Goal: Task Accomplishment & Management: Use online tool/utility

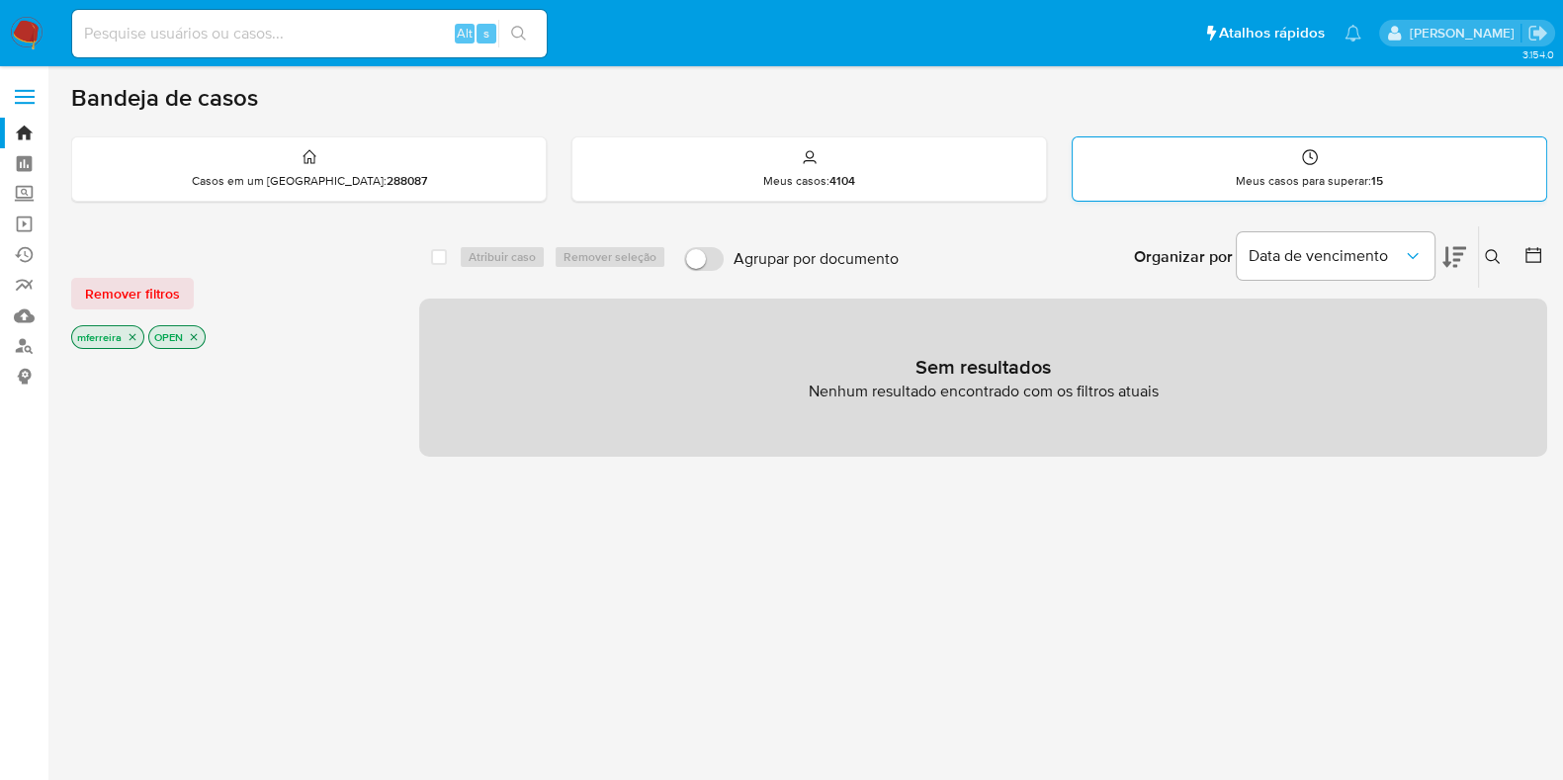
click at [1249, 176] on p "Meus casos para superar : 15" at bounding box center [1309, 181] width 147 height 16
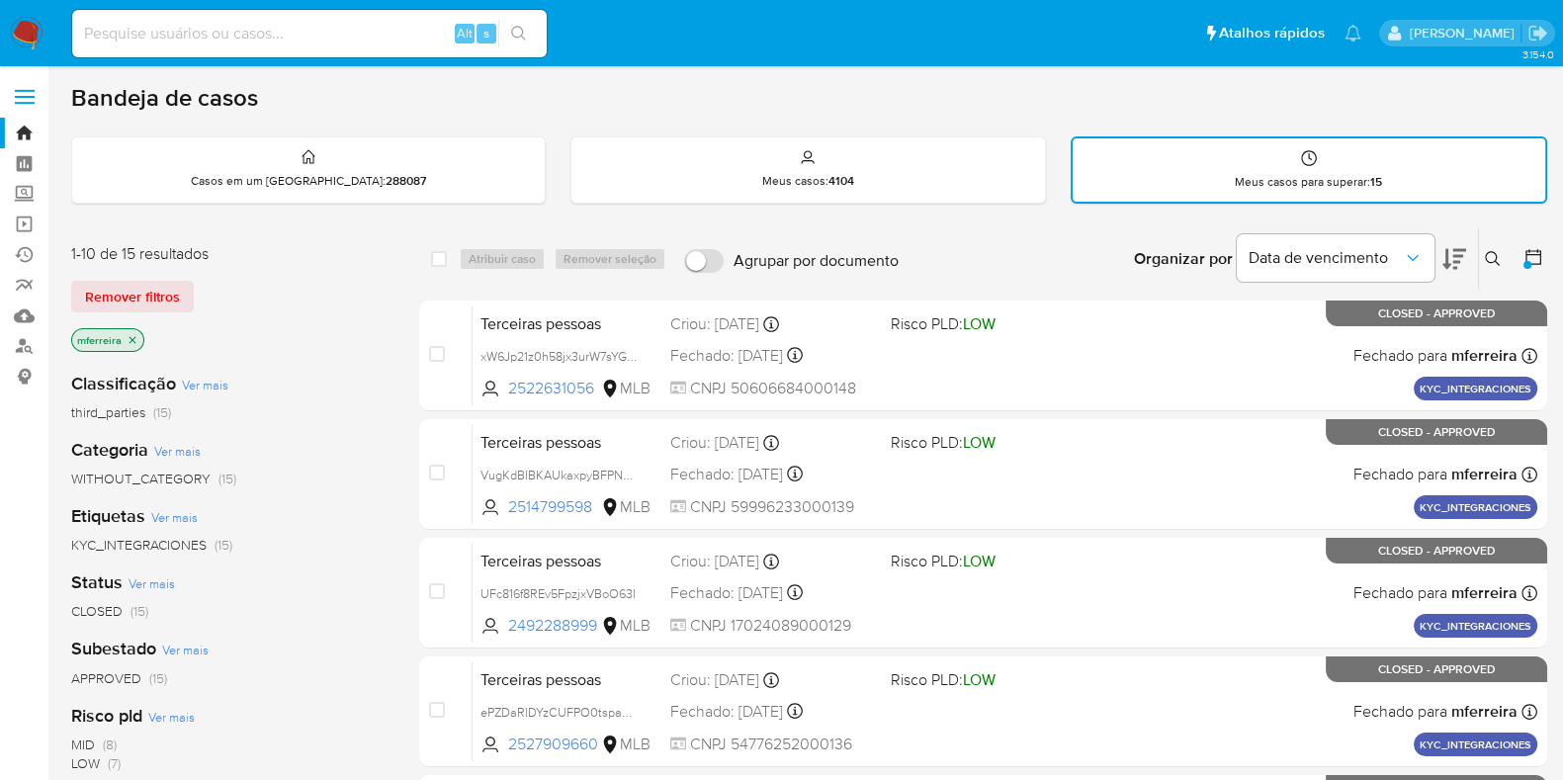
click at [374, 23] on input at bounding box center [309, 34] width 475 height 26
paste input "670546948"
type input "670546948"
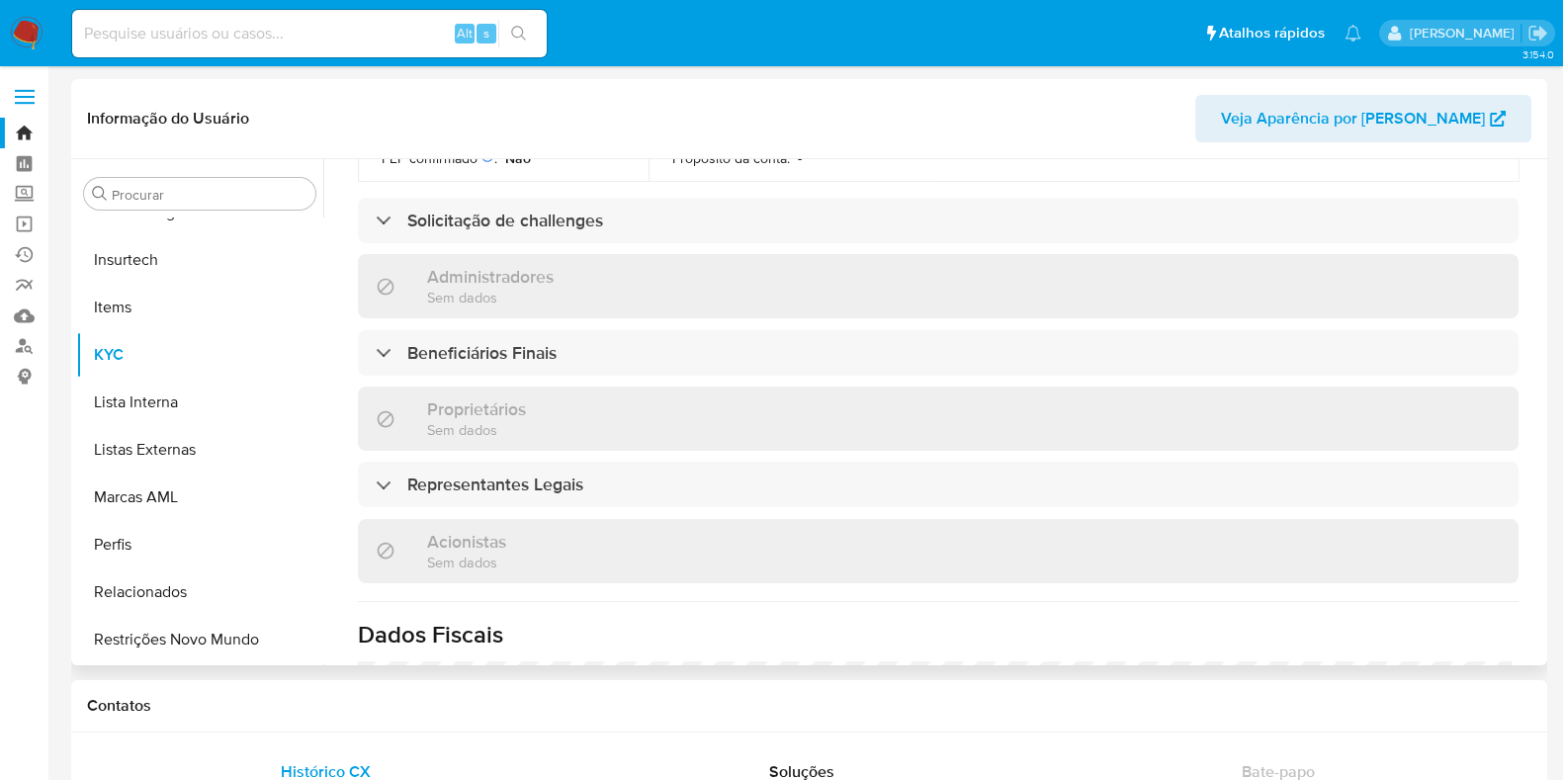
scroll to position [1231, 0]
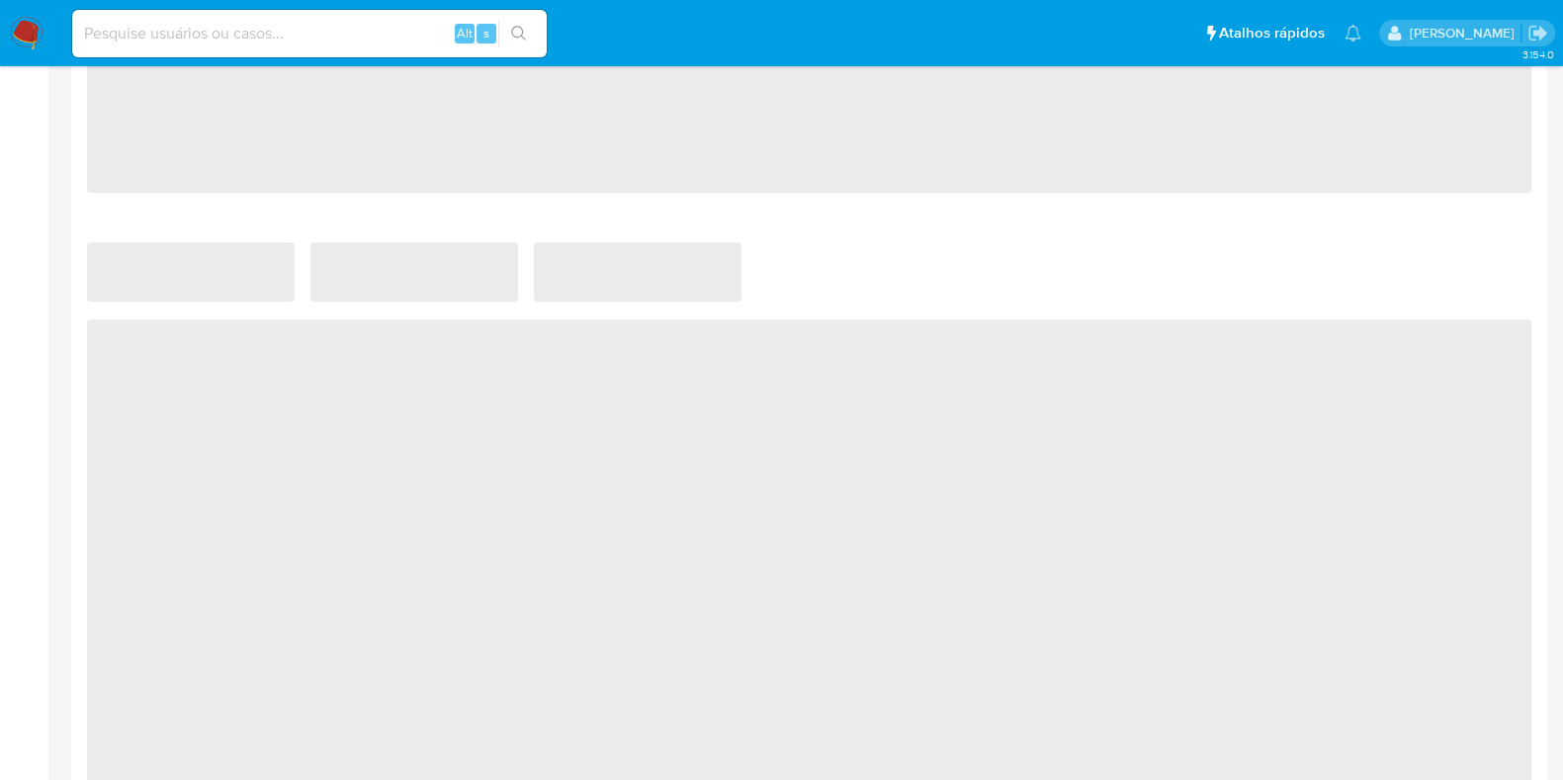
select select "10"
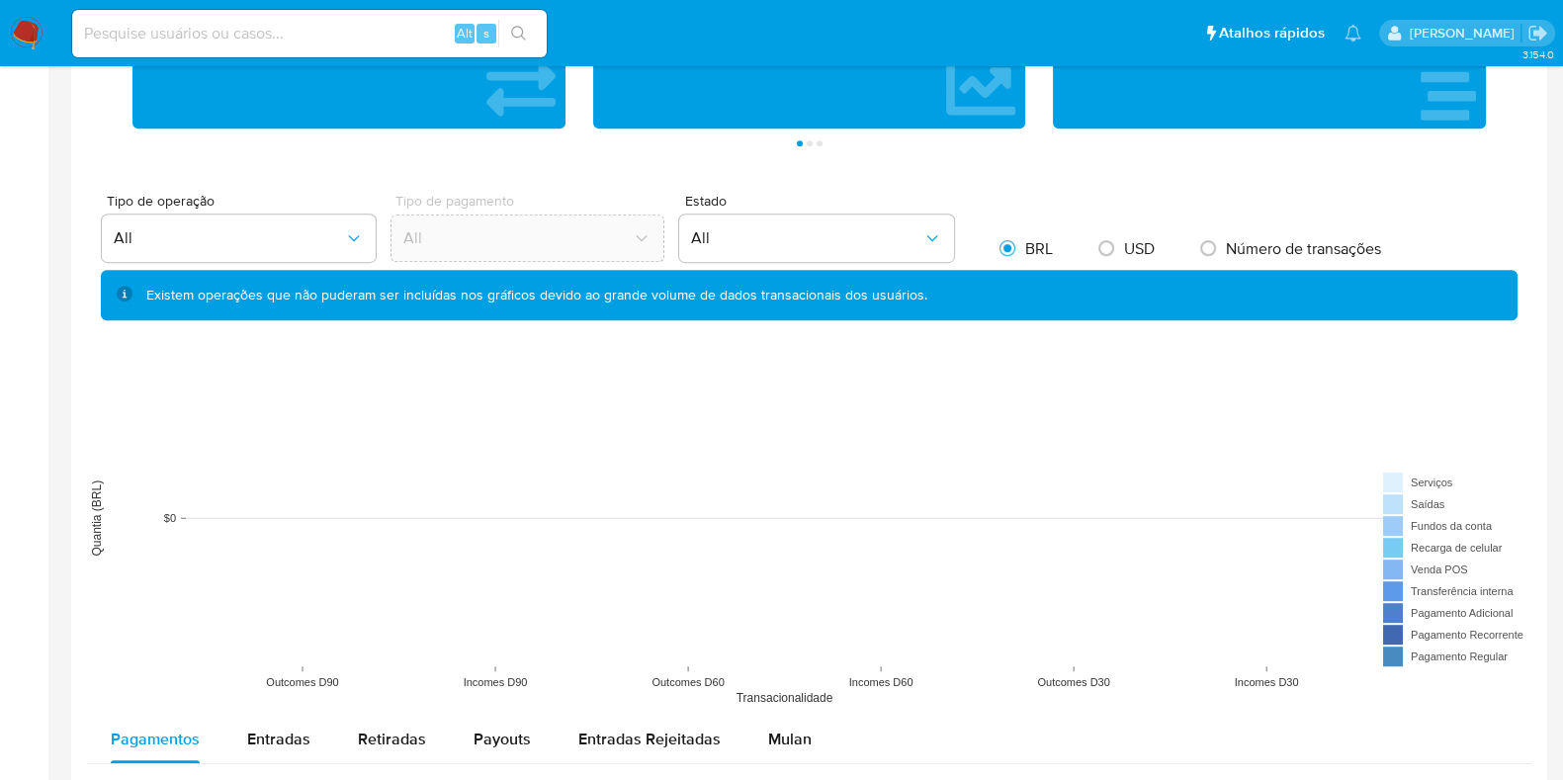
scroll to position [1359, 0]
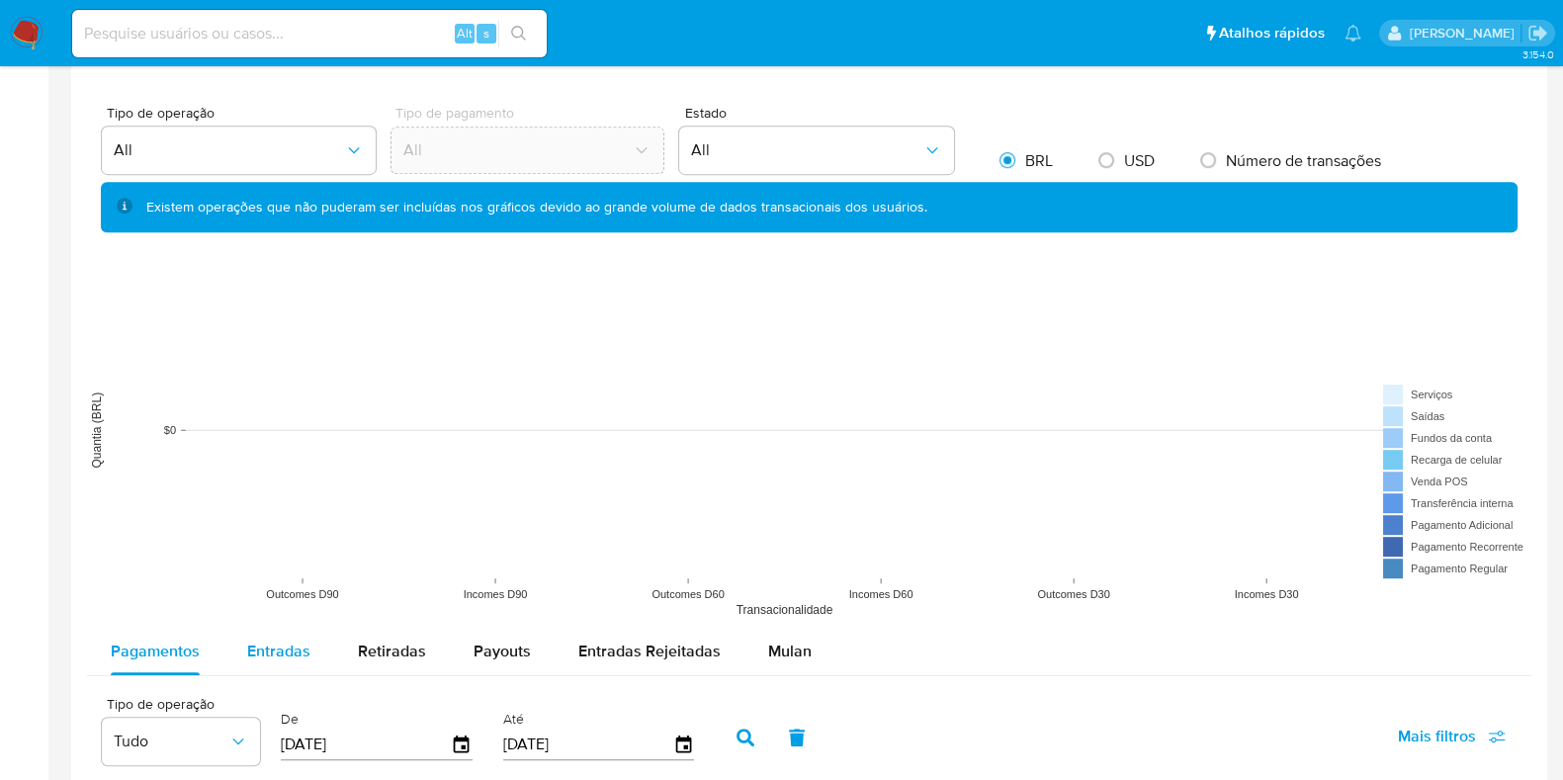
click at [279, 649] on span "Entradas" at bounding box center [278, 651] width 63 height 23
select select "10"
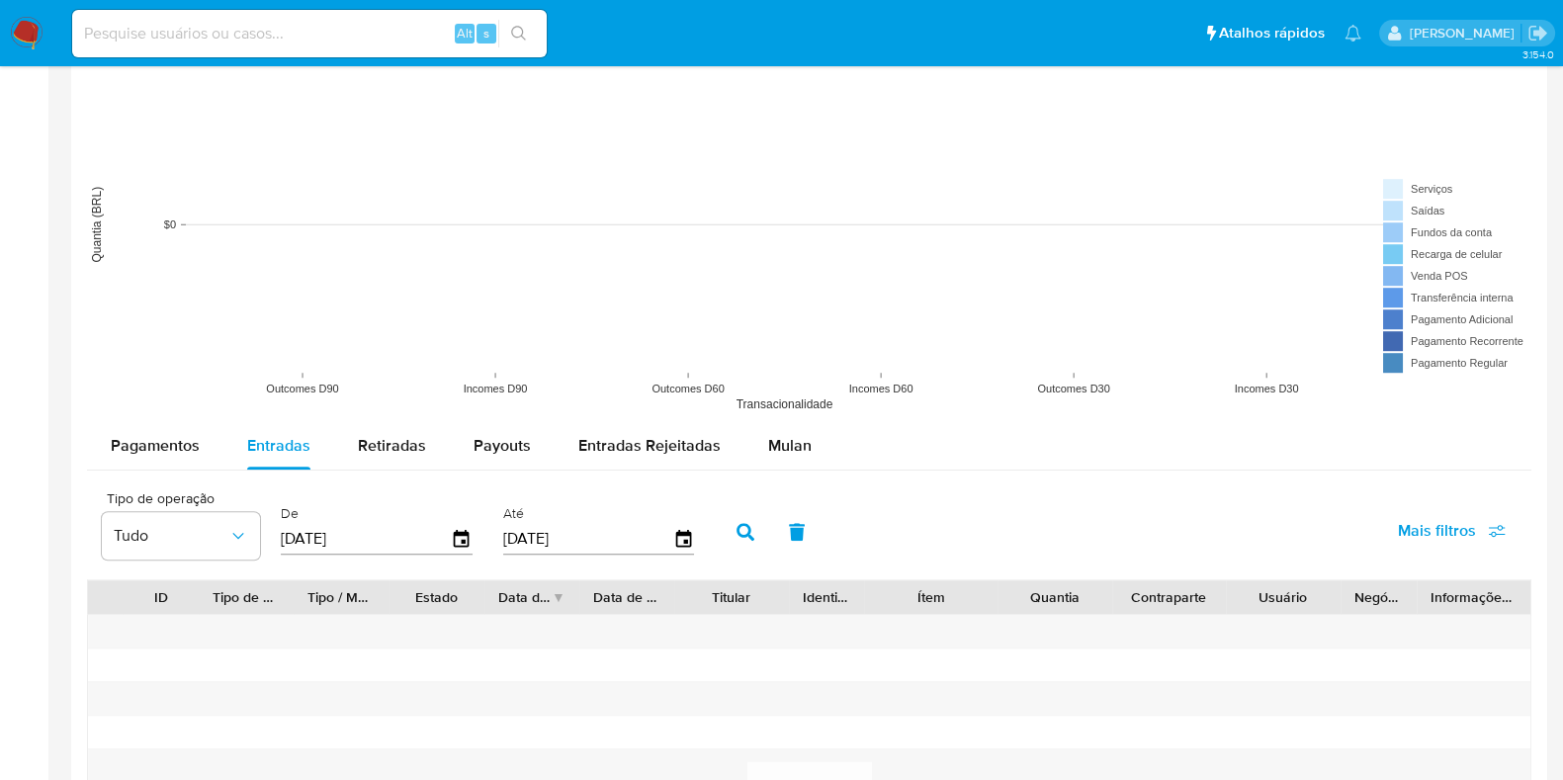
scroll to position [1854, 0]
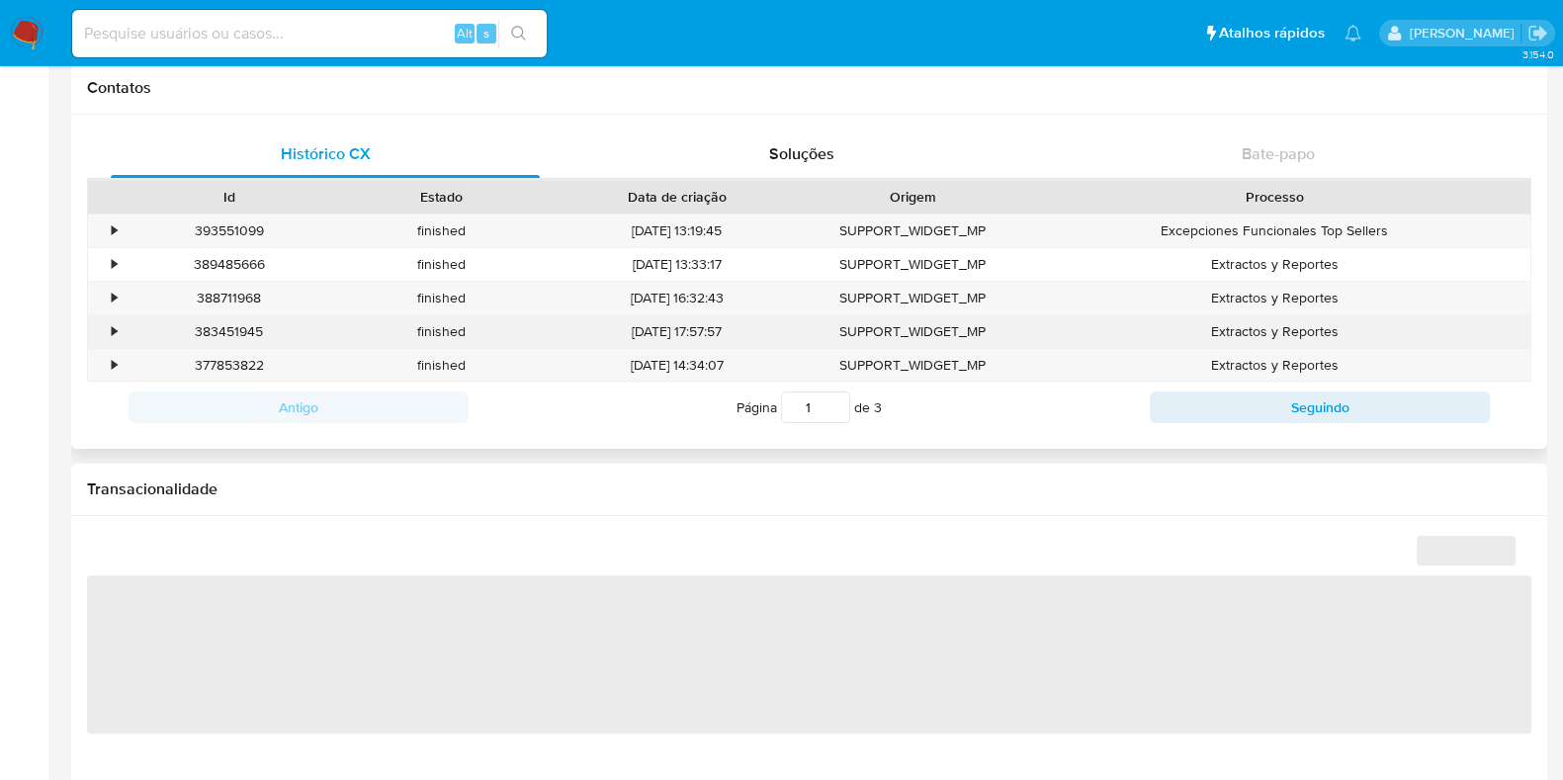
scroll to position [1195, 0]
select select "10"
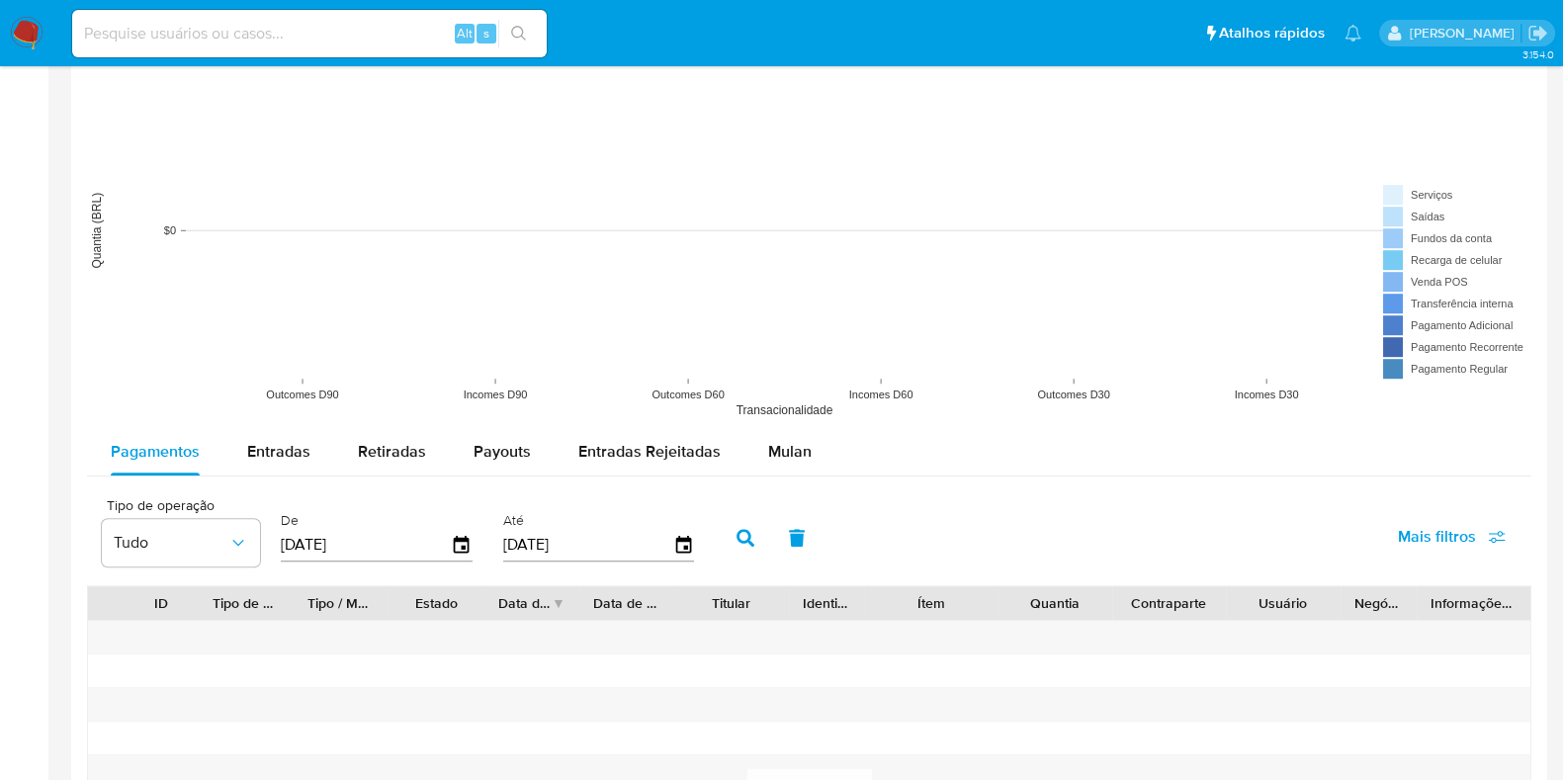
scroll to position [1729, 0]
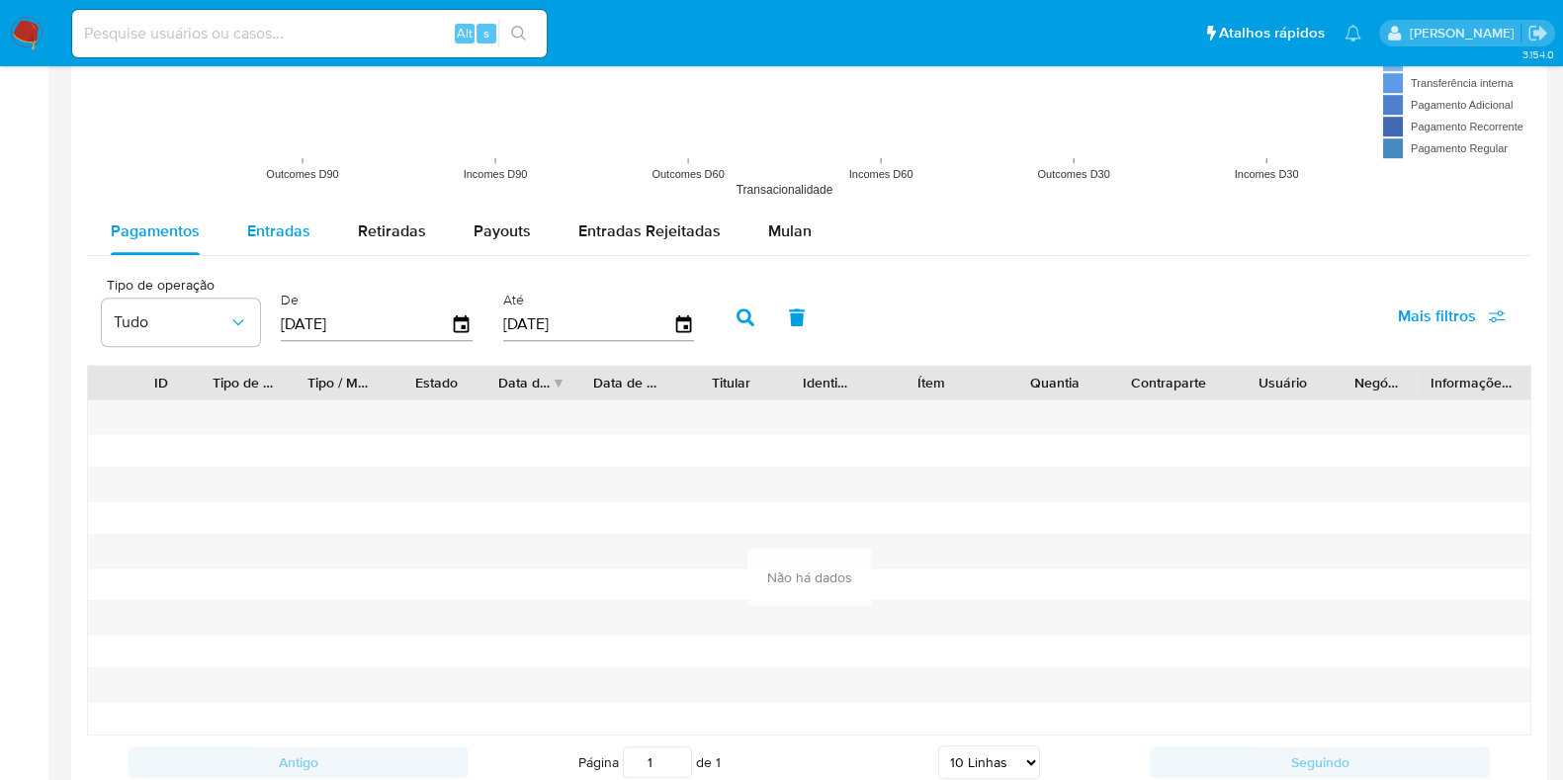
click at [287, 236] on span "Entradas" at bounding box center [278, 230] width 63 height 23
select select "10"
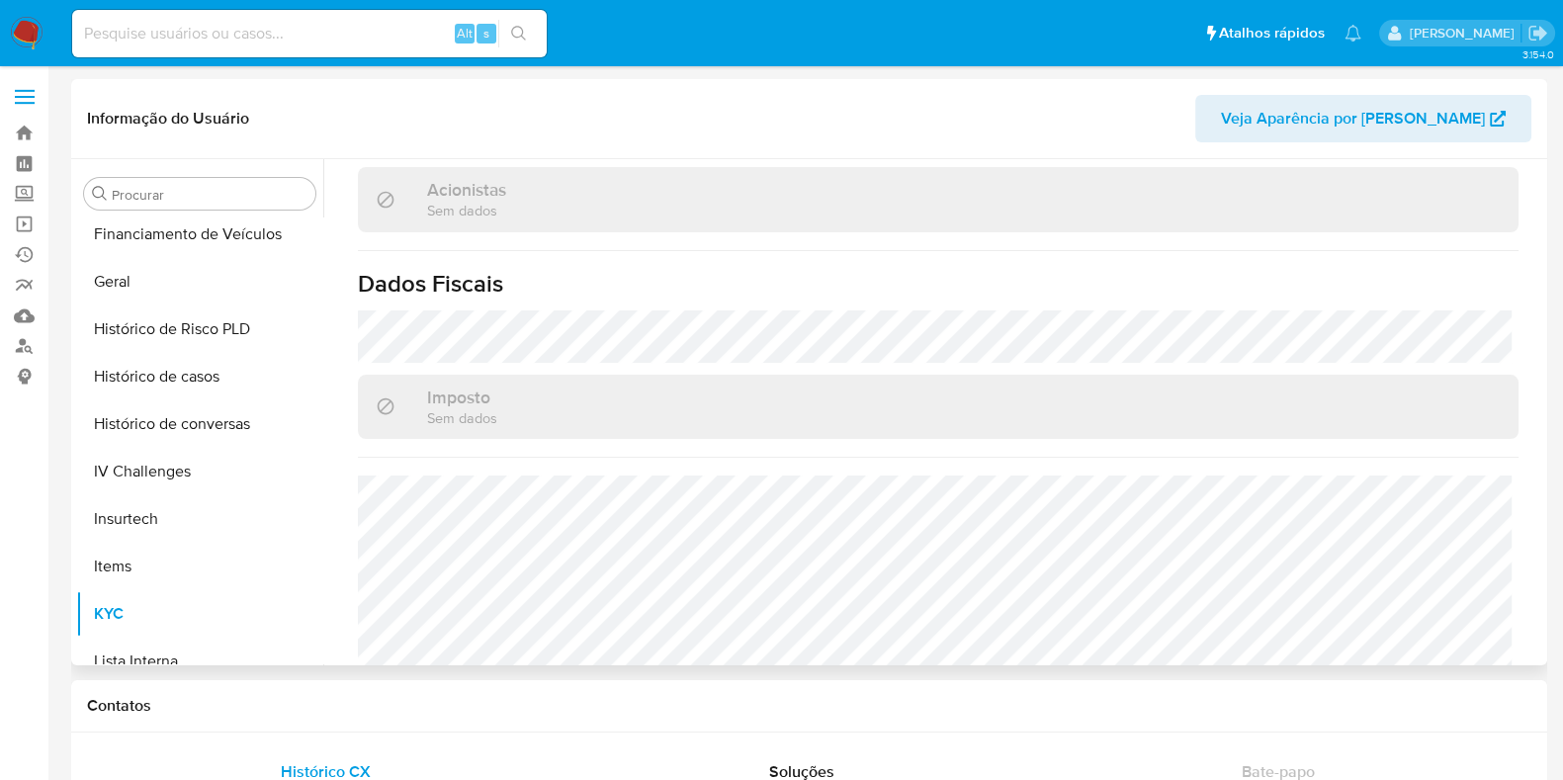
scroll to position [389, 0]
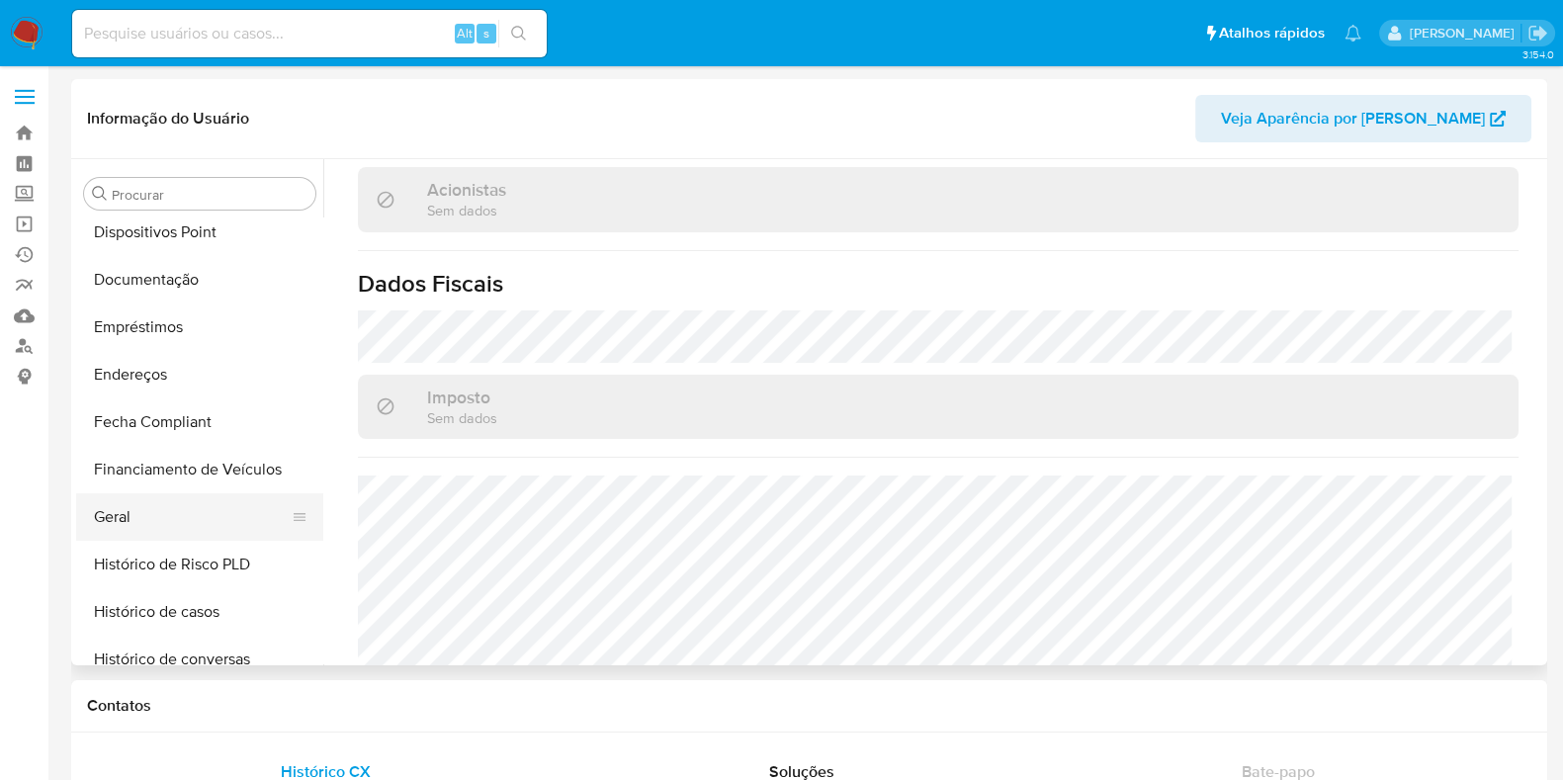
click at [176, 493] on button "Geral" at bounding box center [191, 516] width 231 height 47
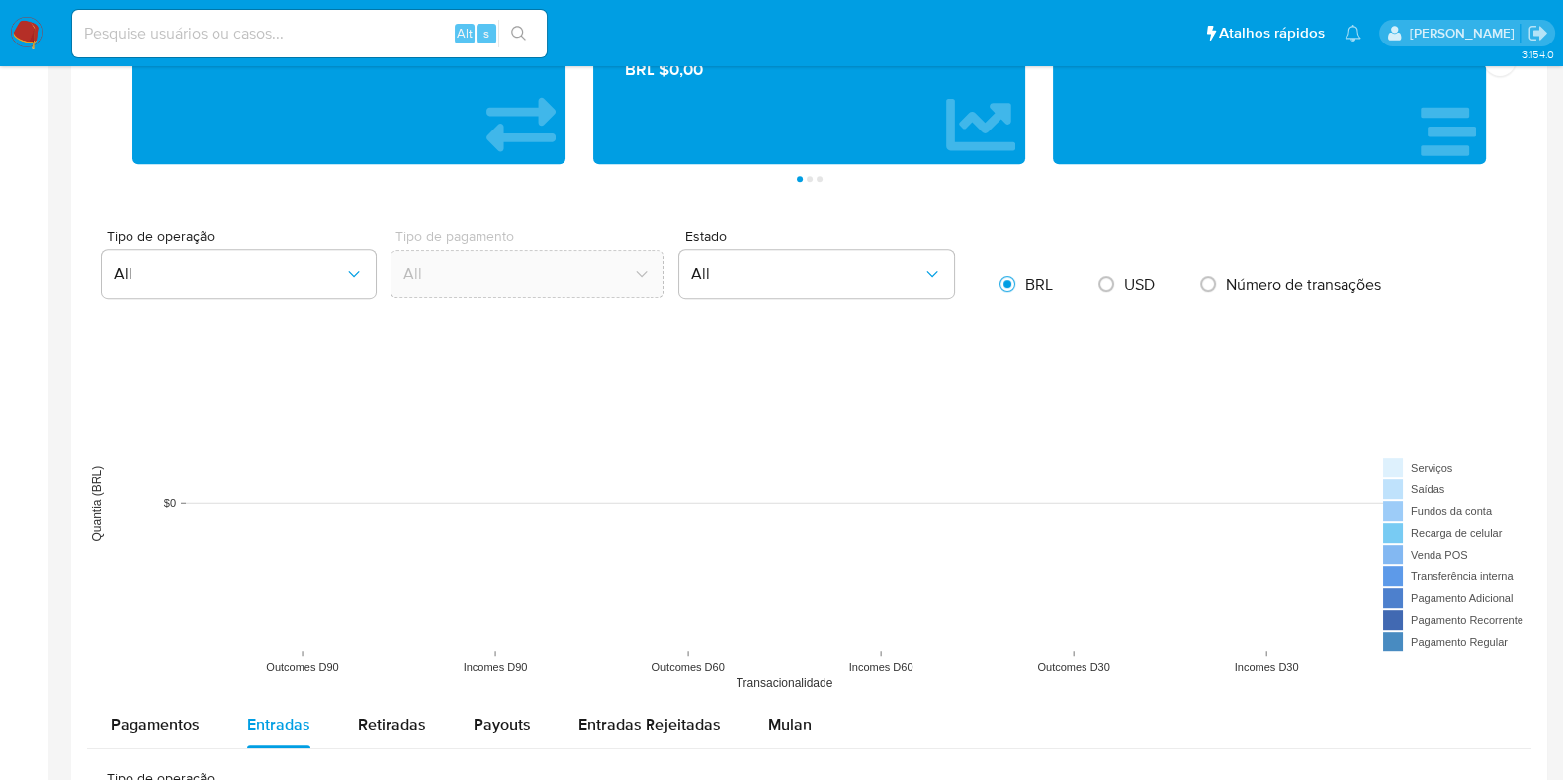
scroll to position [1729, 0]
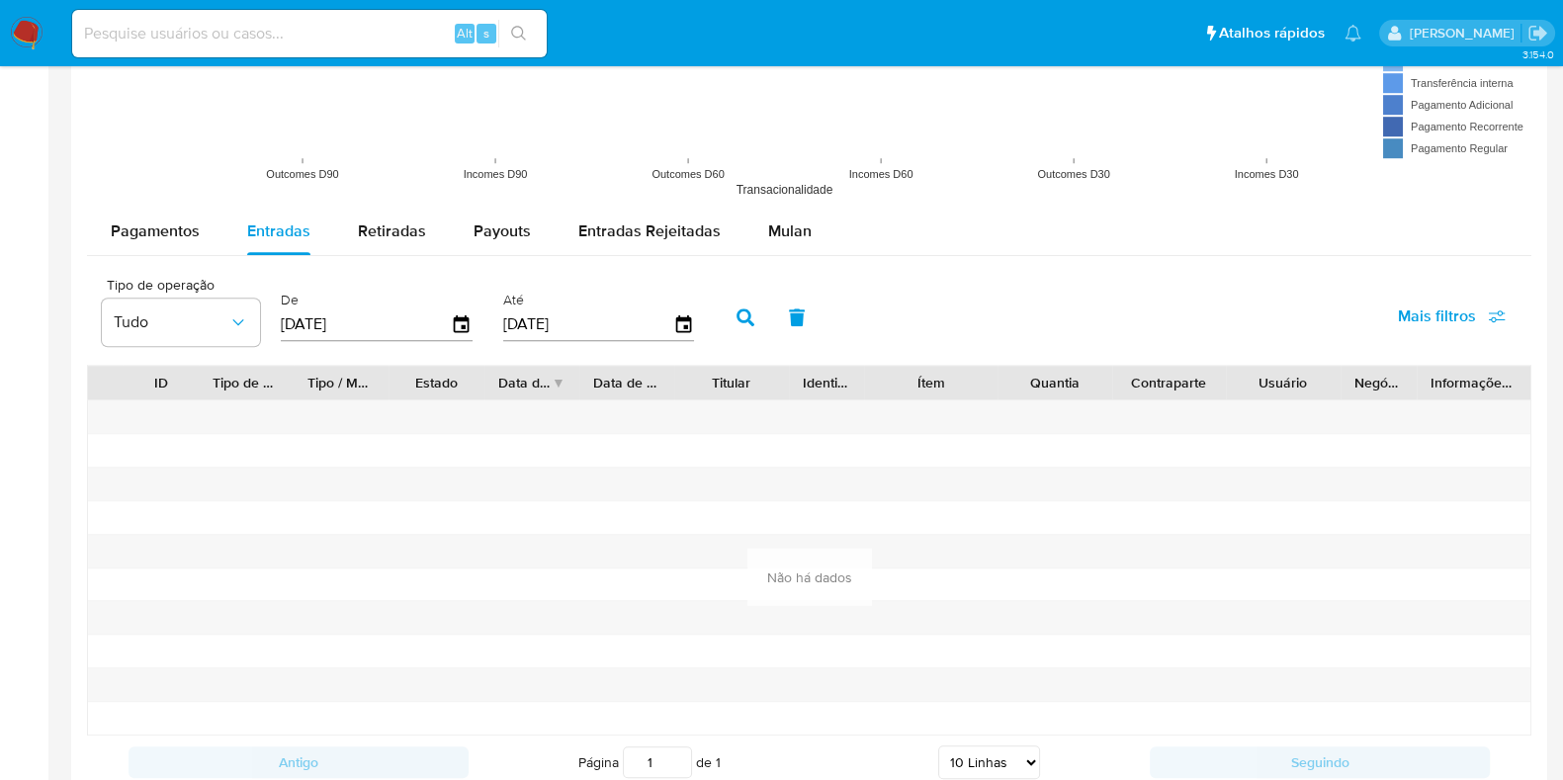
click at [401, 322] on input "[DATE]" at bounding box center [366, 324] width 170 height 32
type input "21/05/202_"
click at [464, 317] on icon "button" at bounding box center [462, 324] width 16 height 18
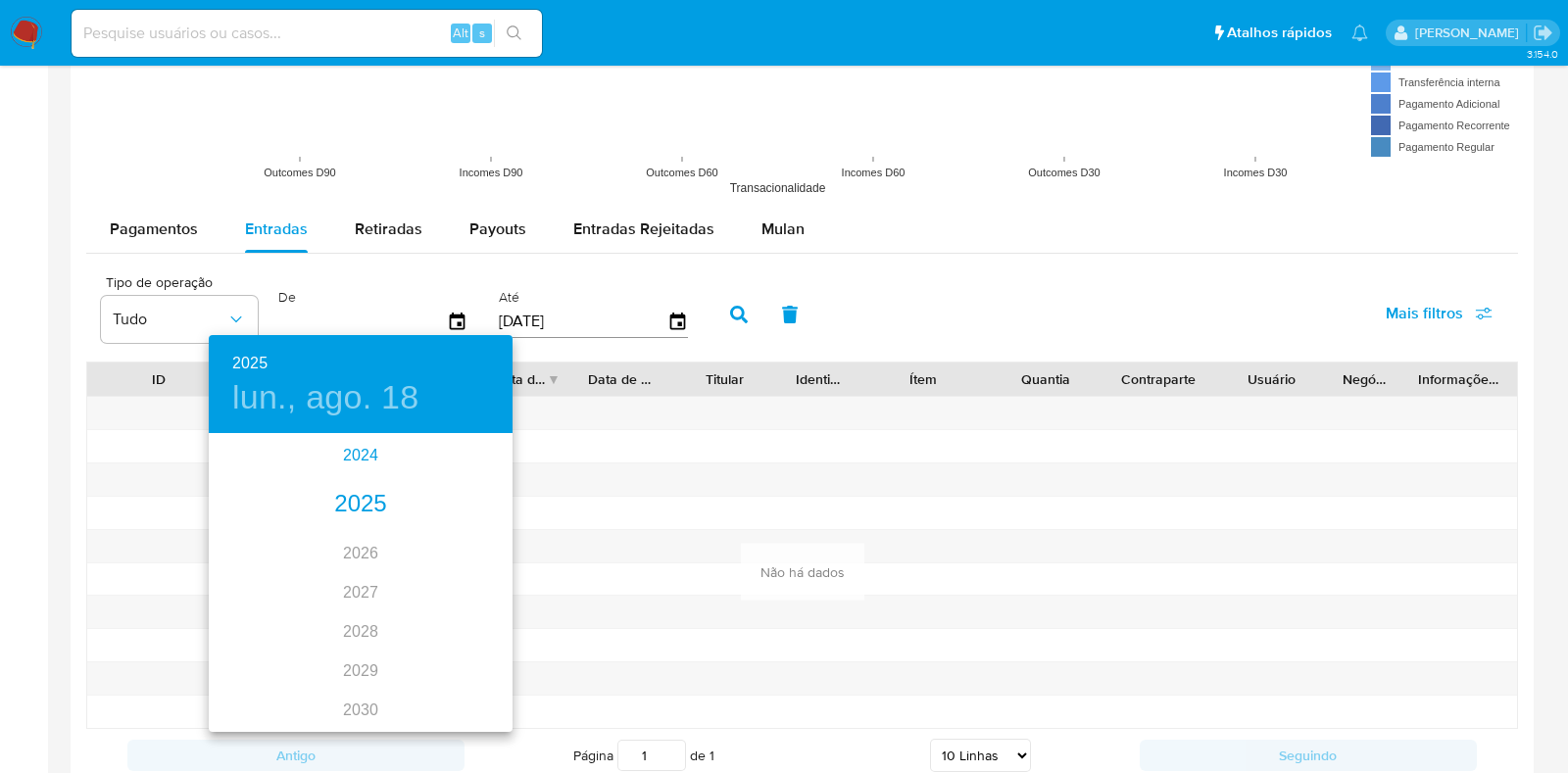
click at [358, 457] on div "2024" at bounding box center [361, 456] width 303 height 40
type input "18/08/2024"
click at [363, 623] on div "ago." at bounding box center [360, 619] width 101 height 73
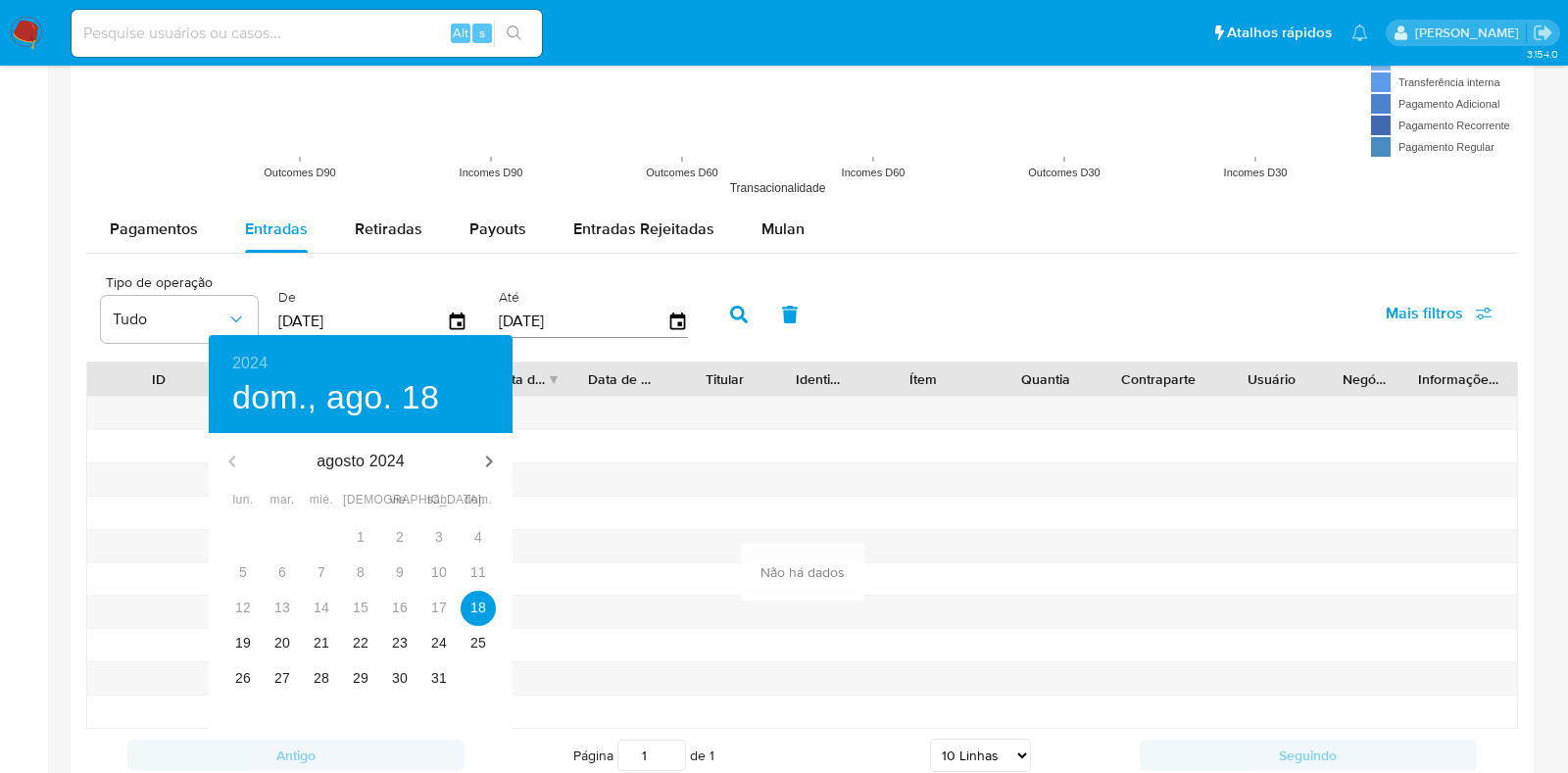
click at [719, 303] on div at bounding box center [784, 386] width 1568 height 773
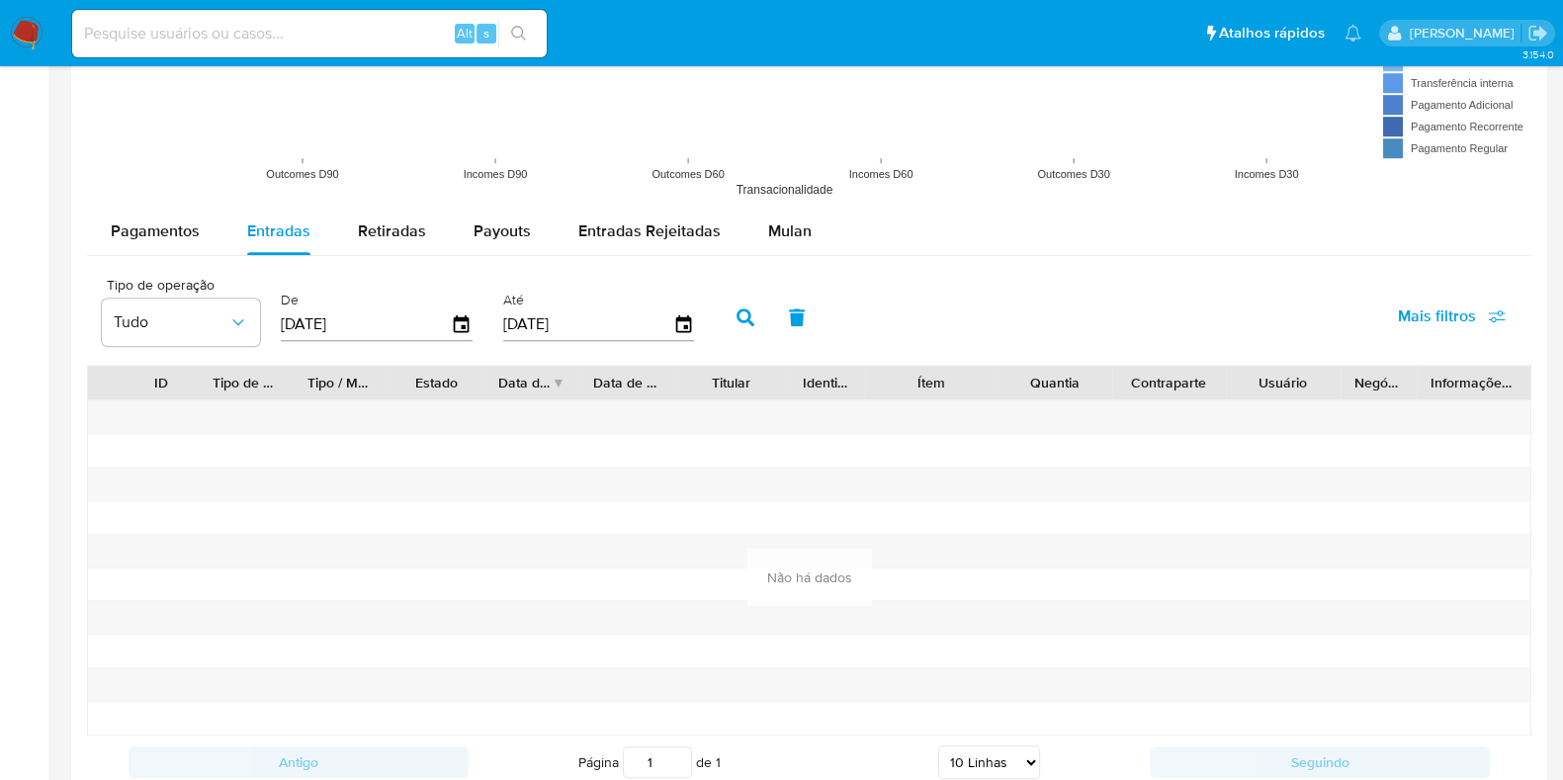
click at [737, 314] on icon "button" at bounding box center [746, 317] width 18 height 18
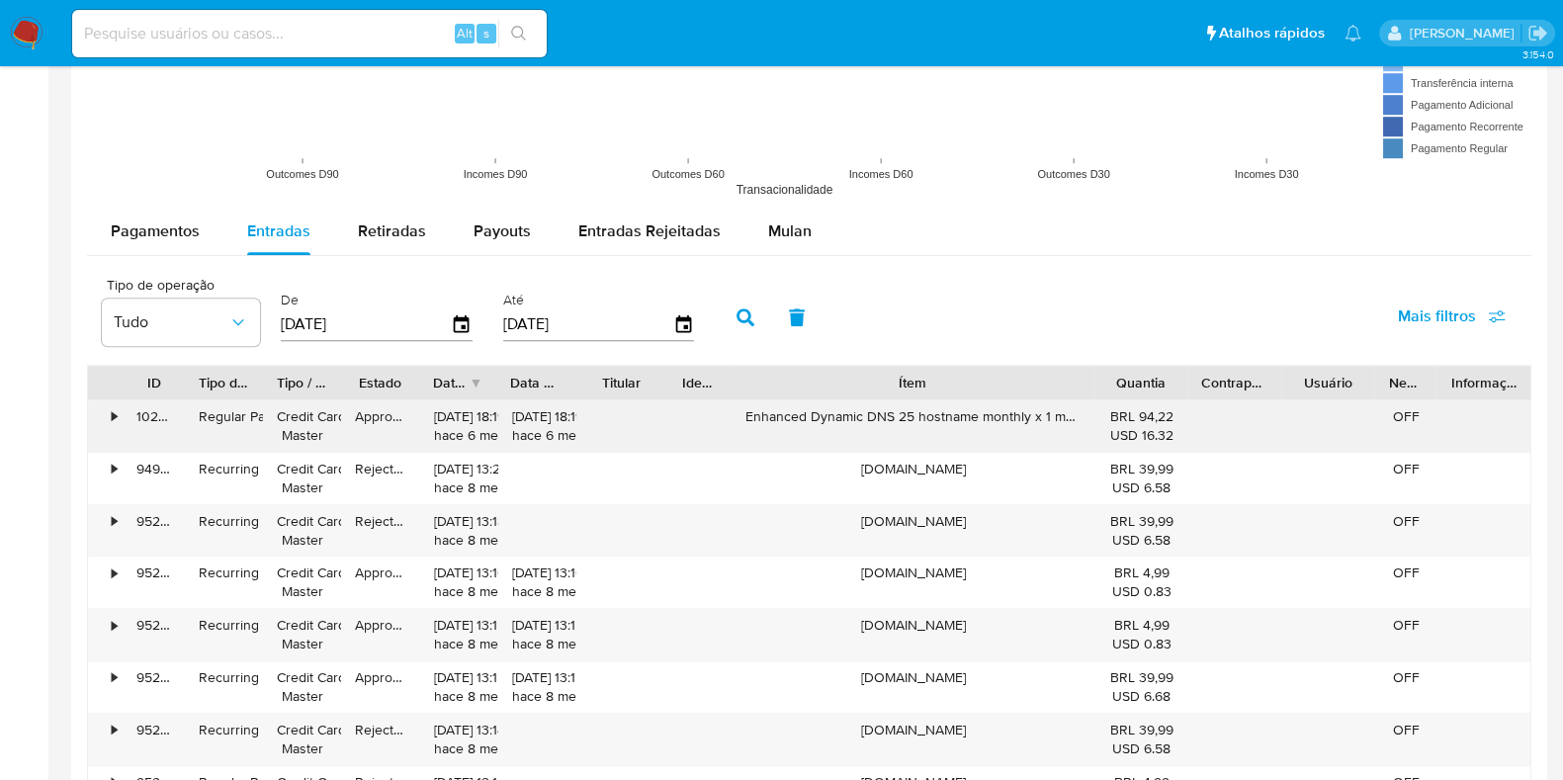
click at [1221, 402] on div "ID Tipo de operação Tipo / Método Estado Data de criação Data de aprovação Titu…" at bounding box center [809, 644] width 1444 height 558
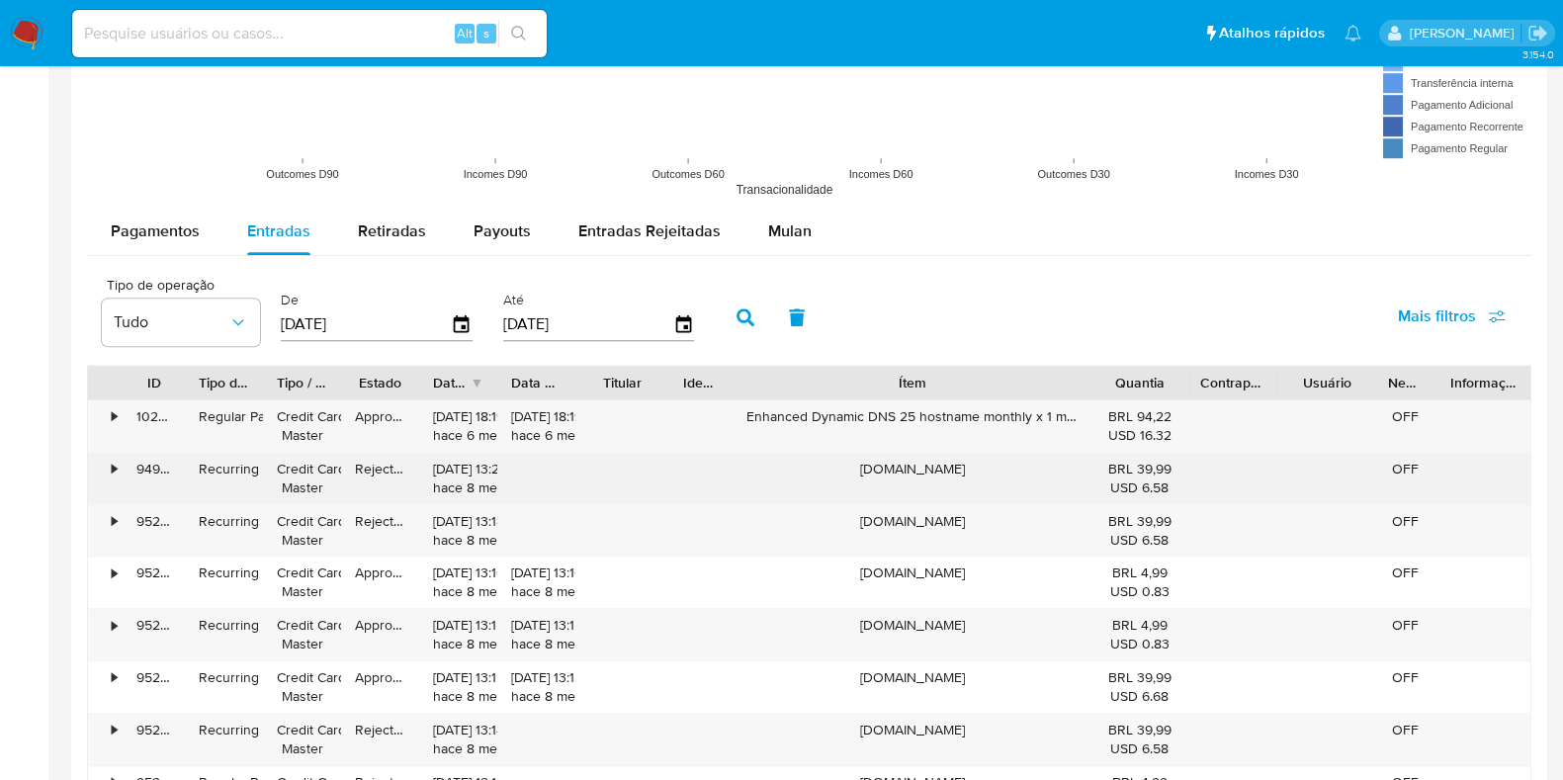
scroll to position [1976, 0]
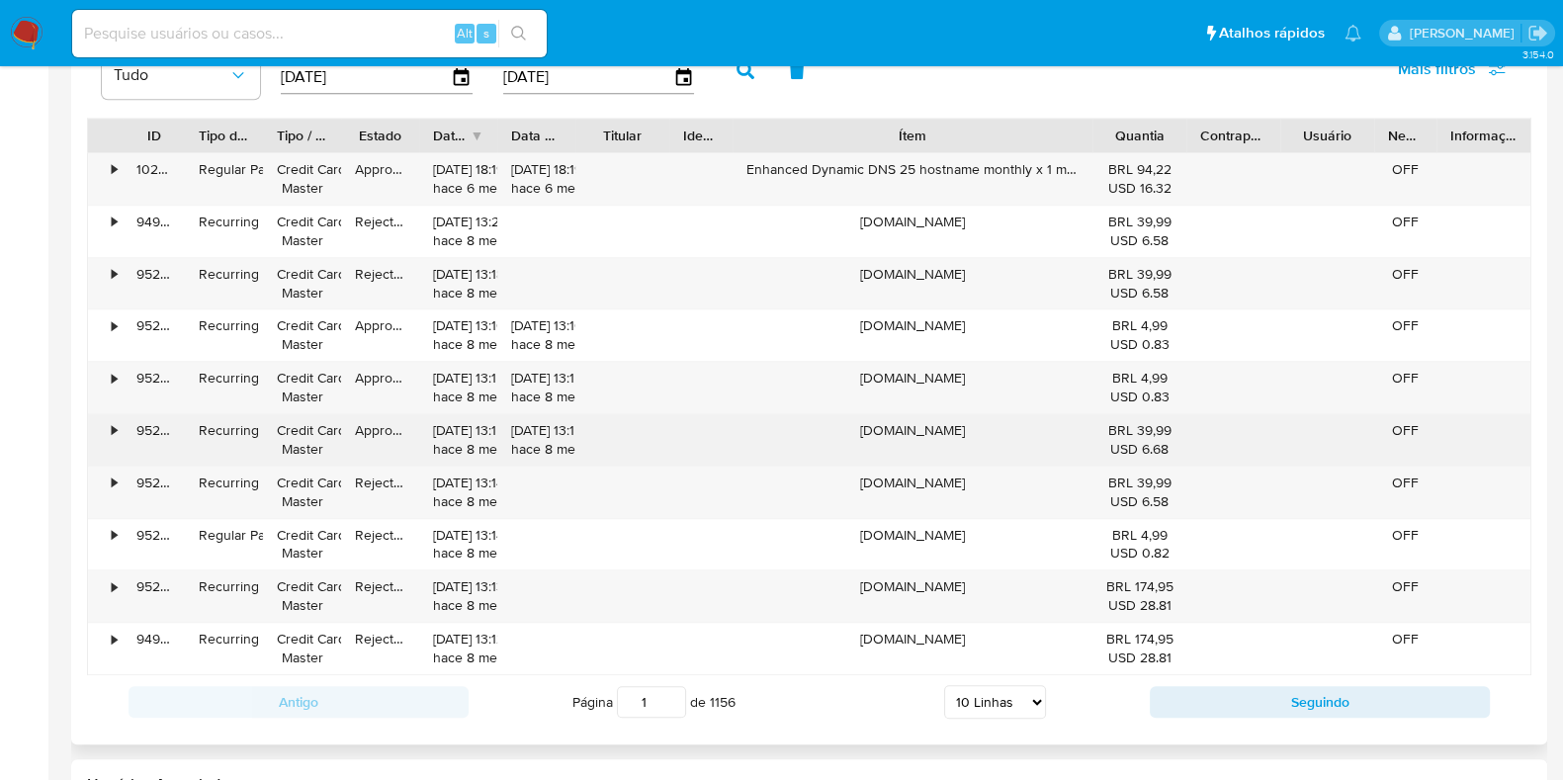
click at [115, 421] on div "•" at bounding box center [114, 430] width 5 height 19
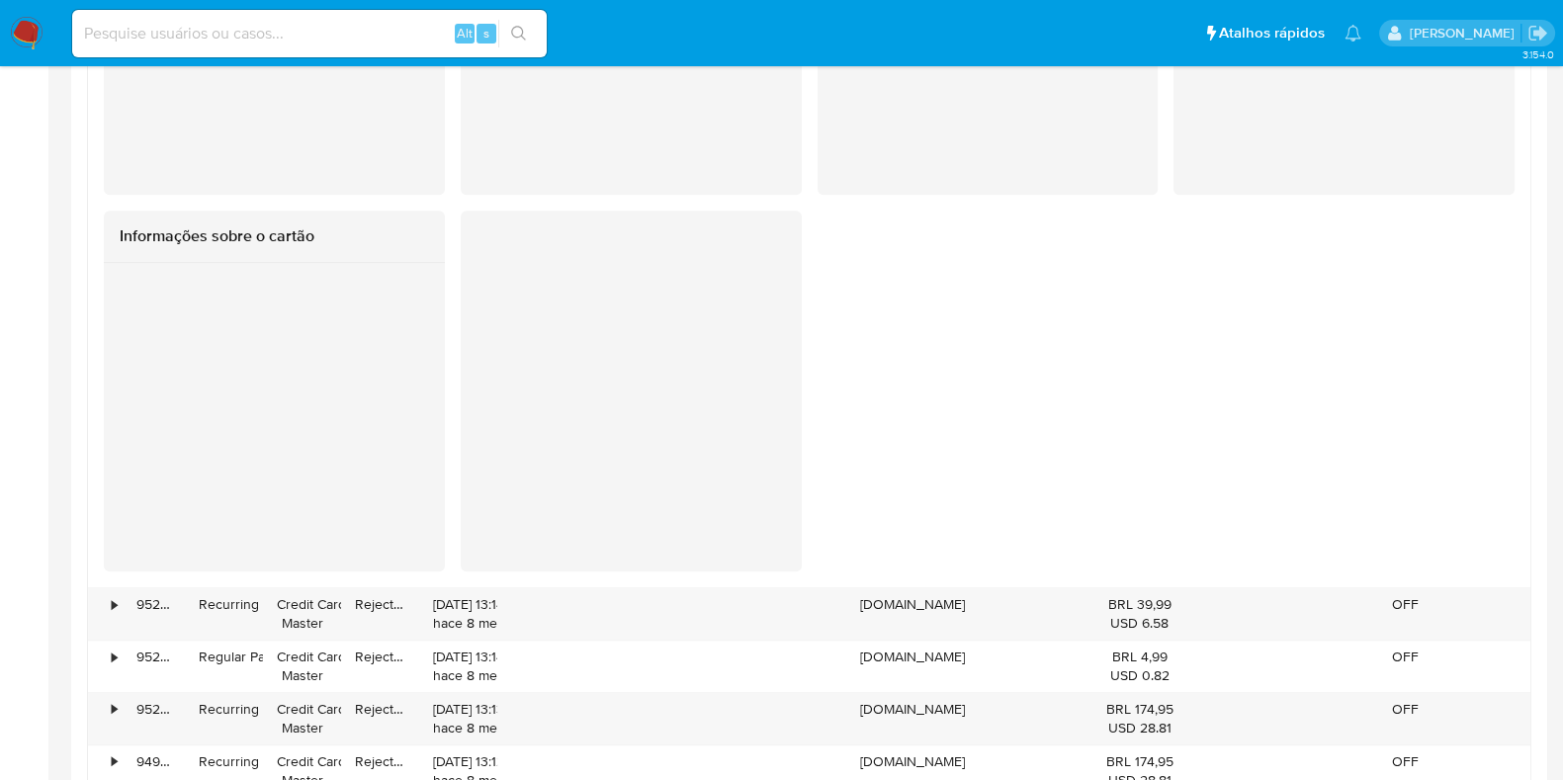
scroll to position [2472, 0]
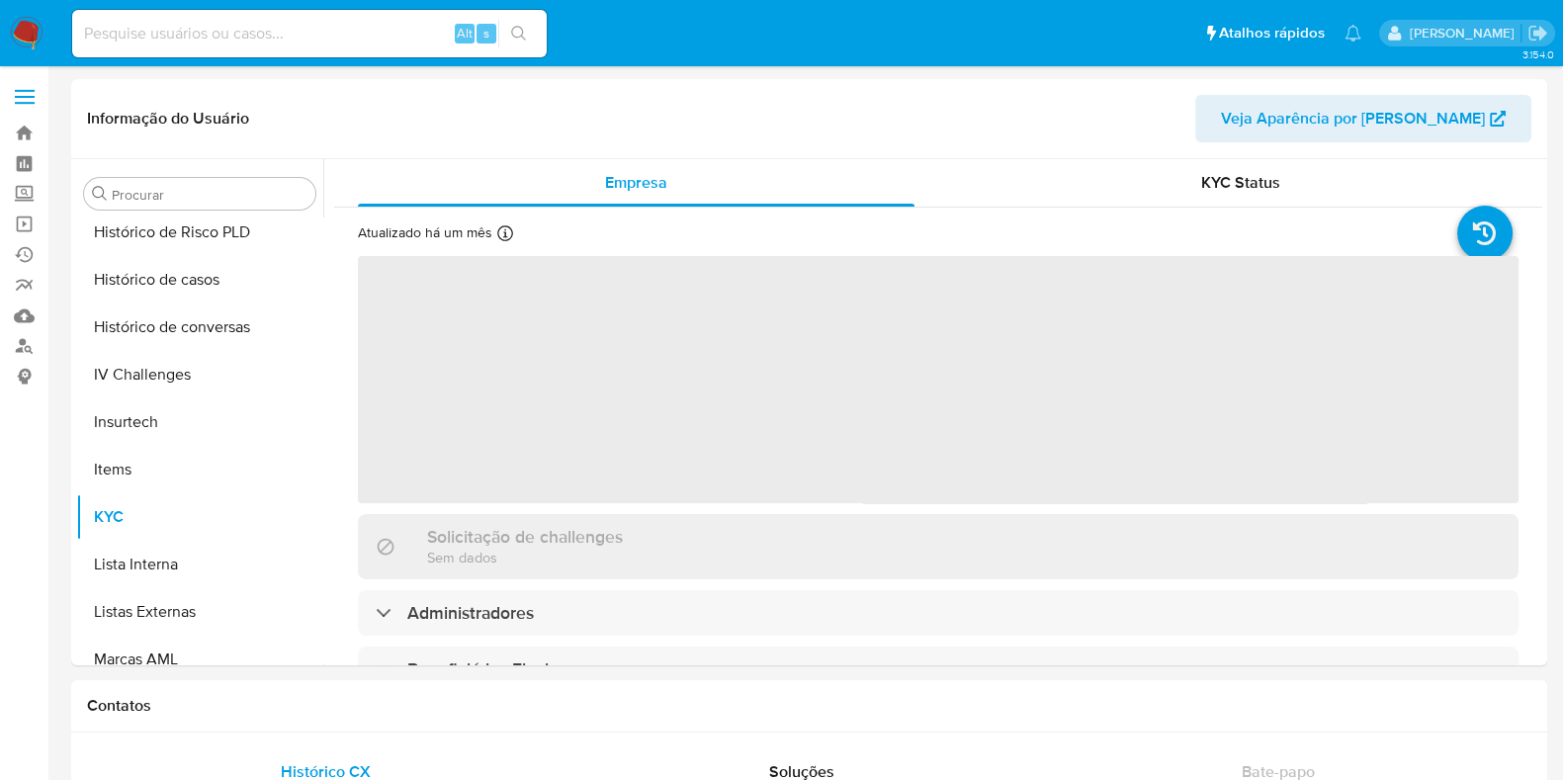
scroll to position [883, 0]
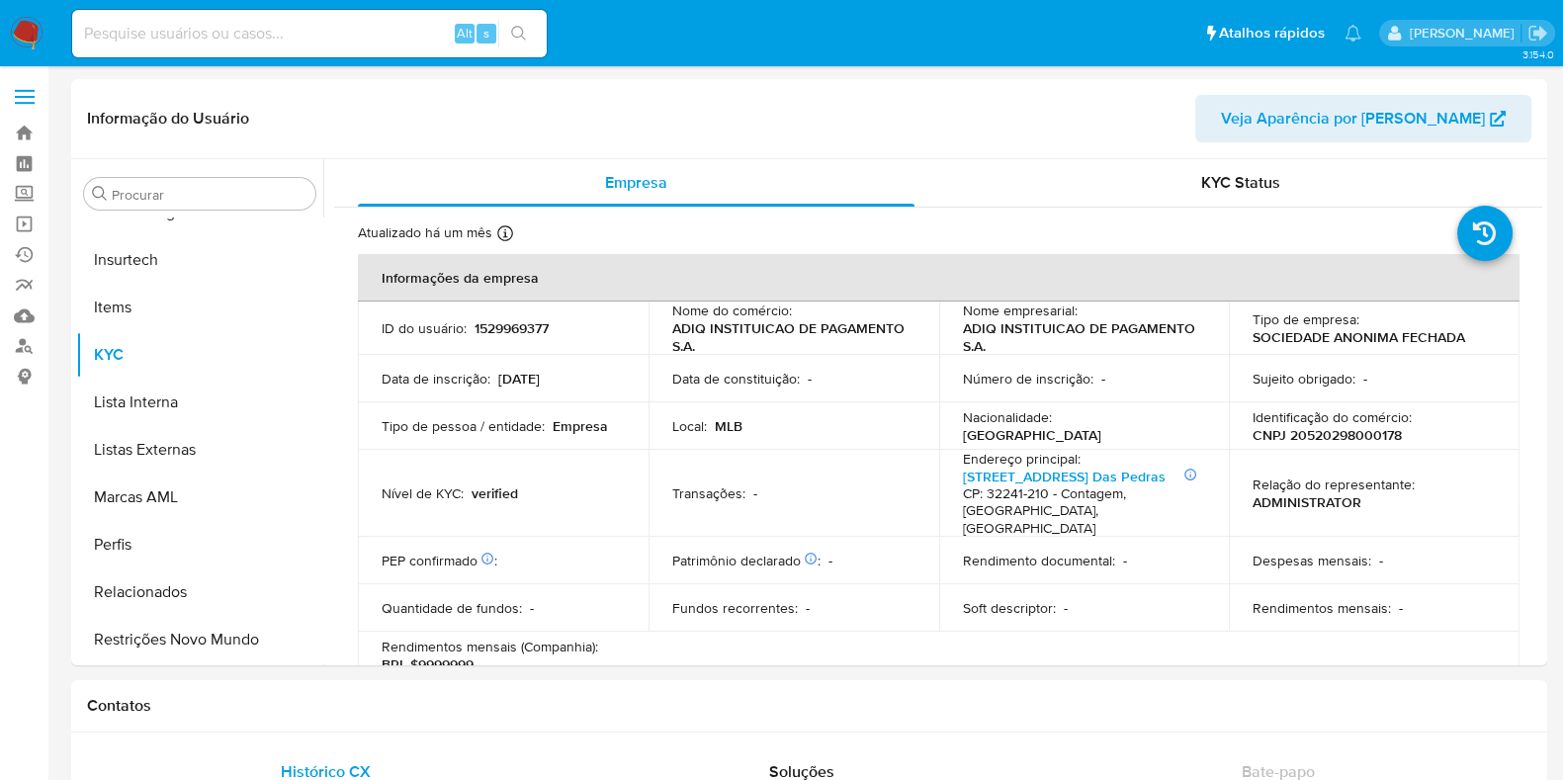
select select "10"
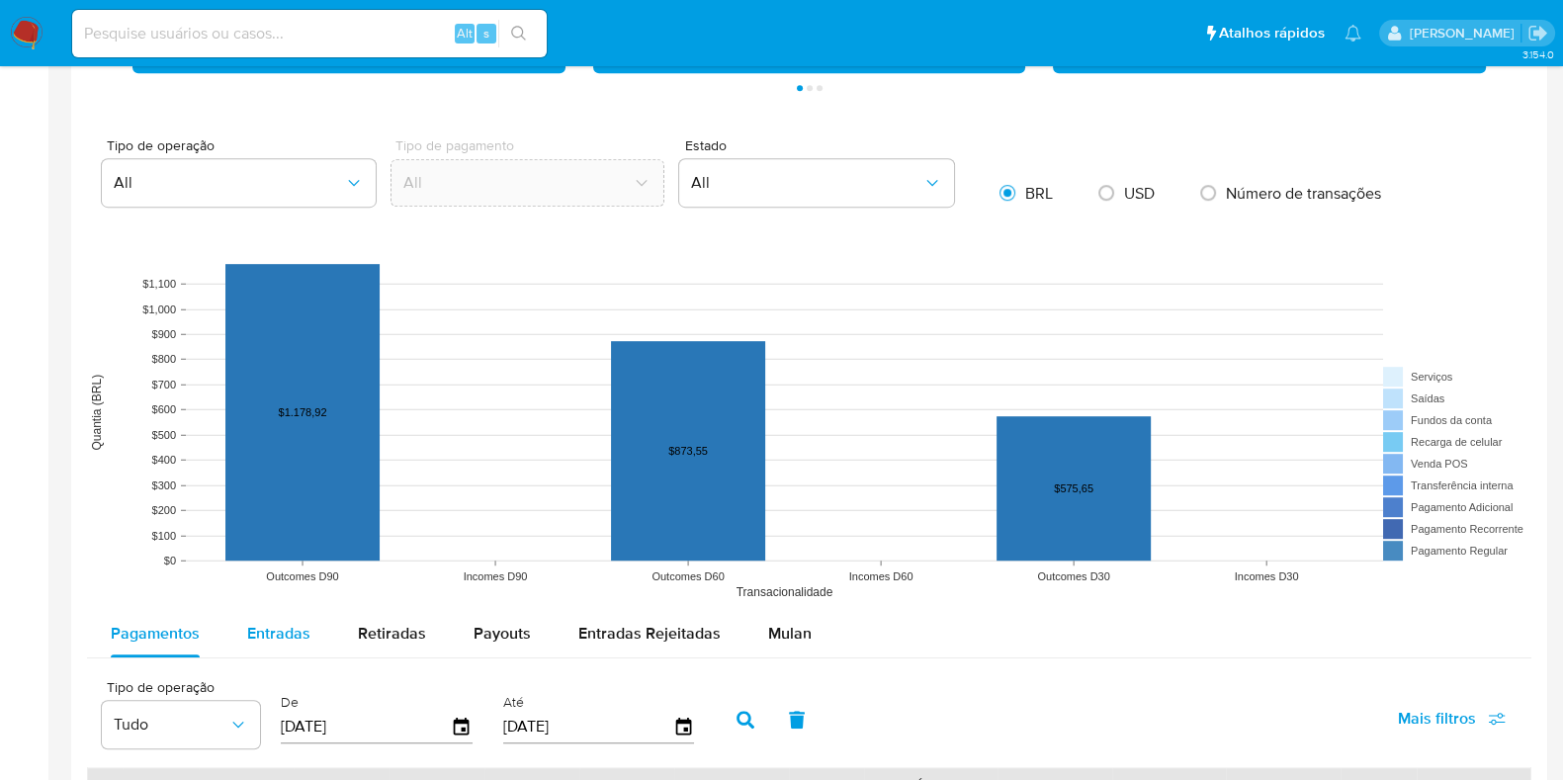
click at [262, 637] on span "Entradas" at bounding box center [278, 633] width 63 height 23
select select "10"
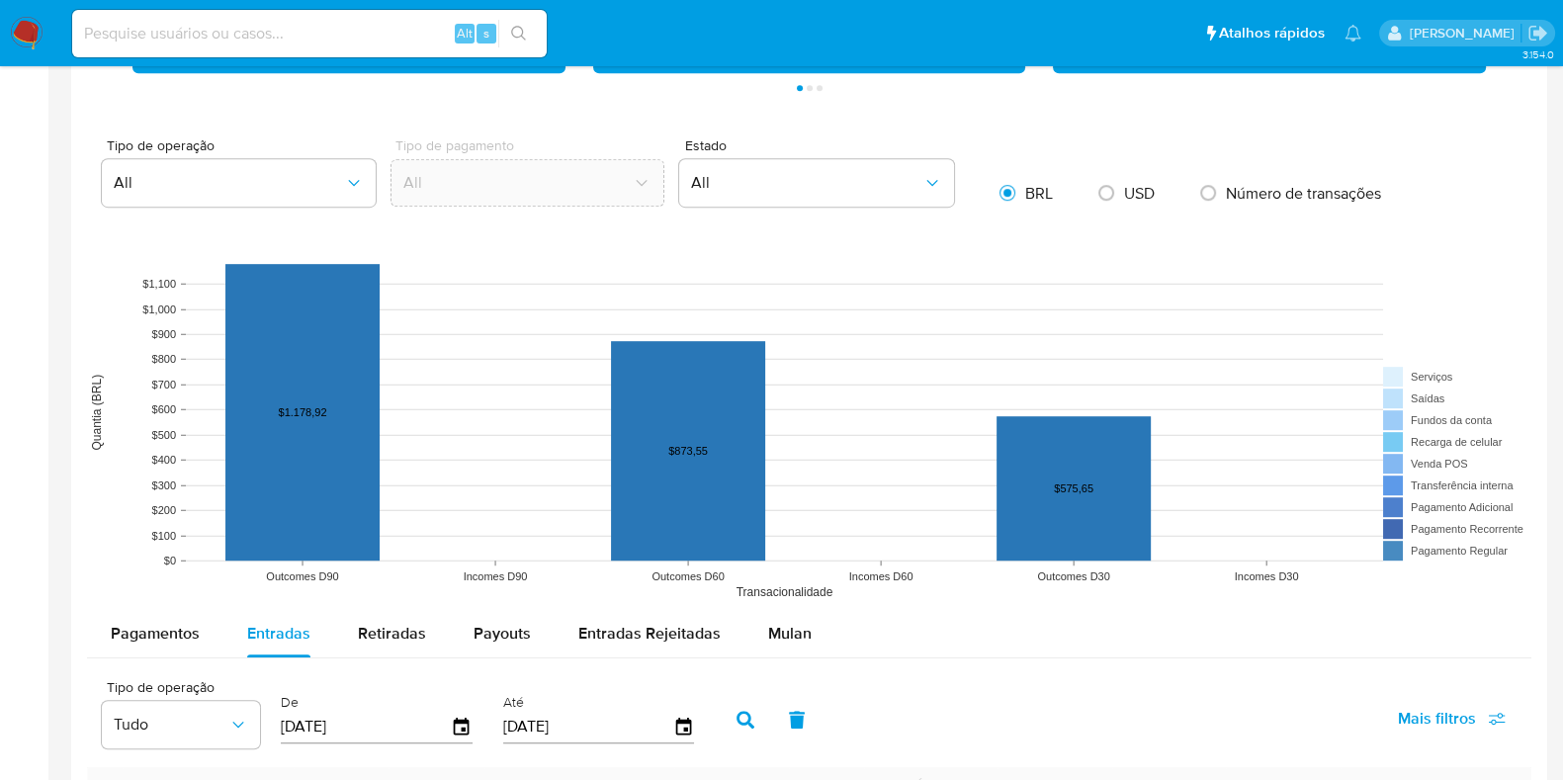
scroll to position [1627, 0]
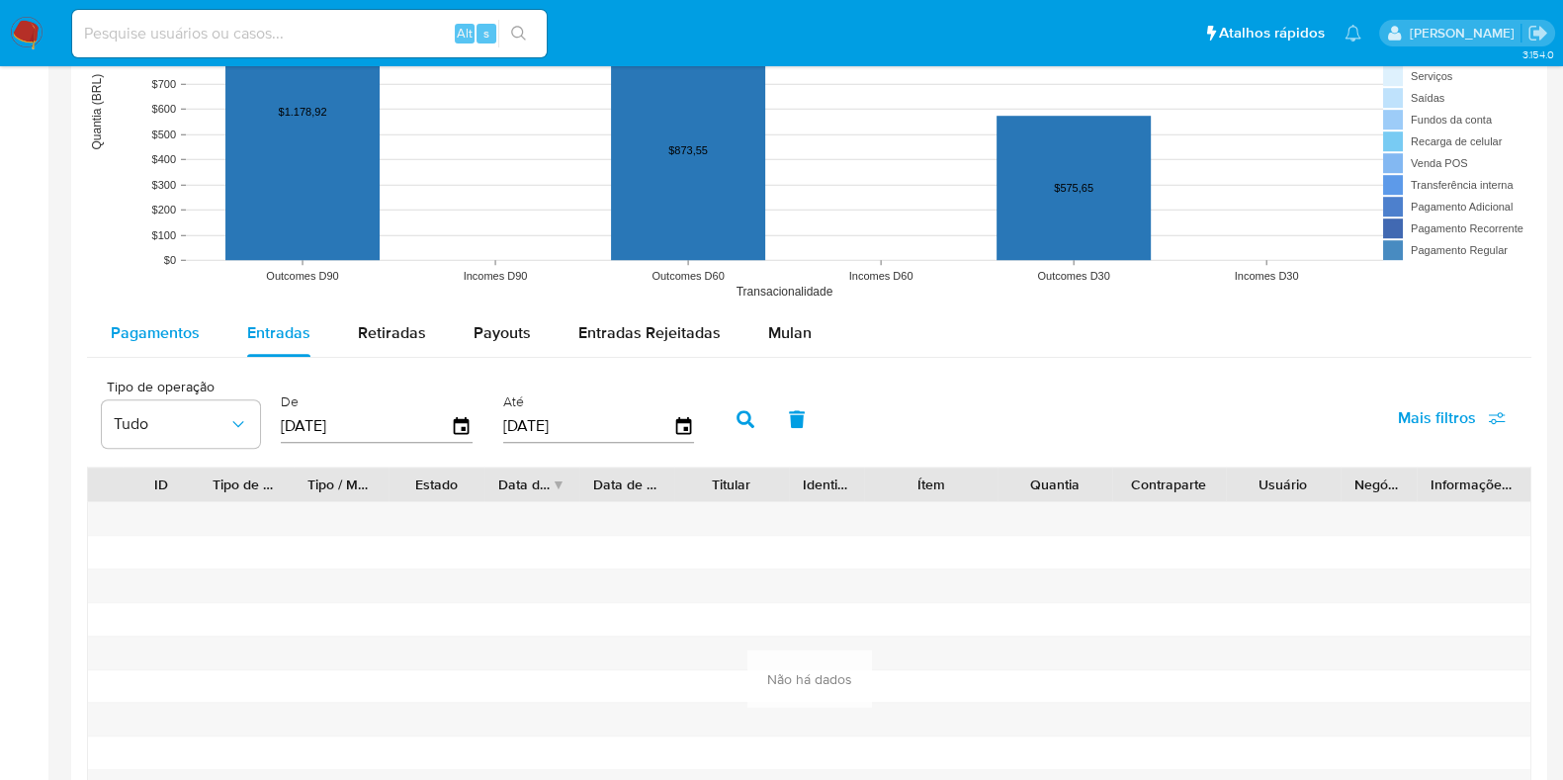
click at [172, 348] on div "Pagamentos" at bounding box center [155, 332] width 89 height 47
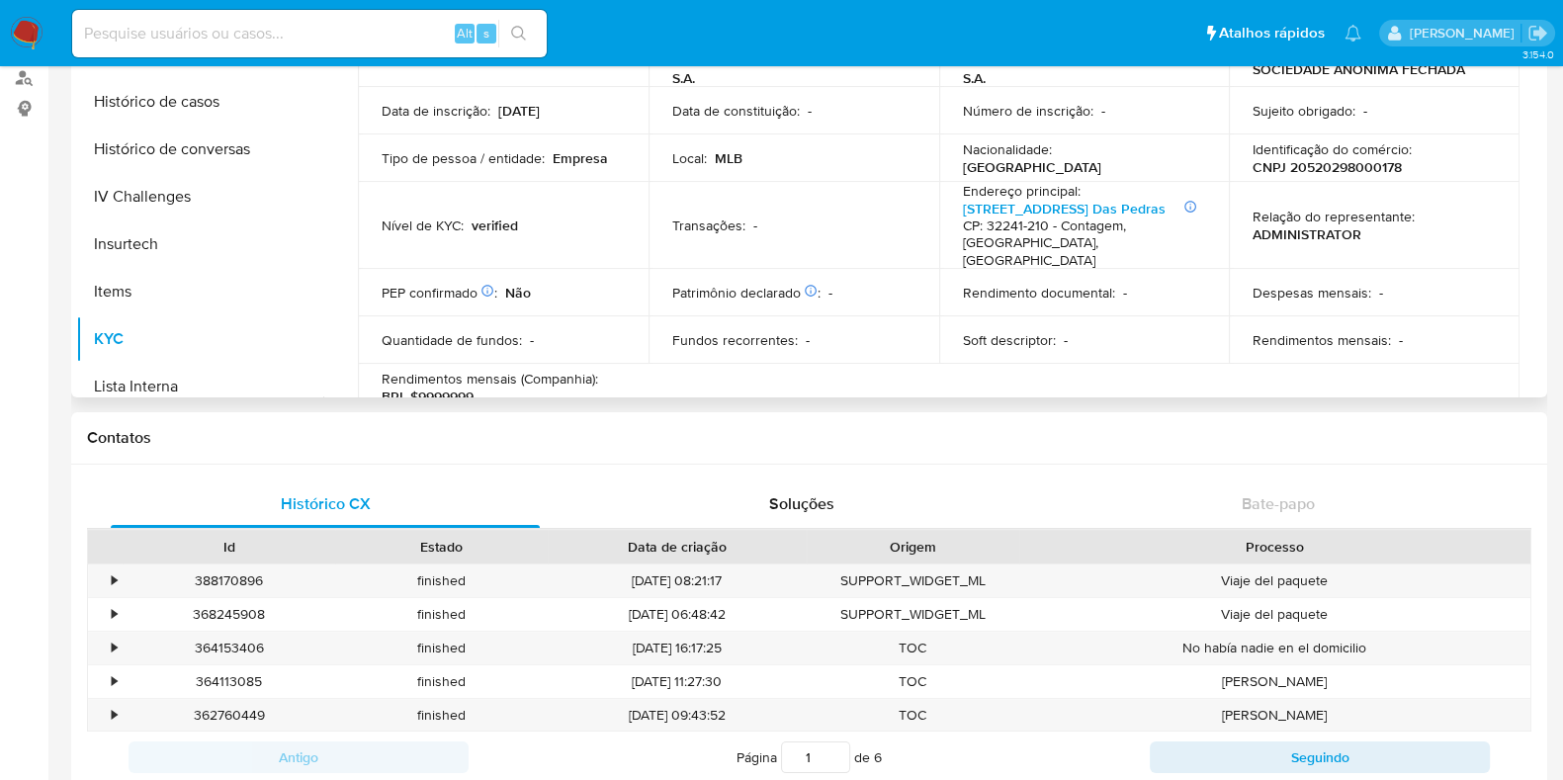
scroll to position [883, 0]
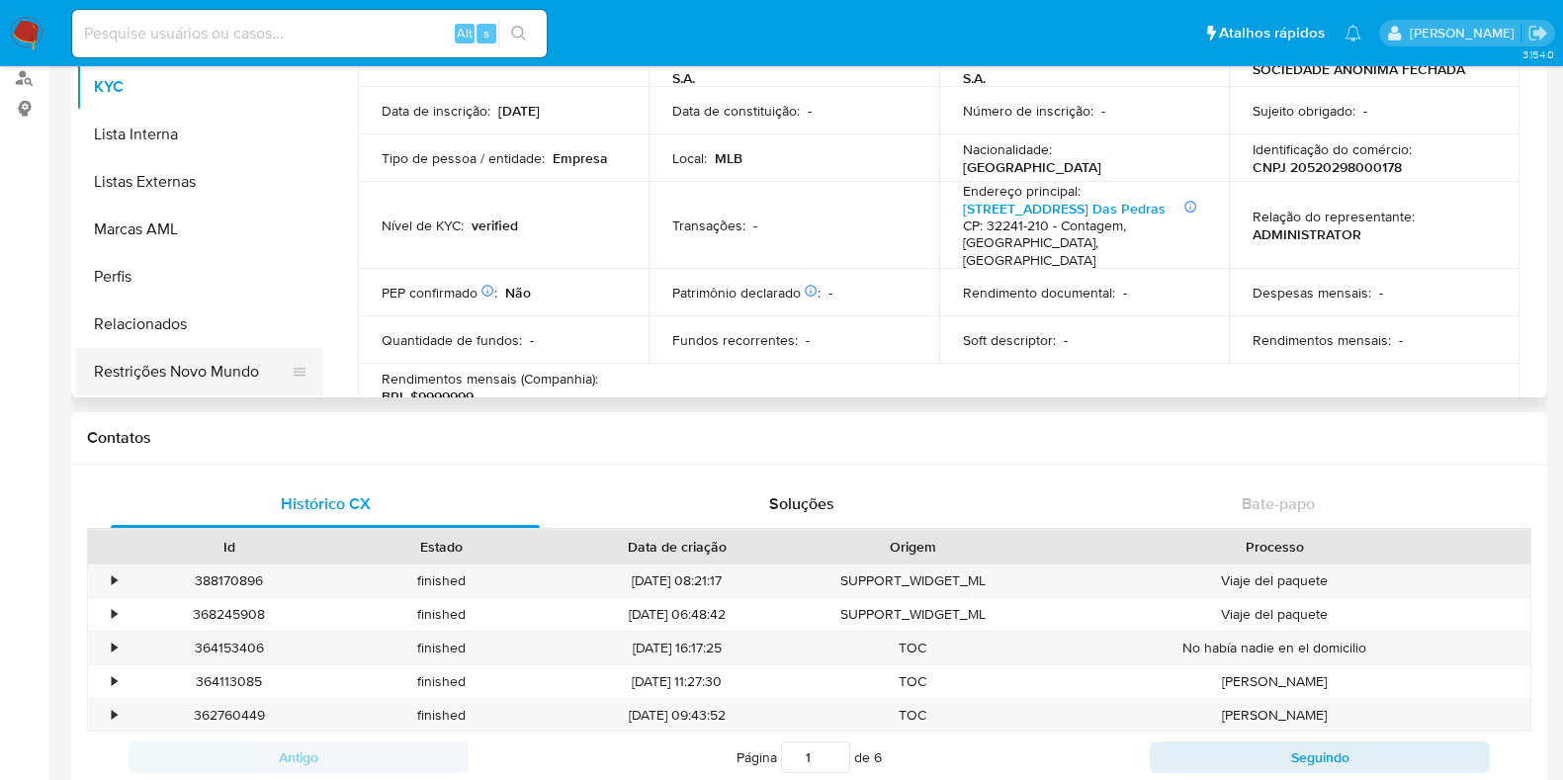
click at [235, 358] on button "Restrições Novo Mundo" at bounding box center [191, 371] width 231 height 47
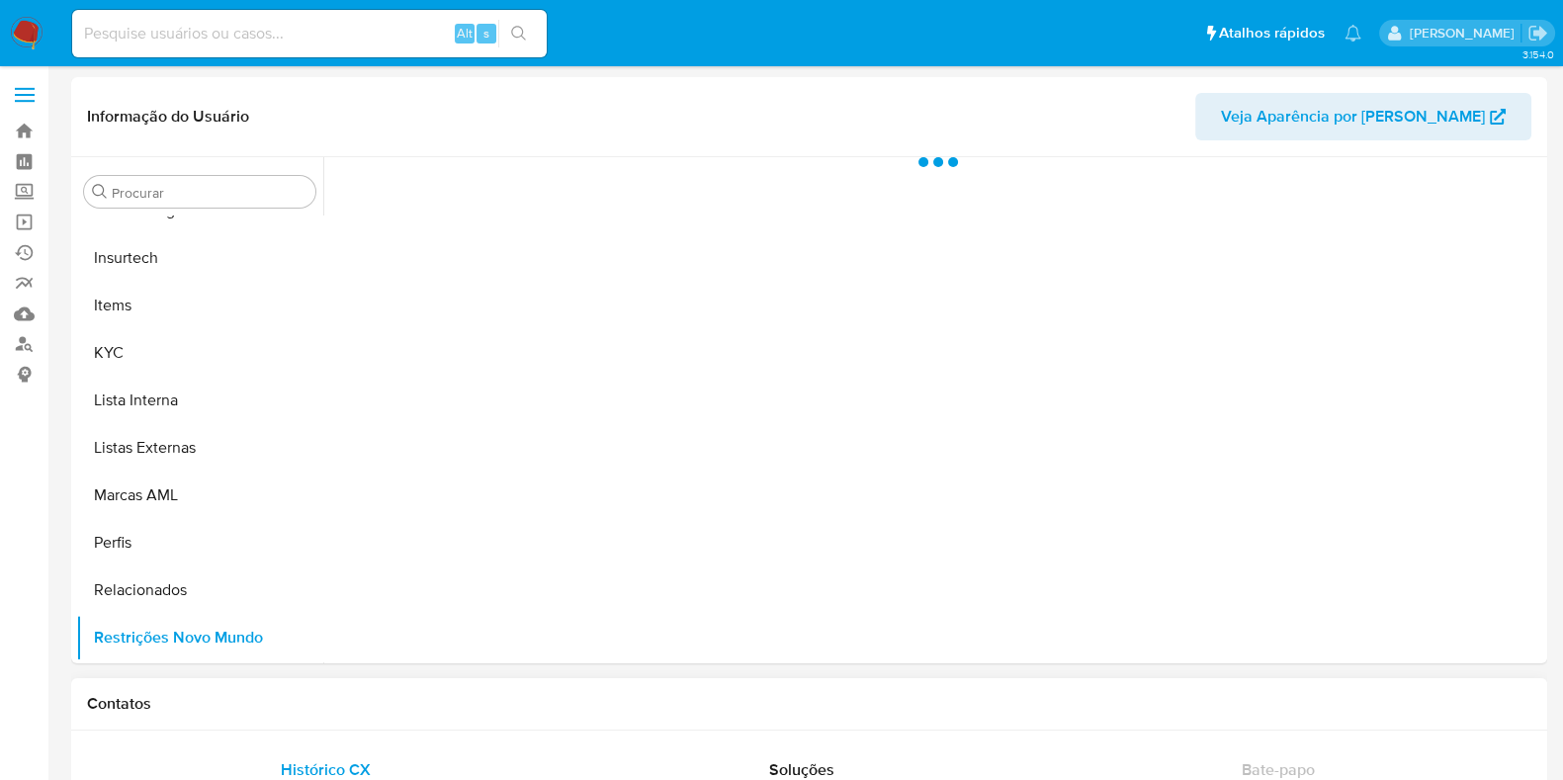
scroll to position [0, 0]
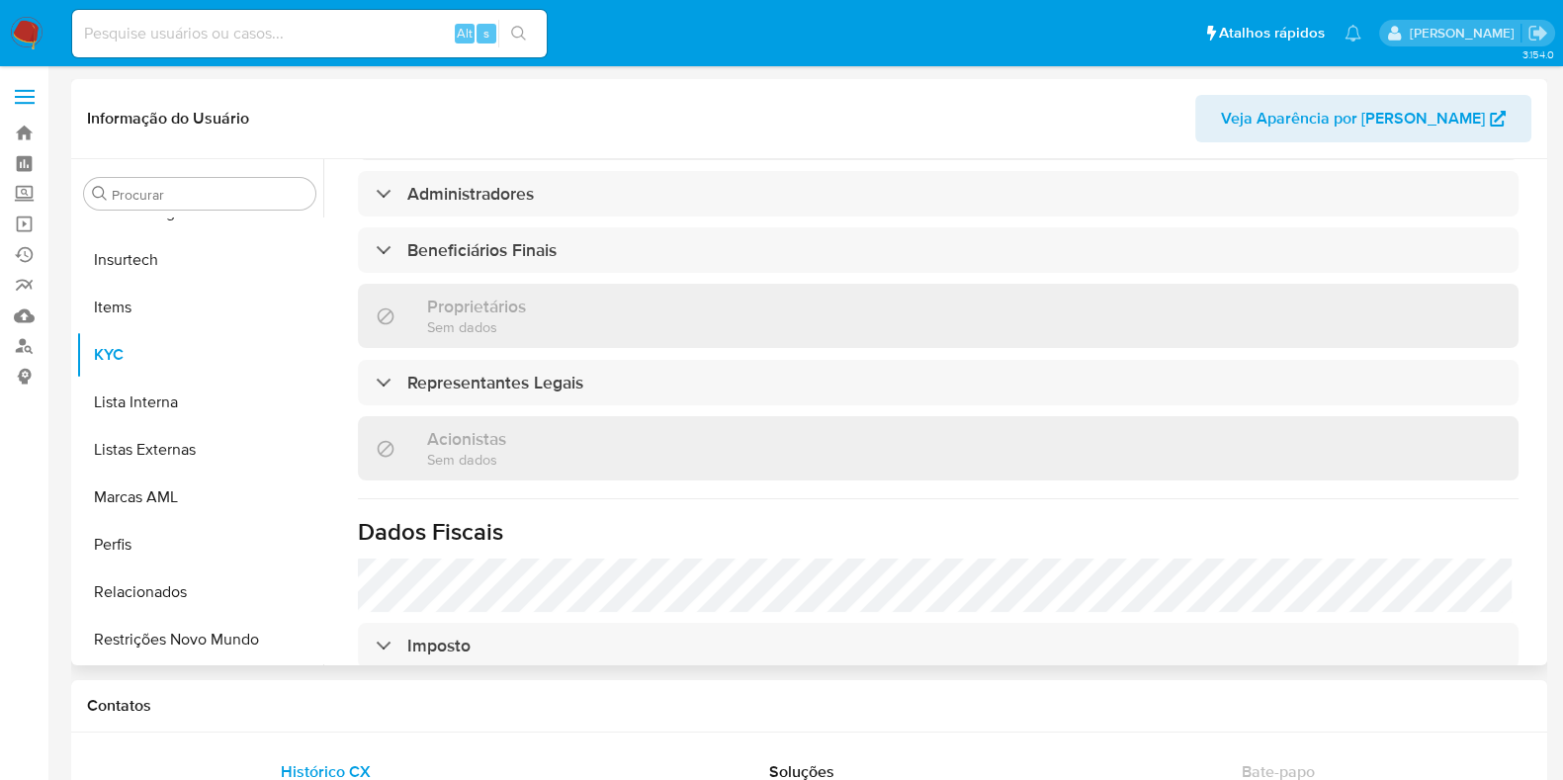
scroll to position [718, 0]
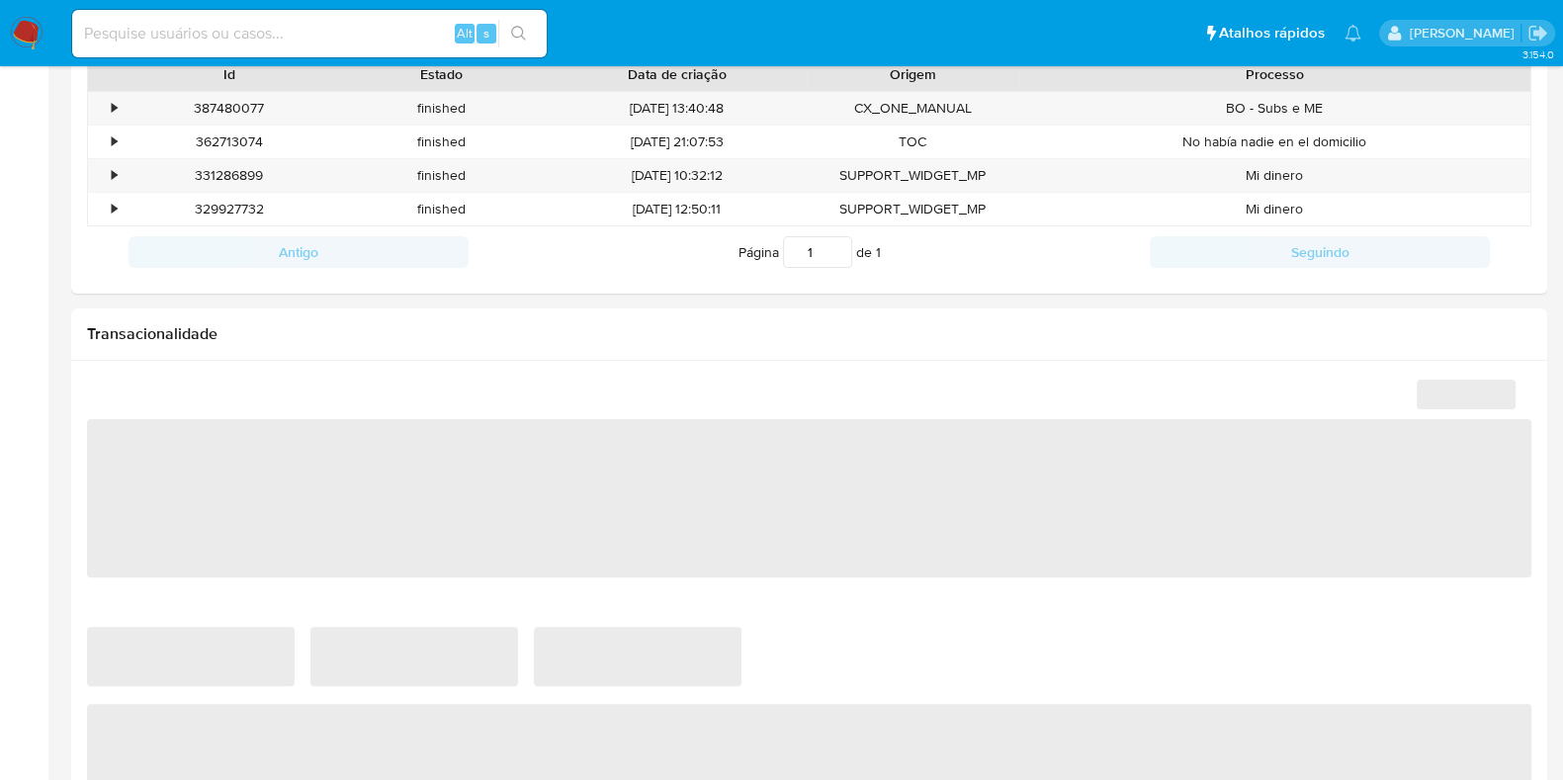
select select "10"
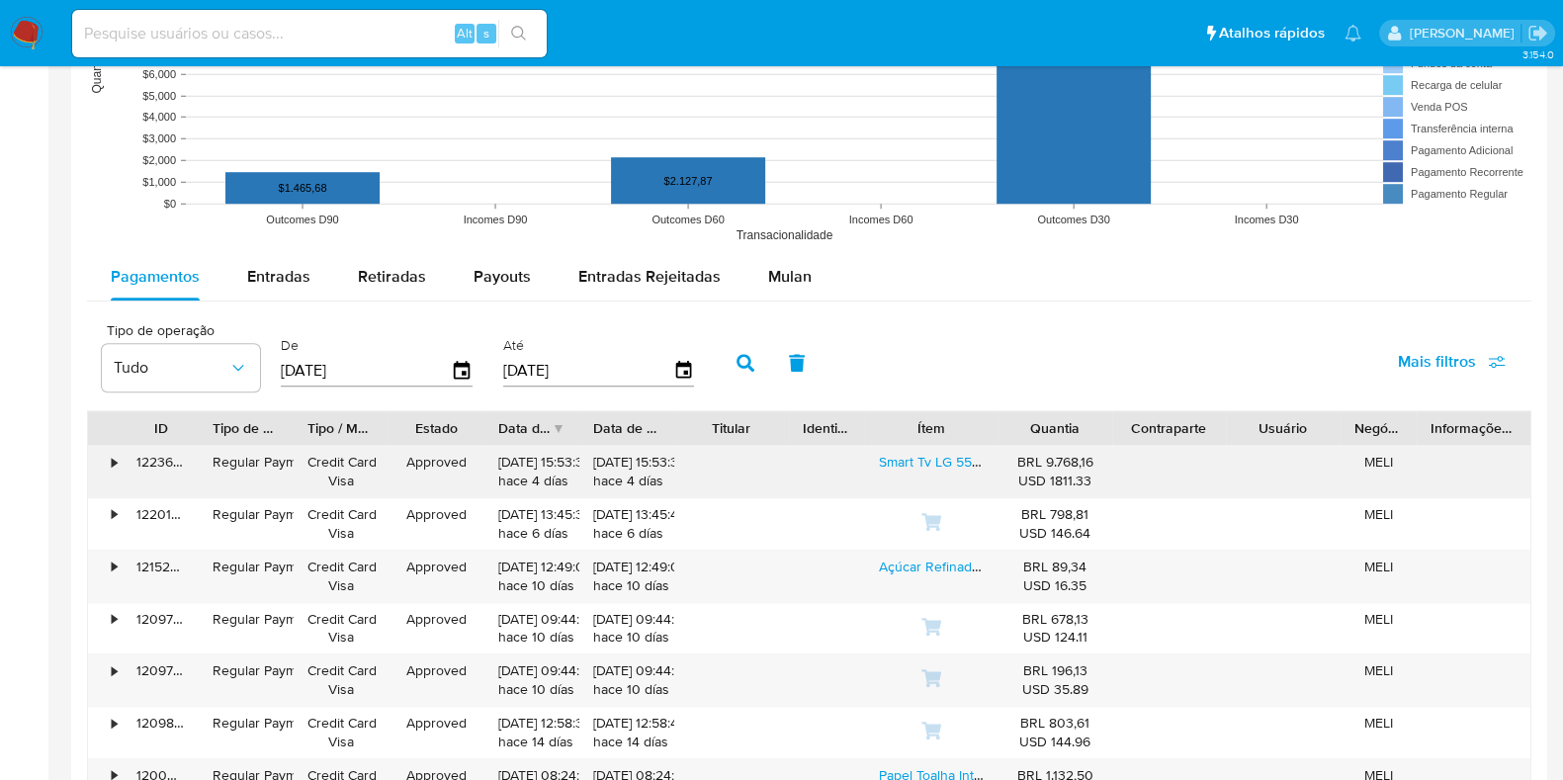
scroll to position [1729, 0]
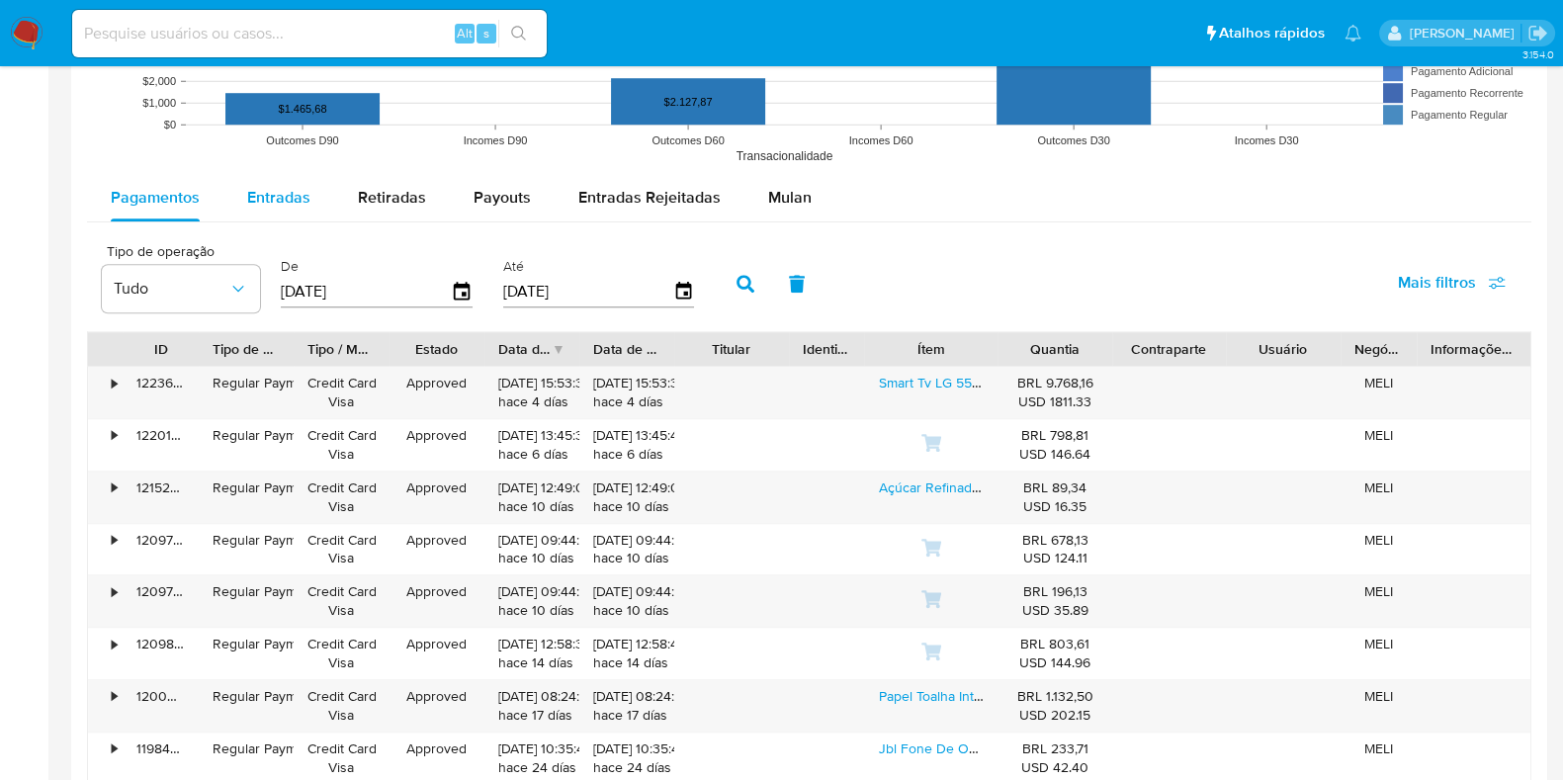
drag, startPoint x: 310, startPoint y: 217, endPoint x: 295, endPoint y: 204, distance: 20.4
click at [309, 216] on button "Entradas" at bounding box center [278, 197] width 111 height 47
select select "10"
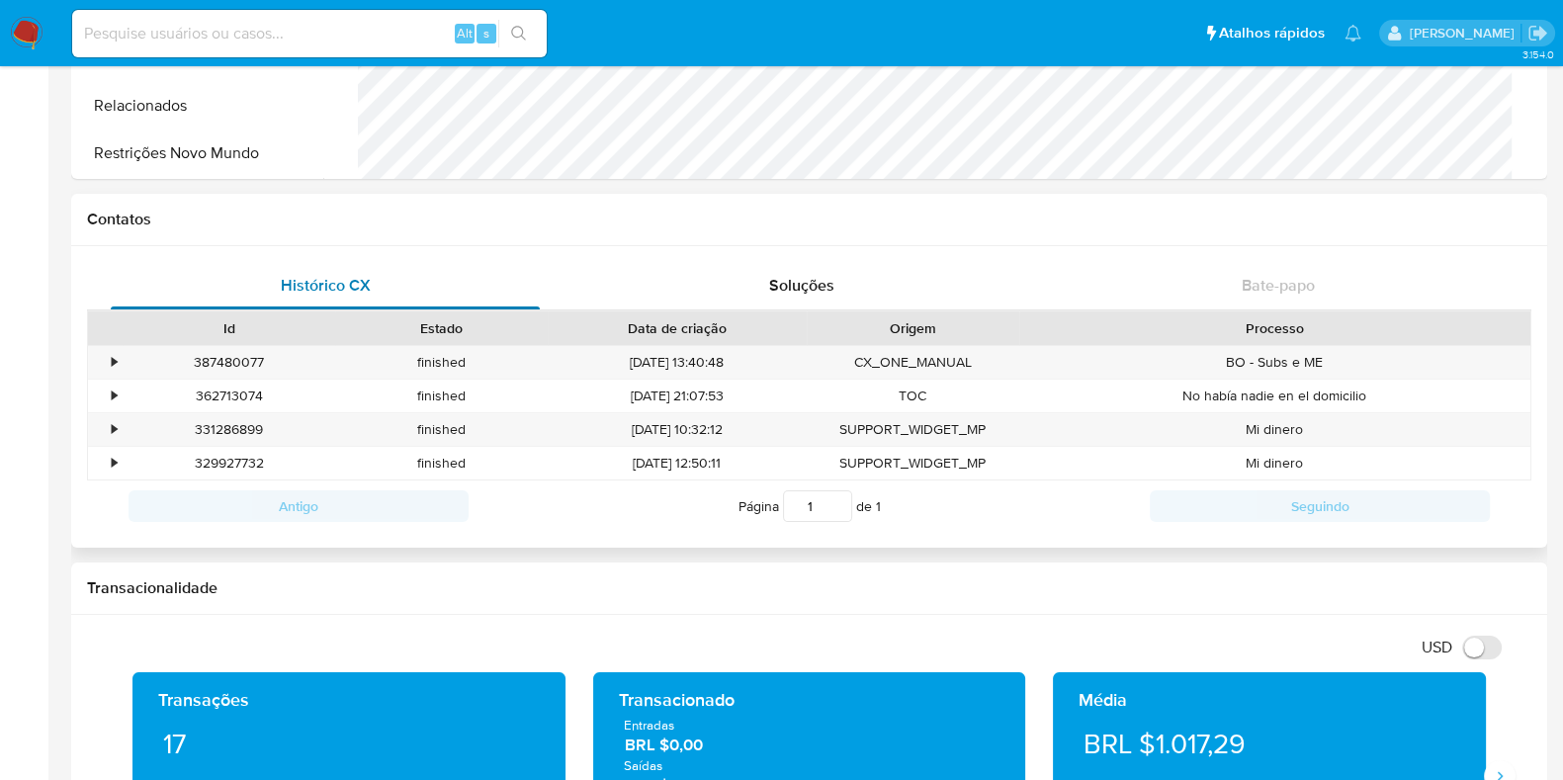
scroll to position [371, 0]
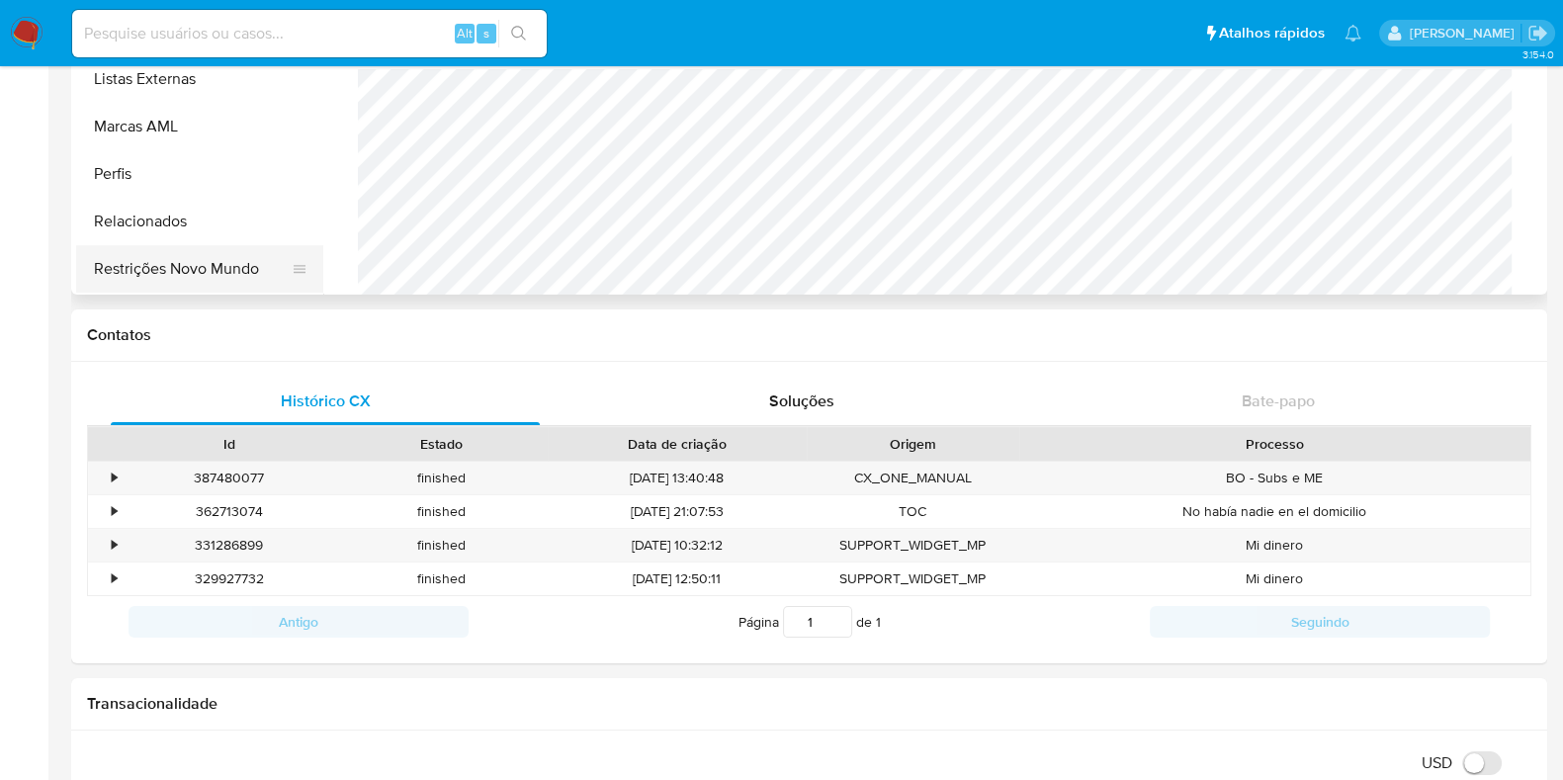
click at [219, 261] on button "Restrições Novo Mundo" at bounding box center [191, 268] width 231 height 47
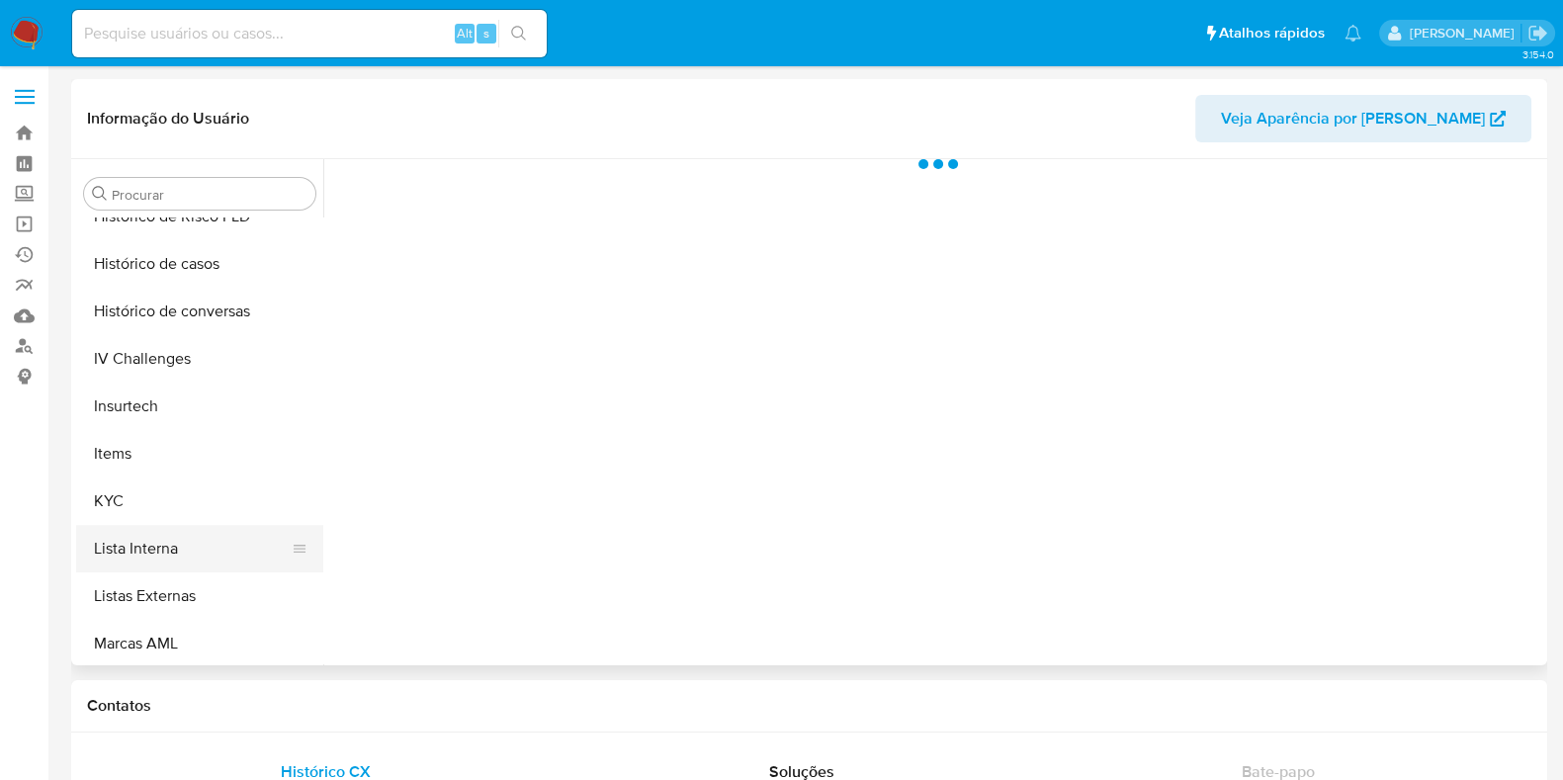
scroll to position [512, 0]
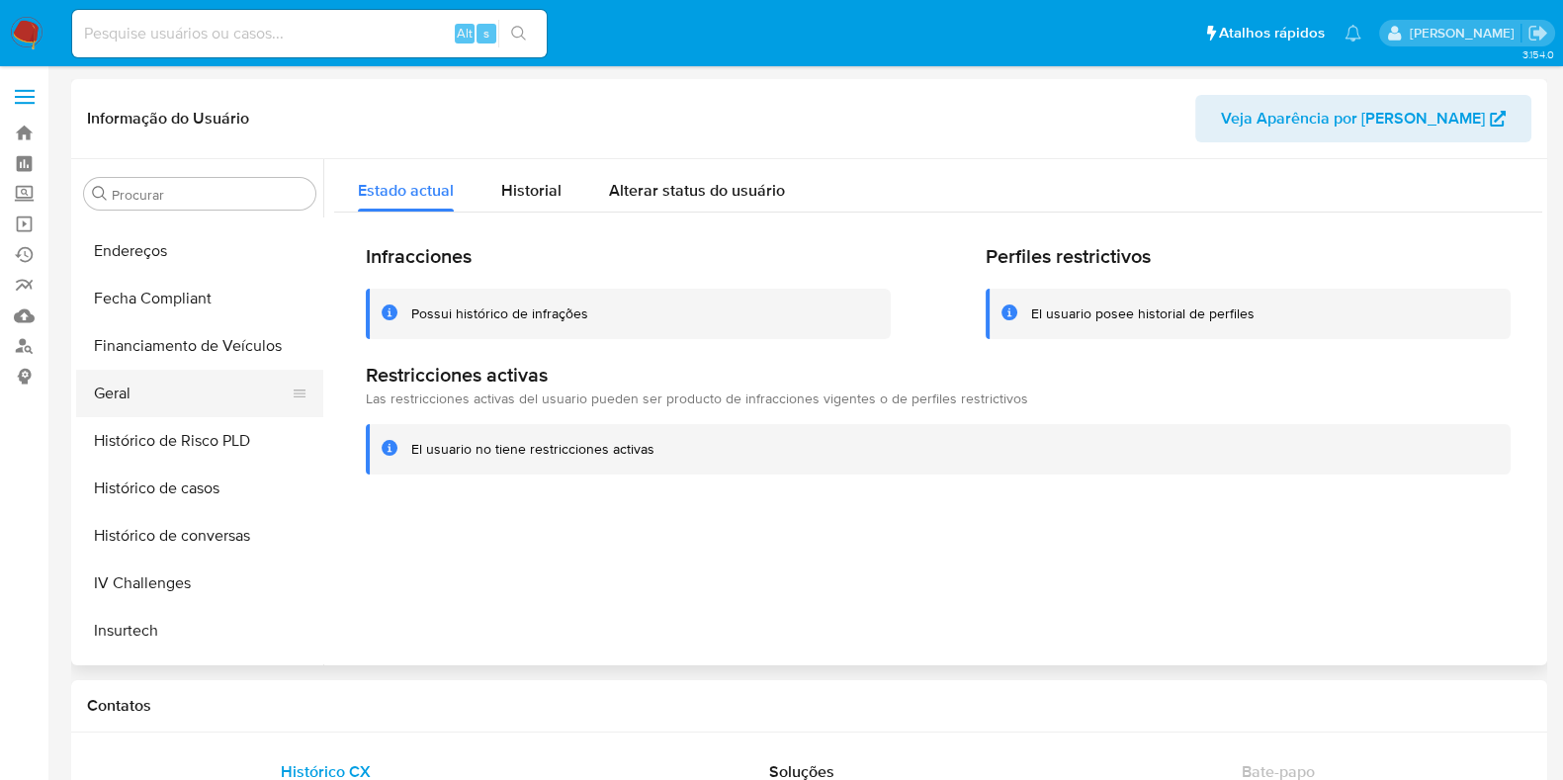
click at [208, 401] on button "Geral" at bounding box center [191, 393] width 231 height 47
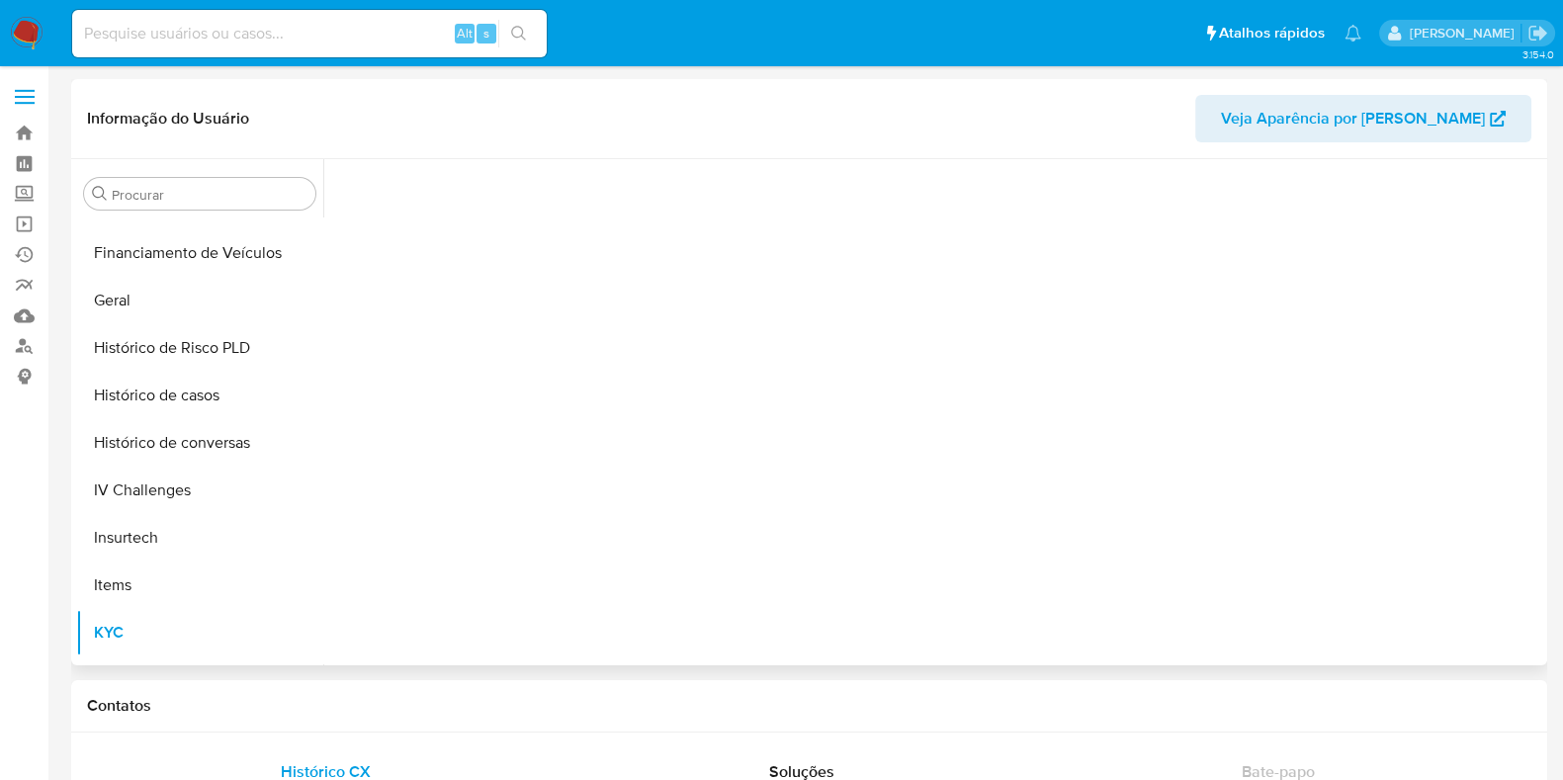
scroll to position [883, 0]
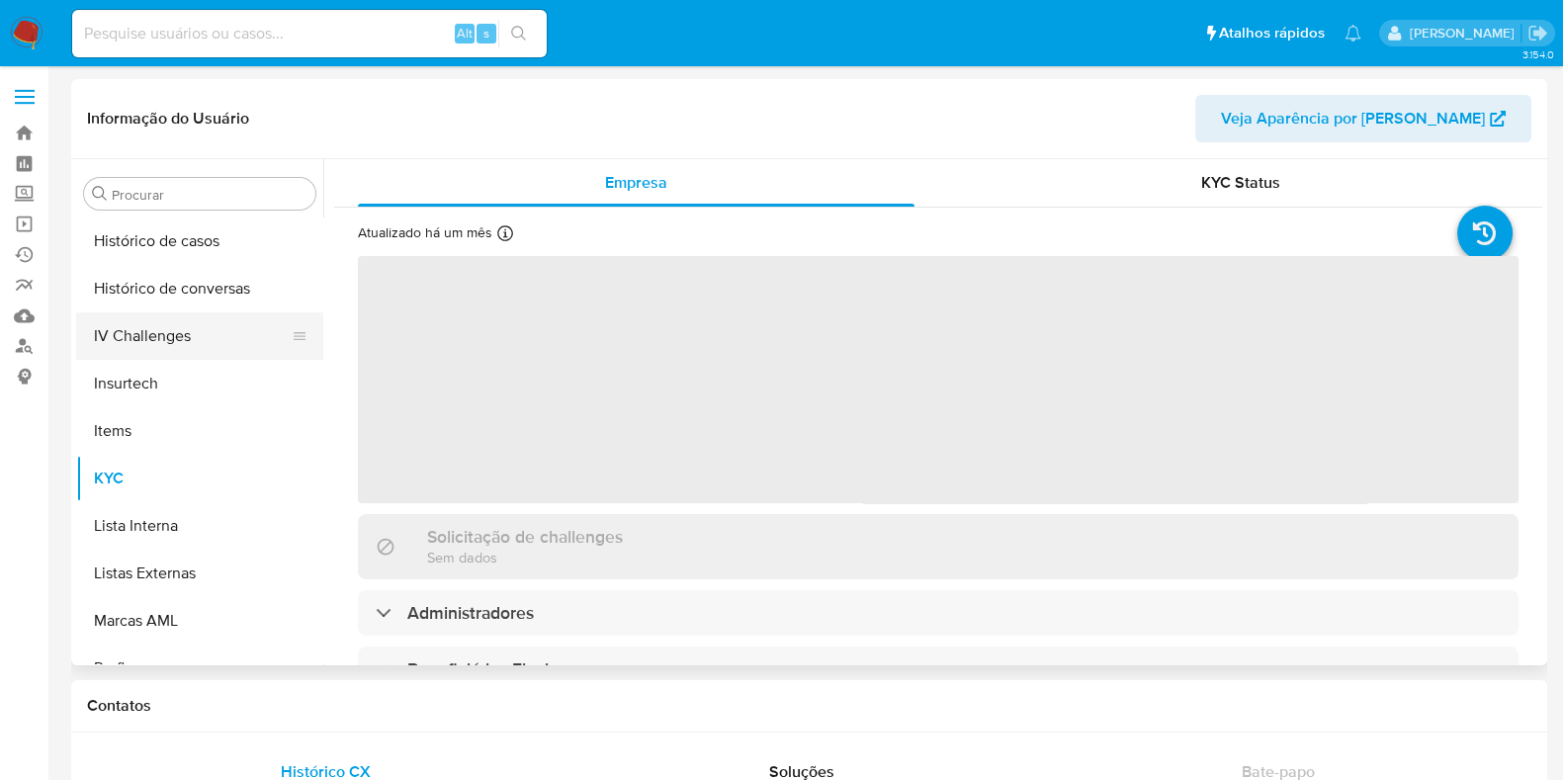
select select "10"
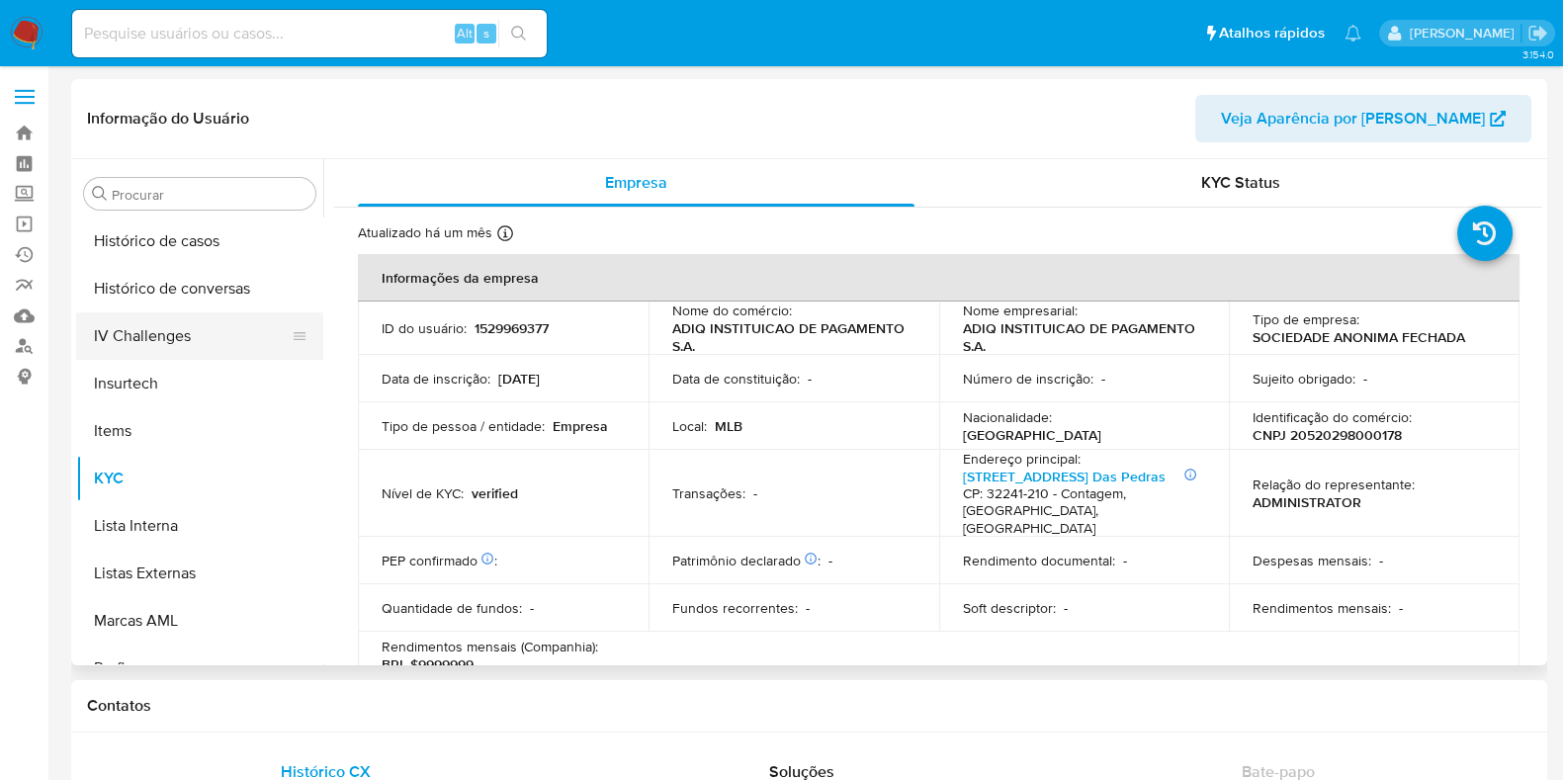
scroll to position [636, 0]
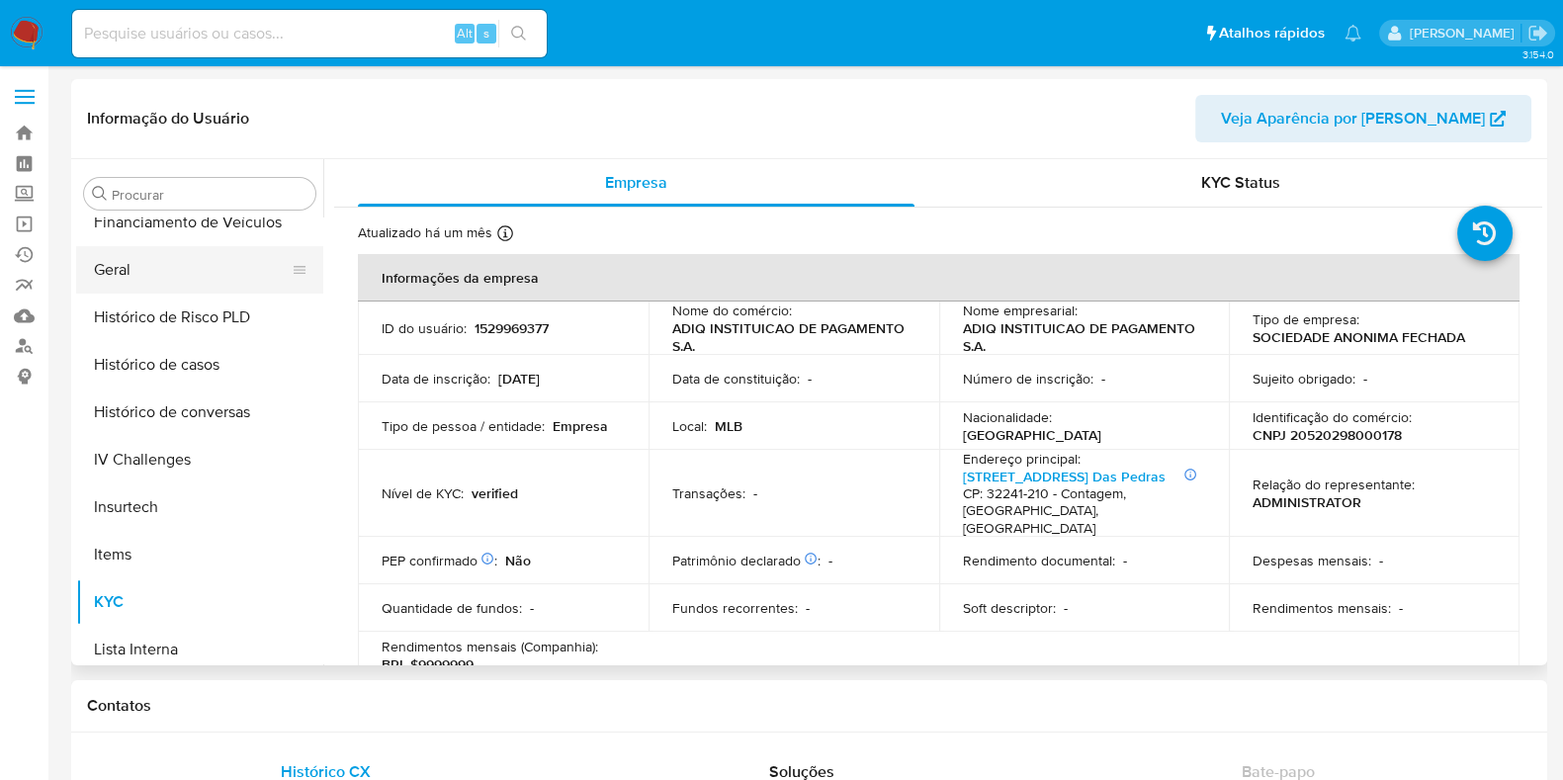
click at [139, 278] on button "Geral" at bounding box center [191, 269] width 231 height 47
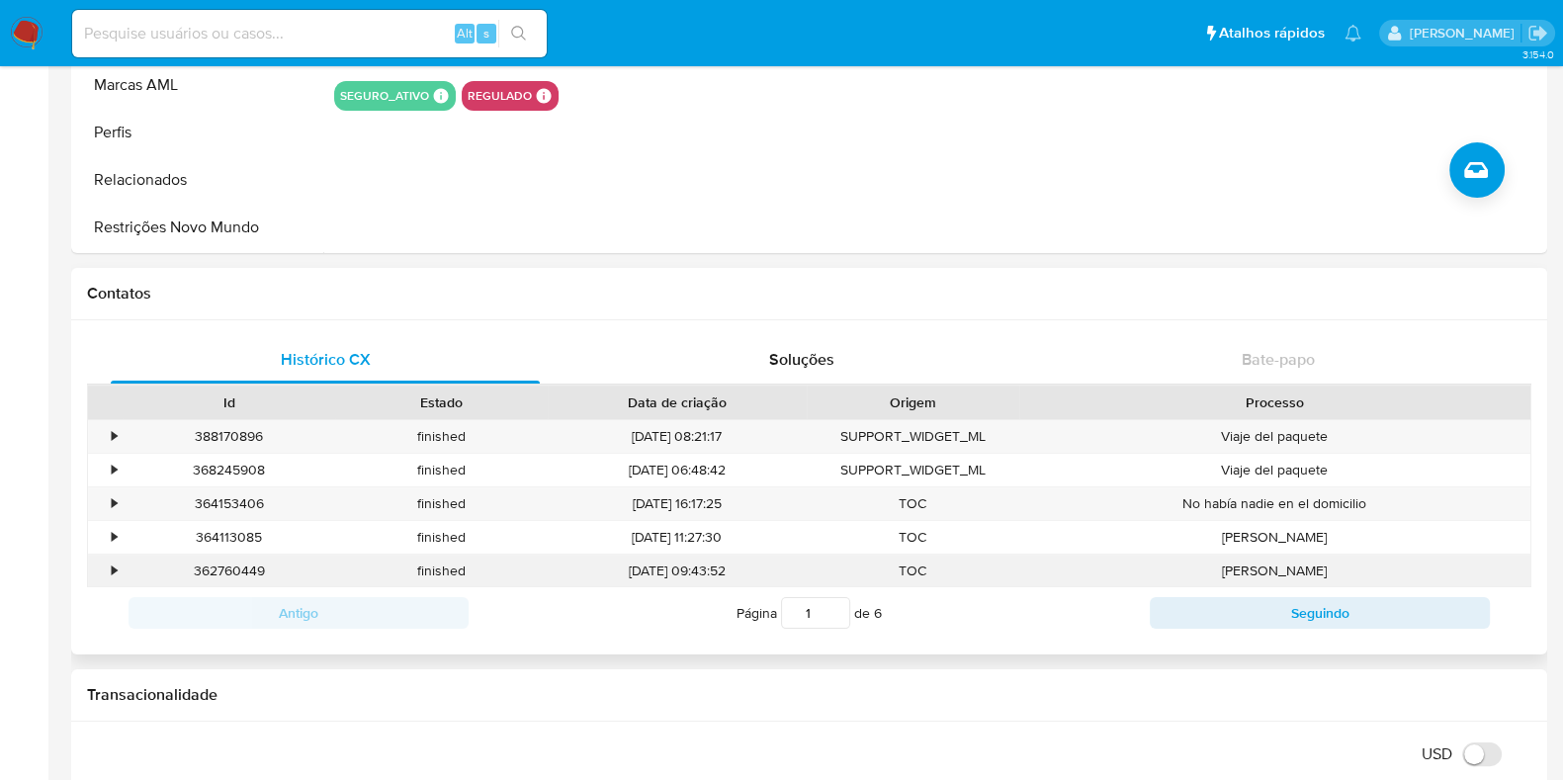
scroll to position [618, 0]
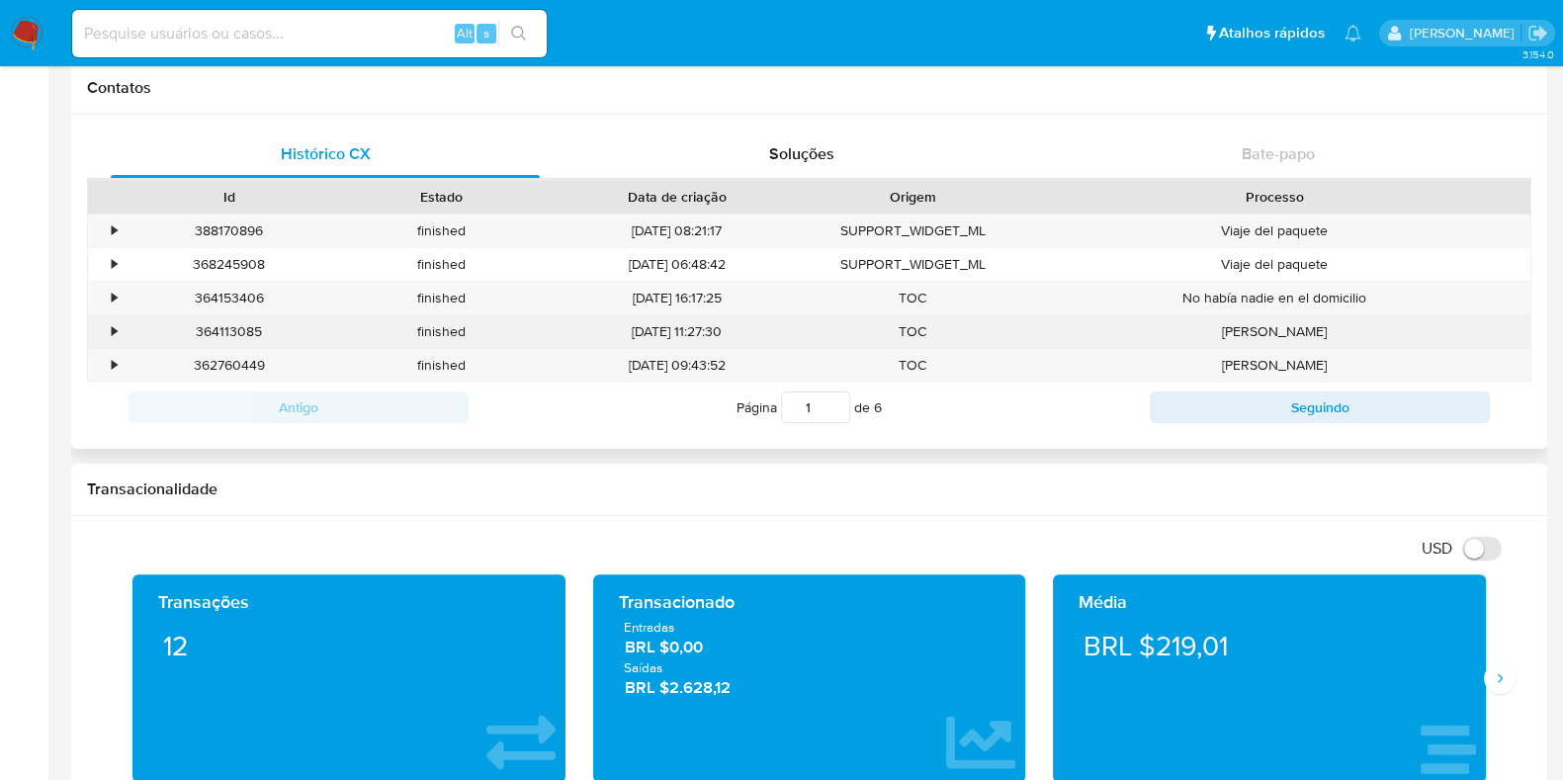
click at [109, 326] on div "•" at bounding box center [105, 331] width 35 height 33
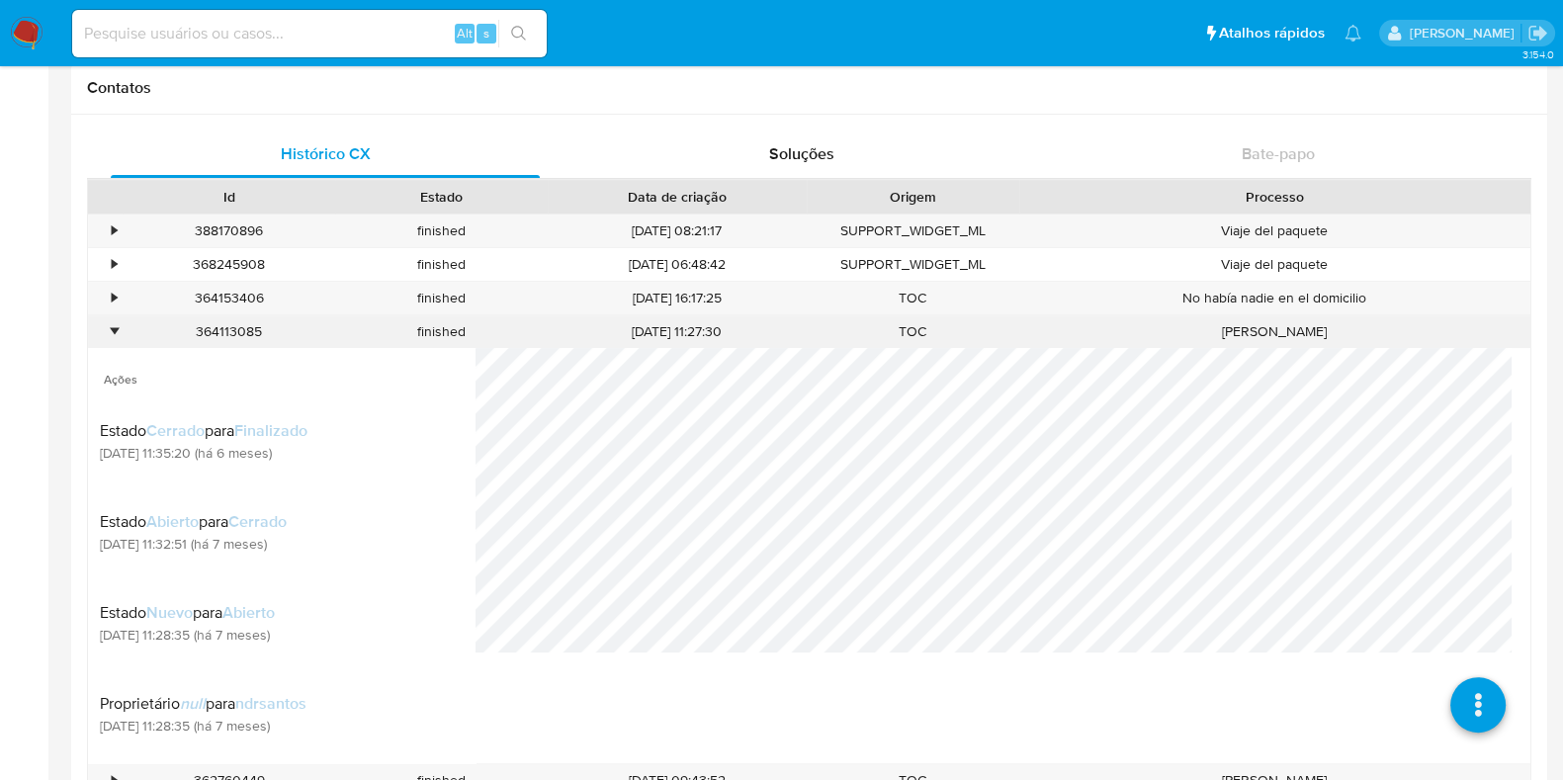
click at [112, 326] on div "•" at bounding box center [114, 331] width 5 height 19
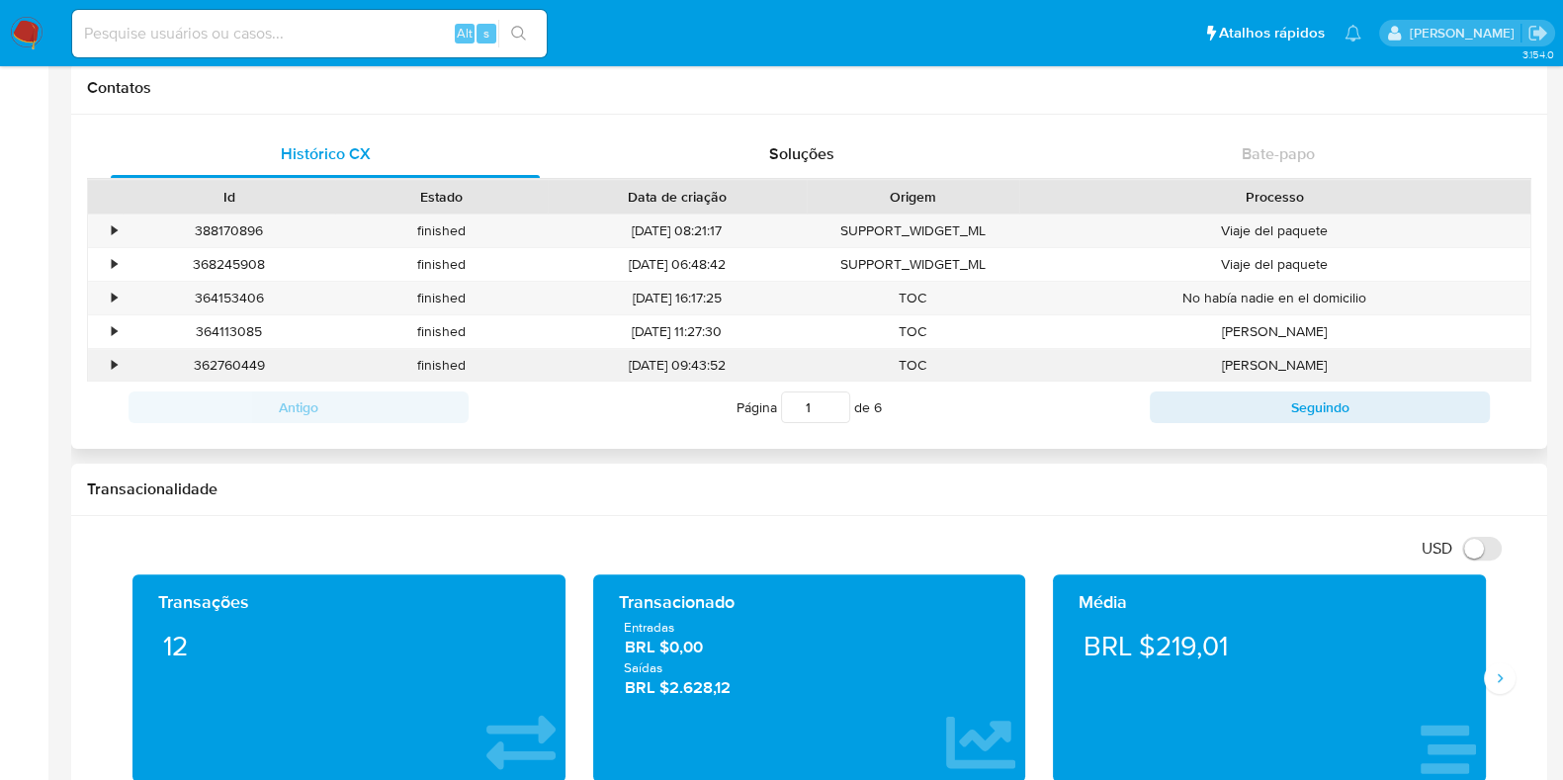
click at [113, 351] on div "•" at bounding box center [105, 365] width 35 height 33
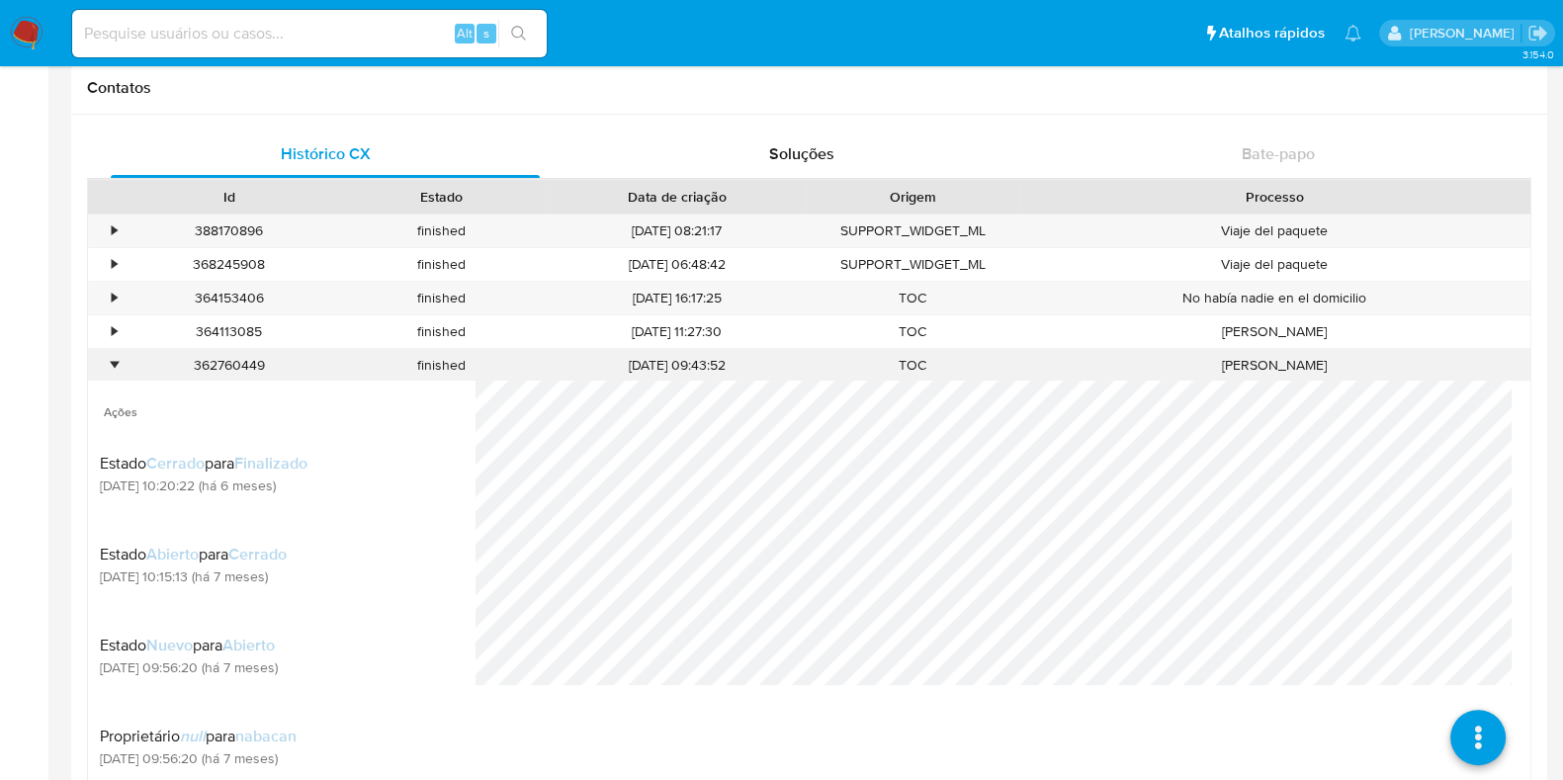
click at [112, 356] on div "•" at bounding box center [114, 365] width 5 height 19
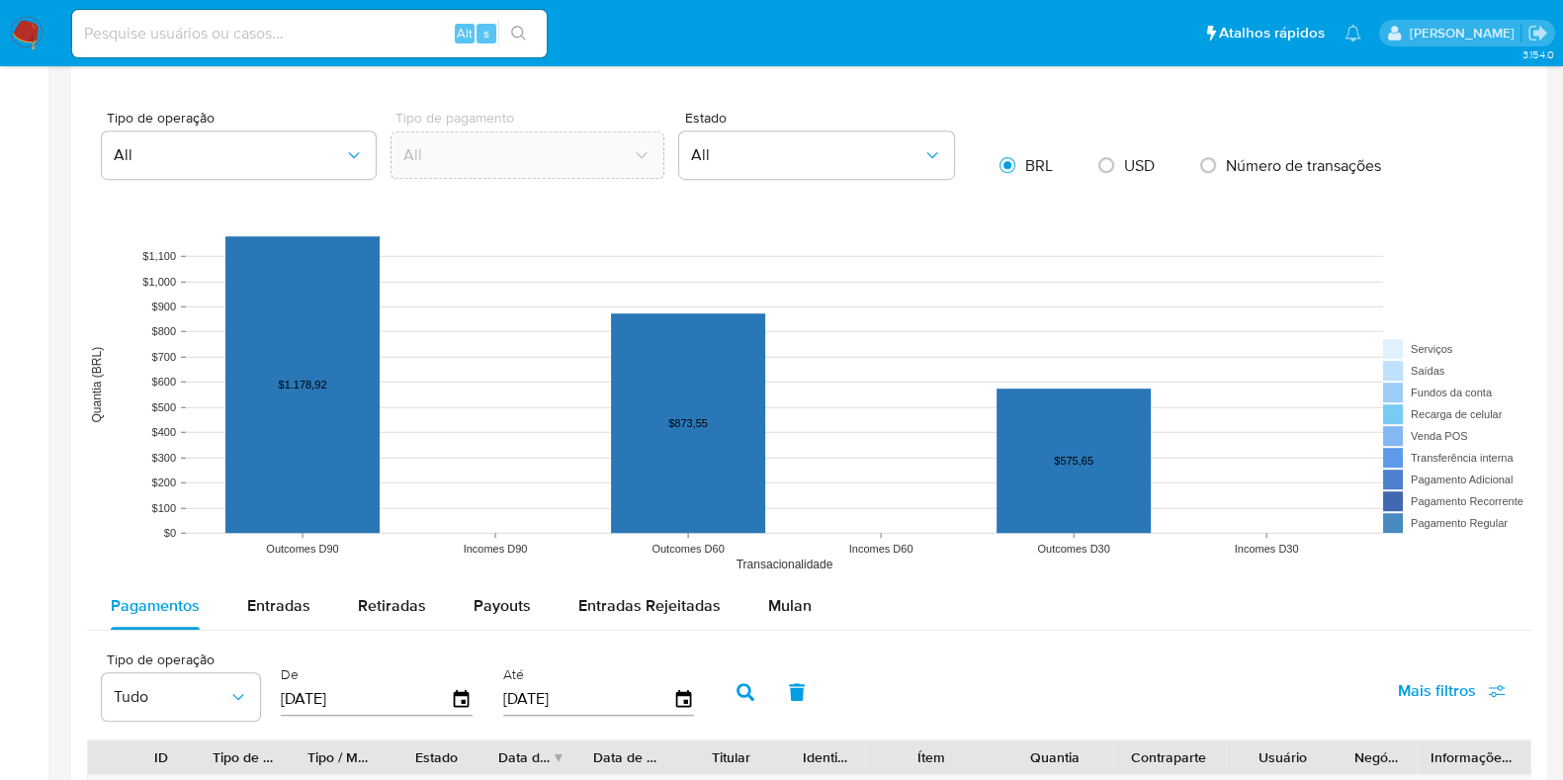
scroll to position [1359, 0]
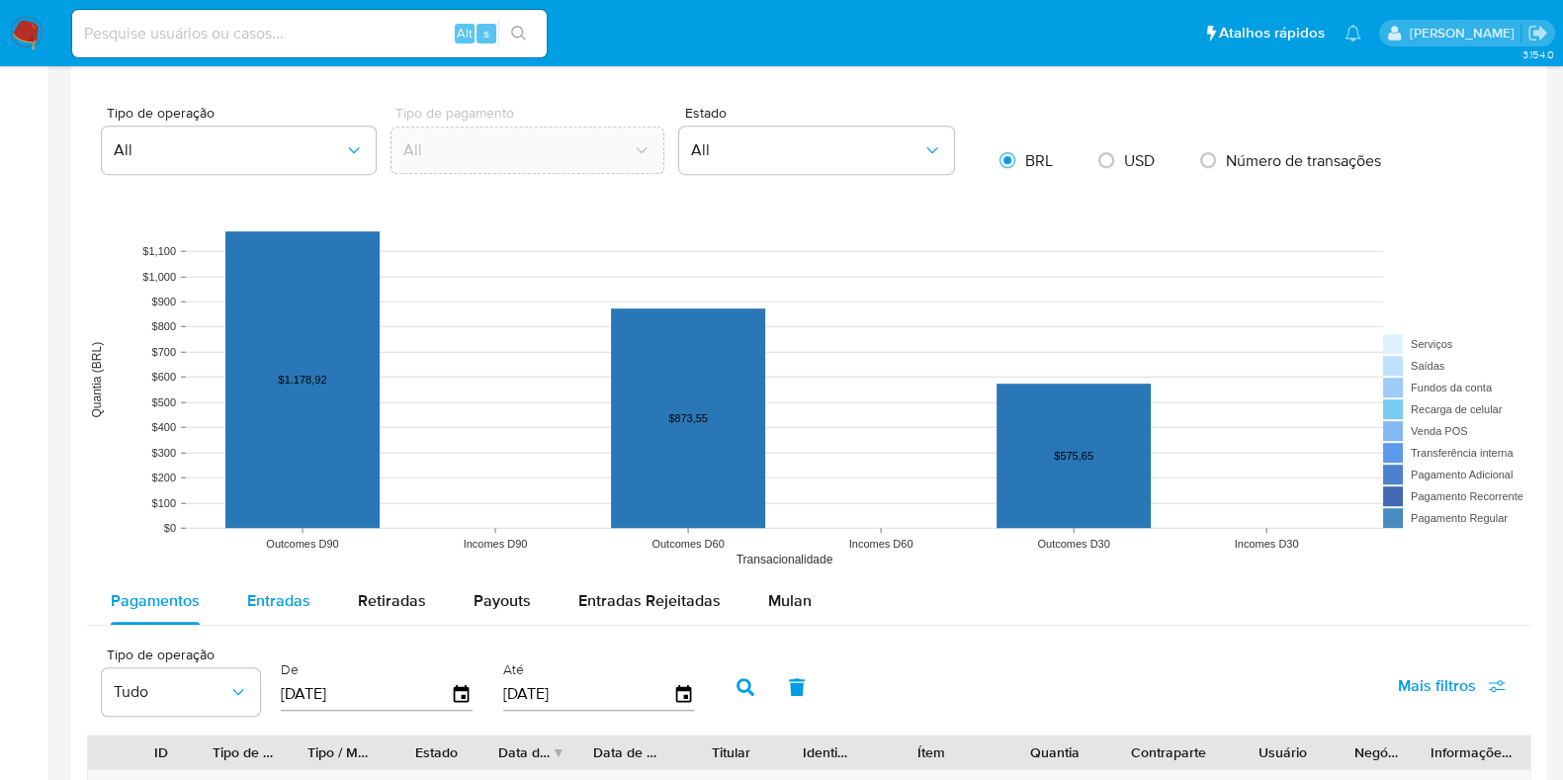
click at [282, 611] on div "Entradas" at bounding box center [278, 600] width 63 height 47
select select "10"
drag, startPoint x: 415, startPoint y: 662, endPoint x: 414, endPoint y: 680, distance: 17.8
click at [414, 679] on div "De 21/05/2025" at bounding box center [377, 685] width 192 height 50
click at [415, 692] on input "[DATE]" at bounding box center [366, 694] width 170 height 32
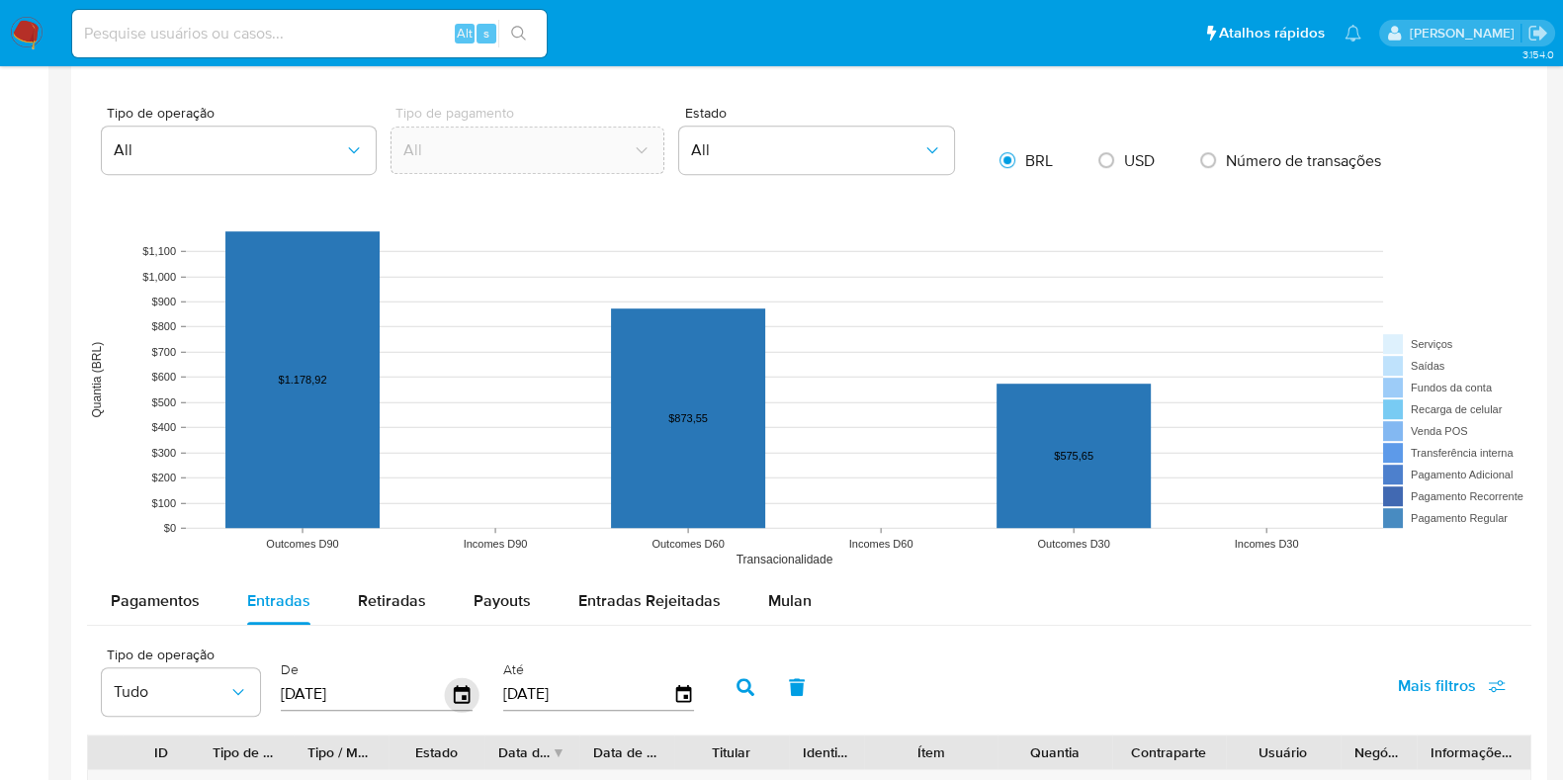
click at [458, 680] on icon "button" at bounding box center [462, 694] width 35 height 35
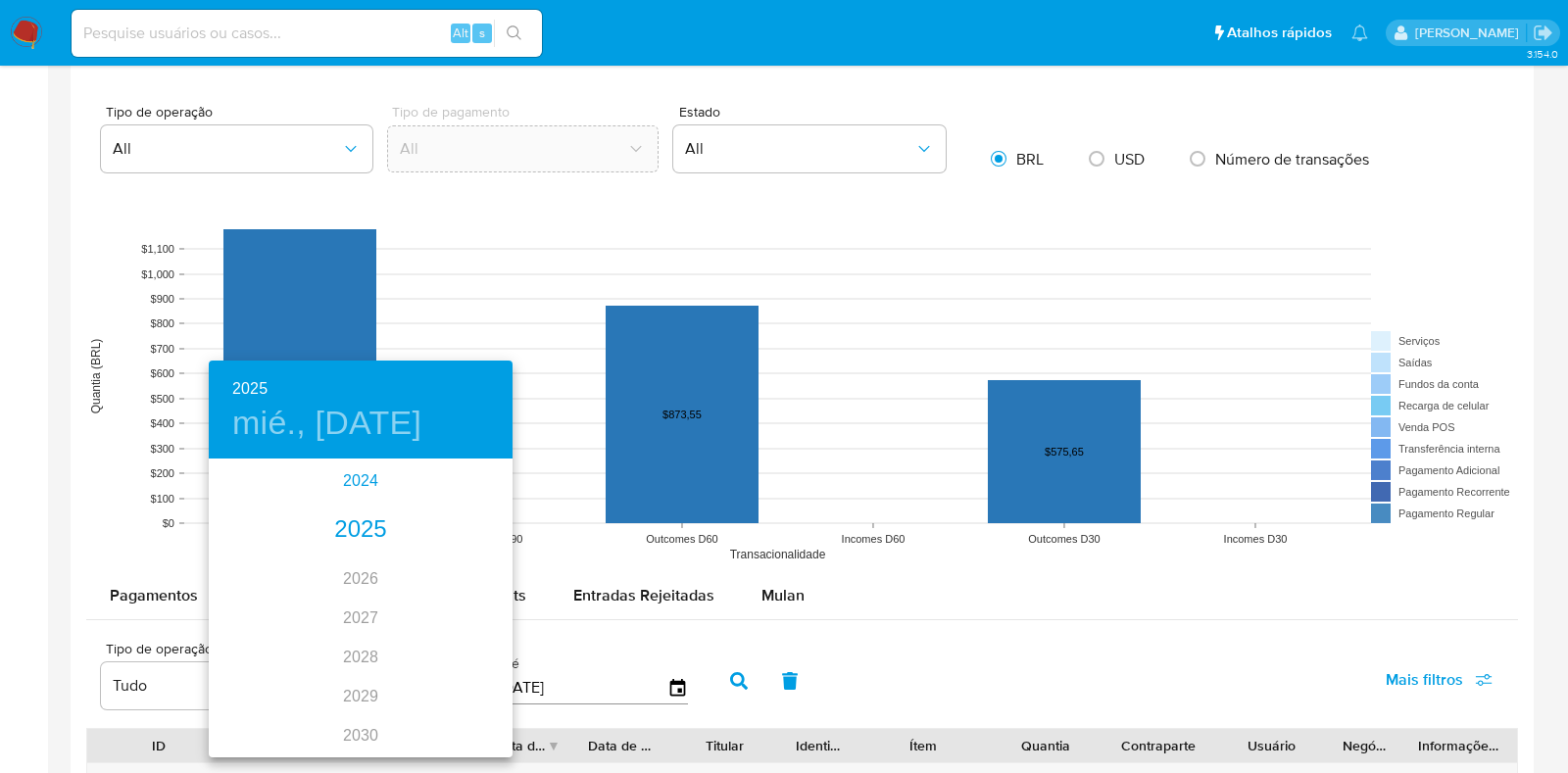
click at [337, 489] on div "2024" at bounding box center [361, 482] width 303 height 40
click at [363, 642] on div "ago." at bounding box center [360, 645] width 101 height 73
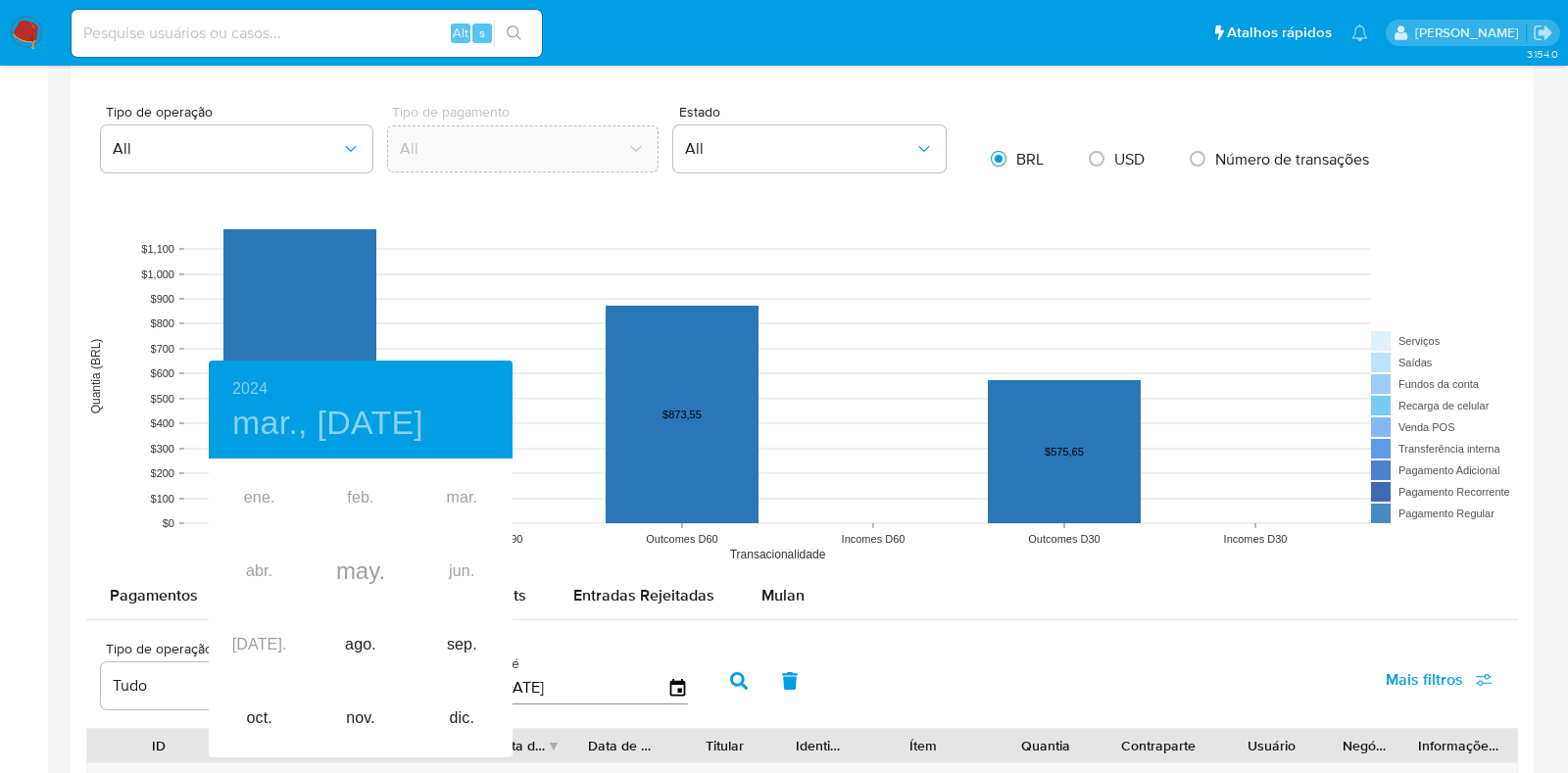
type input "21/08/2024"
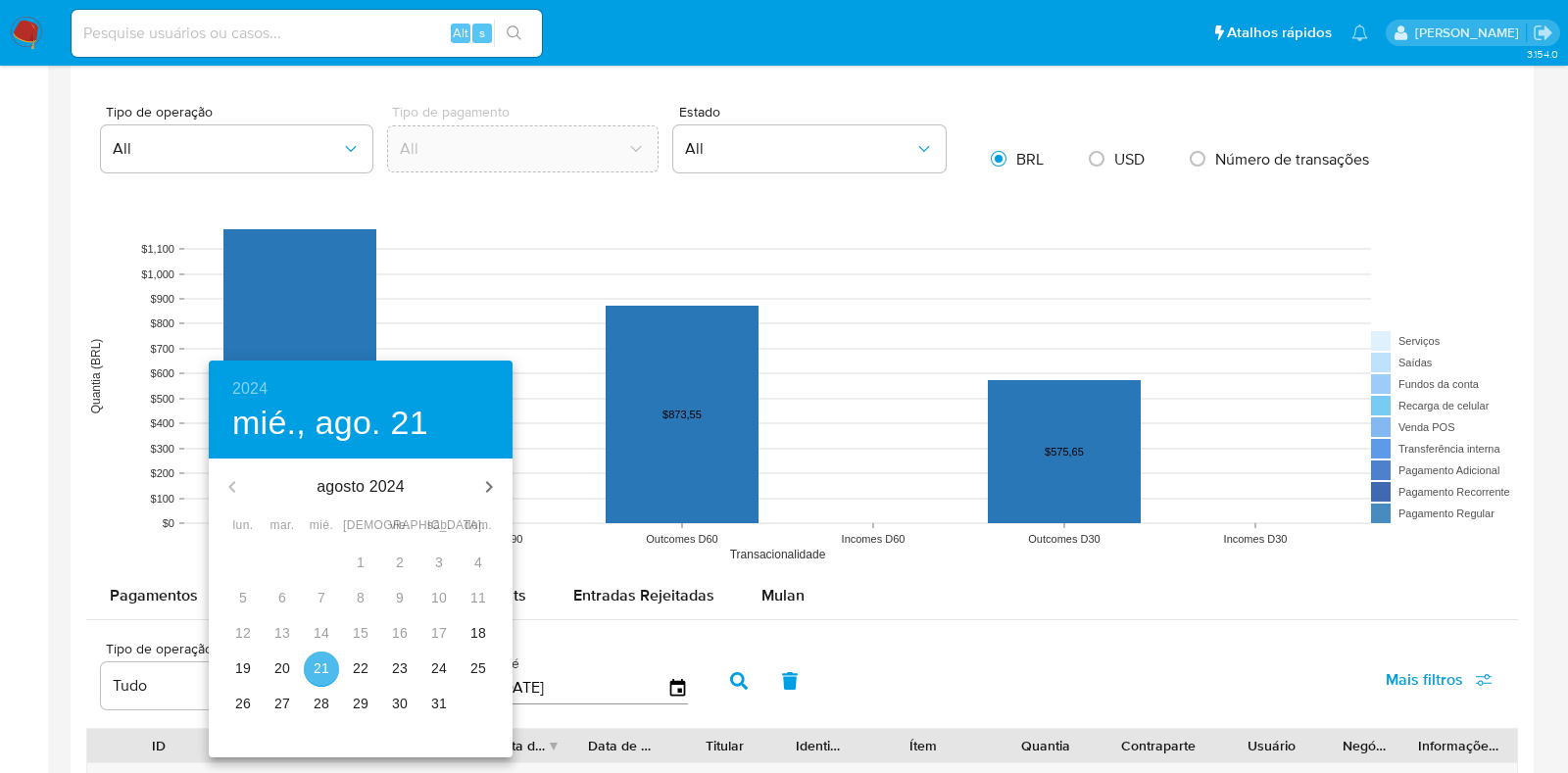
drag, startPoint x: 321, startPoint y: 670, endPoint x: 538, endPoint y: 656, distance: 217.5
click at [320, 668] on p "21" at bounding box center [321, 668] width 16 height 20
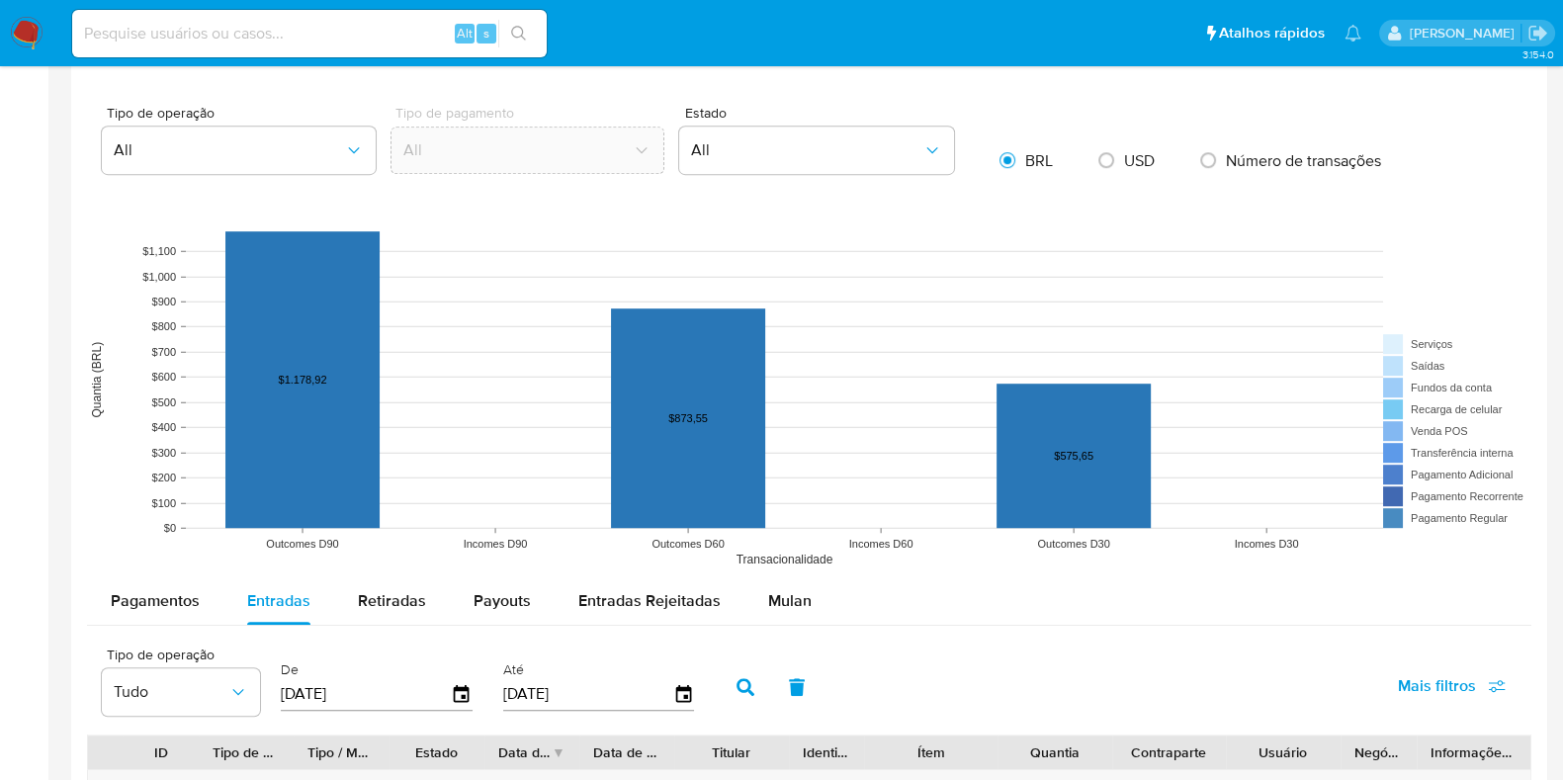
click at [737, 696] on button "button" at bounding box center [745, 686] width 51 height 47
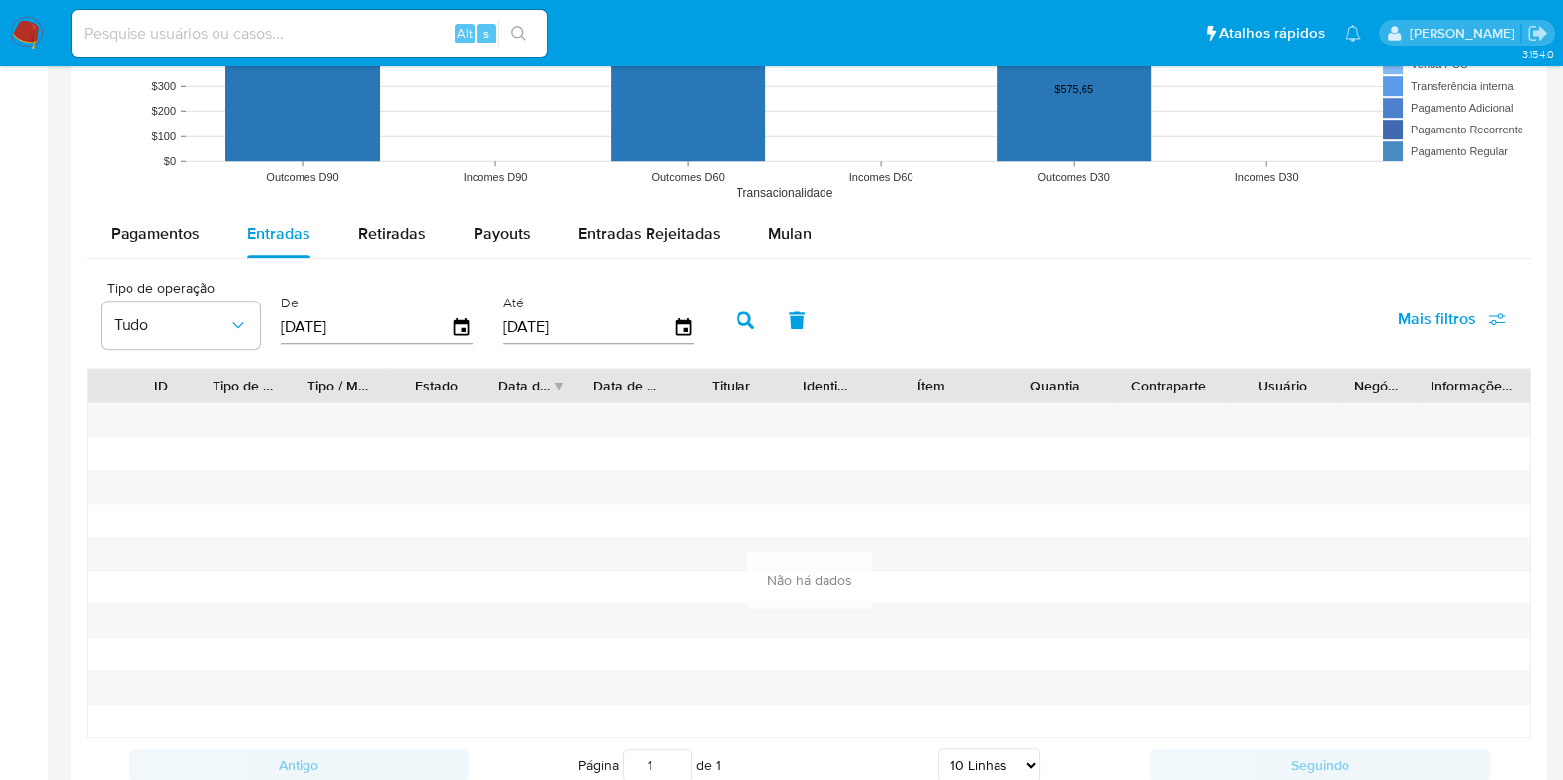
scroll to position [1729, 0]
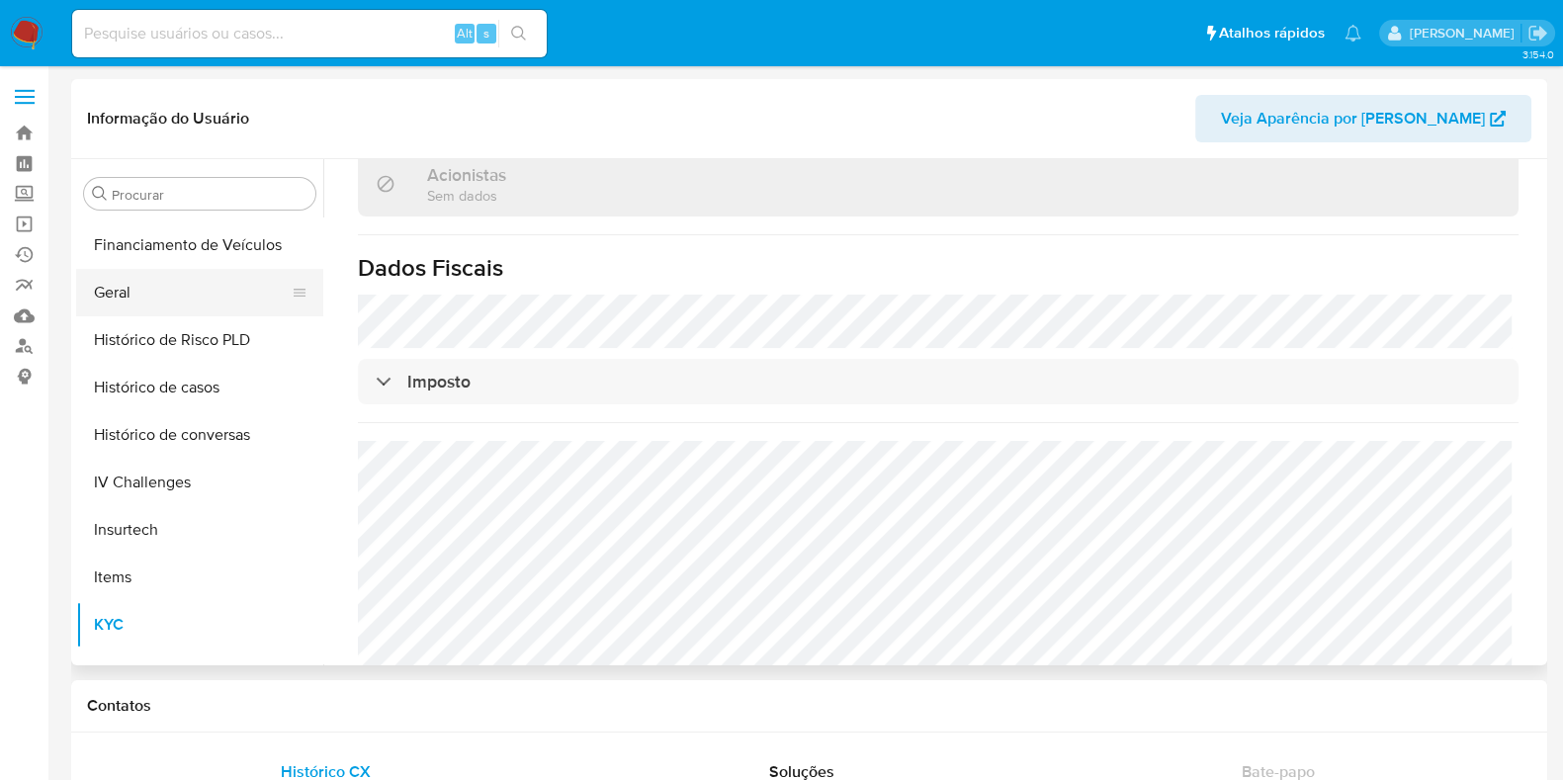
scroll to position [512, 0]
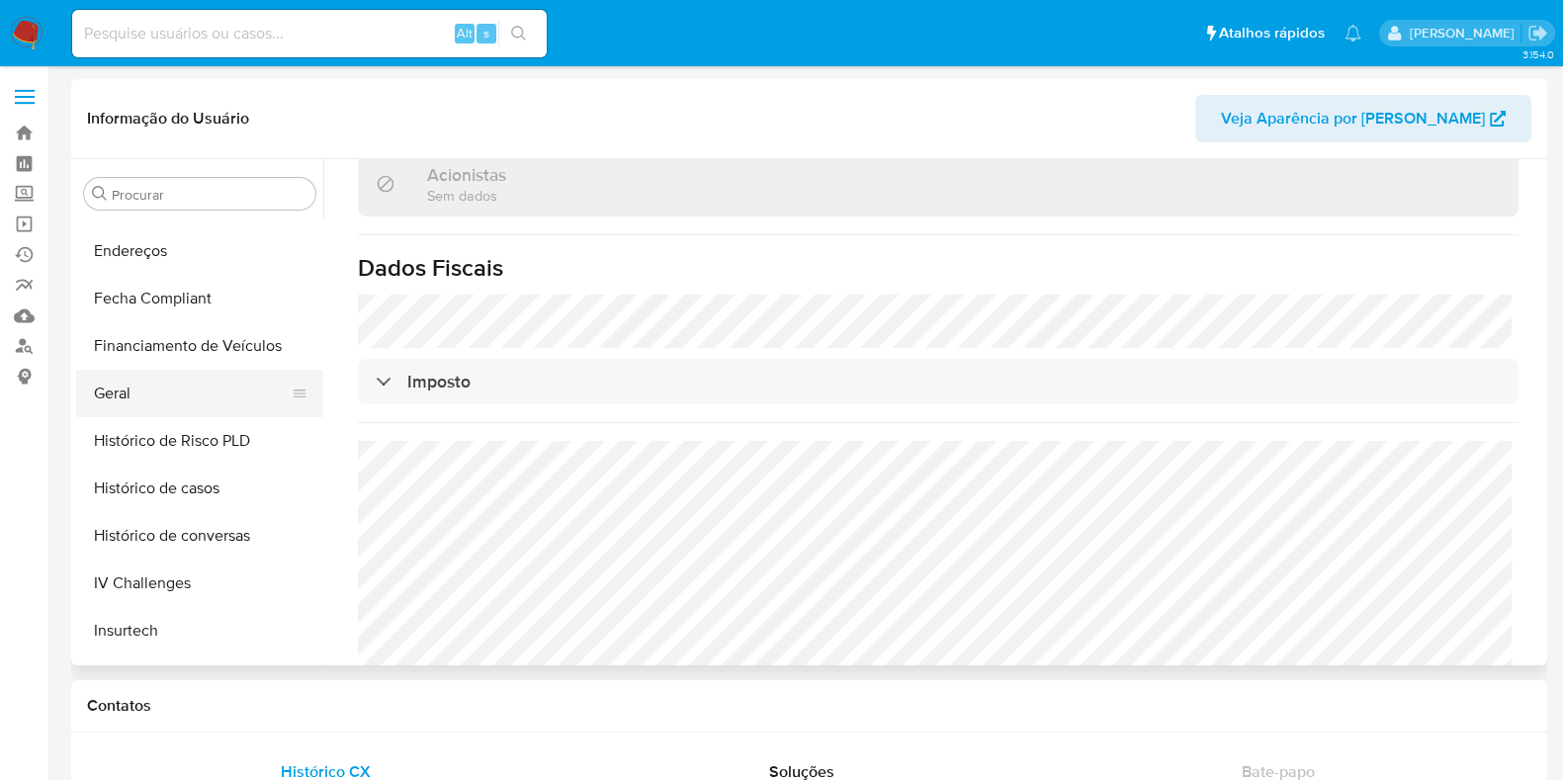
click at [169, 393] on button "Geral" at bounding box center [191, 393] width 231 height 47
select select "10"
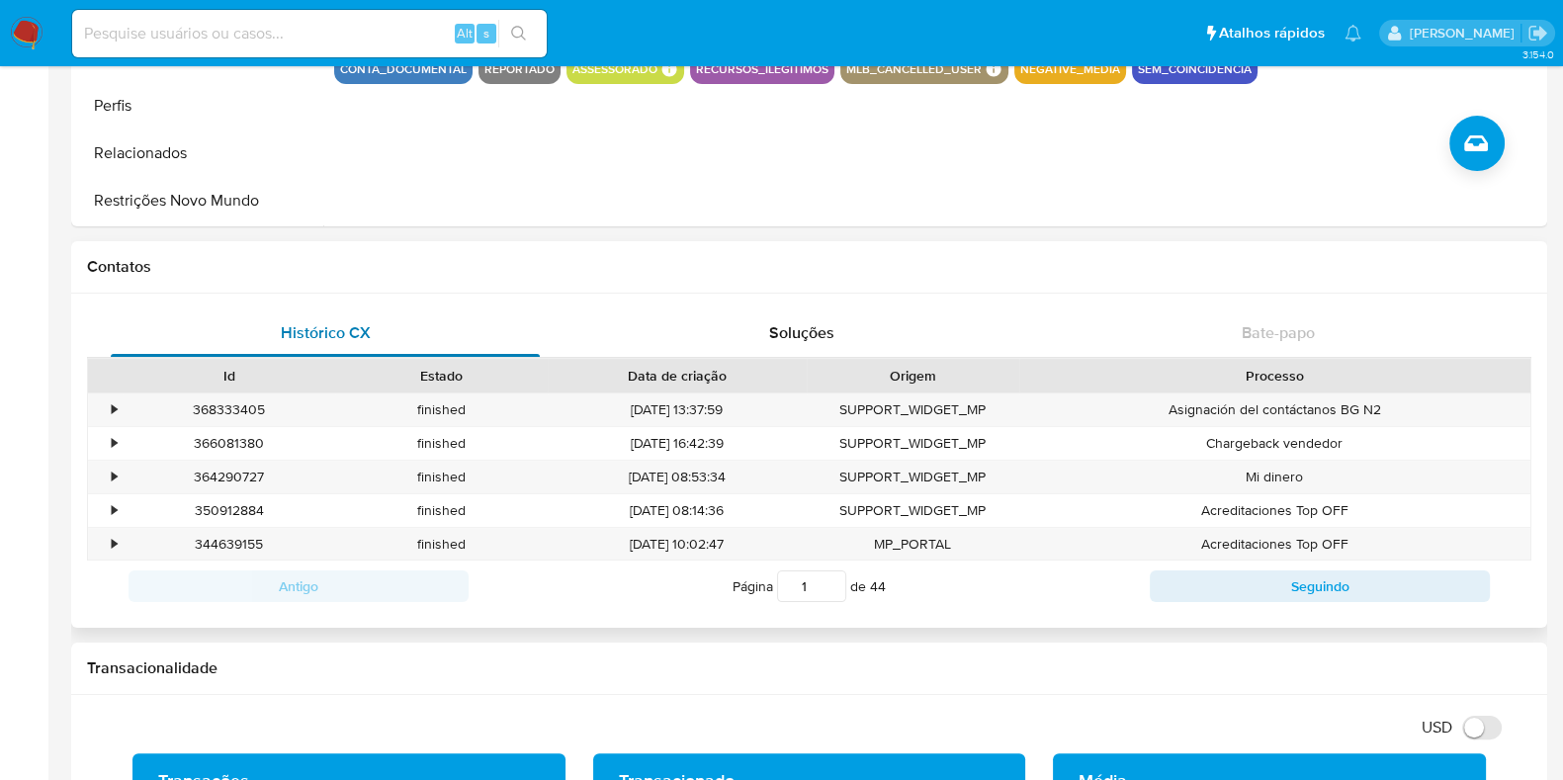
scroll to position [371, 0]
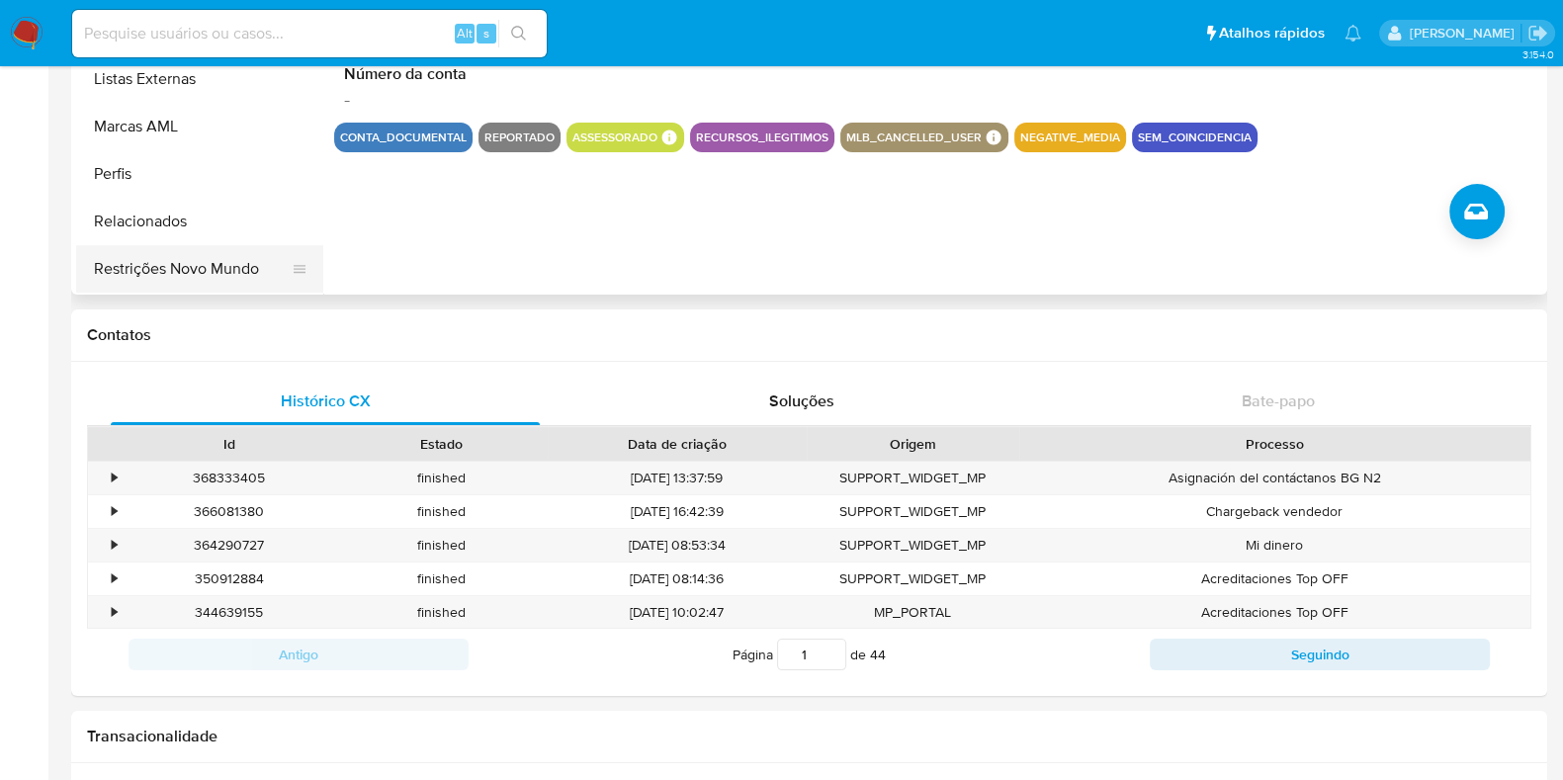
click at [195, 271] on button "Restrições Novo Mundo" at bounding box center [191, 268] width 231 height 47
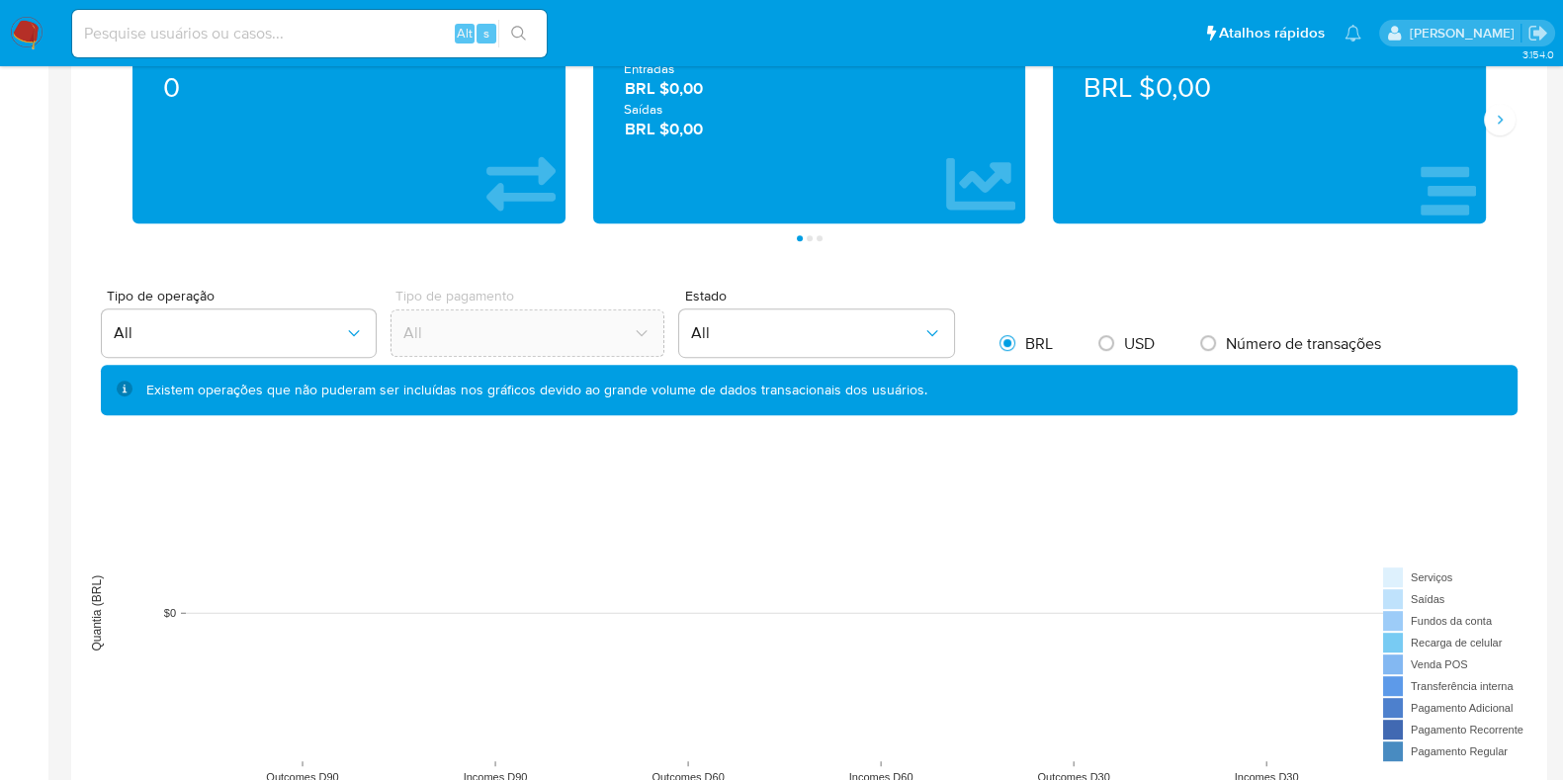
scroll to position [1483, 0]
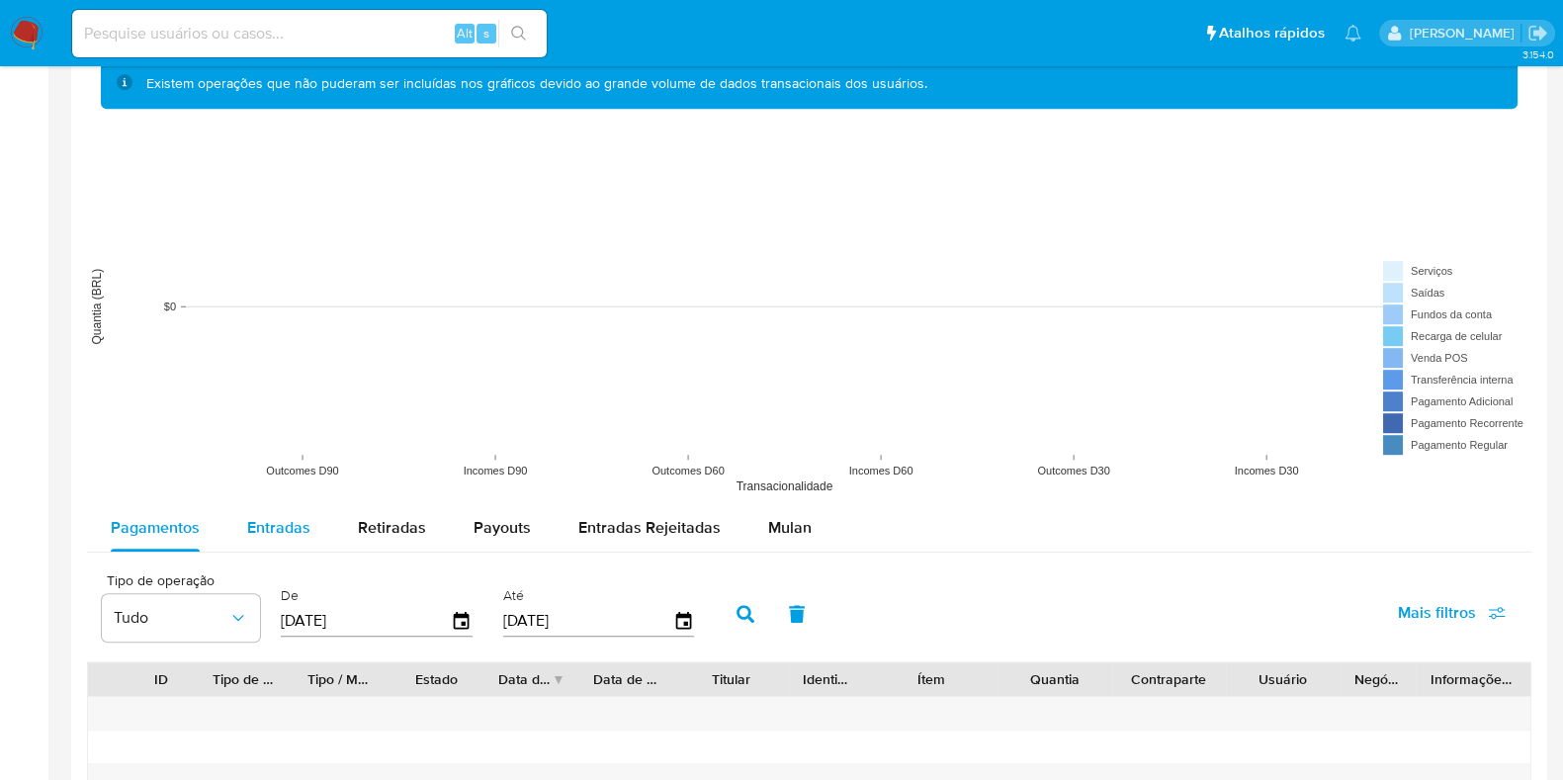
click at [252, 518] on span "Entradas" at bounding box center [278, 527] width 63 height 23
select select "10"
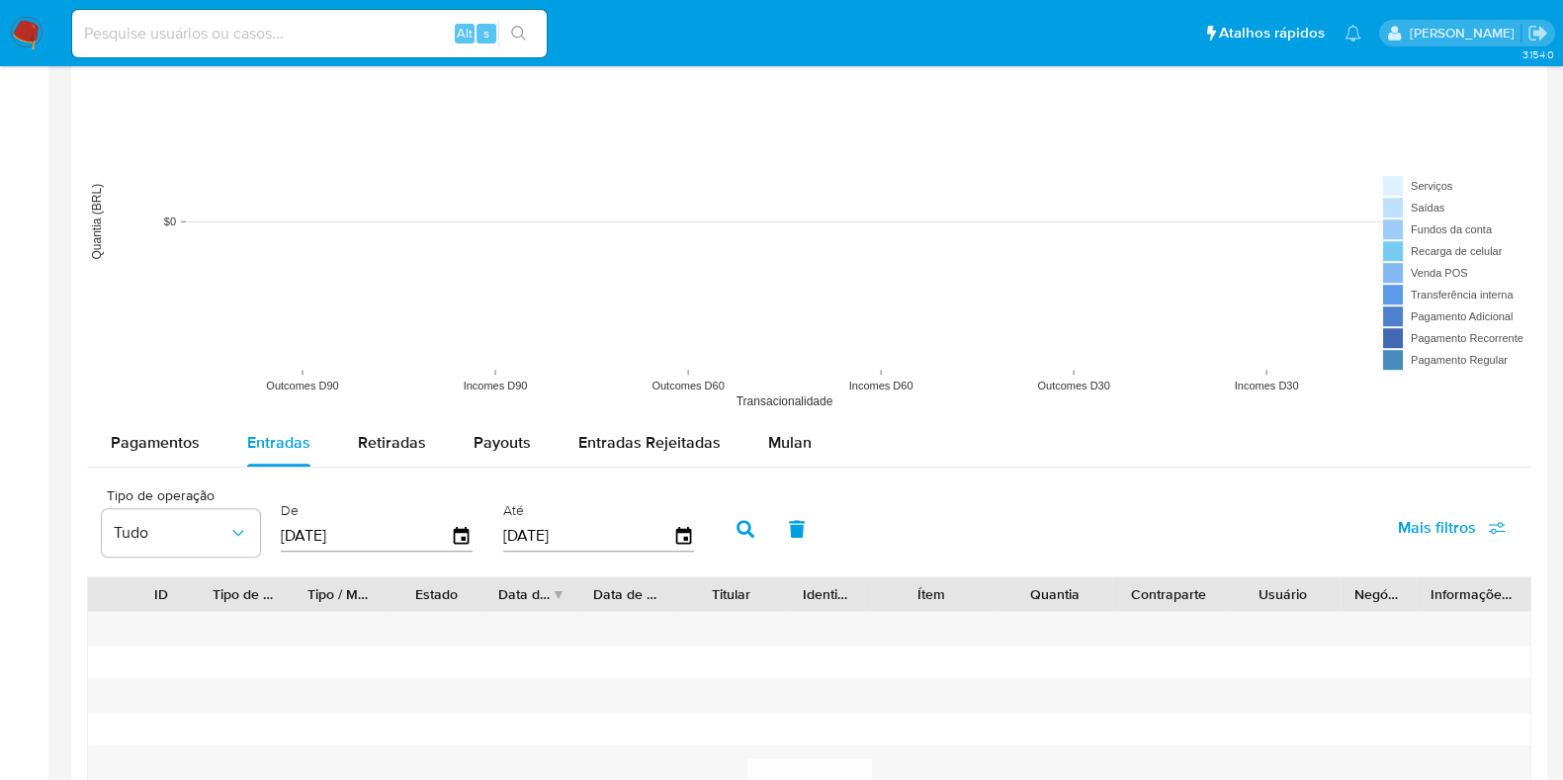
scroll to position [1606, 0]
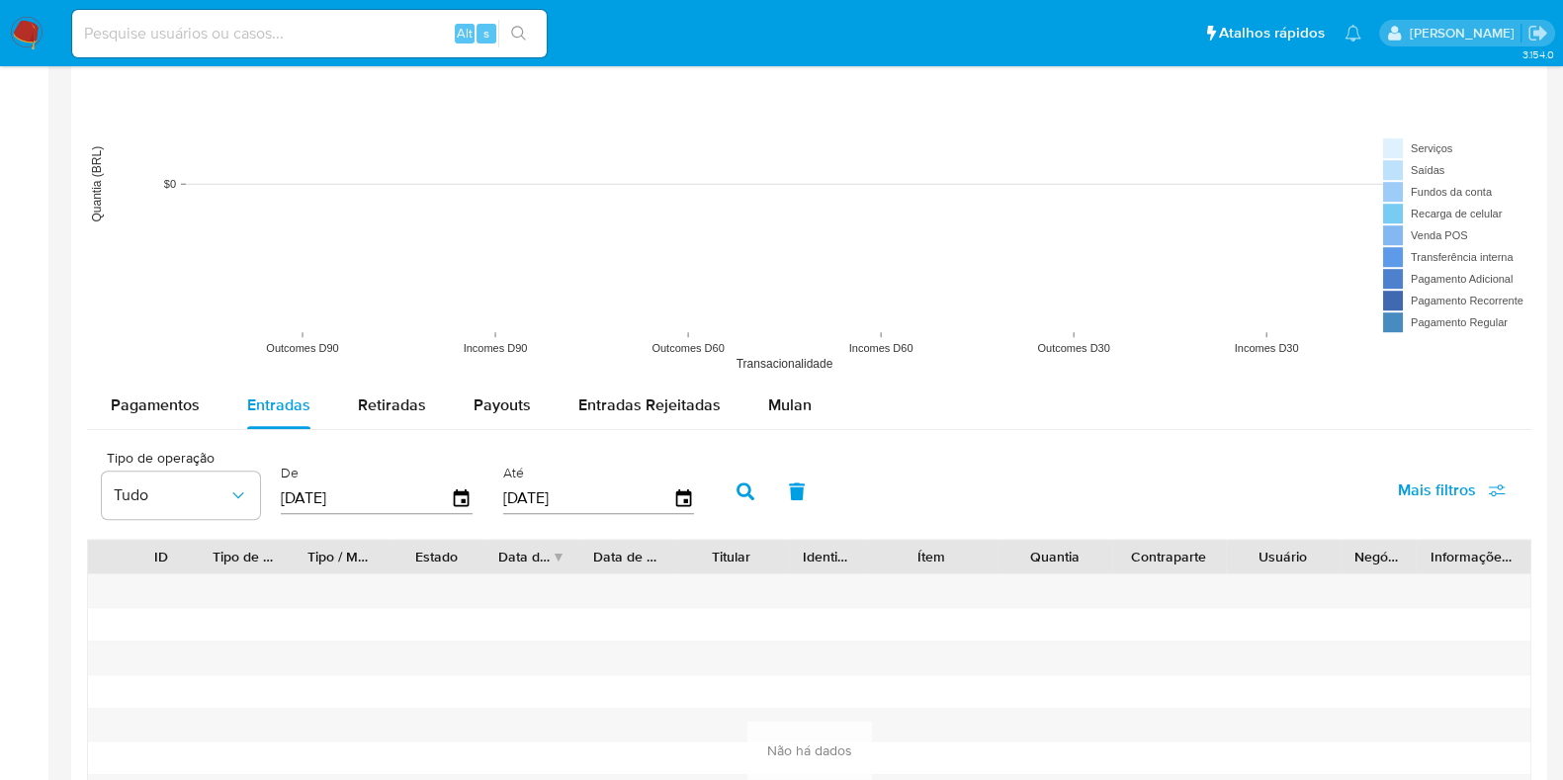
click at [432, 496] on input "[DATE]" at bounding box center [366, 498] width 170 height 32
click at [460, 493] on icon "button" at bounding box center [462, 498] width 35 height 35
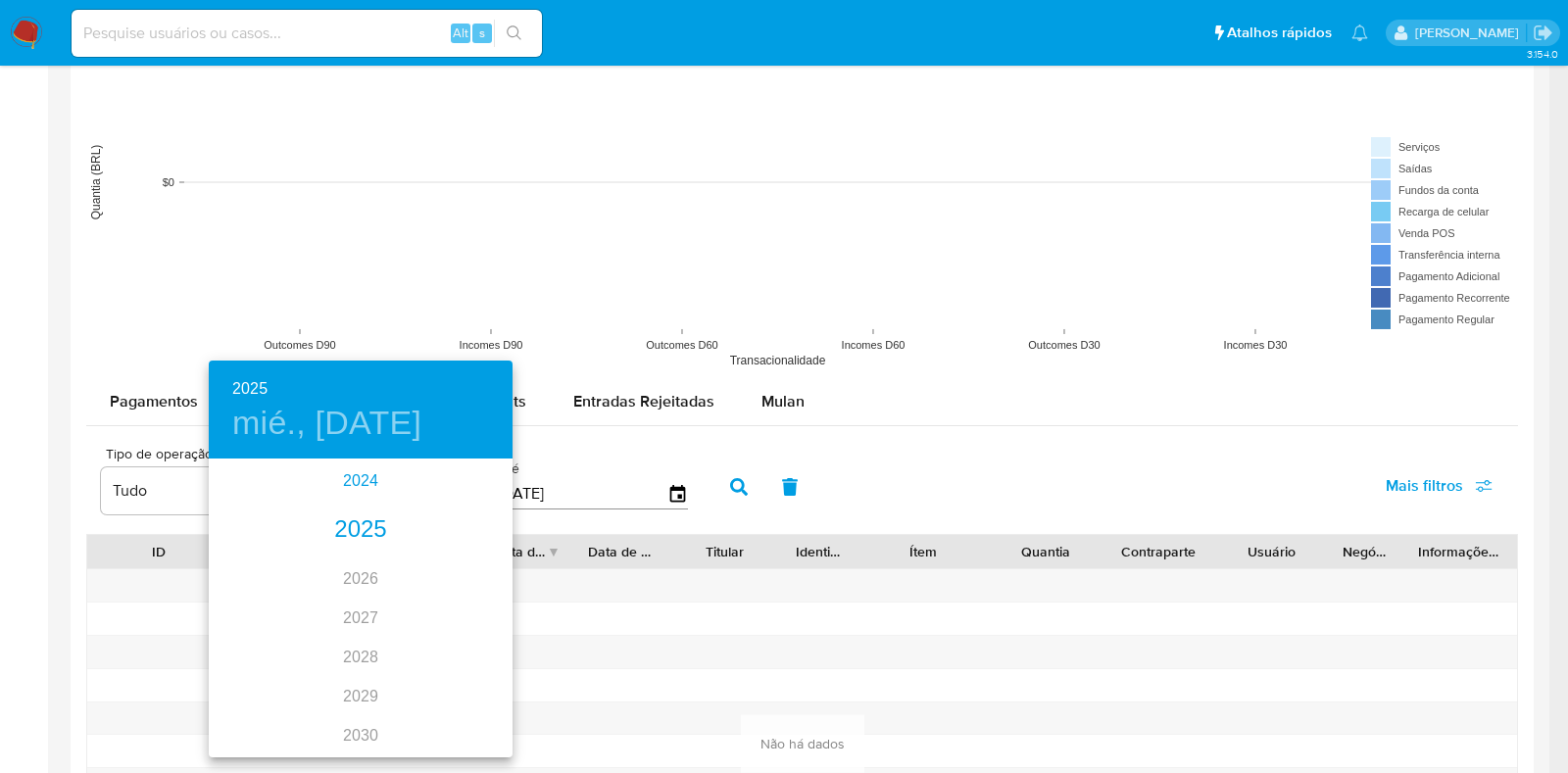
click at [369, 487] on div "2024" at bounding box center [361, 482] width 303 height 40
click at [348, 632] on div "ago." at bounding box center [360, 645] width 101 height 73
type input "[DATE]"
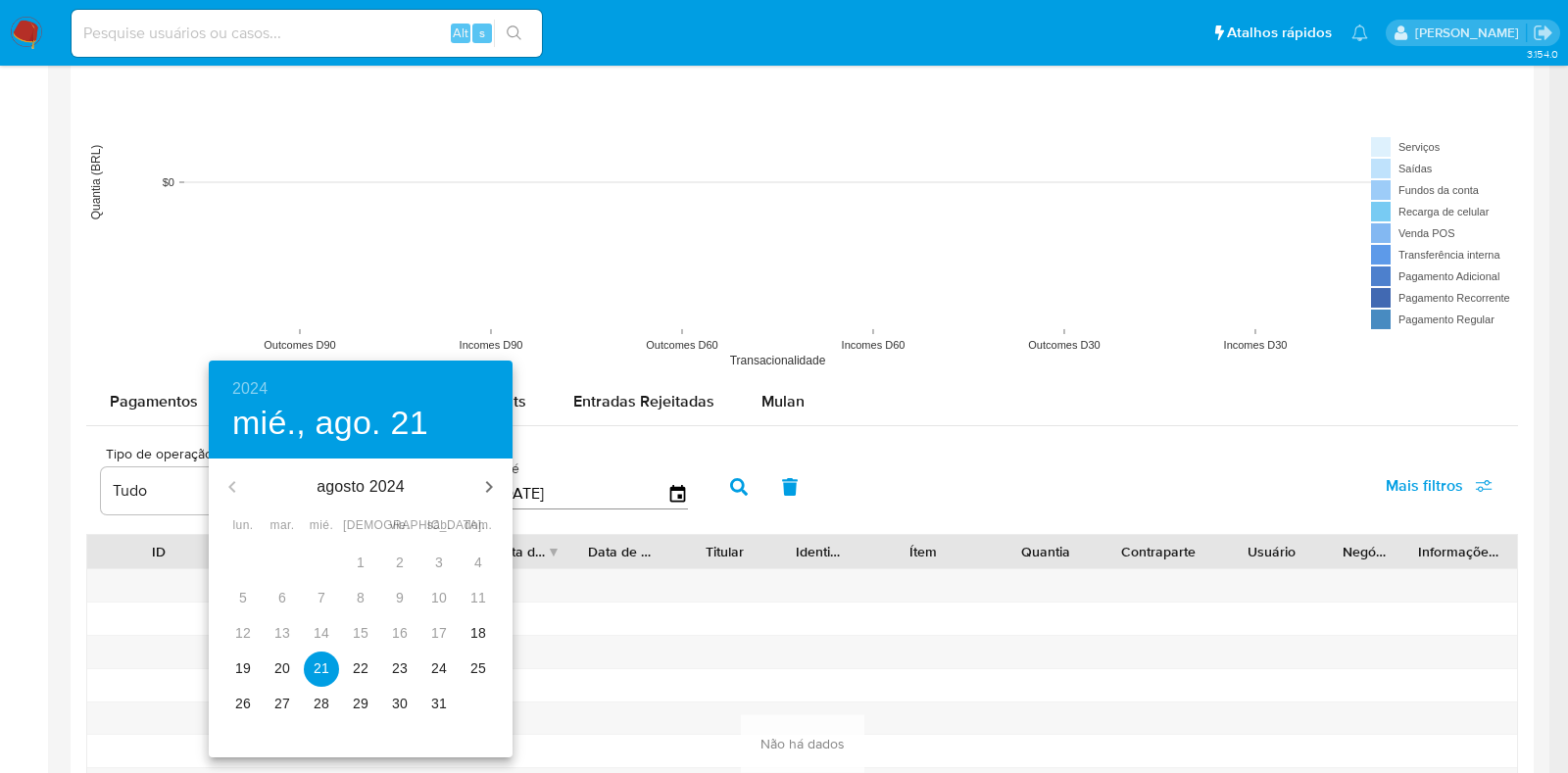
click at [326, 668] on p "21" at bounding box center [321, 668] width 16 height 20
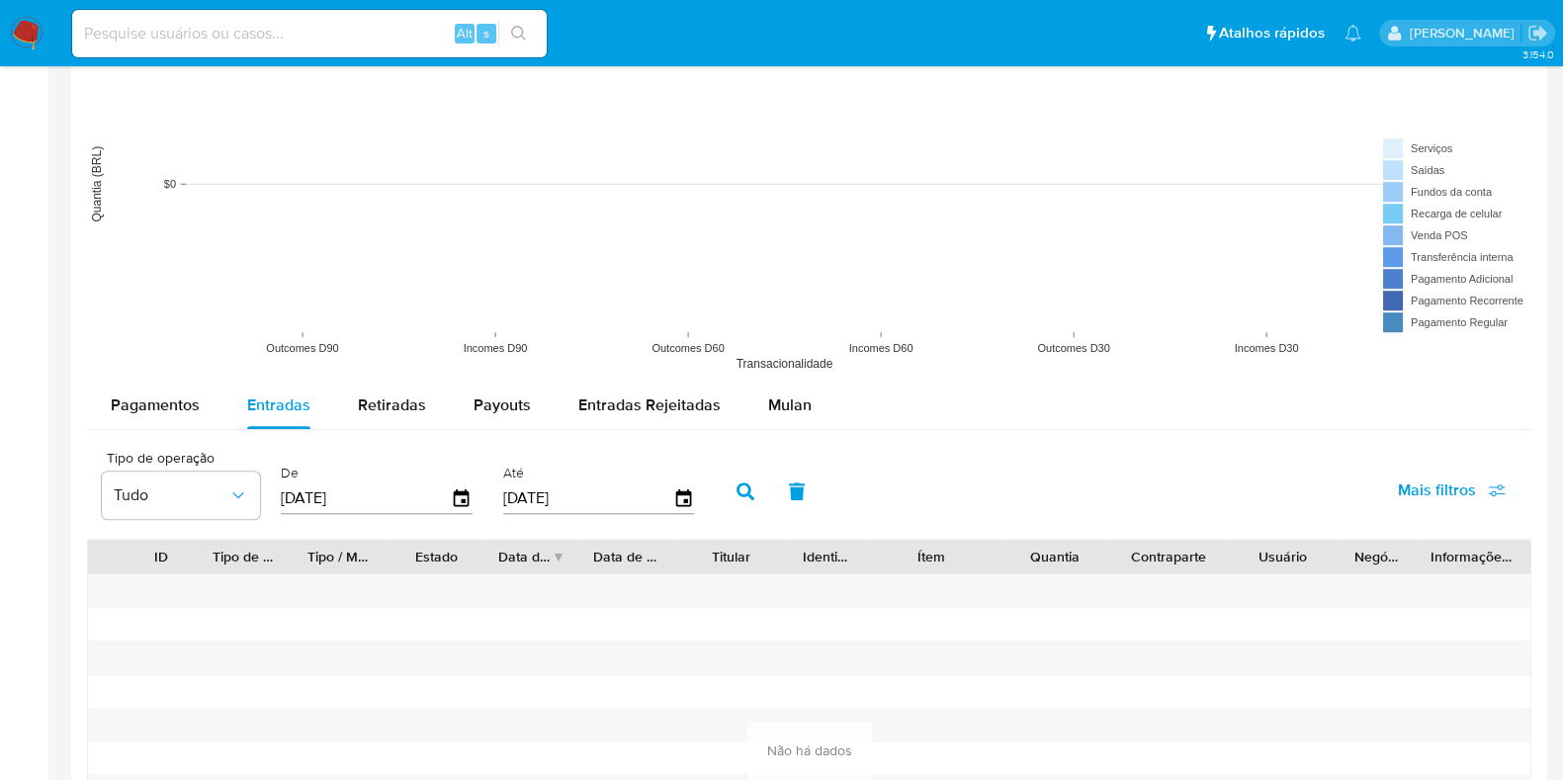
click at [728, 496] on button "button" at bounding box center [745, 491] width 51 height 47
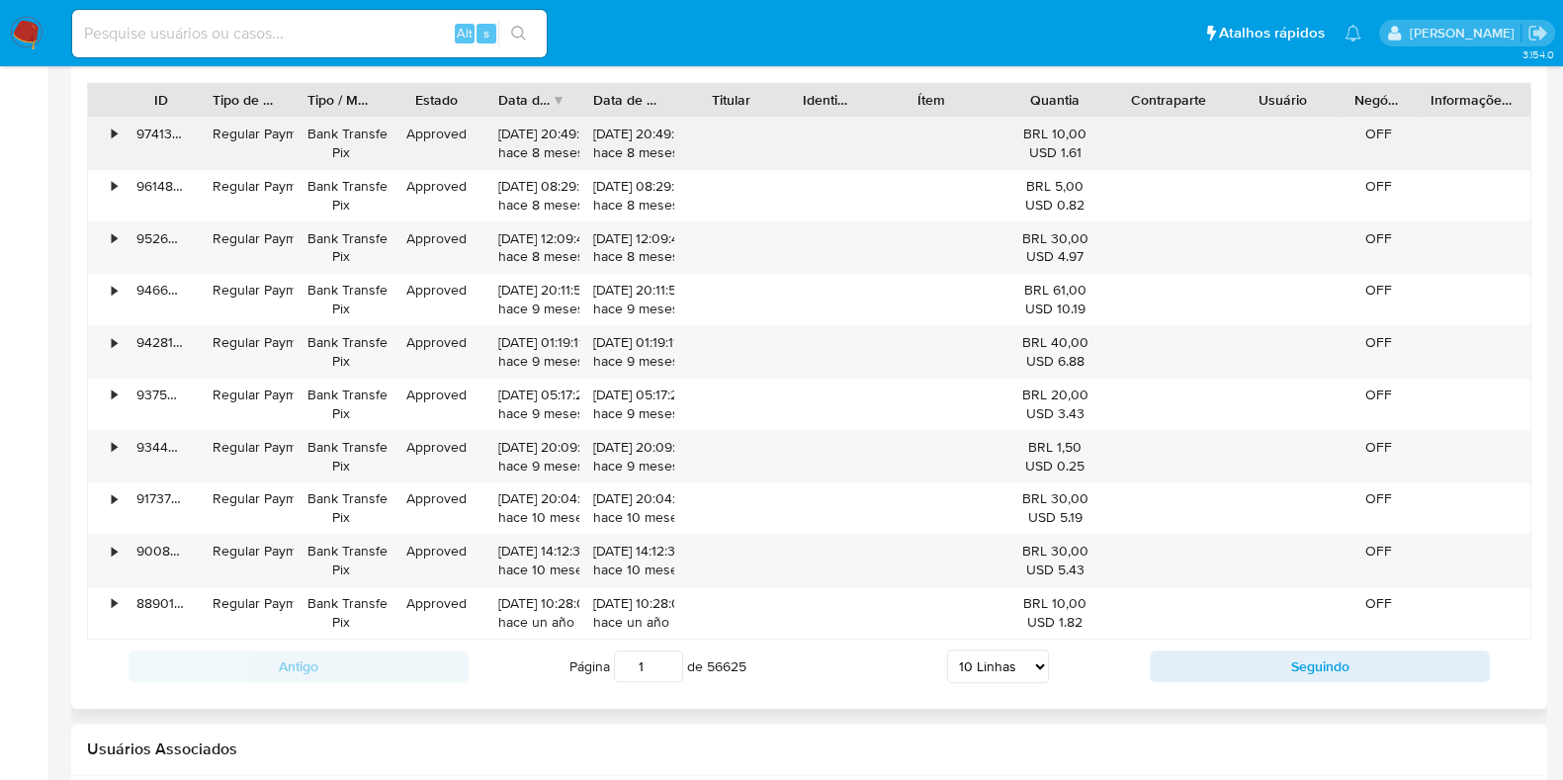
scroll to position [2101, 0]
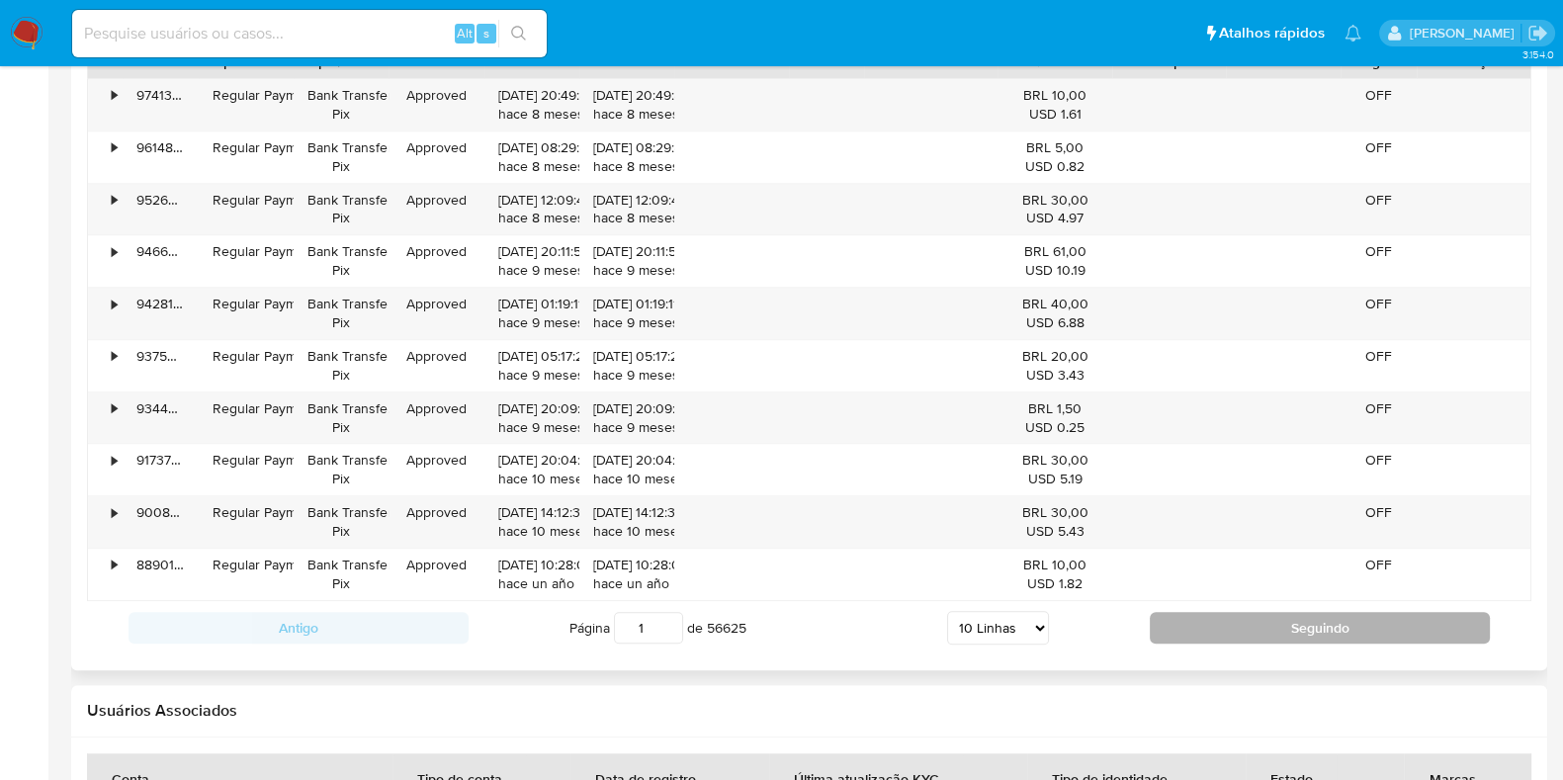
click at [1291, 618] on button "Seguindo" at bounding box center [1320, 628] width 340 height 32
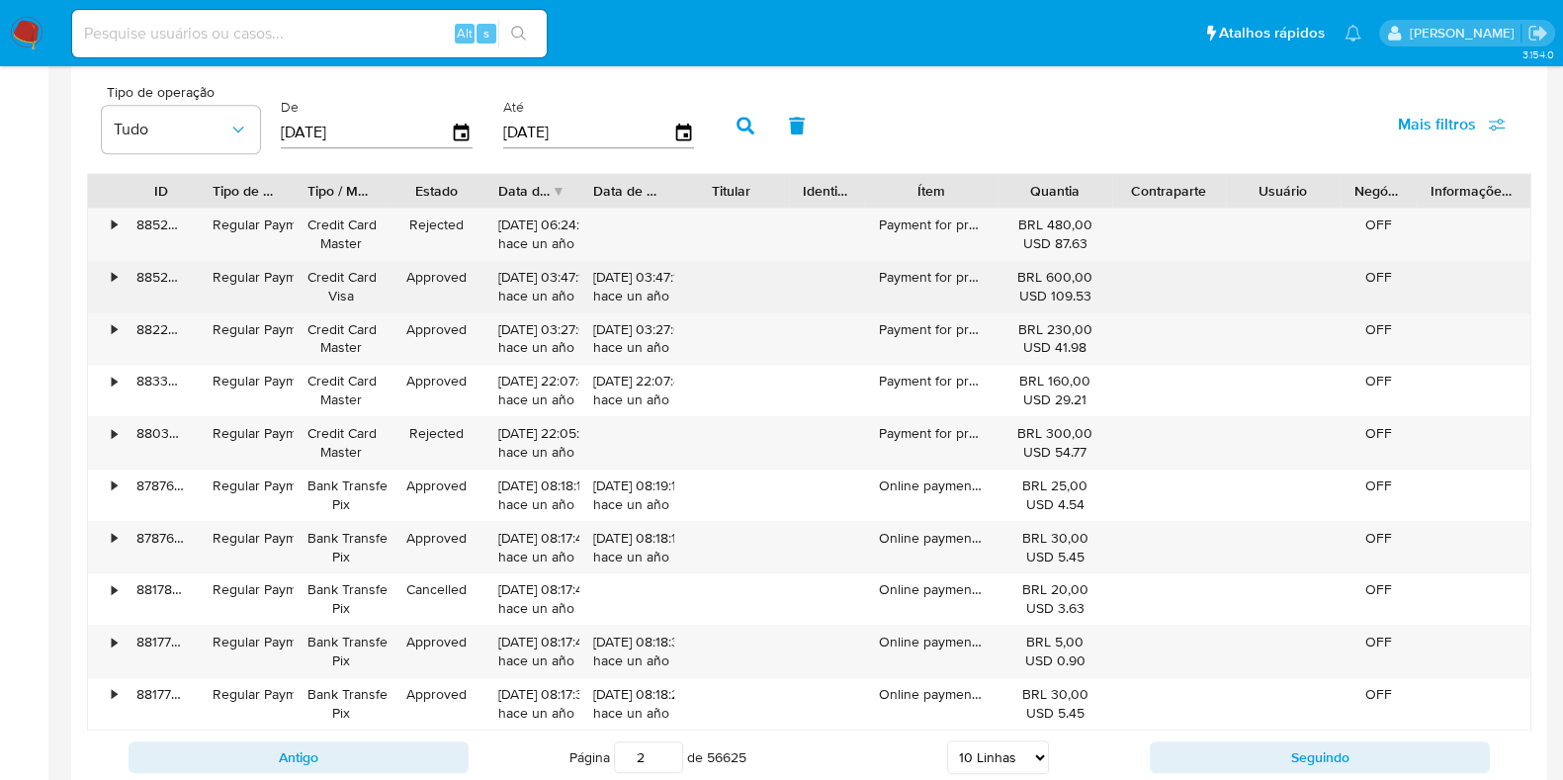
scroll to position [1853, 0]
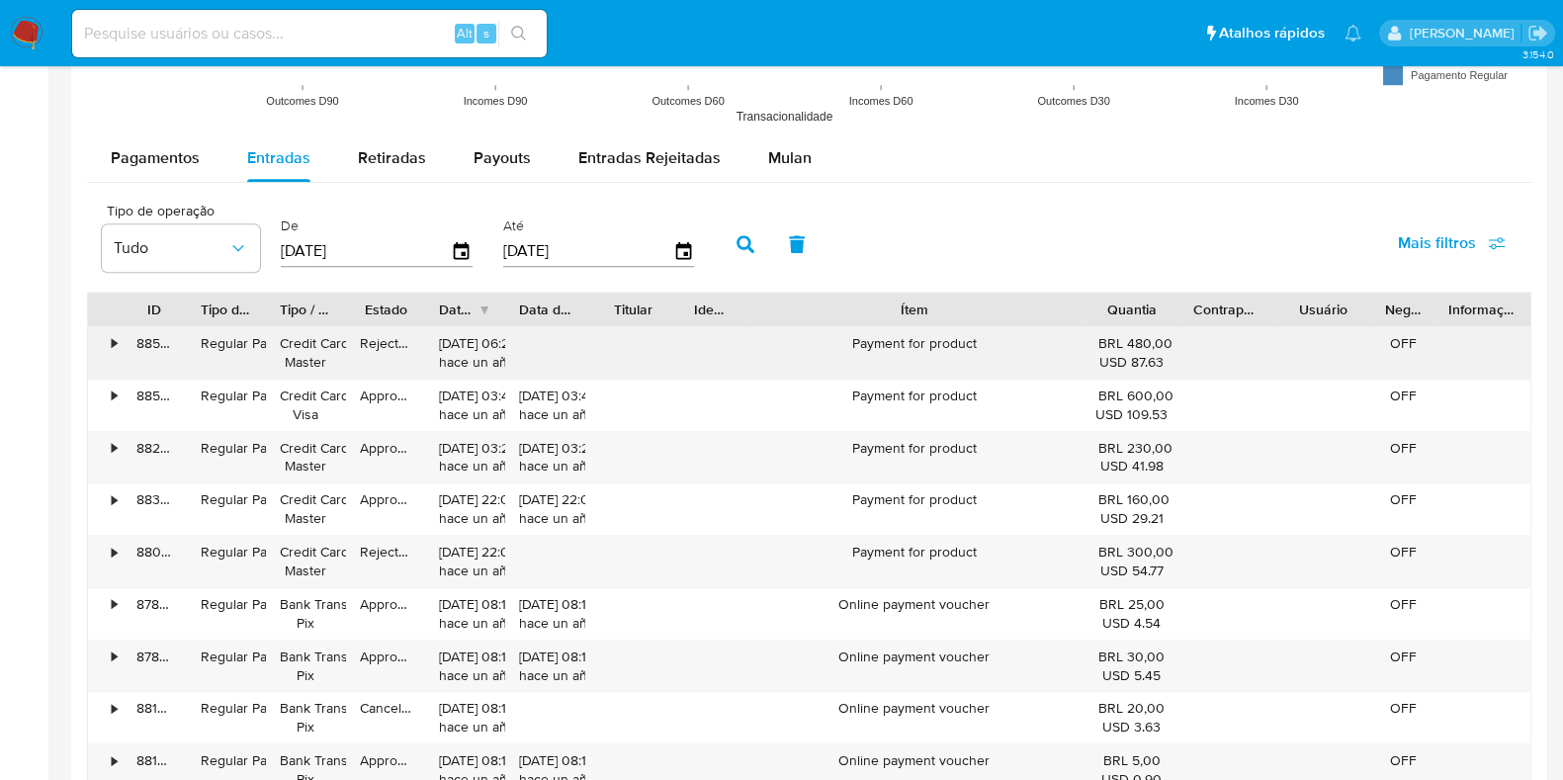
click at [1207, 349] on div "ID Tipo de operação Tipo / Método Estado Data de criação Data de aprovação Titu…" at bounding box center [809, 571] width 1444 height 558
click at [76, 347] on div at bounding box center [809, 99] width 1476 height 1636
click at [109, 348] on div "•" at bounding box center [105, 352] width 35 height 51
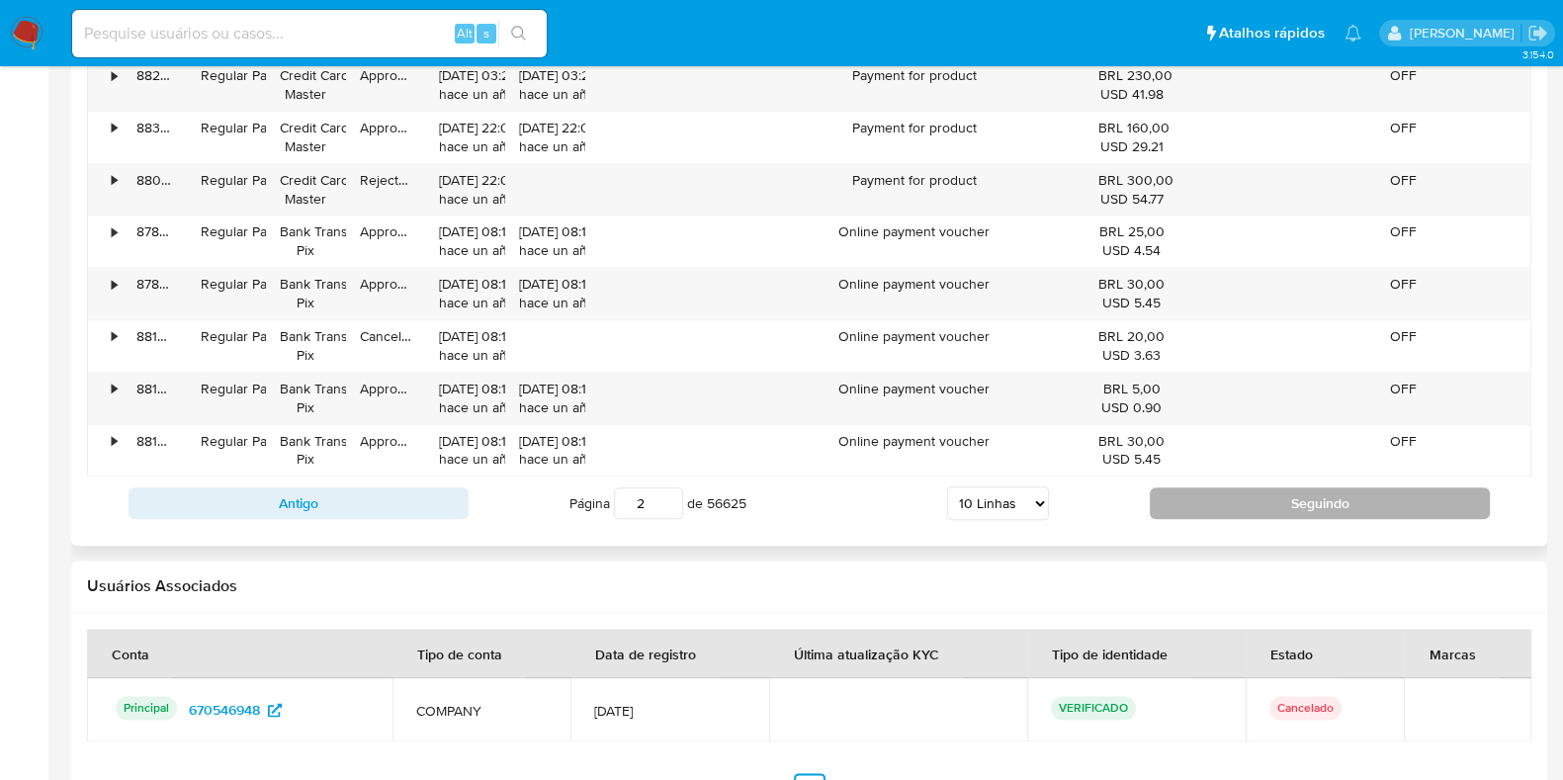
click at [1348, 510] on button "Seguindo" at bounding box center [1320, 503] width 340 height 32
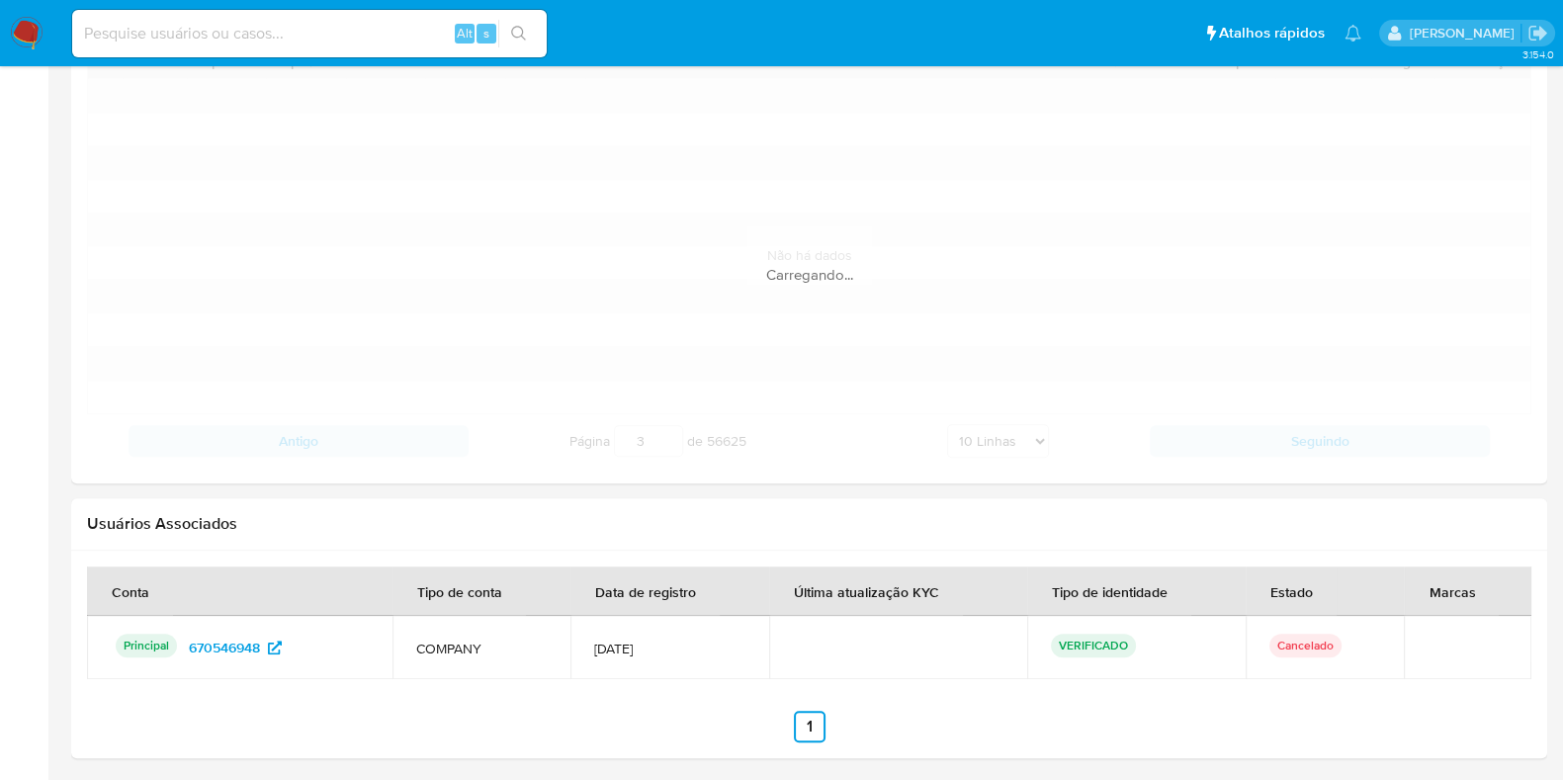
scroll to position [2289, 0]
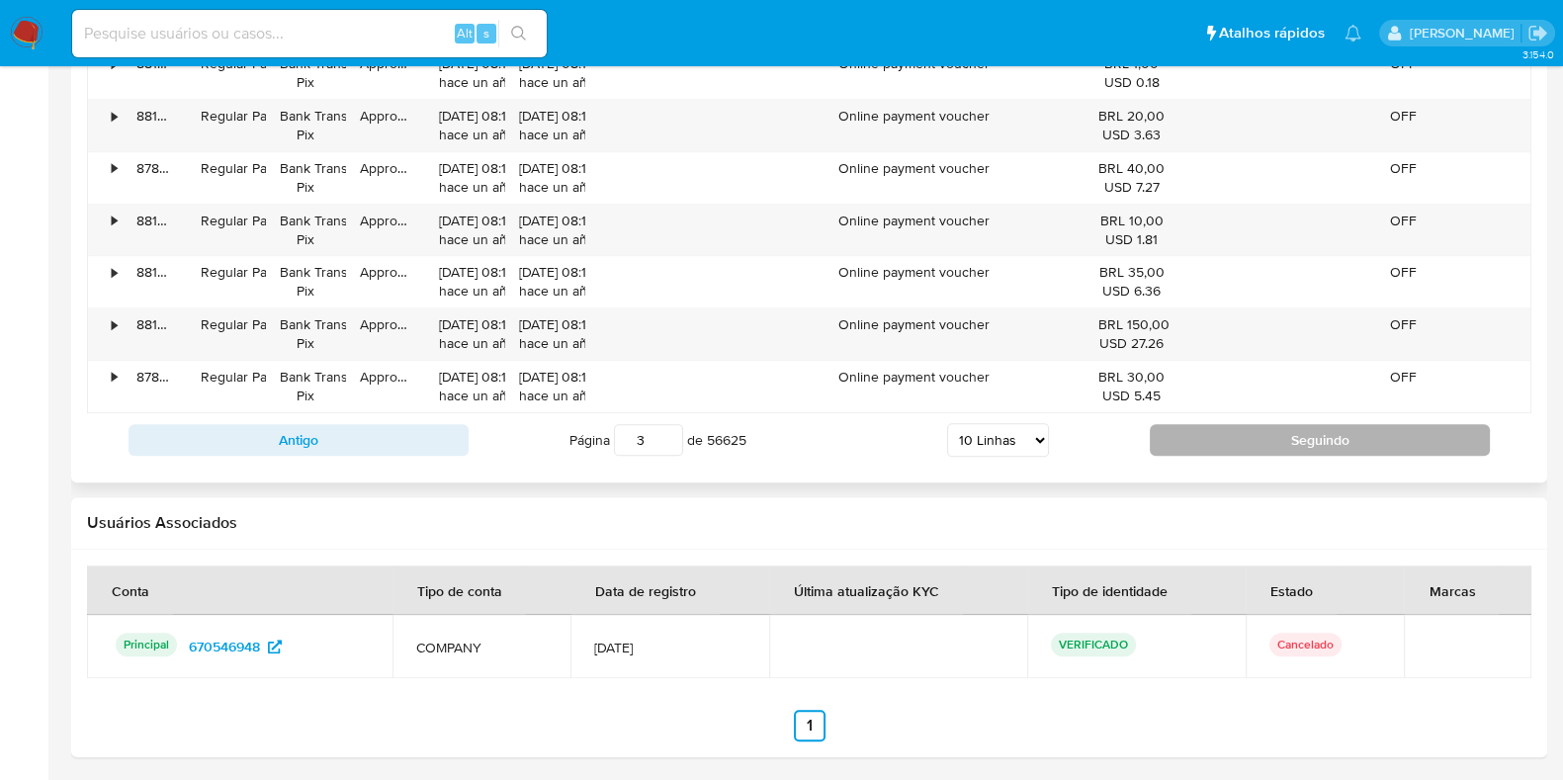
click at [1322, 428] on button "Seguindo" at bounding box center [1320, 440] width 340 height 32
type input "4"
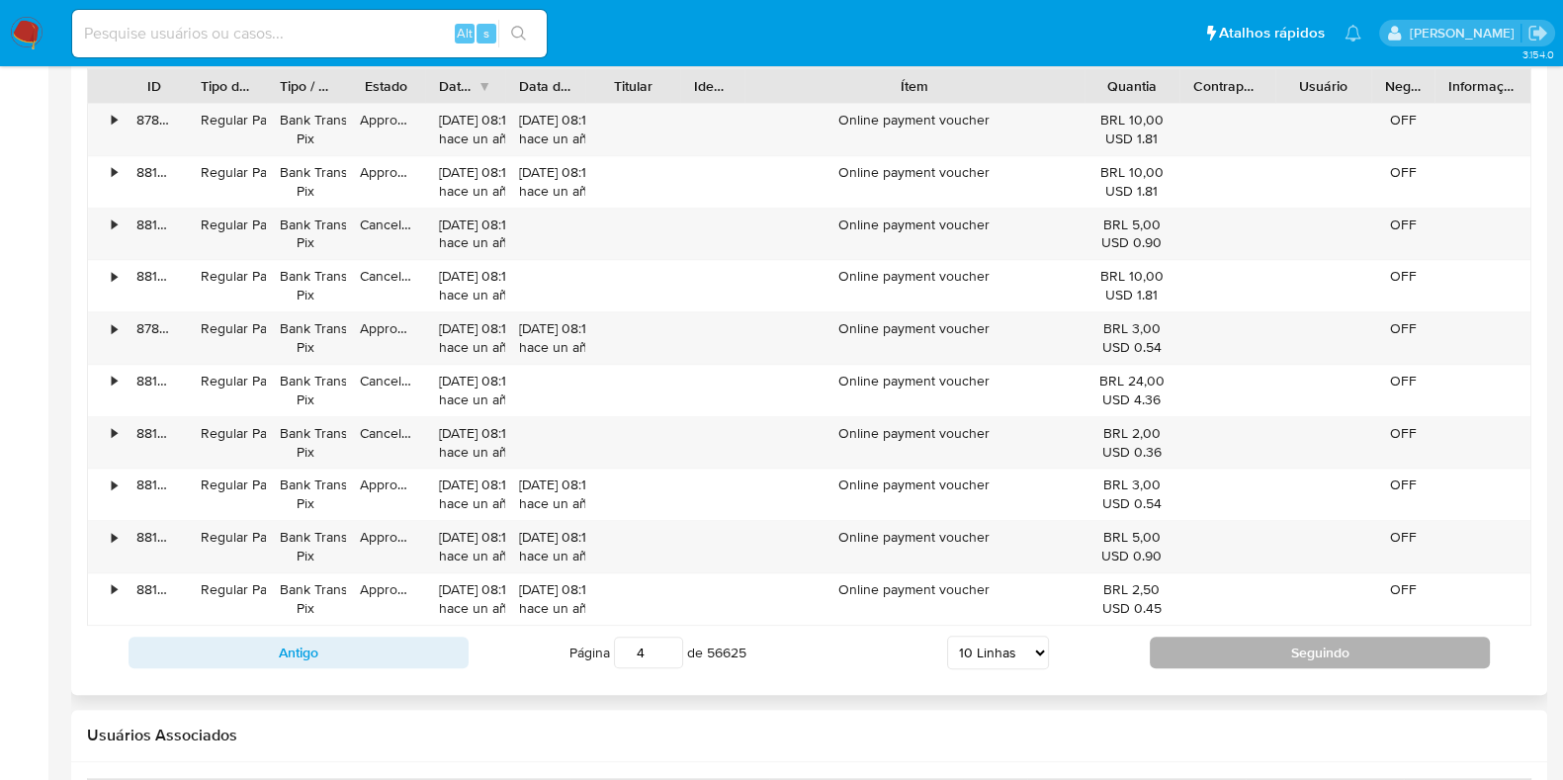
scroll to position [1793, 0]
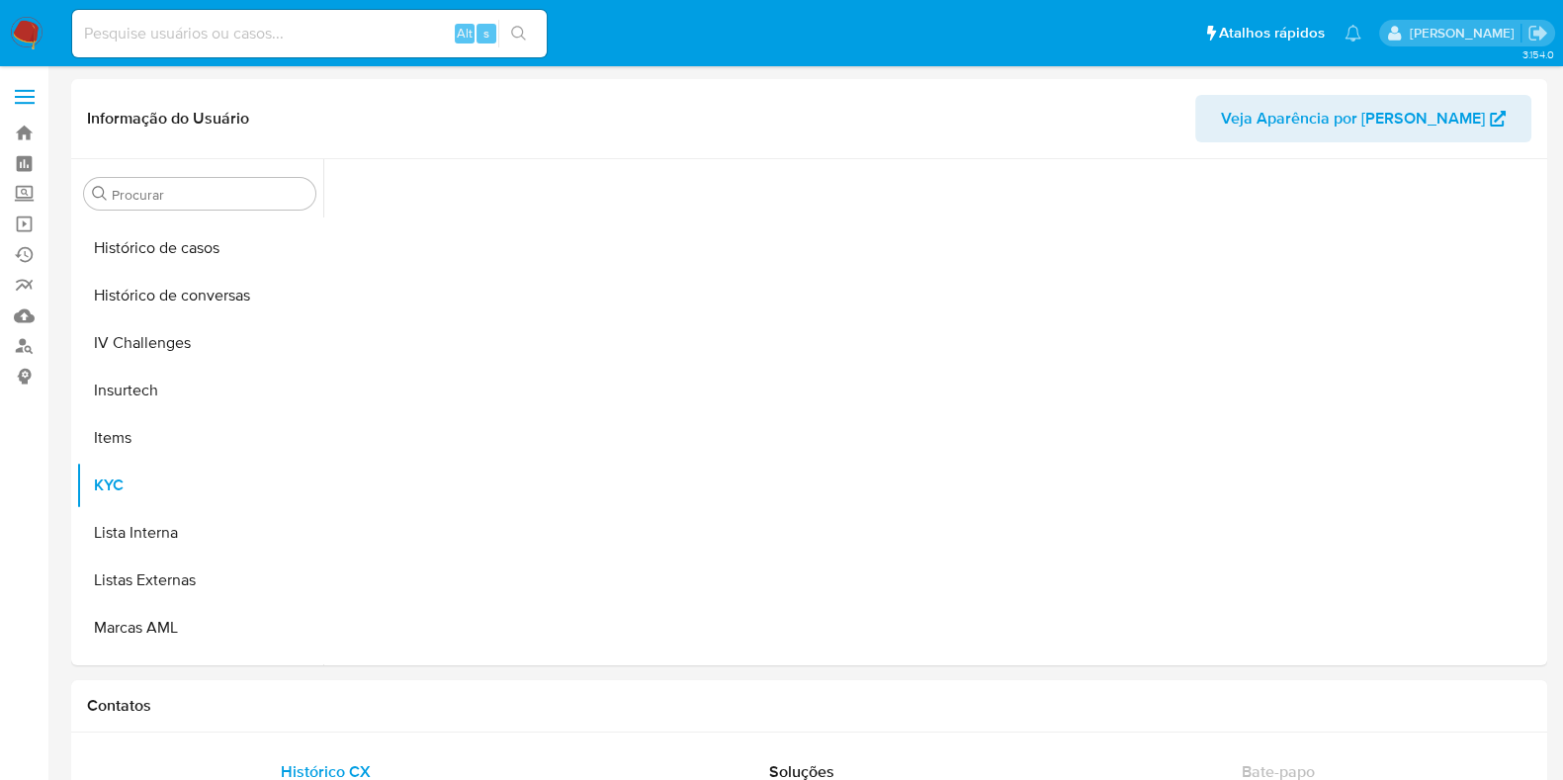
scroll to position [883, 0]
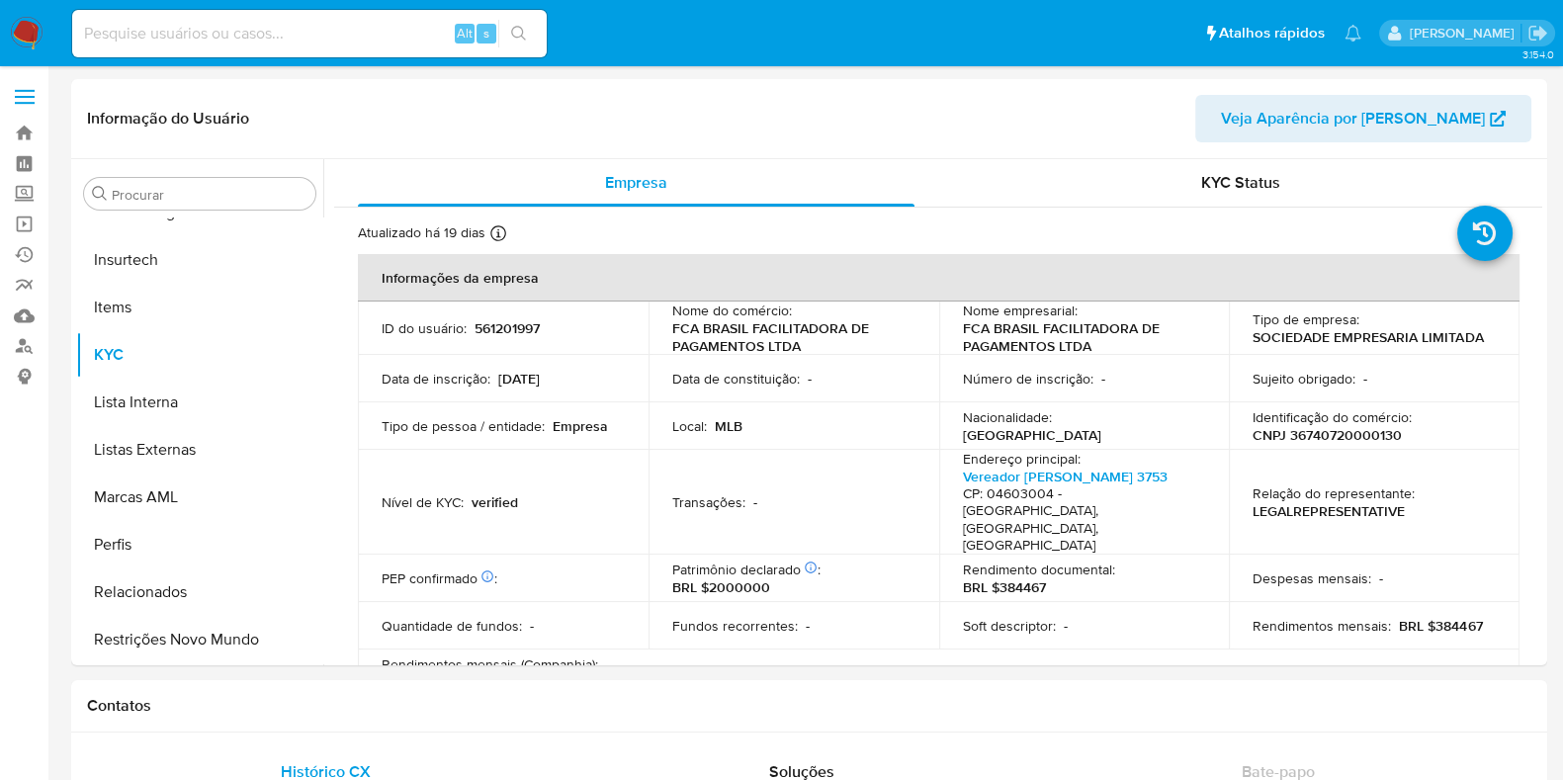
select select "10"
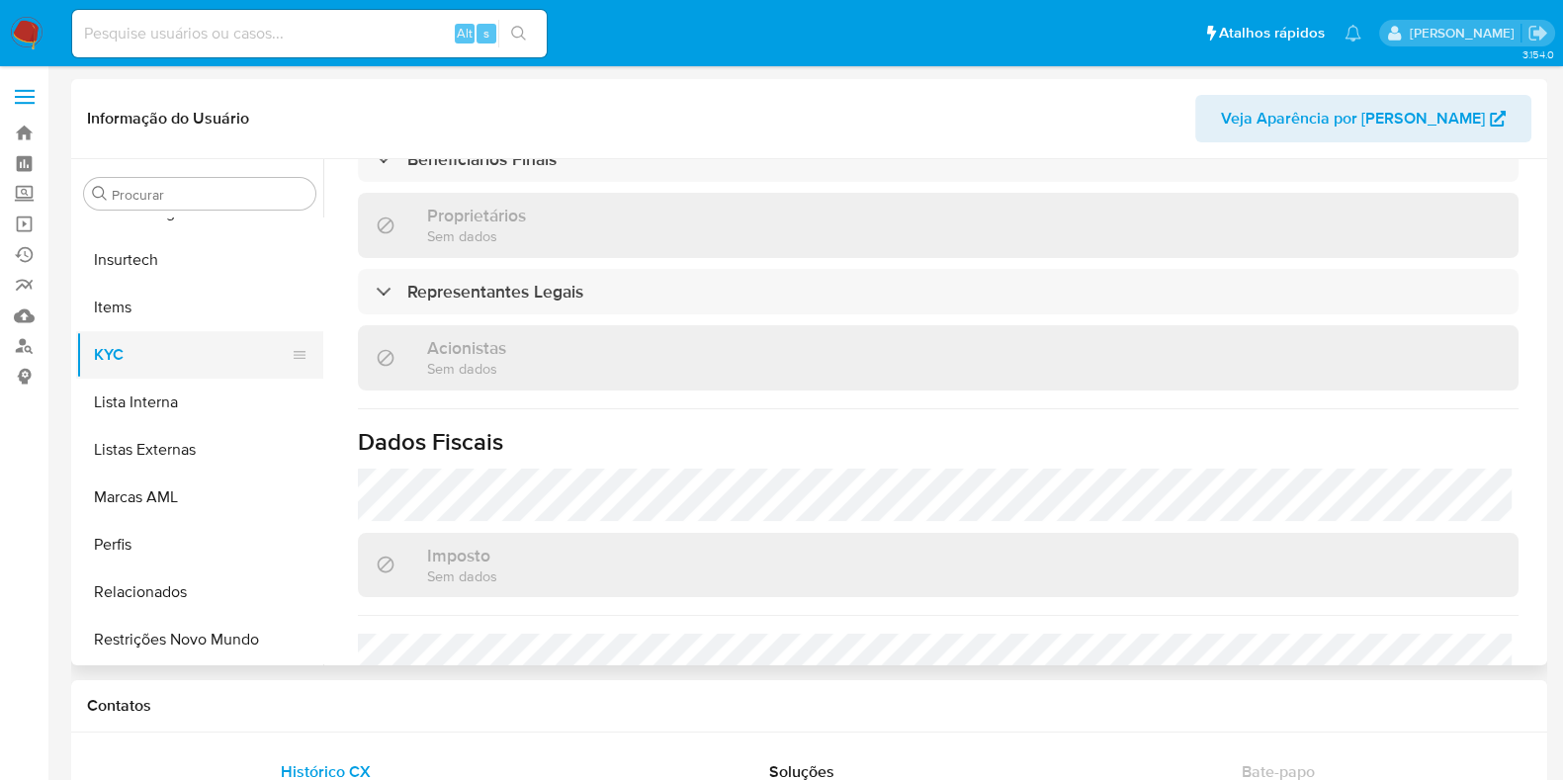
scroll to position [1112, 0]
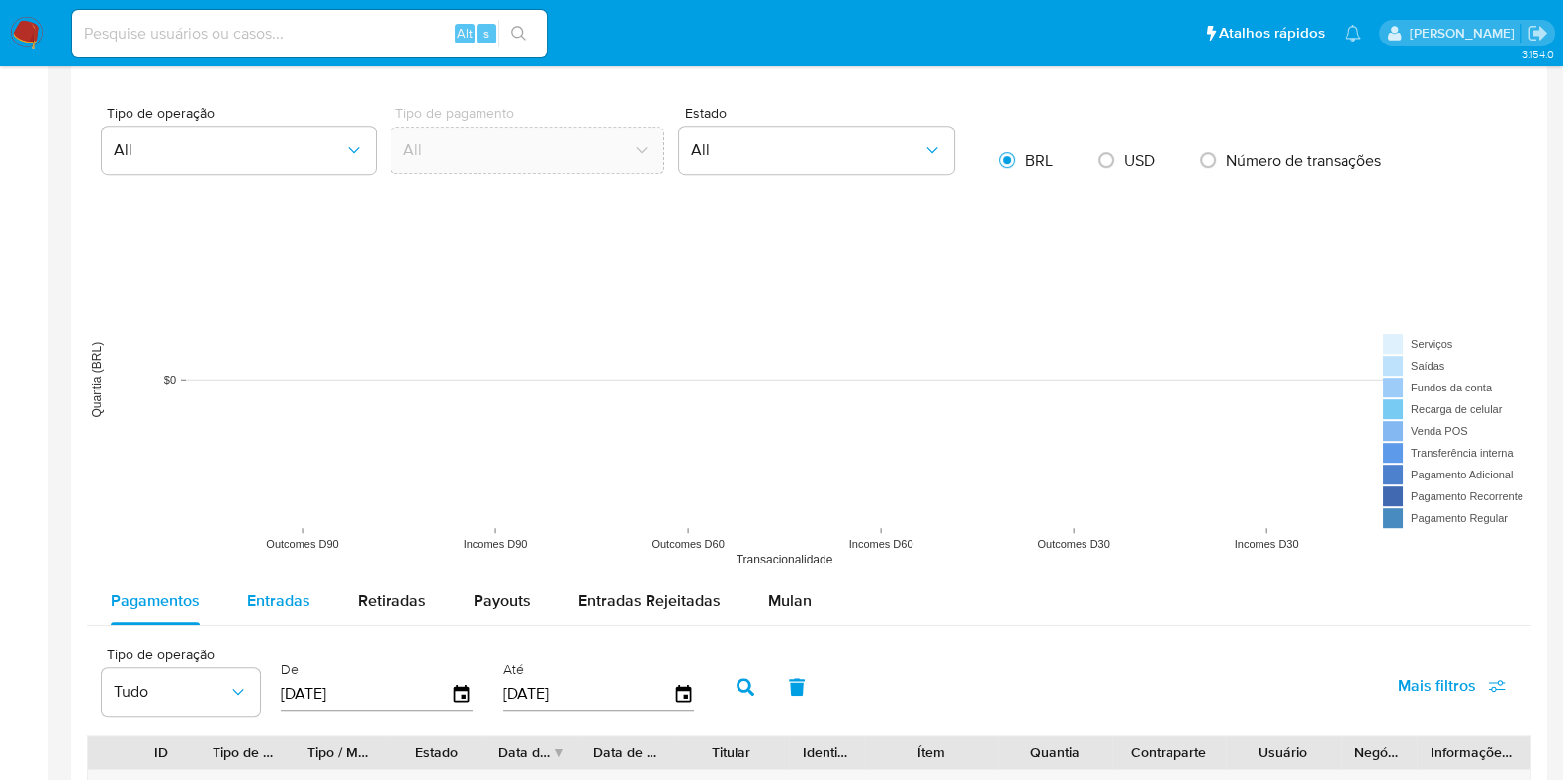
click at [269, 607] on span "Entradas" at bounding box center [278, 600] width 63 height 23
select select "10"
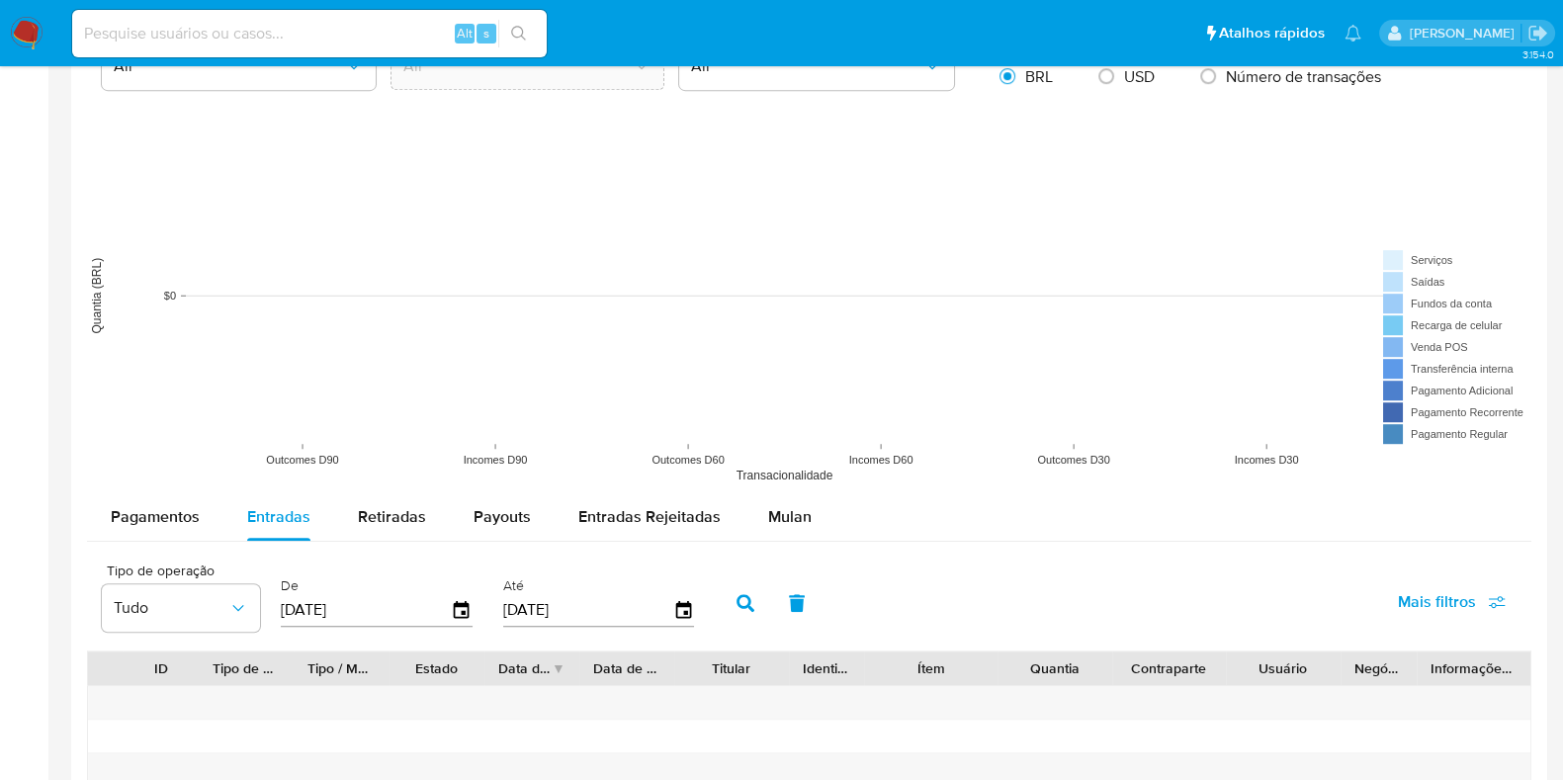
scroll to position [1483, 0]
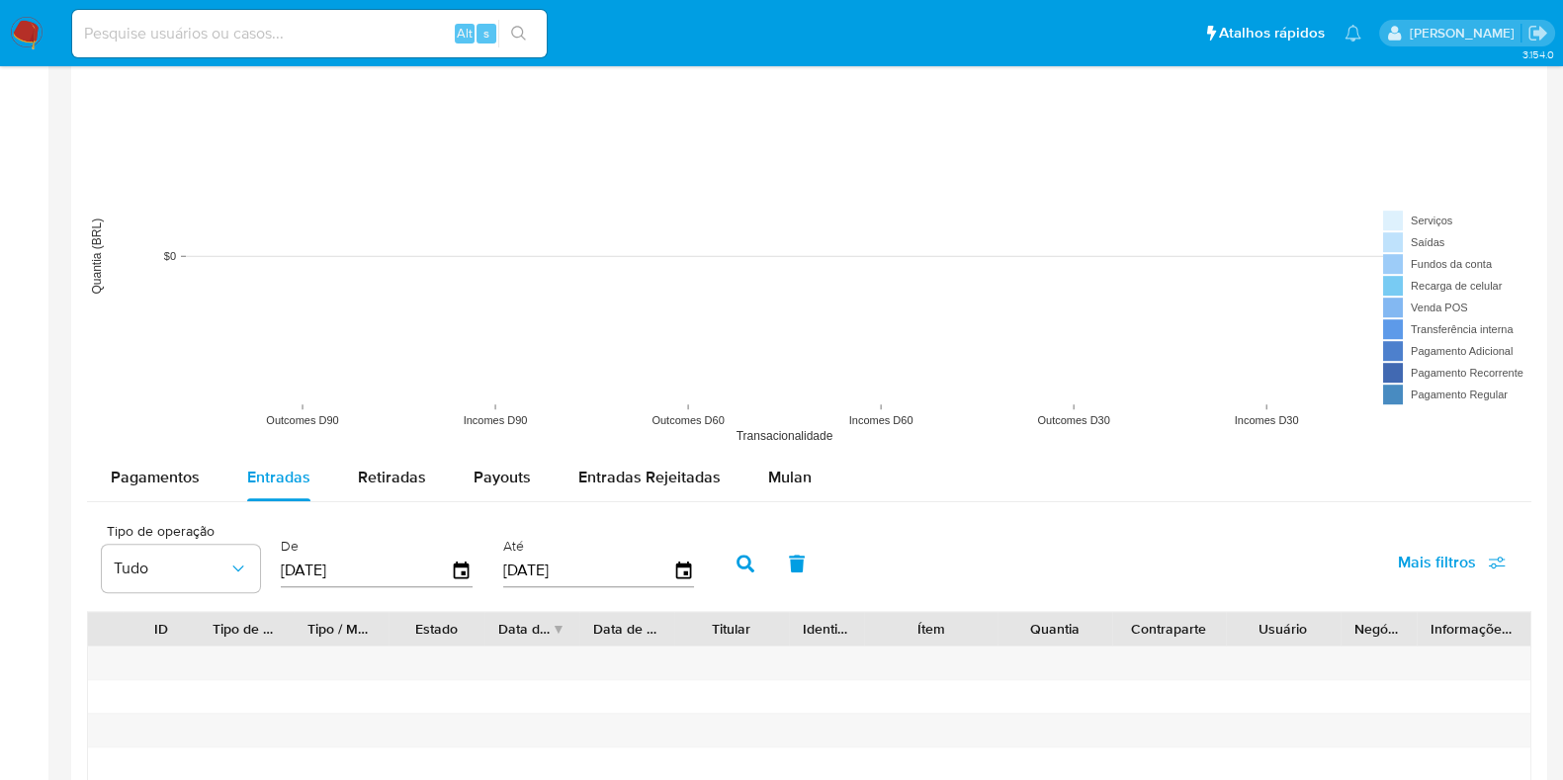
click at [385, 580] on input "[DATE]" at bounding box center [366, 571] width 170 height 32
click at [452, 571] on icon "button" at bounding box center [462, 571] width 35 height 35
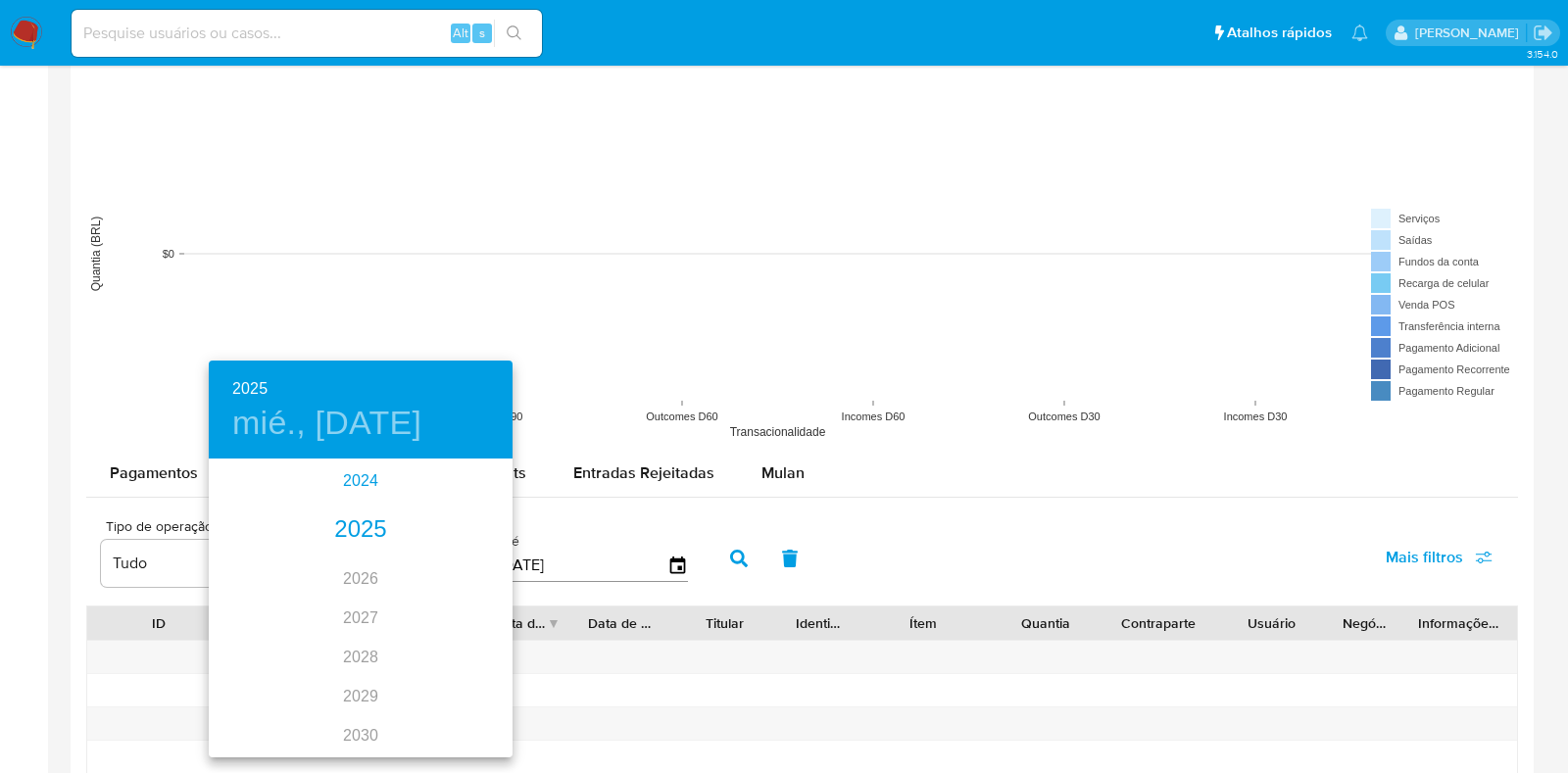
click at [352, 475] on div "2024" at bounding box center [361, 482] width 303 height 40
click at [354, 646] on div "ago." at bounding box center [360, 645] width 101 height 73
type input "21/08/2024"
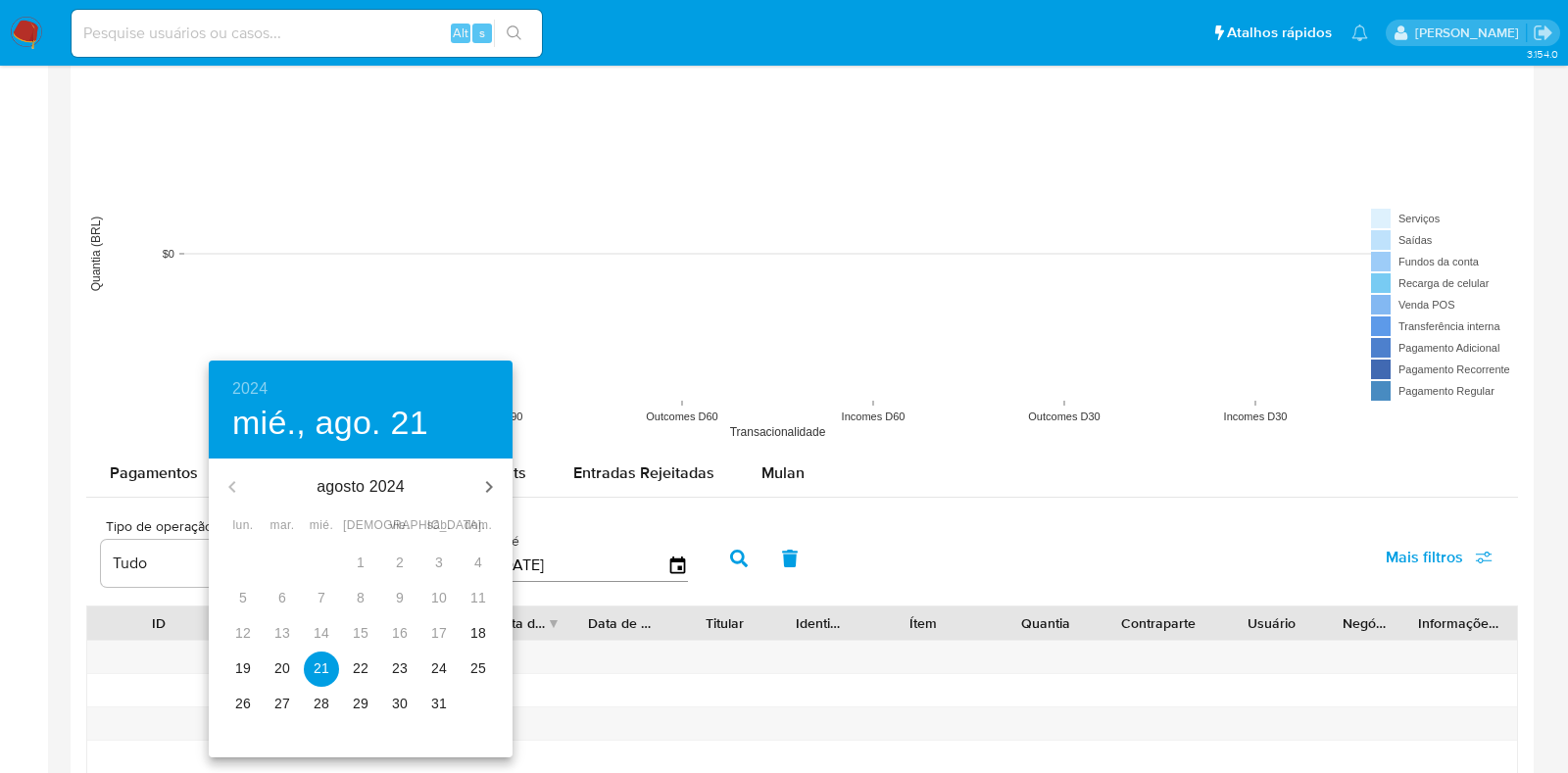
click at [318, 669] on p "21" at bounding box center [321, 668] width 16 height 20
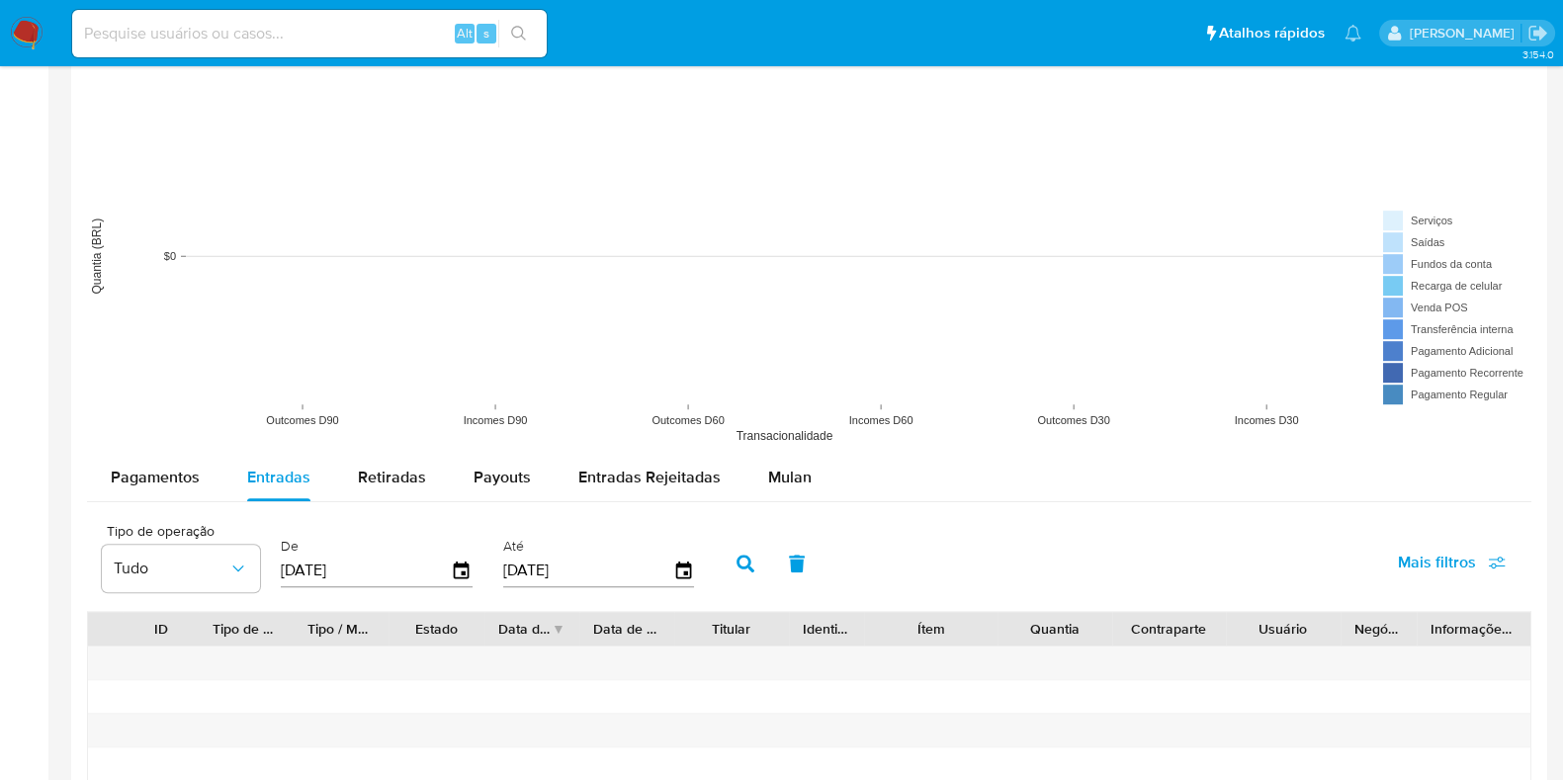
click at [726, 561] on button "button" at bounding box center [745, 563] width 51 height 47
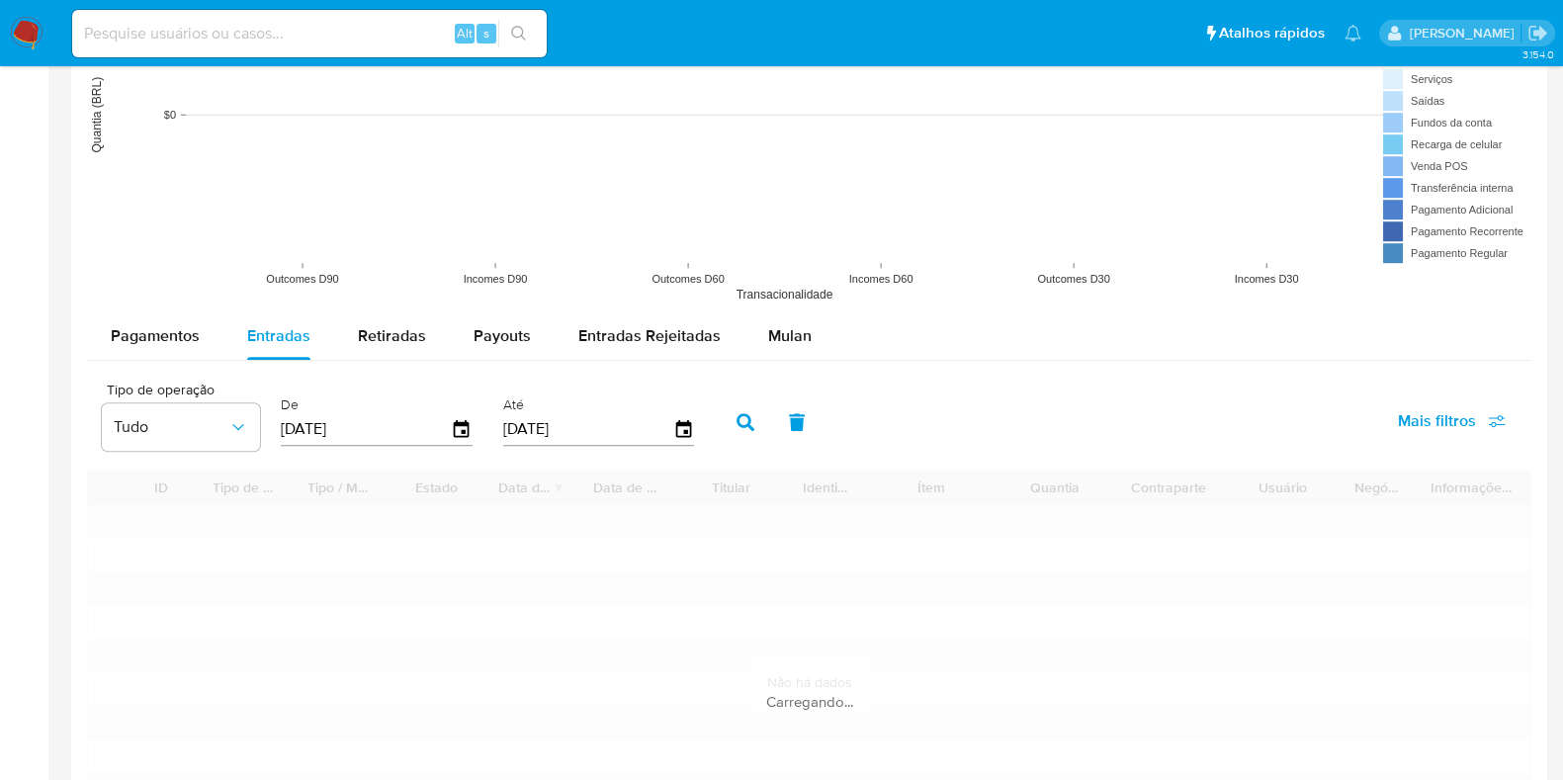
scroll to position [1853, 0]
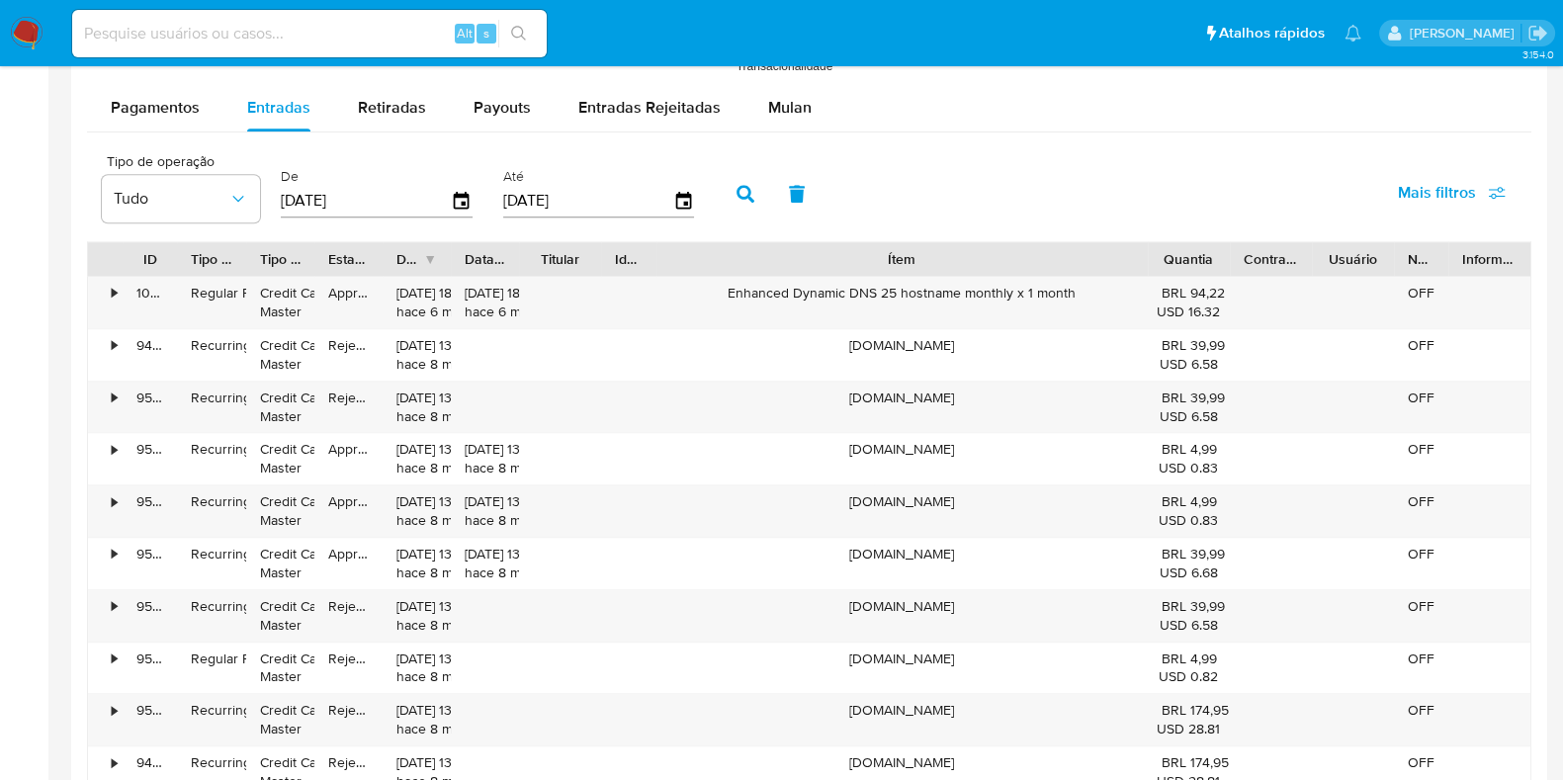
drag, startPoint x: 1085, startPoint y: 257, endPoint x: 1355, endPoint y: 259, distance: 270.9
click at [1355, 259] on div "ID Tipo de operação Tipo / Método Estado Data de criação Data de aprovação Titu…" at bounding box center [809, 259] width 1442 height 34
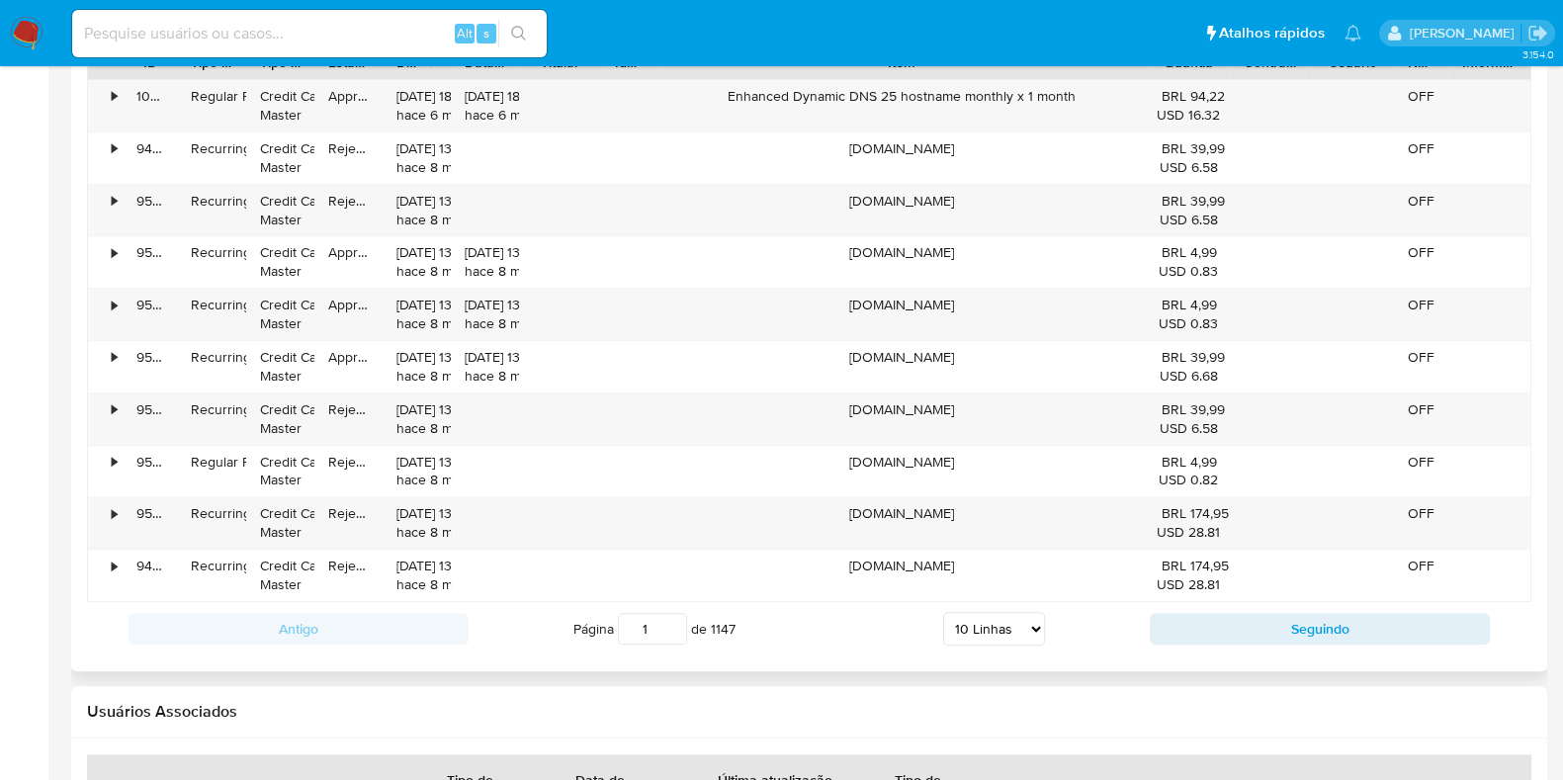
scroll to position [2225, 0]
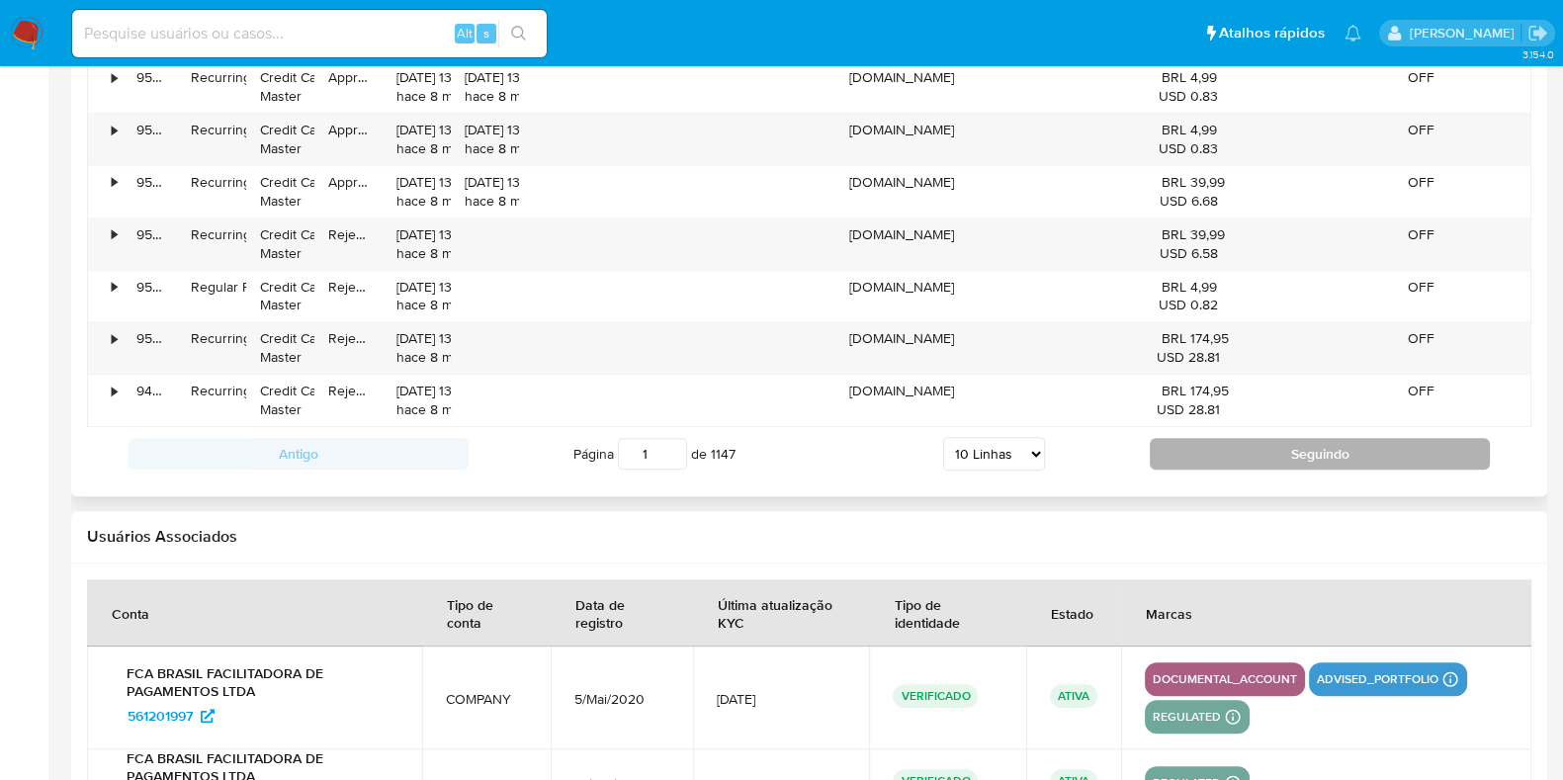
click at [1325, 458] on button "Seguindo" at bounding box center [1320, 454] width 340 height 32
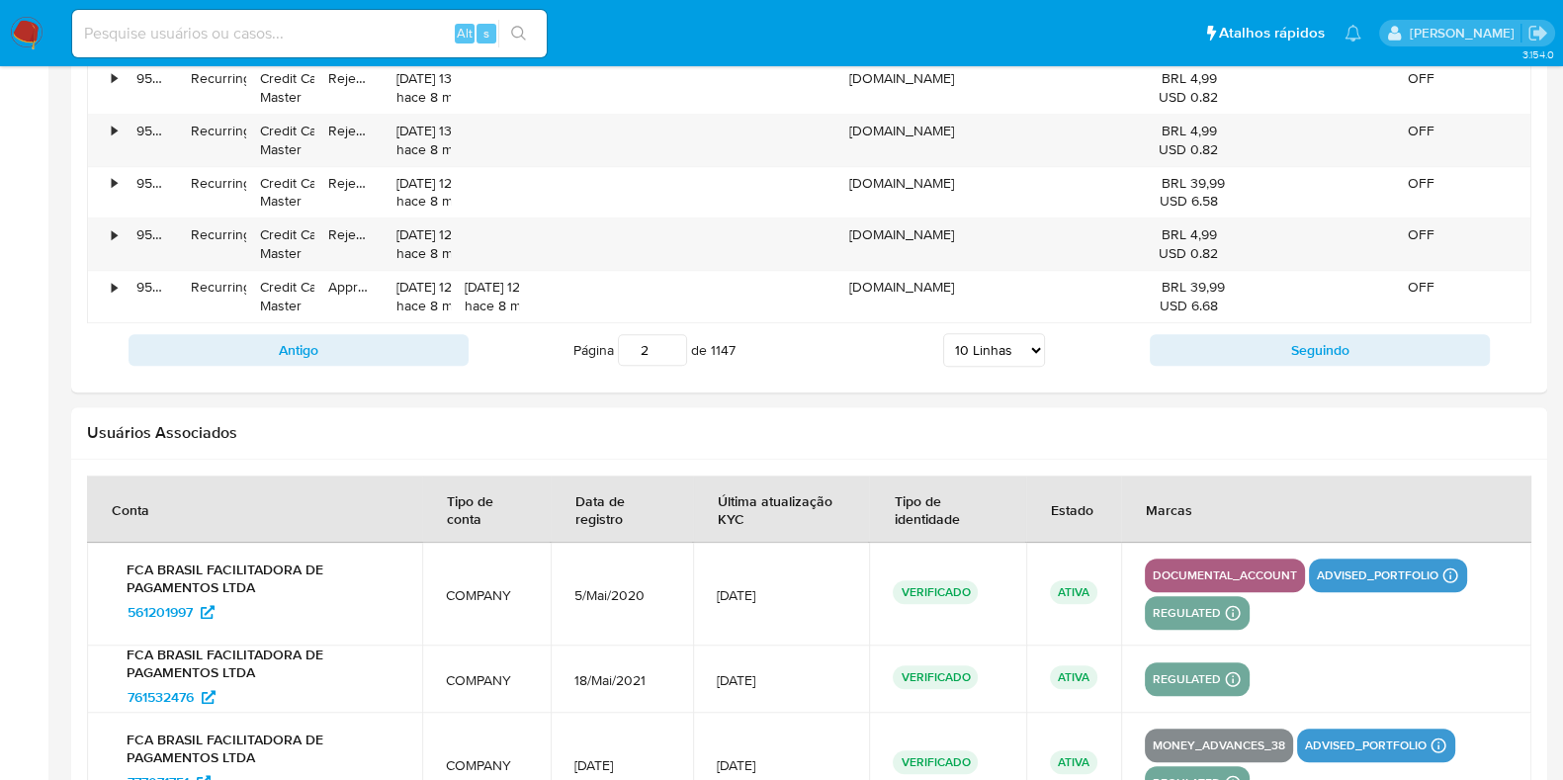
scroll to position [2348, 0]
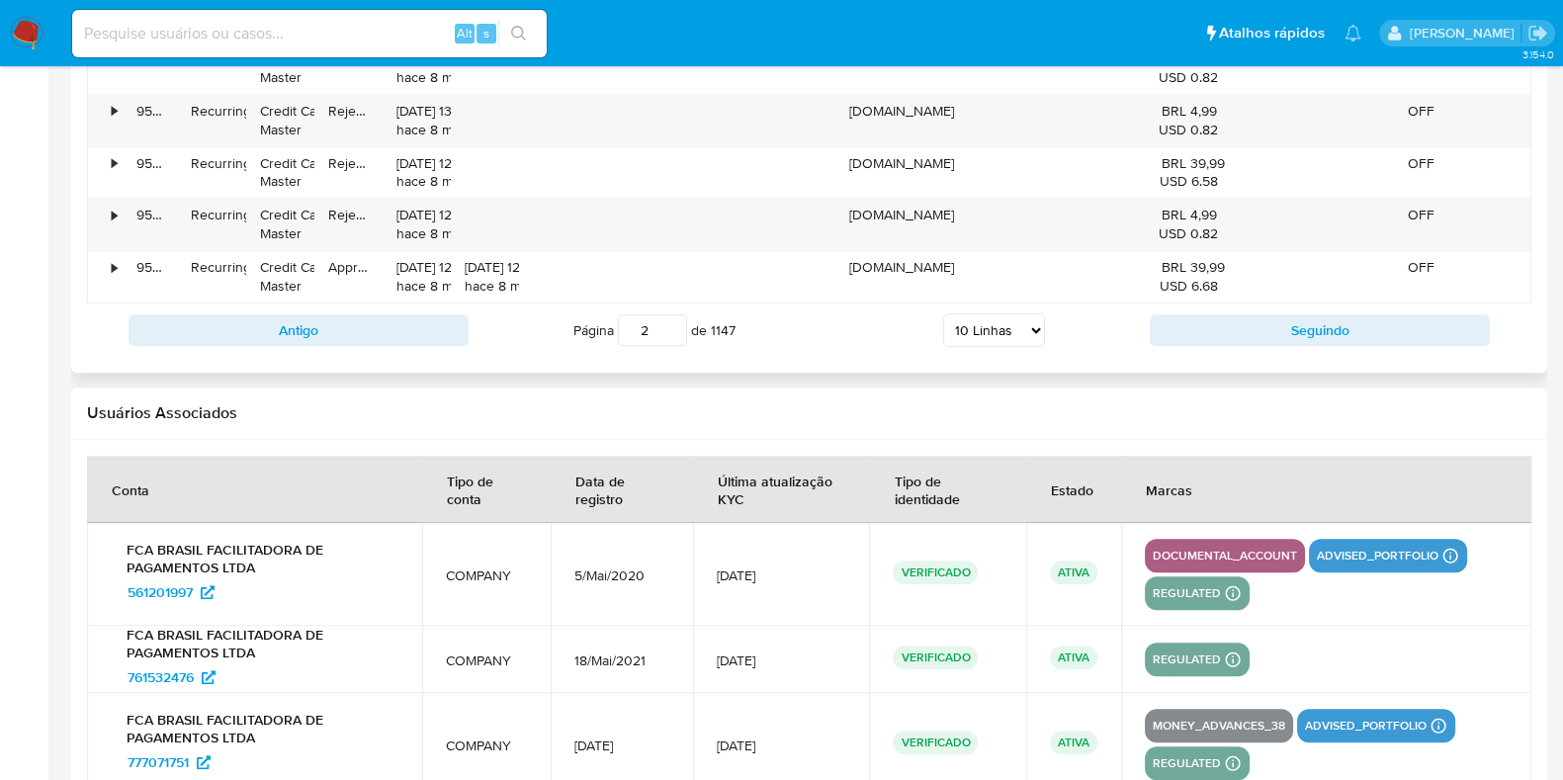
click at [1308, 343] on div "Antigo Página 2 de 1147 5 Linhas 10 Linhas 20 Linhas 25 Linhas 50 Linhas 100 Li…" at bounding box center [809, 330] width 1444 height 53
click at [1297, 322] on button "Seguindo" at bounding box center [1320, 330] width 340 height 32
click at [874, 214] on div "www.meucurriculoperfeito.com.br" at bounding box center [901, 224] width 491 height 51
click at [872, 212] on div "www.meucurriculoperfeito.com.br" at bounding box center [901, 224] width 491 height 51
click at [872, 210] on div "www.meucurriculoperfeito.com.br" at bounding box center [901, 224] width 491 height 51
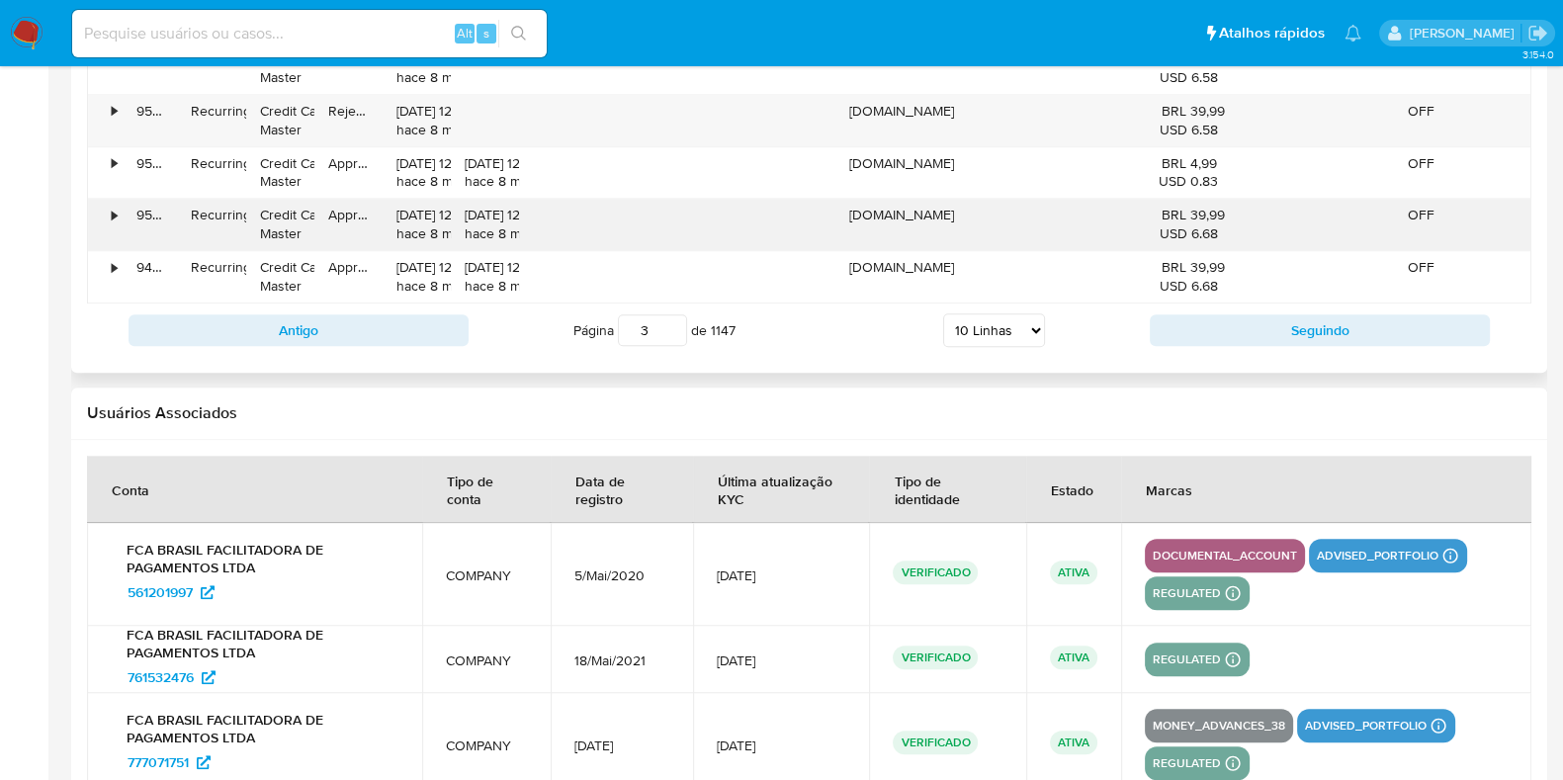
drag, startPoint x: 872, startPoint y: 210, endPoint x: 742, endPoint y: 244, distance: 135.0
click at [742, 244] on div "www.meucurriculoperfeito.com.br" at bounding box center [901, 224] width 491 height 51
click at [1311, 331] on button "Seguindo" at bounding box center [1320, 330] width 340 height 32
type input "4"
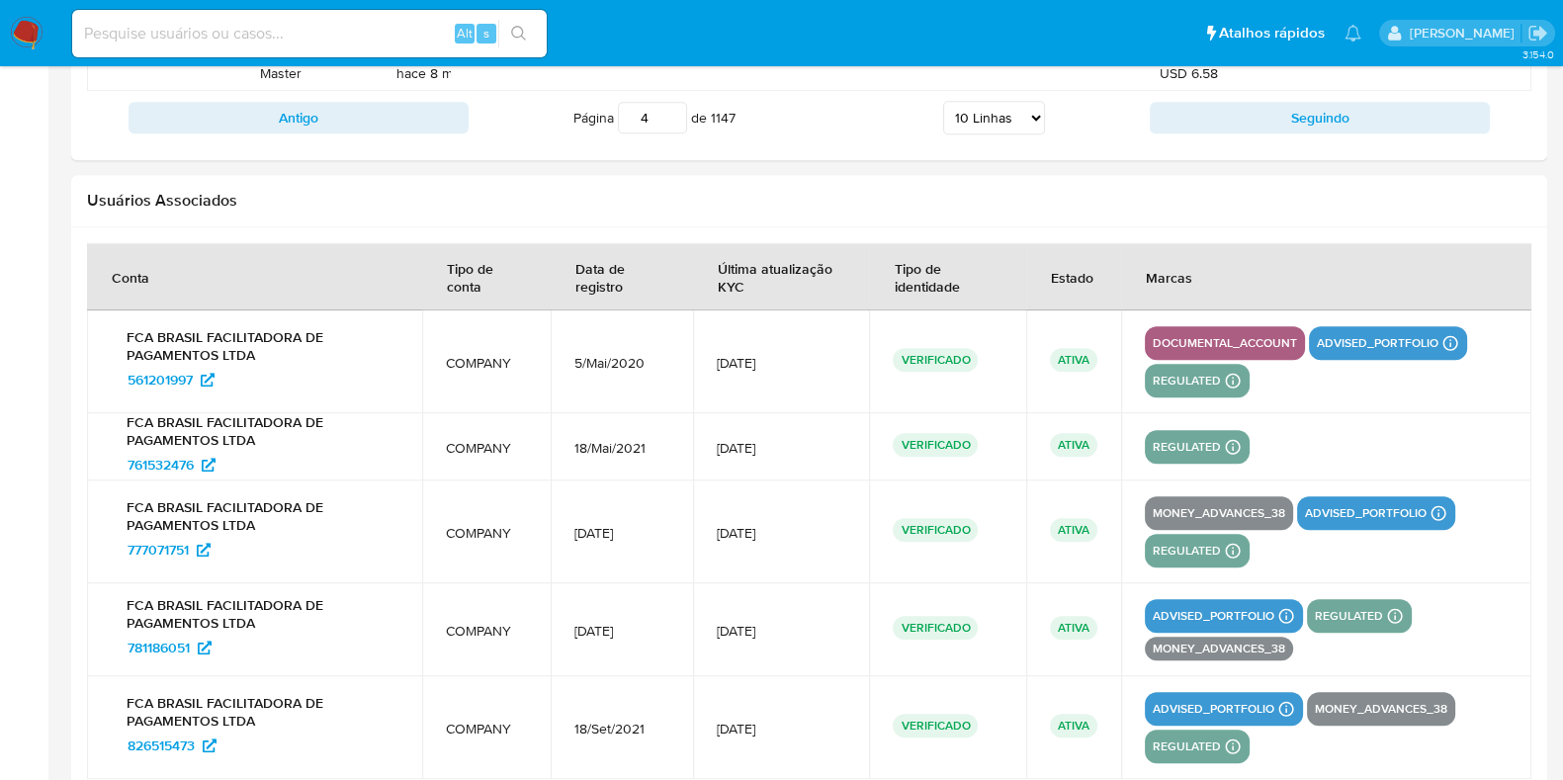
scroll to position [2661, 0]
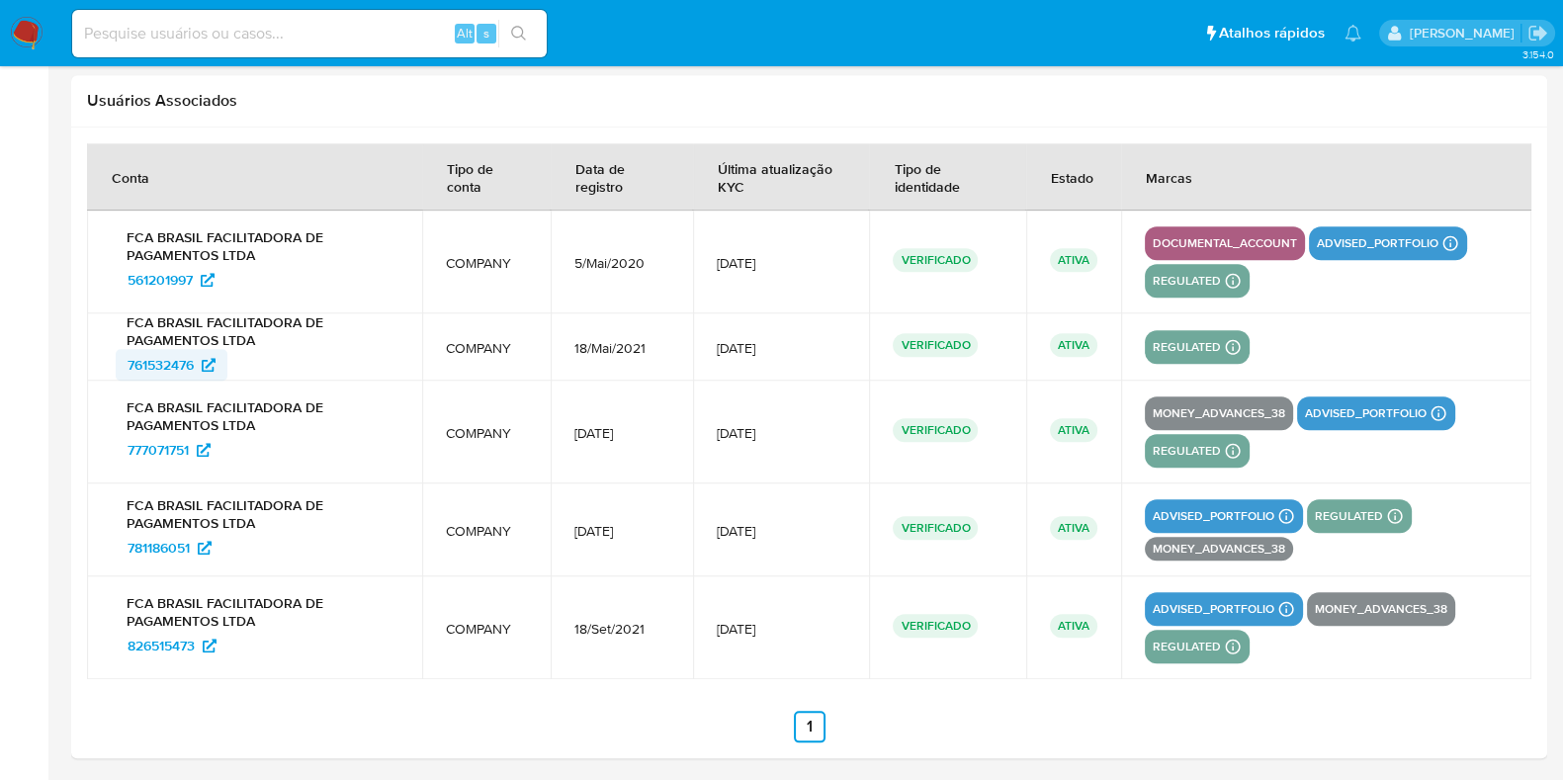
click at [169, 360] on span "761532476" at bounding box center [161, 365] width 66 height 32
click at [148, 440] on span "777071751" at bounding box center [158, 450] width 61 height 32
click at [173, 542] on span "781186051" at bounding box center [159, 548] width 62 height 32
click at [165, 647] on span "826515473" at bounding box center [161, 646] width 67 height 32
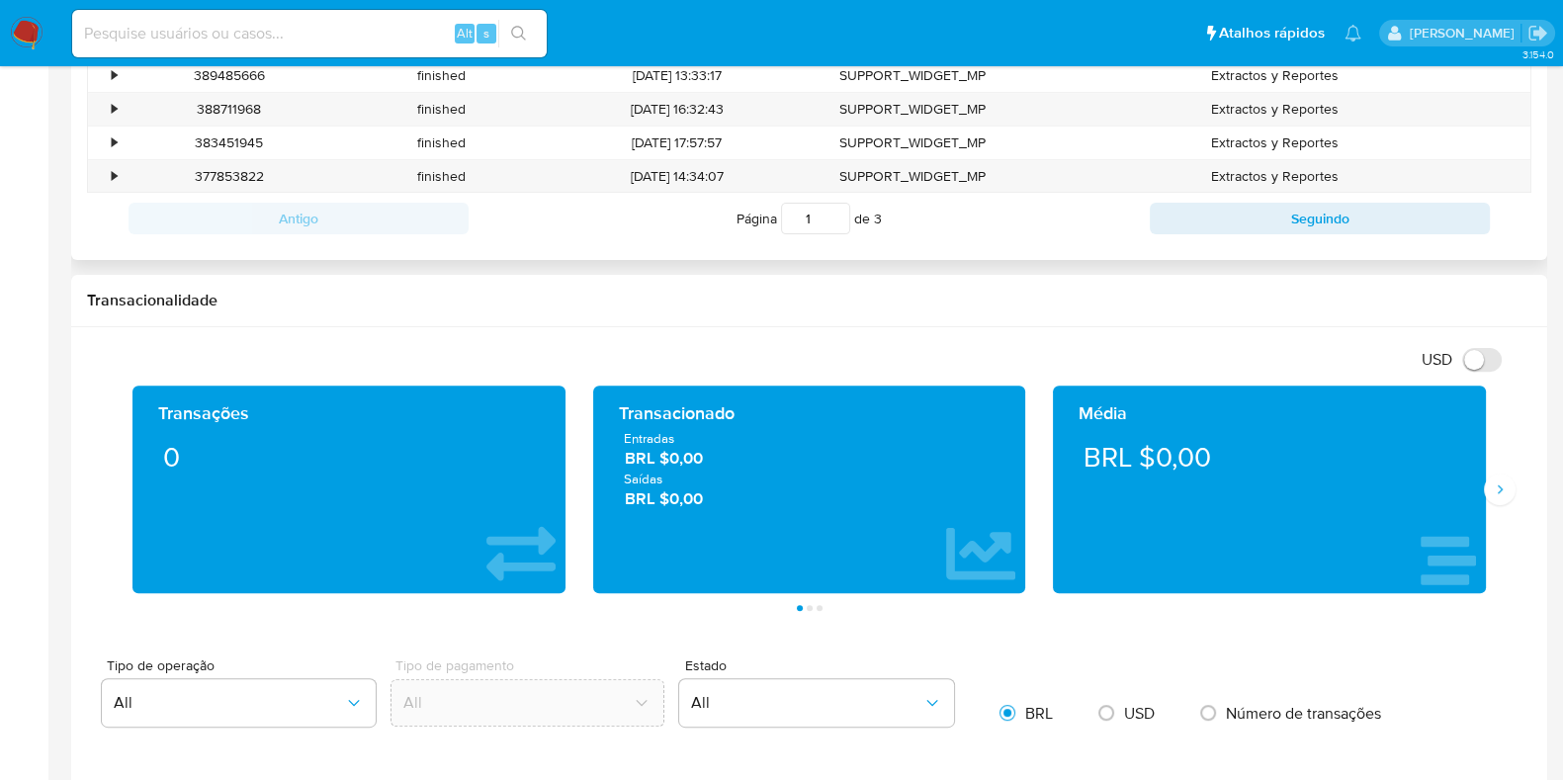
scroll to position [65, 0]
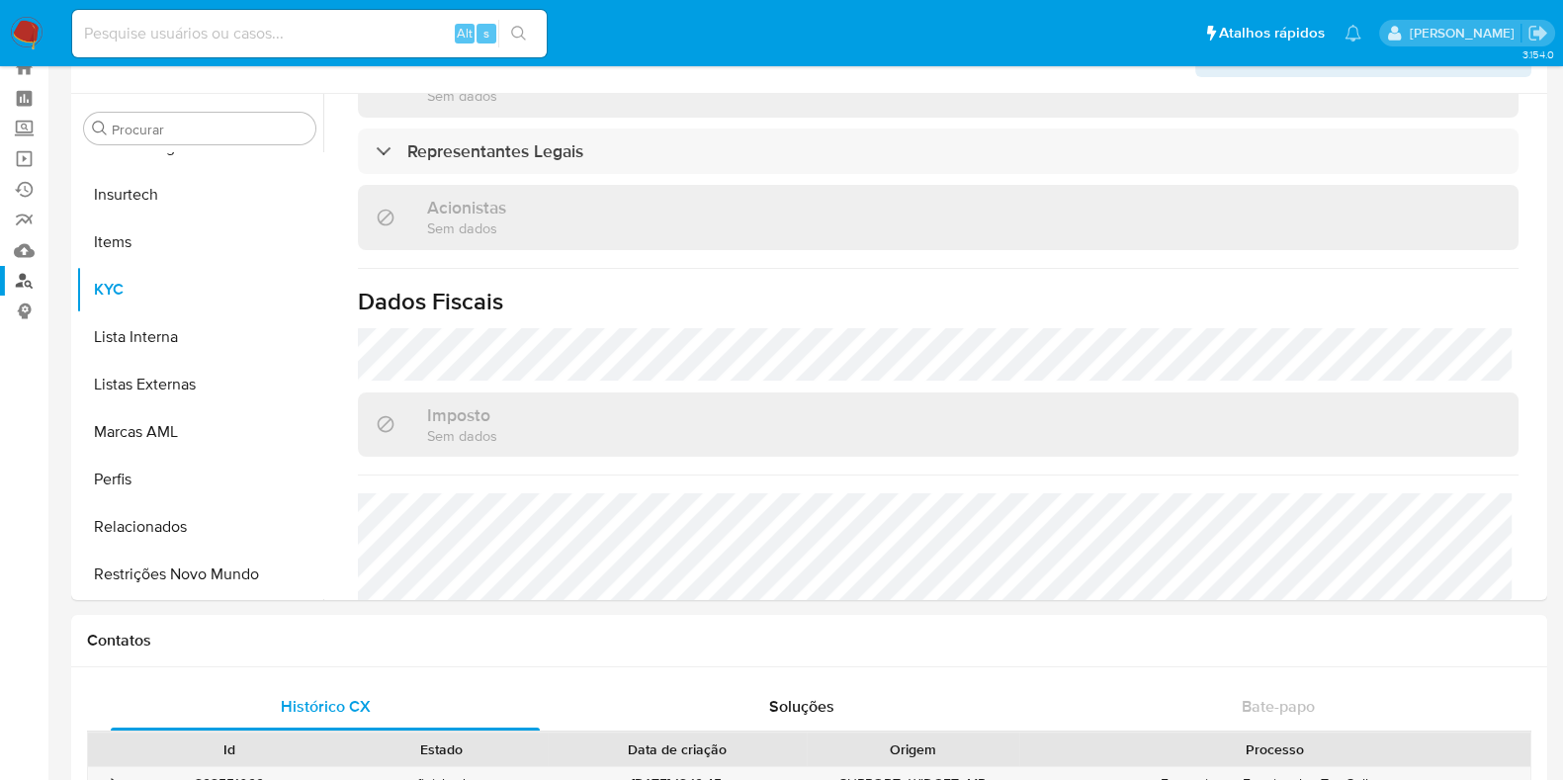
click at [33, 280] on link "Localizador de pessoas" at bounding box center [117, 281] width 235 height 31
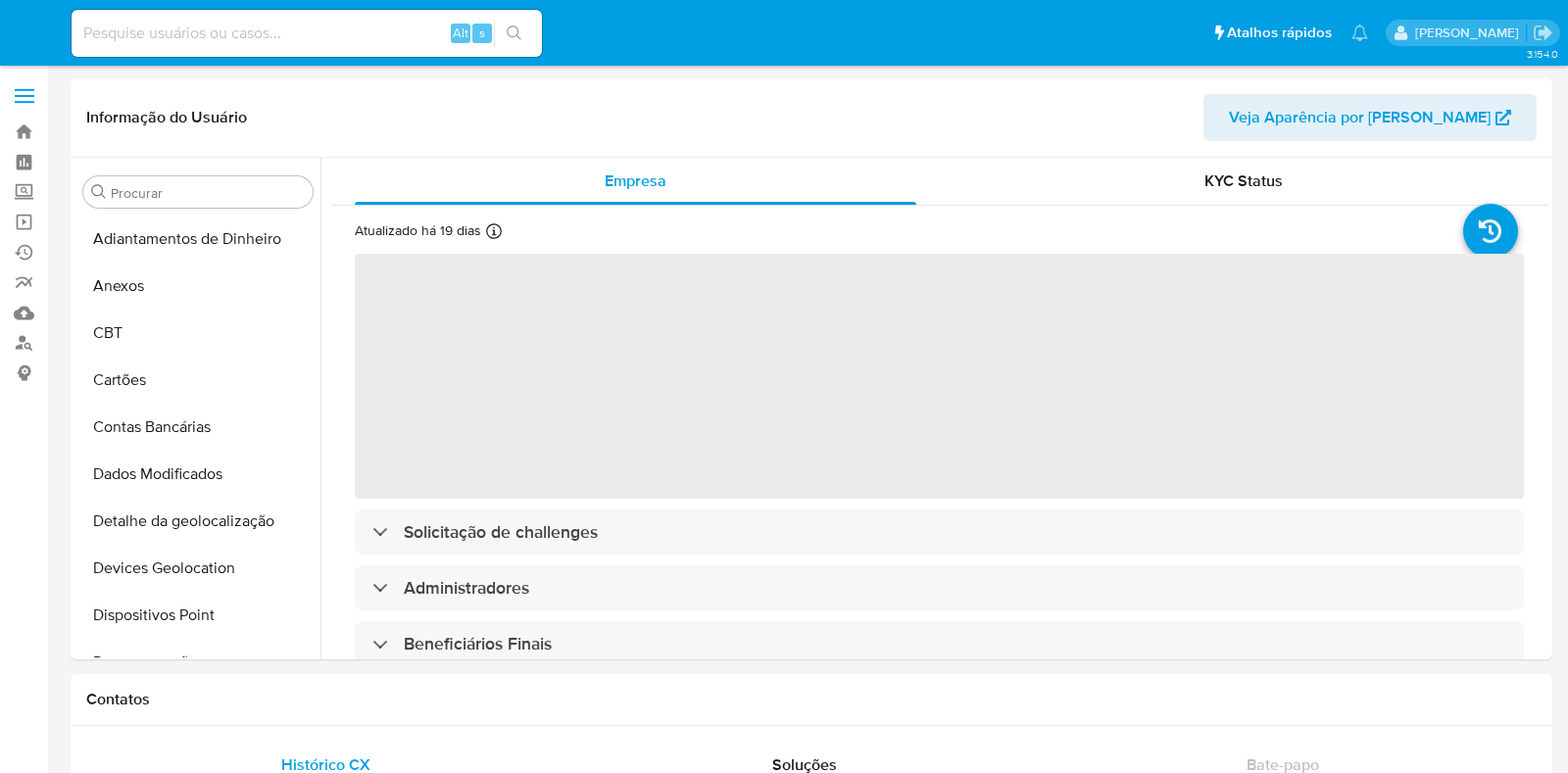
select select "10"
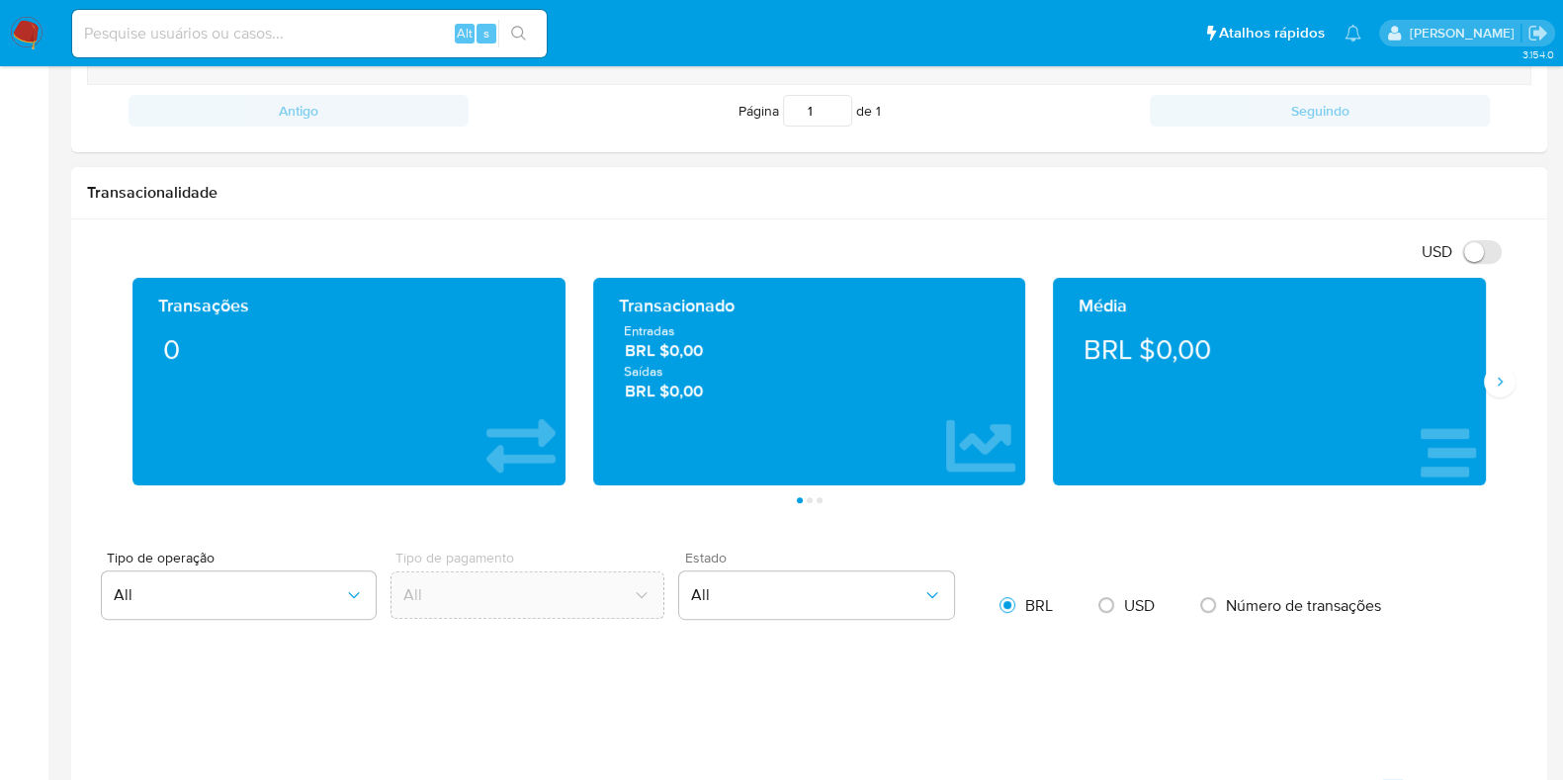
scroll to position [1112, 0]
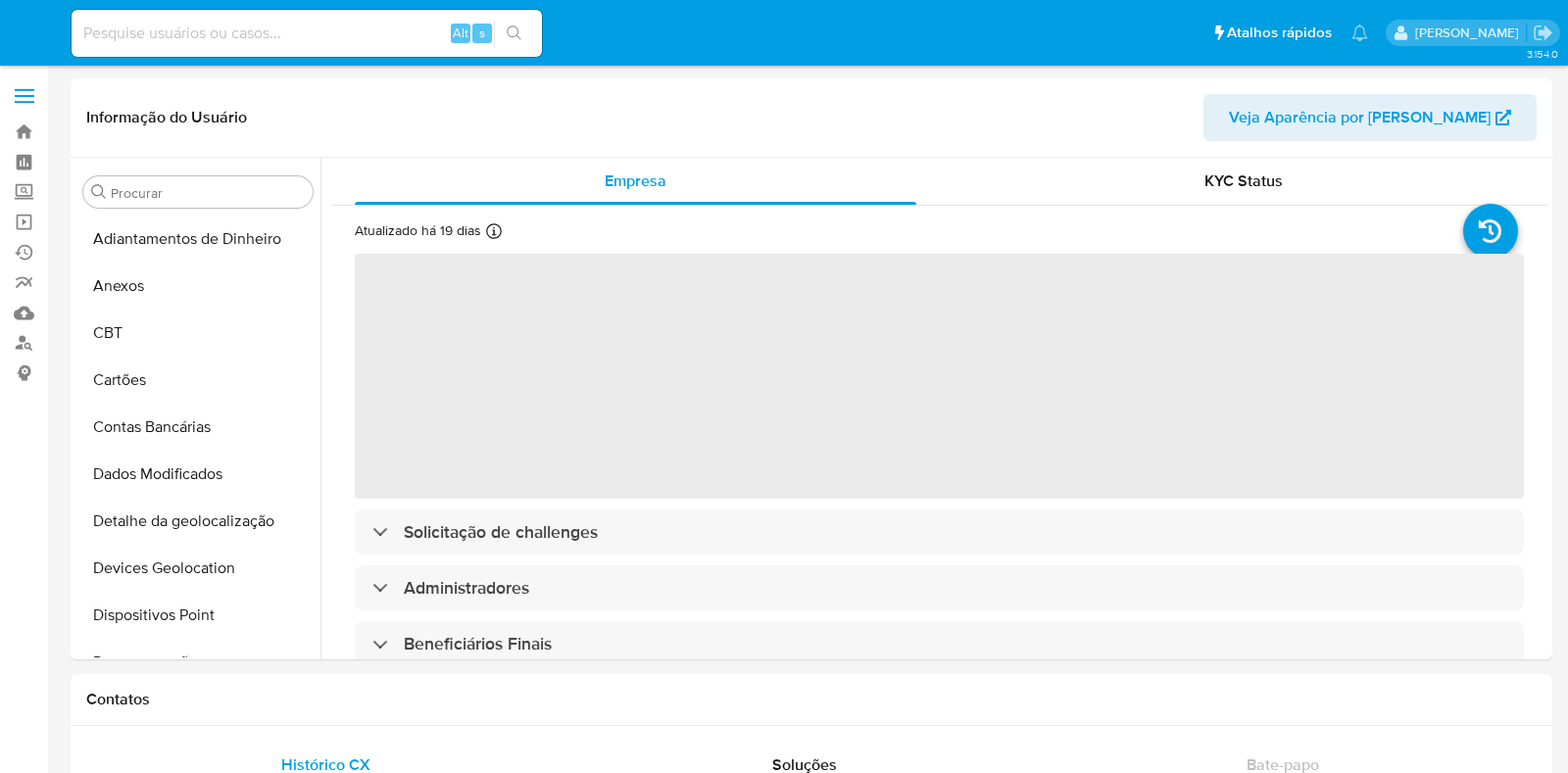
select select "10"
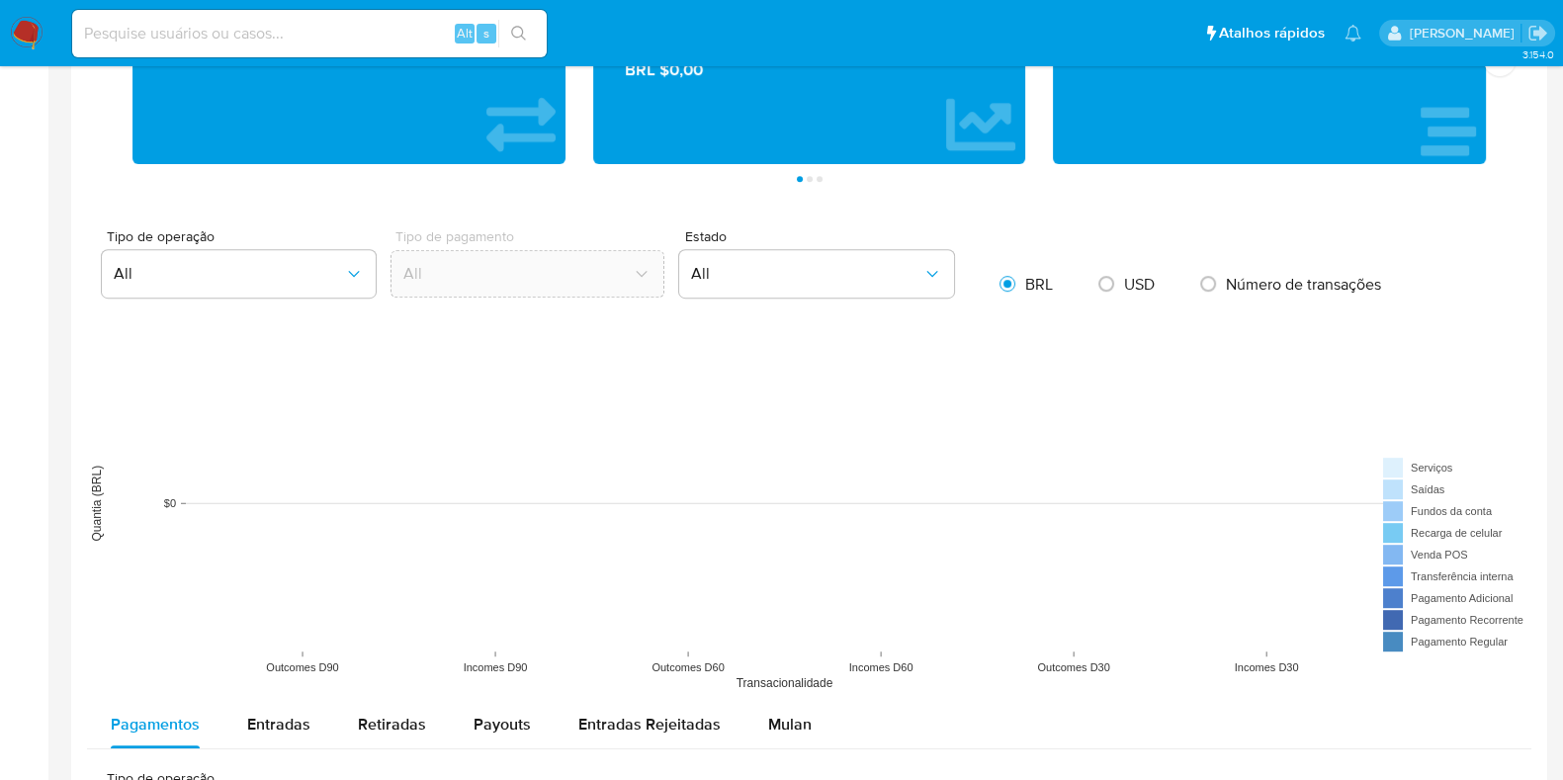
scroll to position [1483, 0]
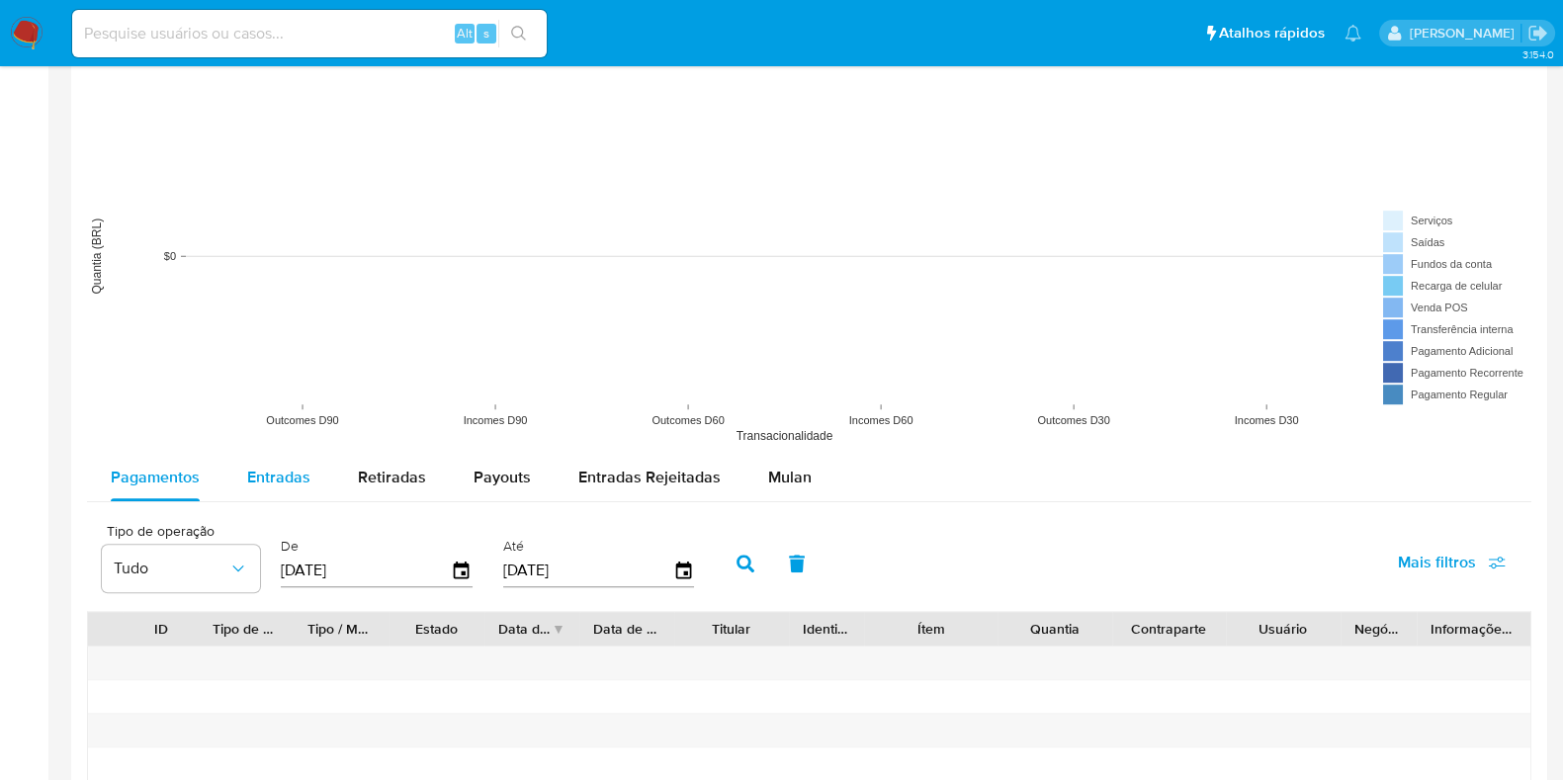
click at [269, 491] on div "Entradas" at bounding box center [278, 477] width 63 height 47
select select "10"
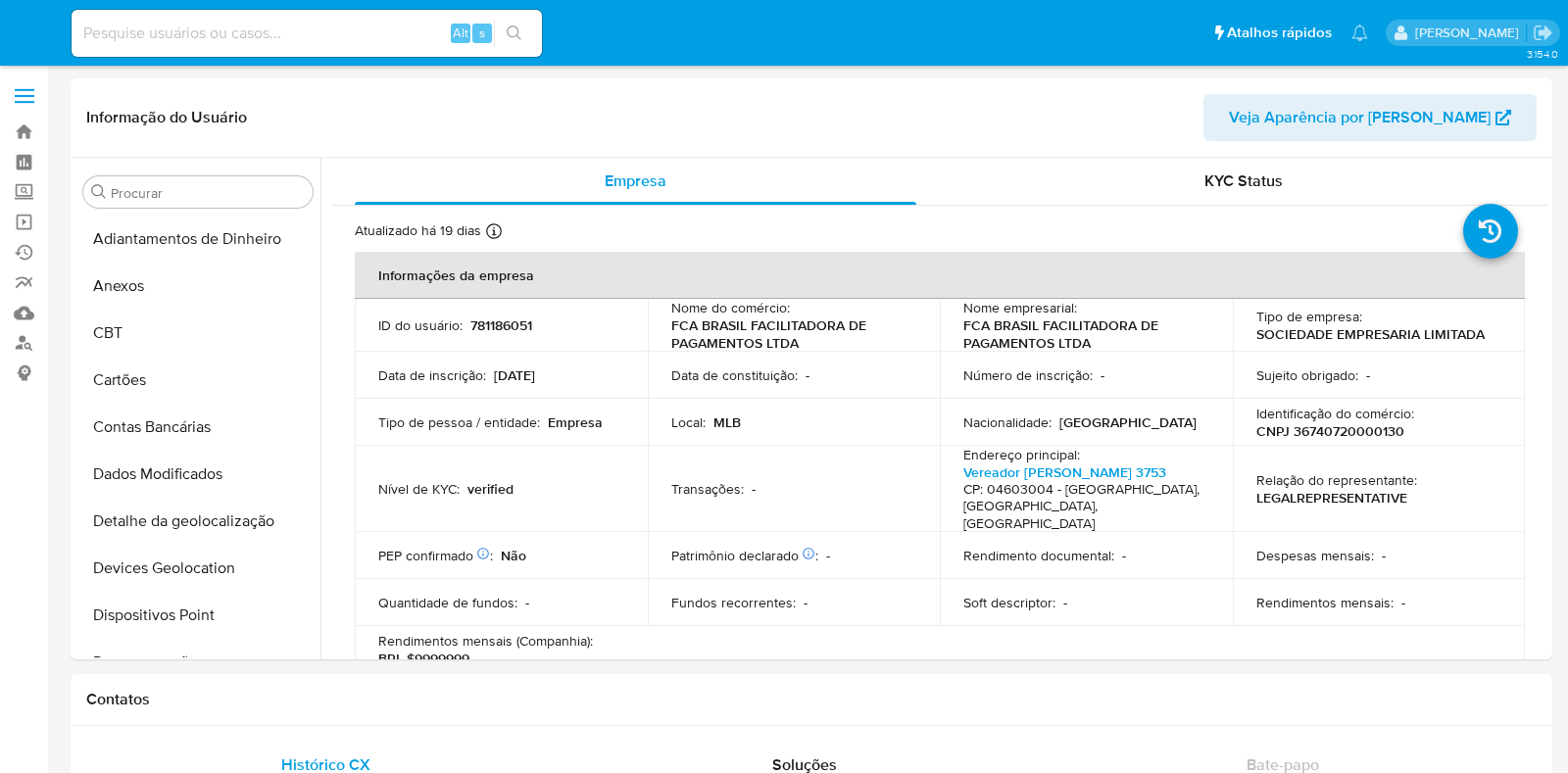
select select "10"
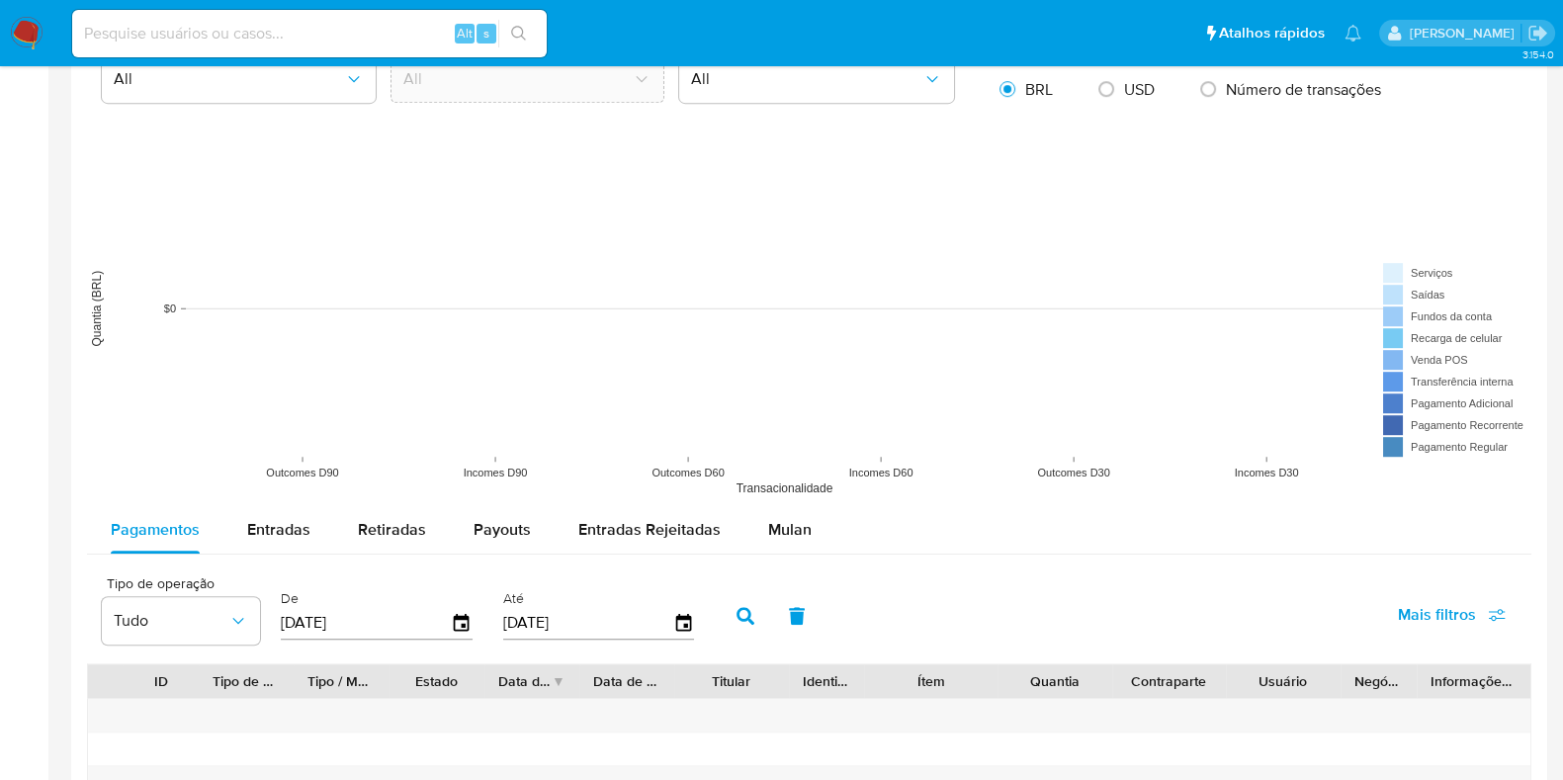
scroll to position [1606, 0]
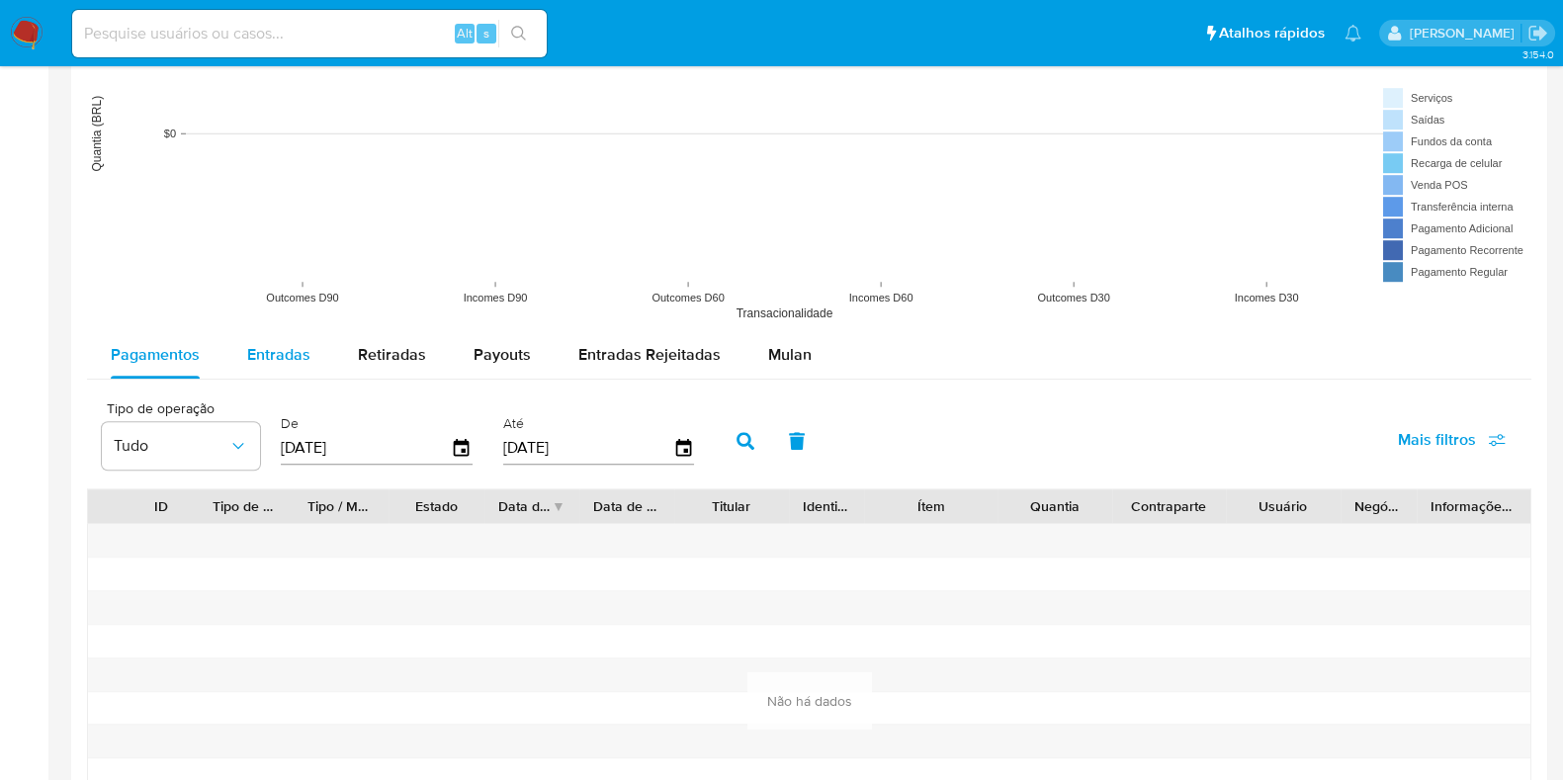
click at [255, 356] on span "Entradas" at bounding box center [278, 354] width 63 height 23
select select "10"
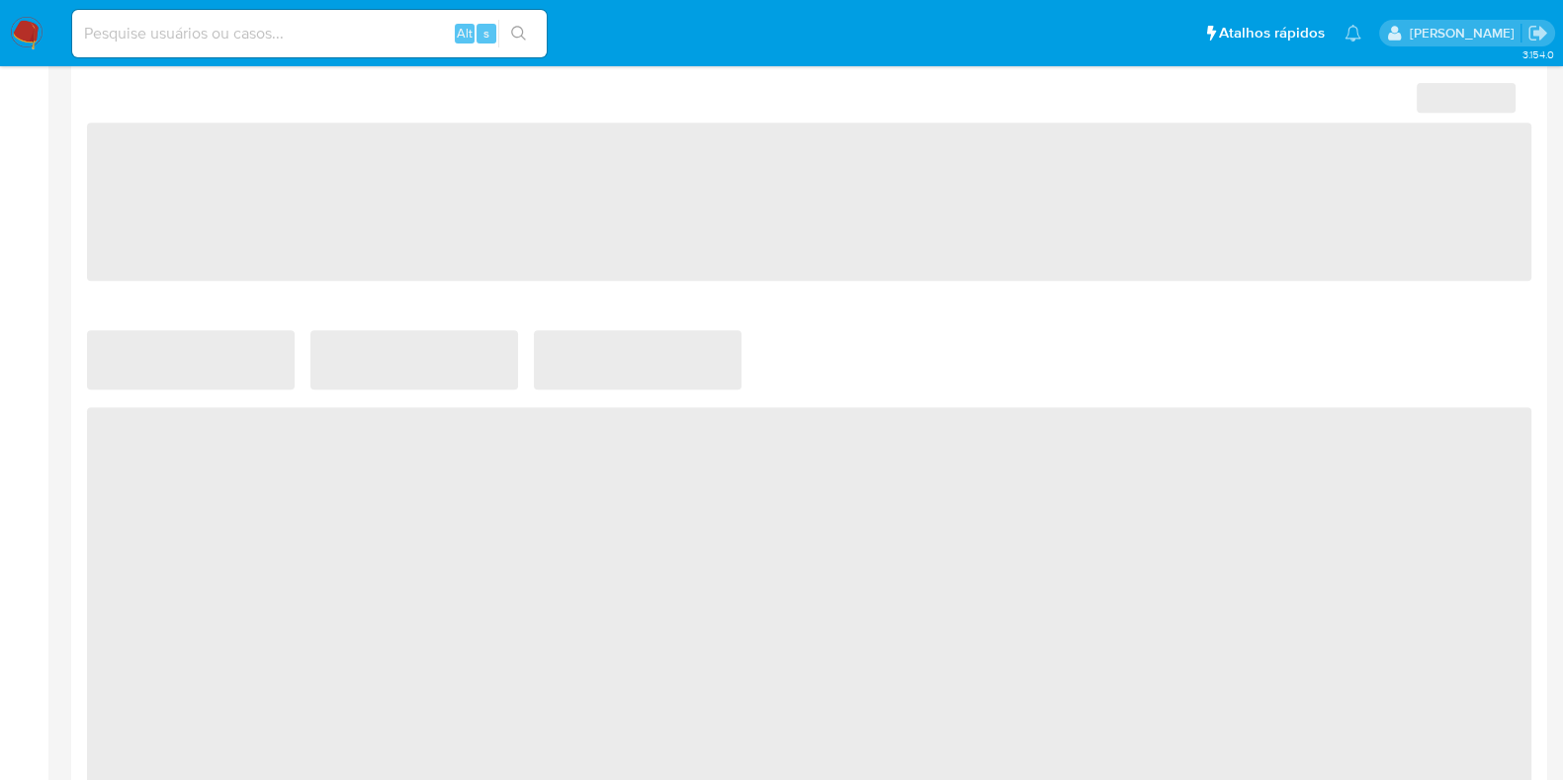
scroll to position [1359, 0]
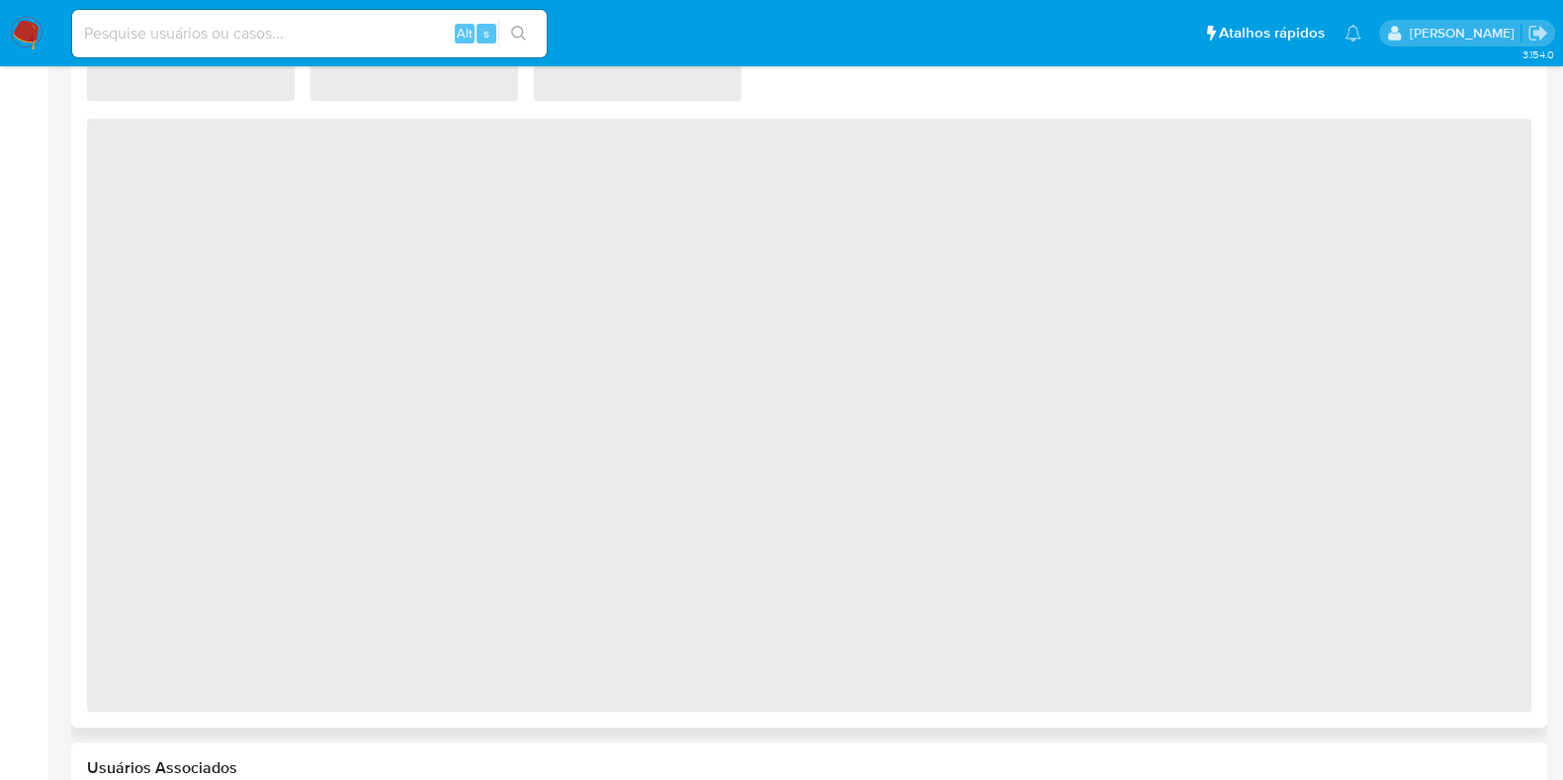
select select "10"
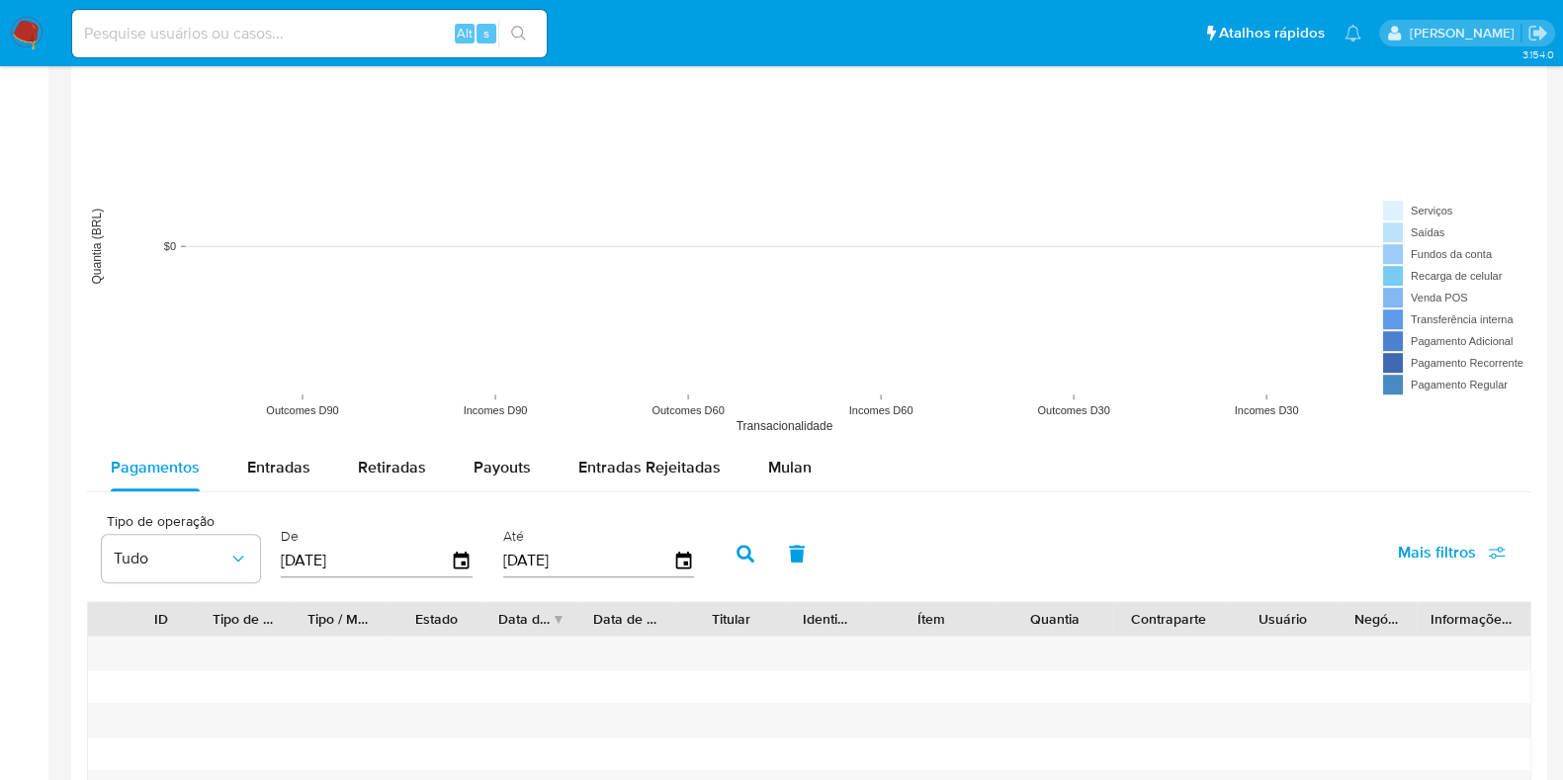
scroll to position [1606, 0]
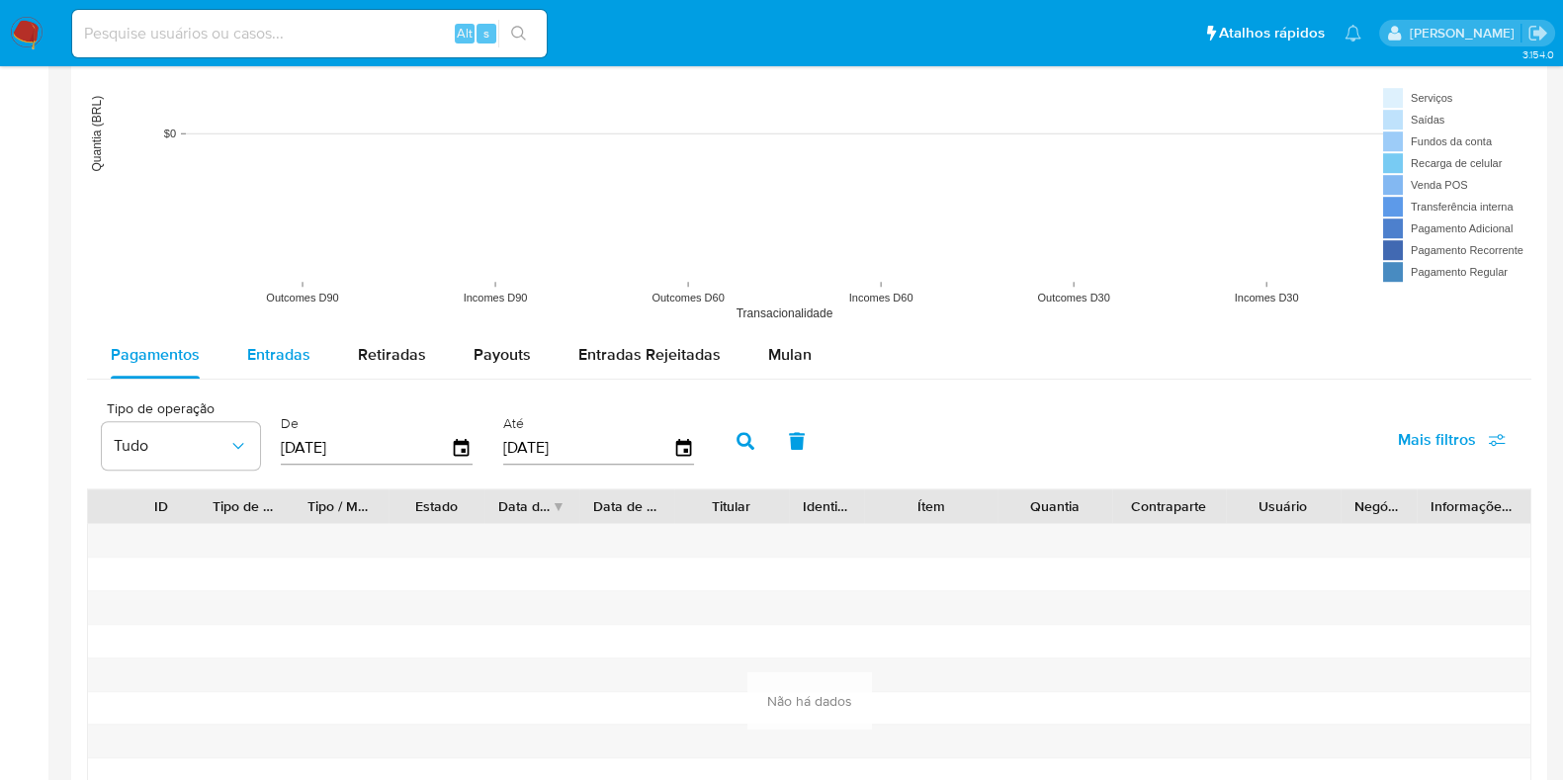
click at [316, 335] on button "Entradas" at bounding box center [278, 354] width 111 height 47
select select "10"
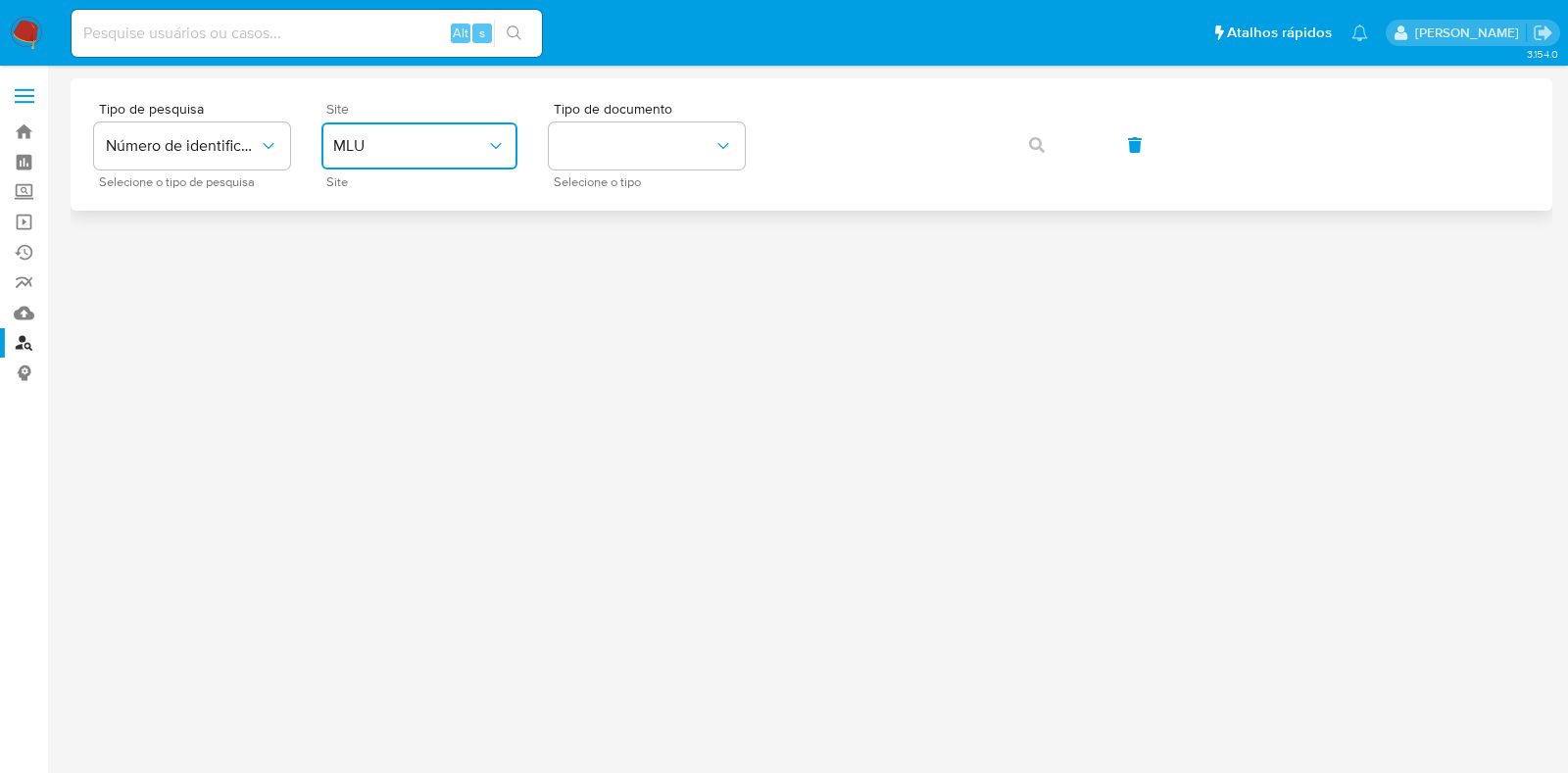
click at [464, 137] on span "MLU" at bounding box center [409, 146] width 153 height 20
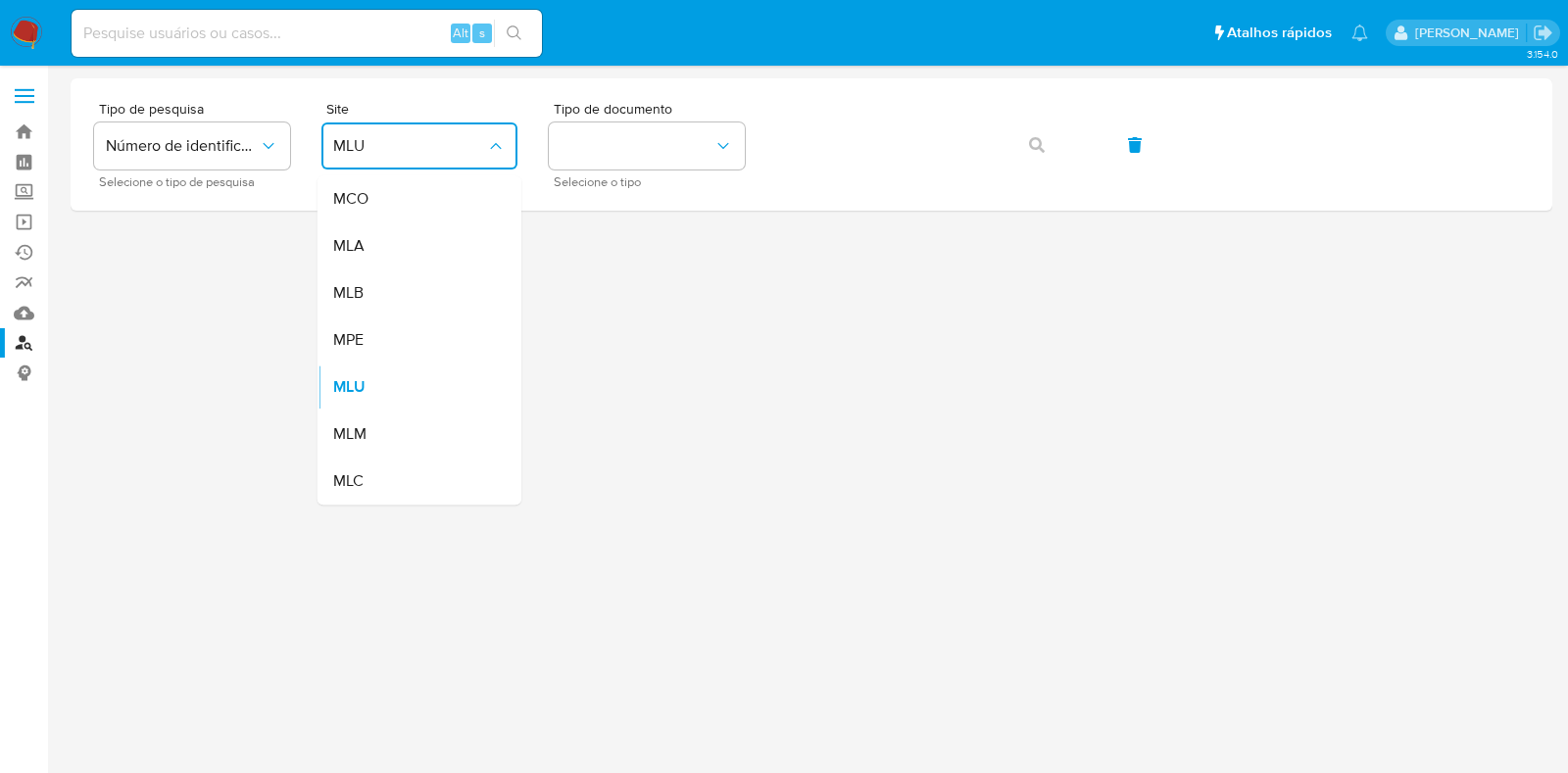
drag, startPoint x: 412, startPoint y: 283, endPoint x: 467, endPoint y: 257, distance: 60.8
click at [414, 282] on div "MLB" at bounding box center [413, 292] width 161 height 47
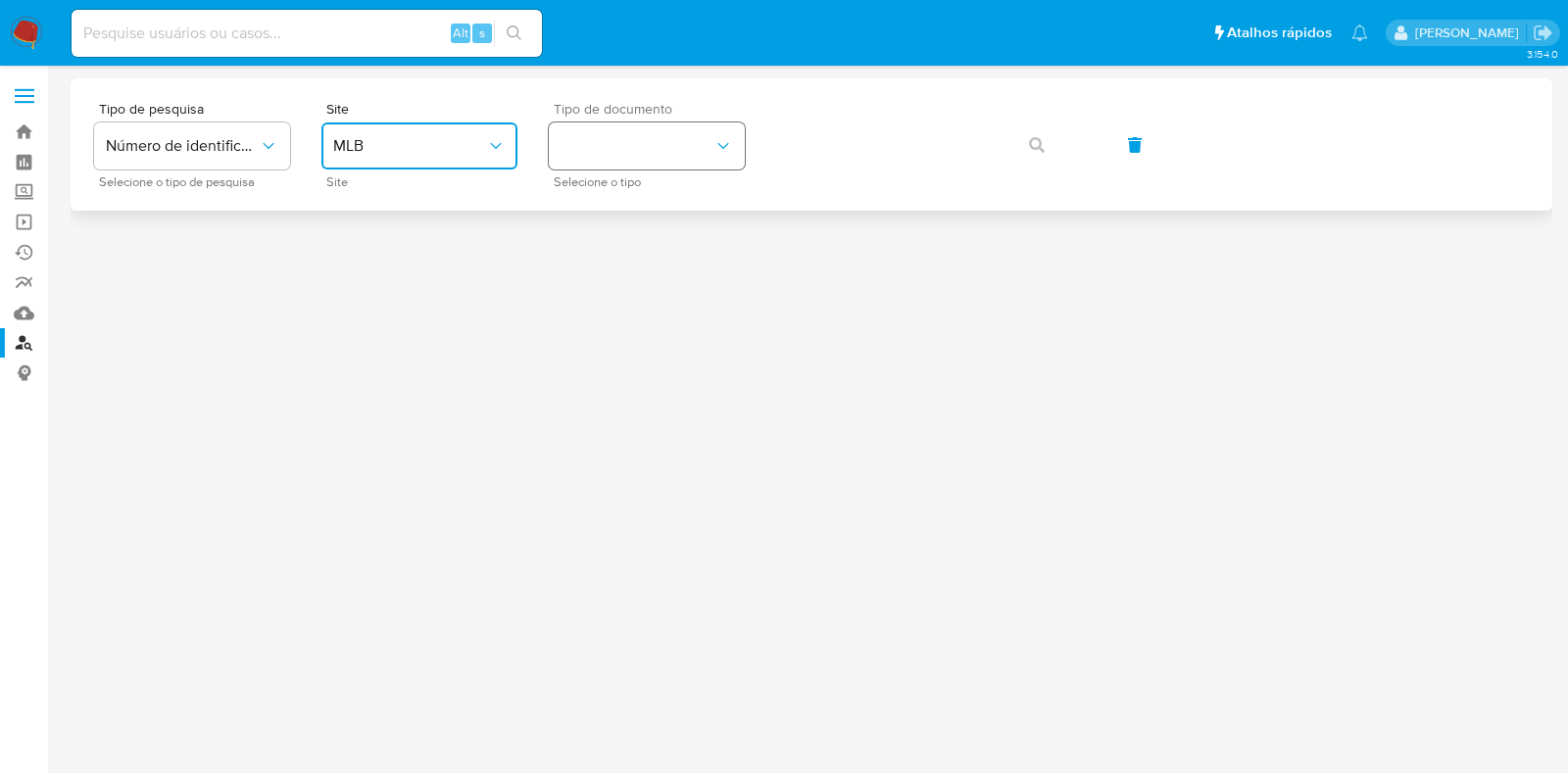
click at [592, 148] on button "identificationType" at bounding box center [647, 146] width 196 height 47
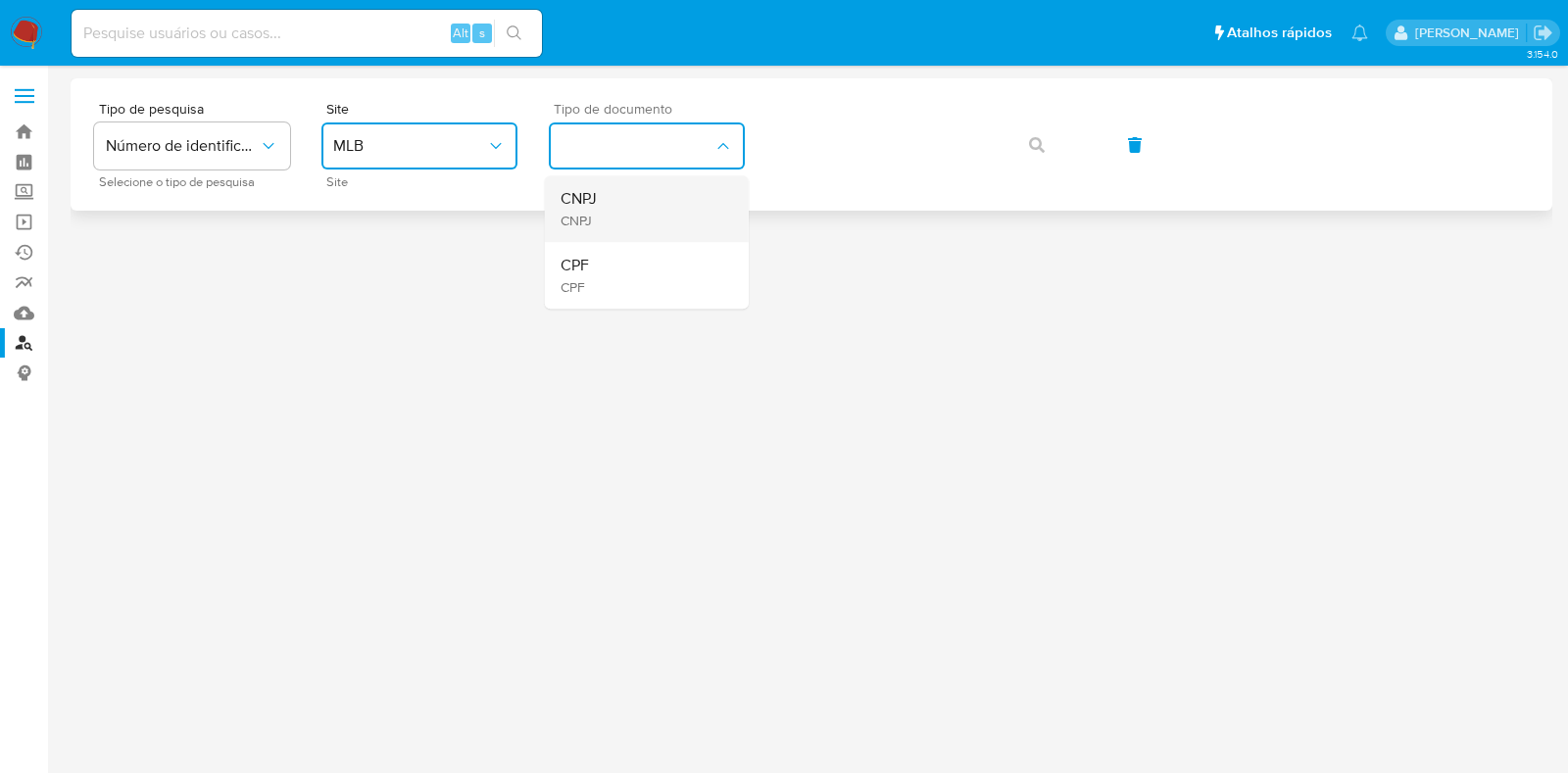
click at [589, 222] on span "CNPJ" at bounding box center [579, 221] width 37 height 18
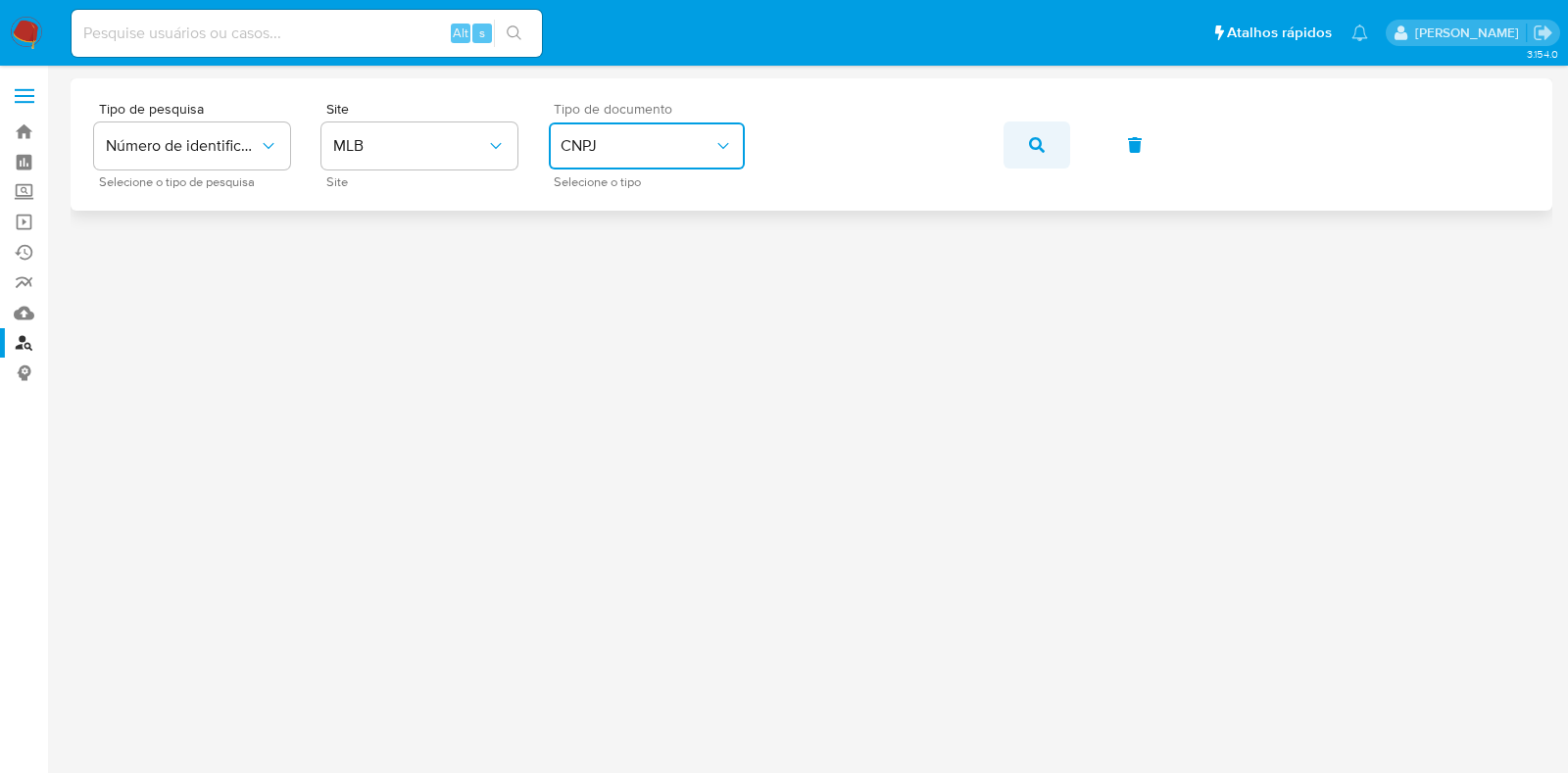
click at [1036, 137] on icon "button" at bounding box center [1037, 145] width 16 height 16
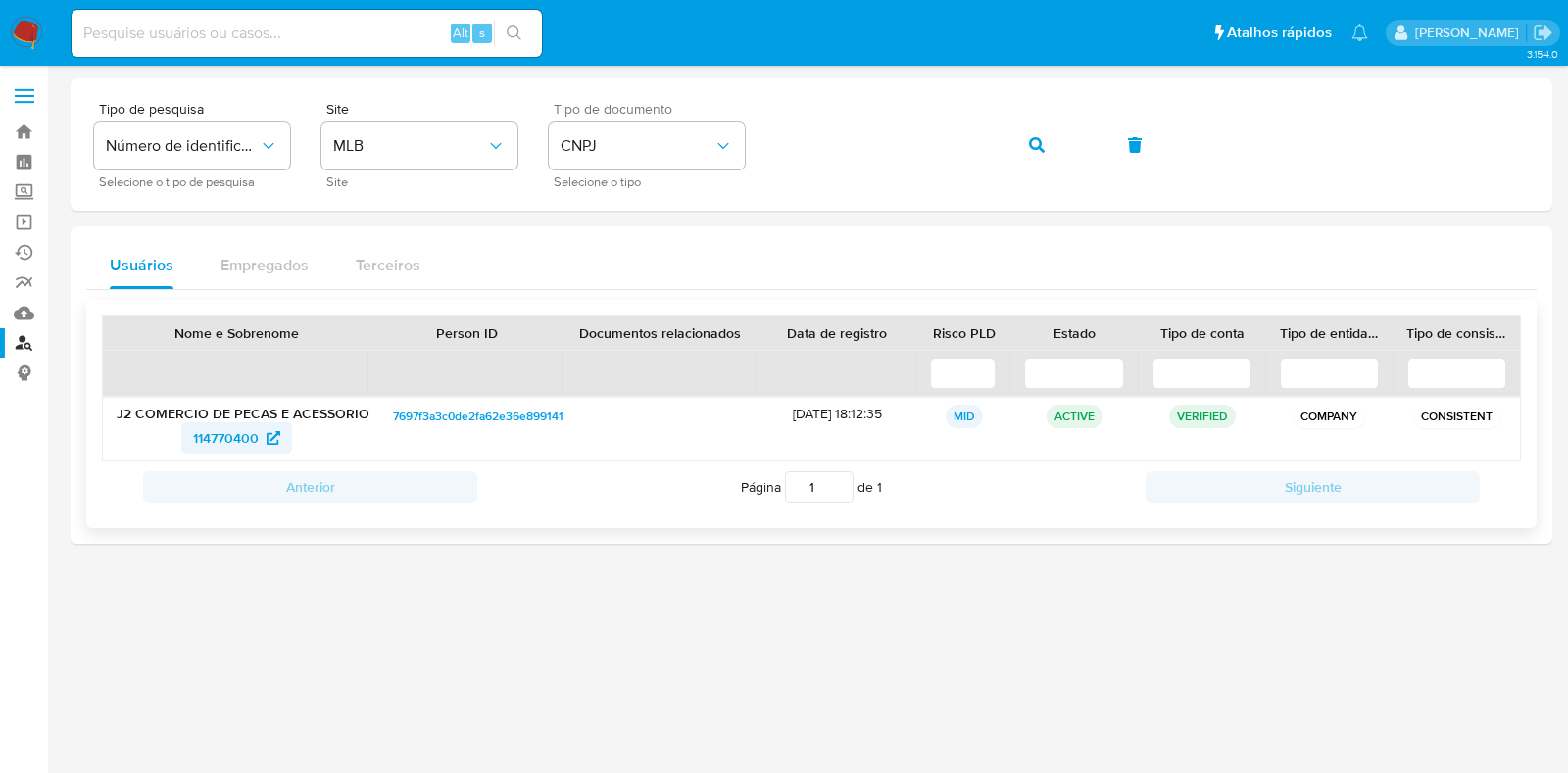
click at [217, 435] on span "114770400" at bounding box center [226, 438] width 65 height 32
click at [1003, 122] on button "button" at bounding box center [1036, 145] width 66 height 47
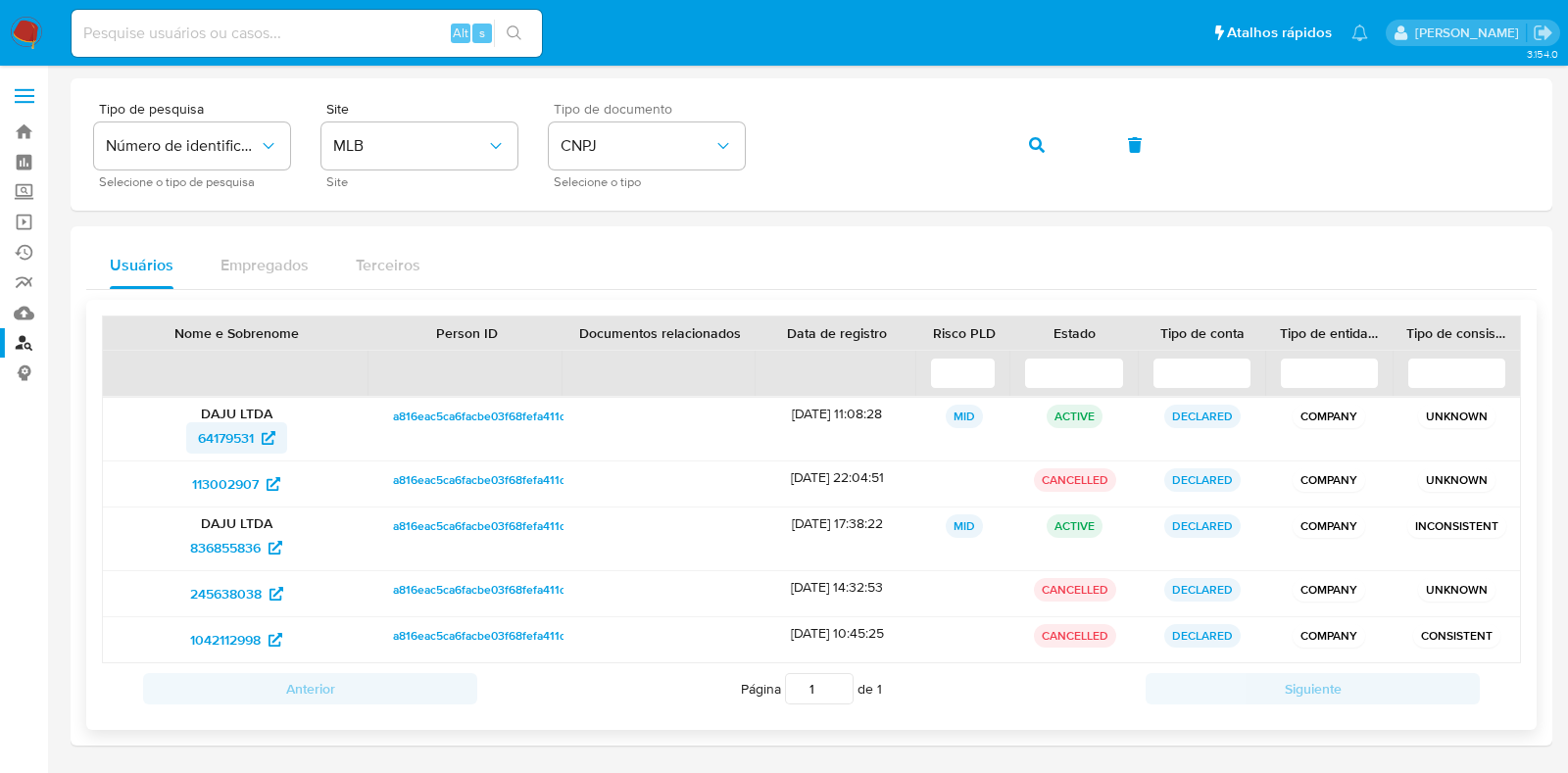
click at [230, 436] on span "64179531" at bounding box center [226, 438] width 56 height 32
click at [235, 547] on span "836855836" at bounding box center [225, 548] width 70 height 32
click at [1023, 147] on button "button" at bounding box center [1036, 145] width 66 height 47
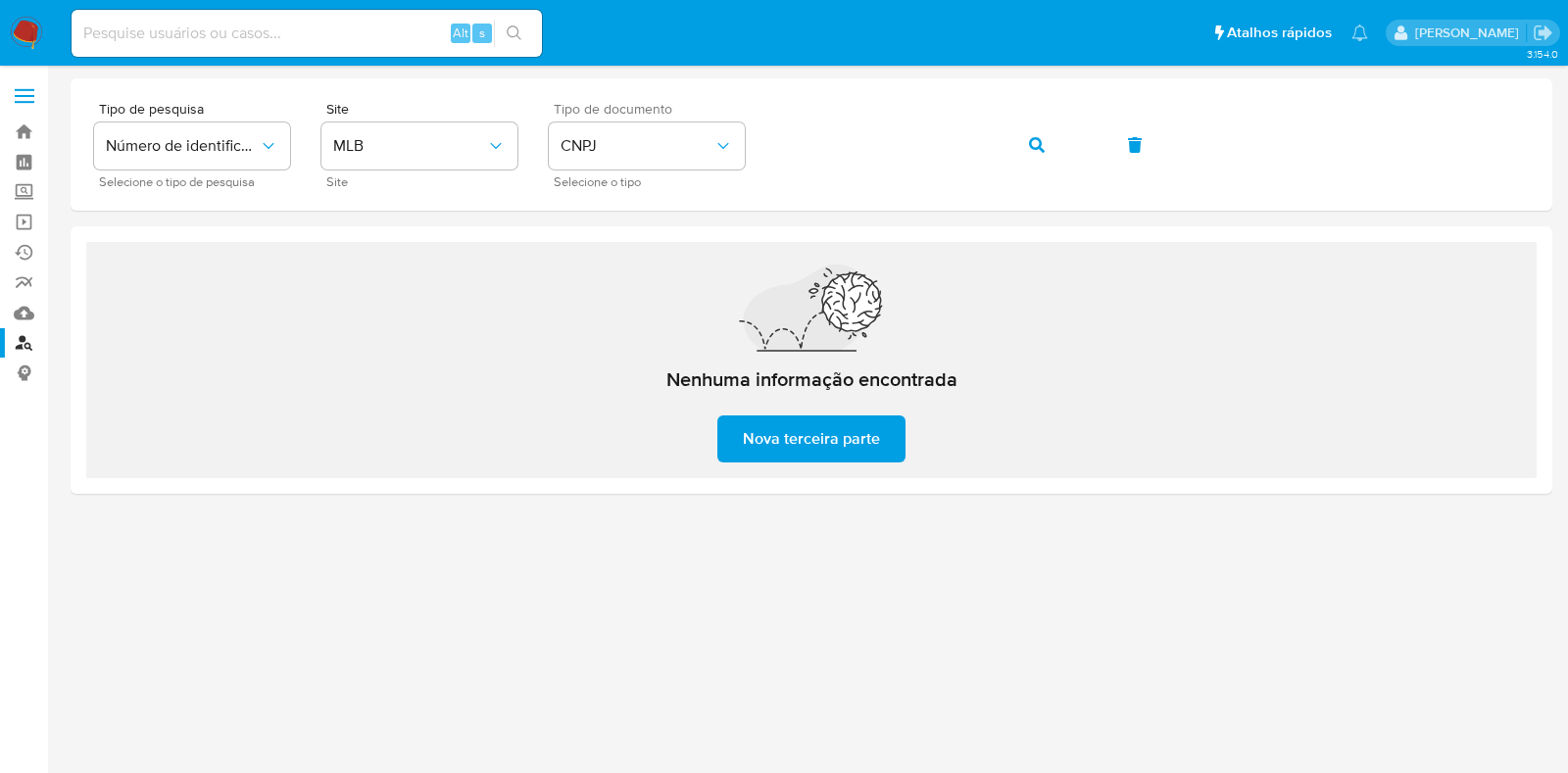
click at [361, 44] on input at bounding box center [306, 34] width 471 height 26
paste input "2488908930"
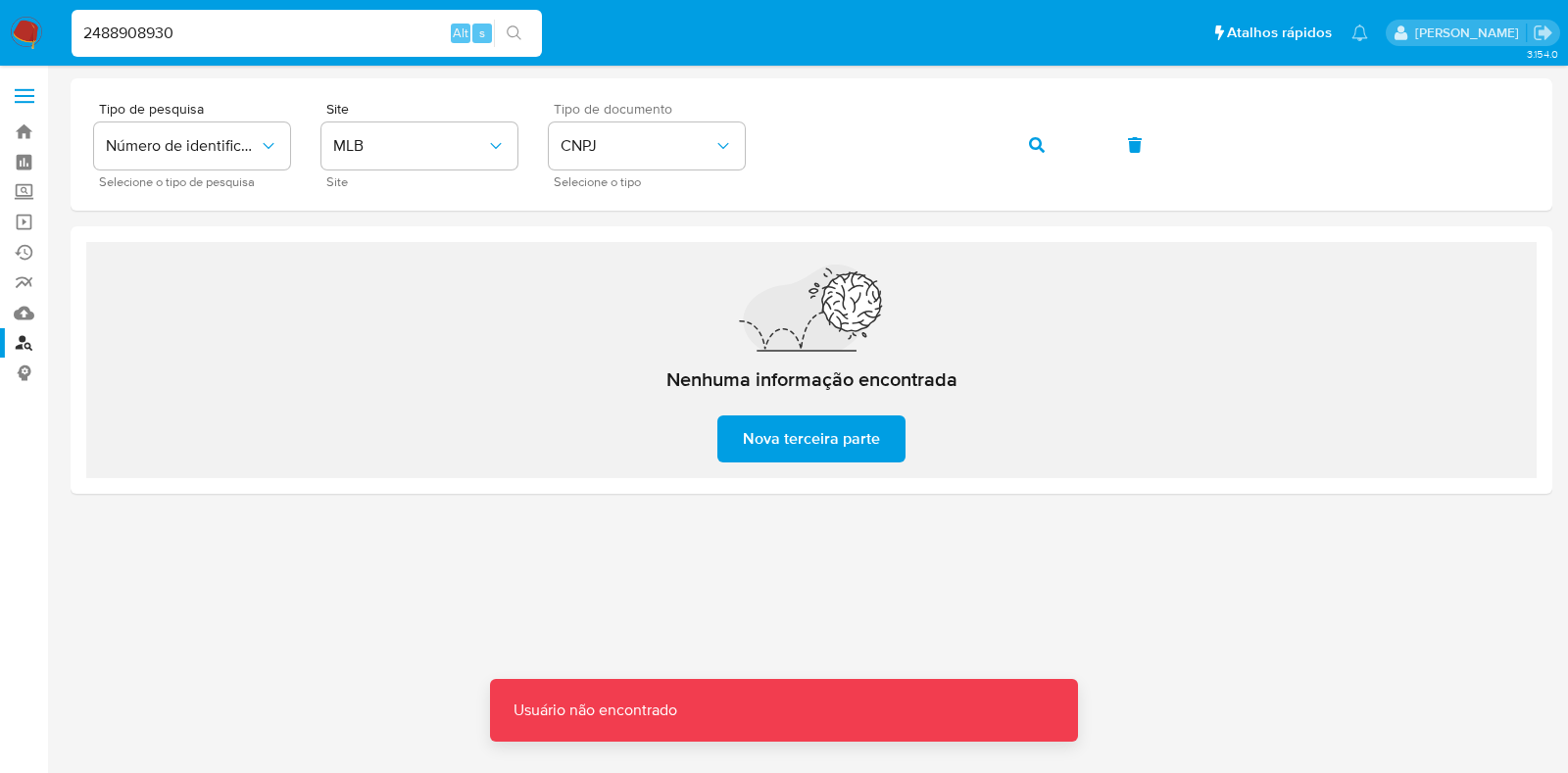
click at [361, 44] on input "2488908930" at bounding box center [306, 34] width 471 height 26
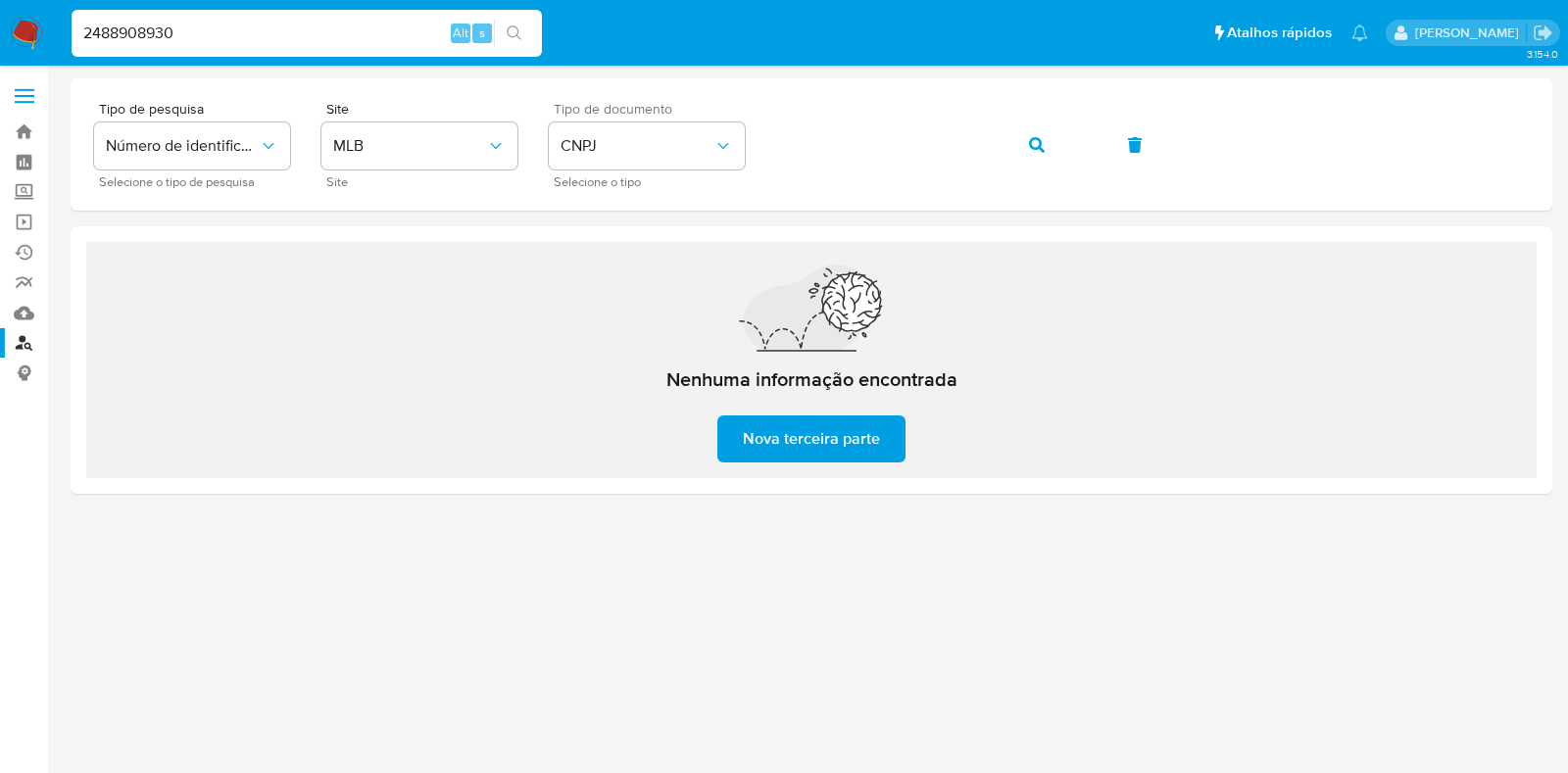
type input "2488908930"
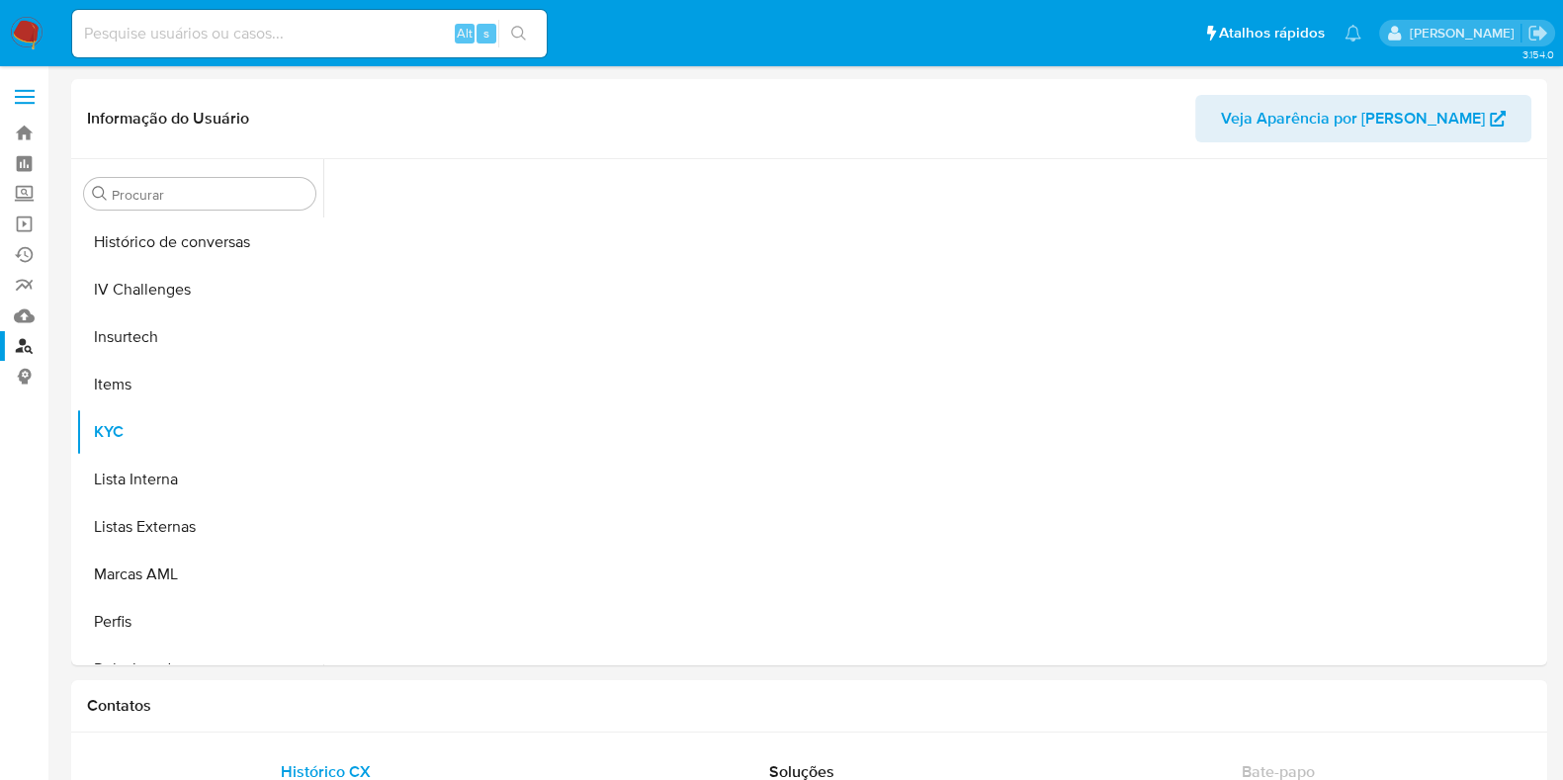
scroll to position [883, 0]
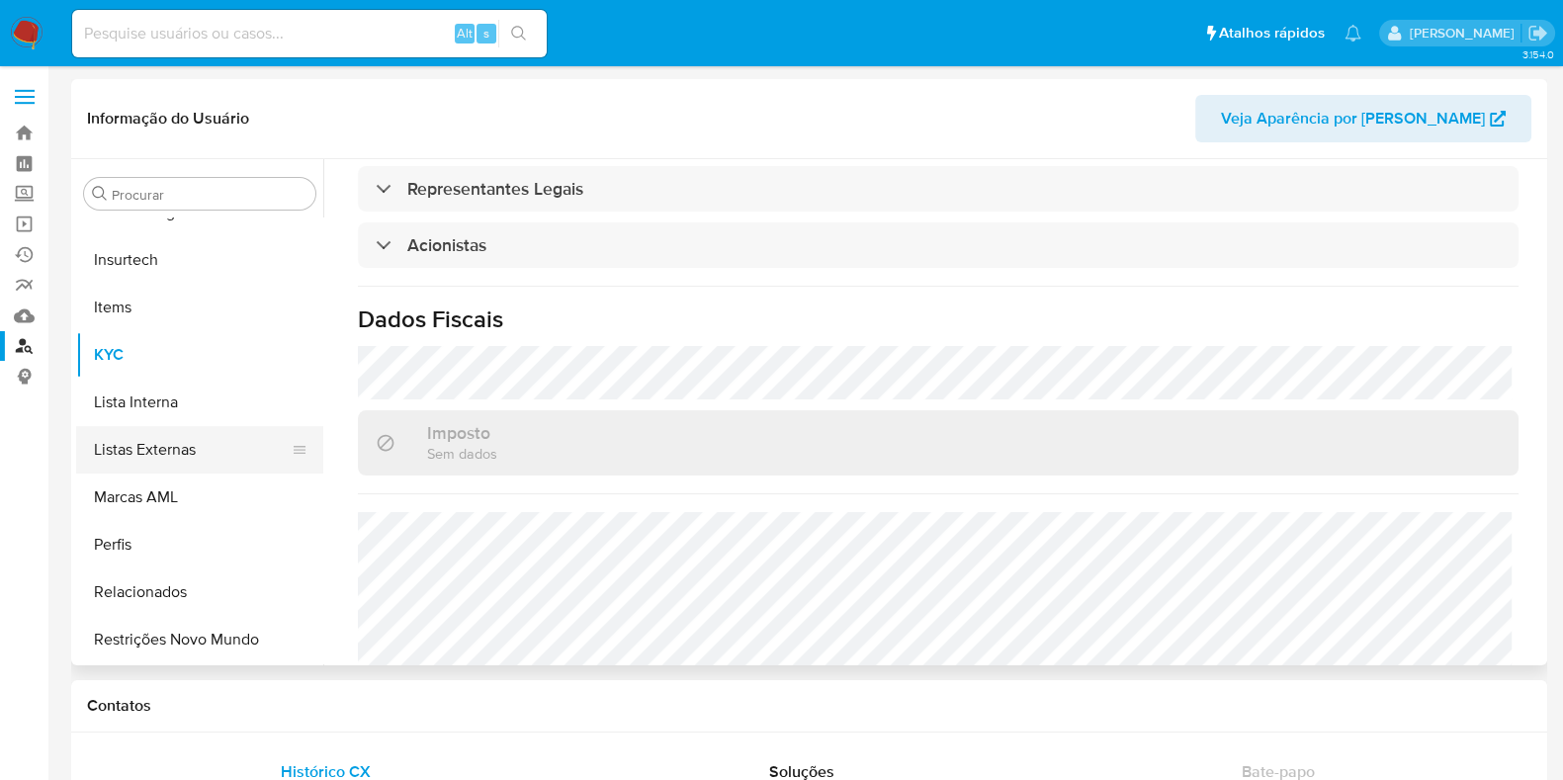
select select "10"
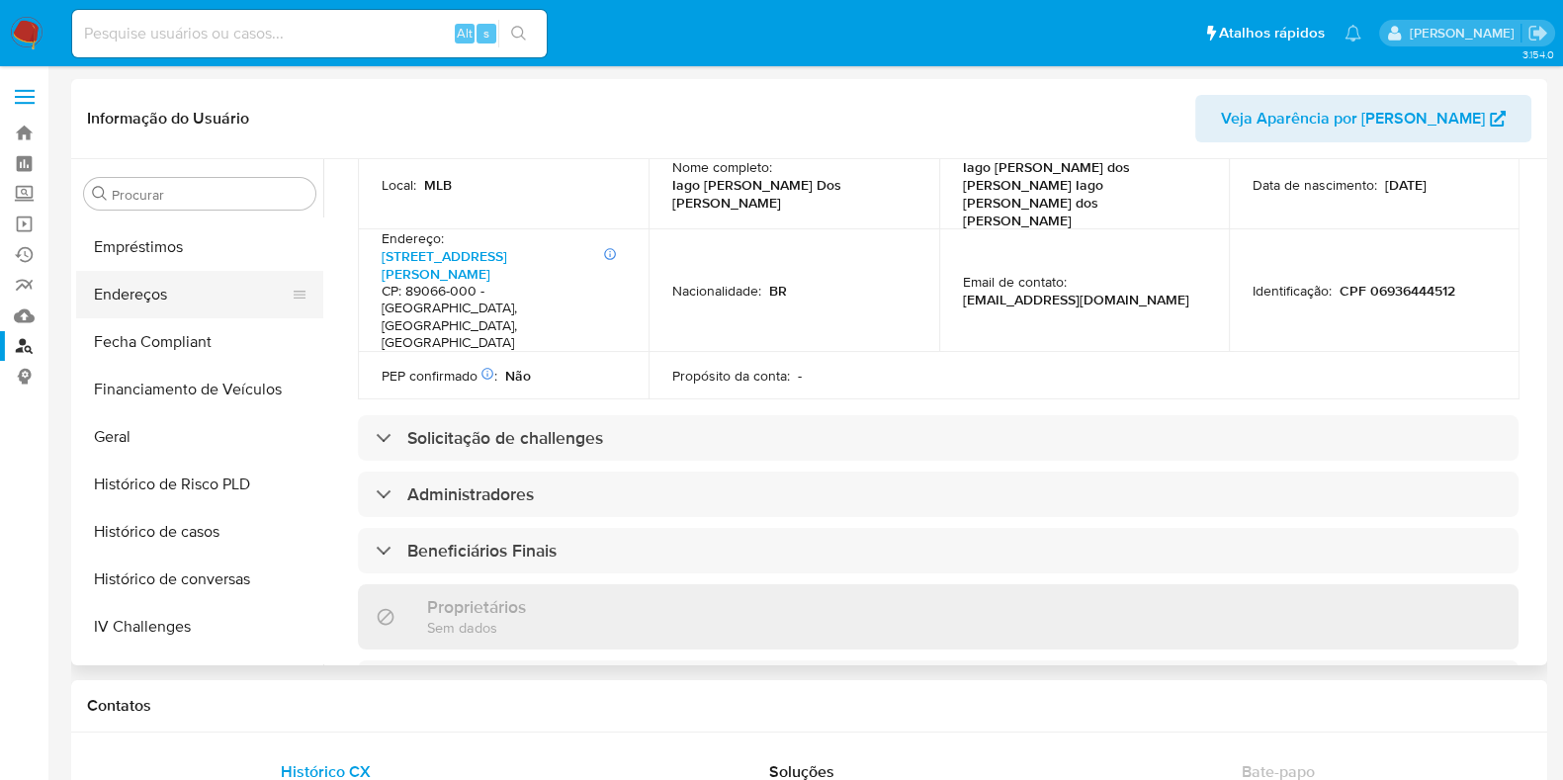
scroll to position [636, 0]
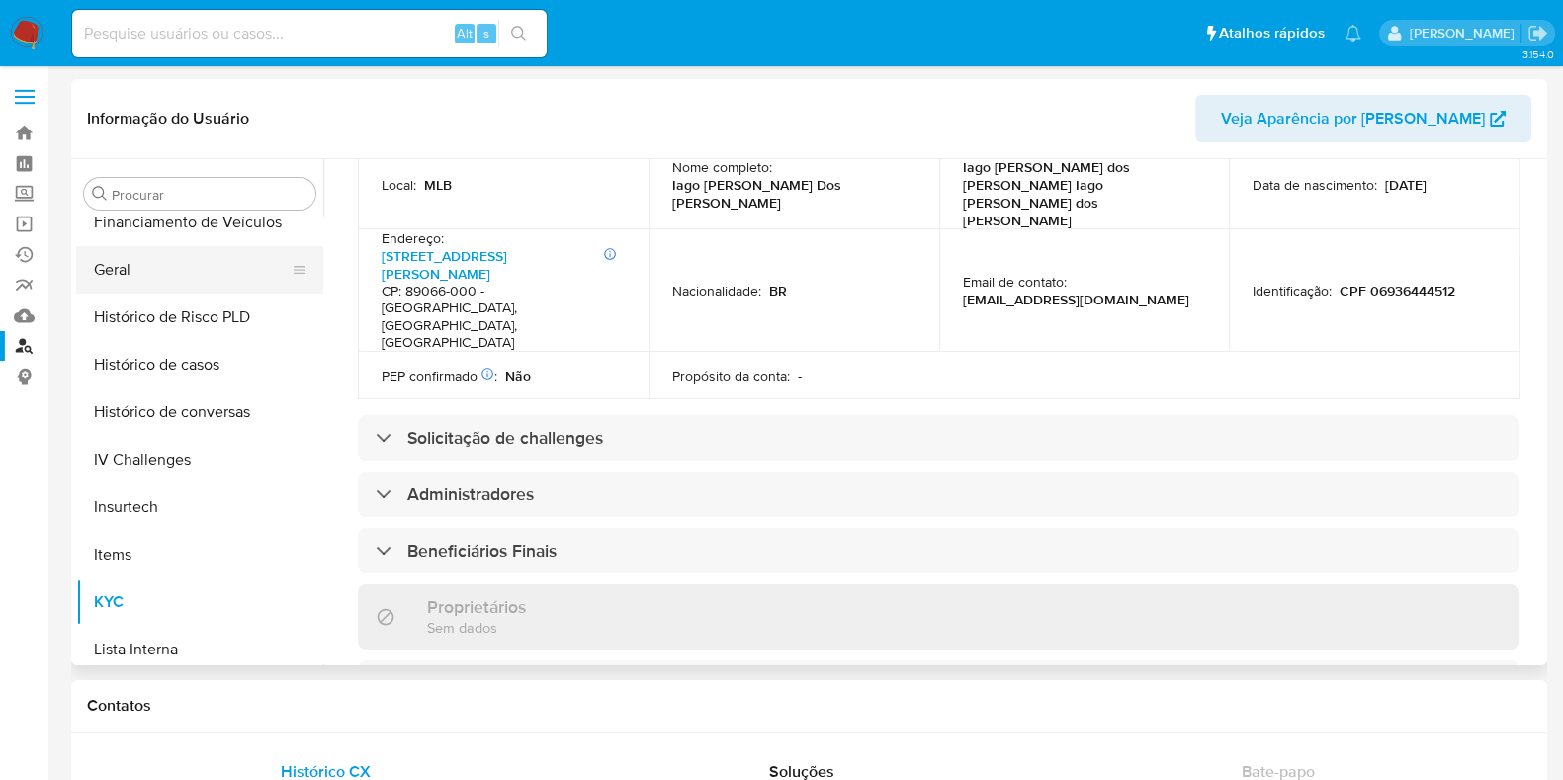
click at [130, 266] on button "Geral" at bounding box center [191, 269] width 231 height 47
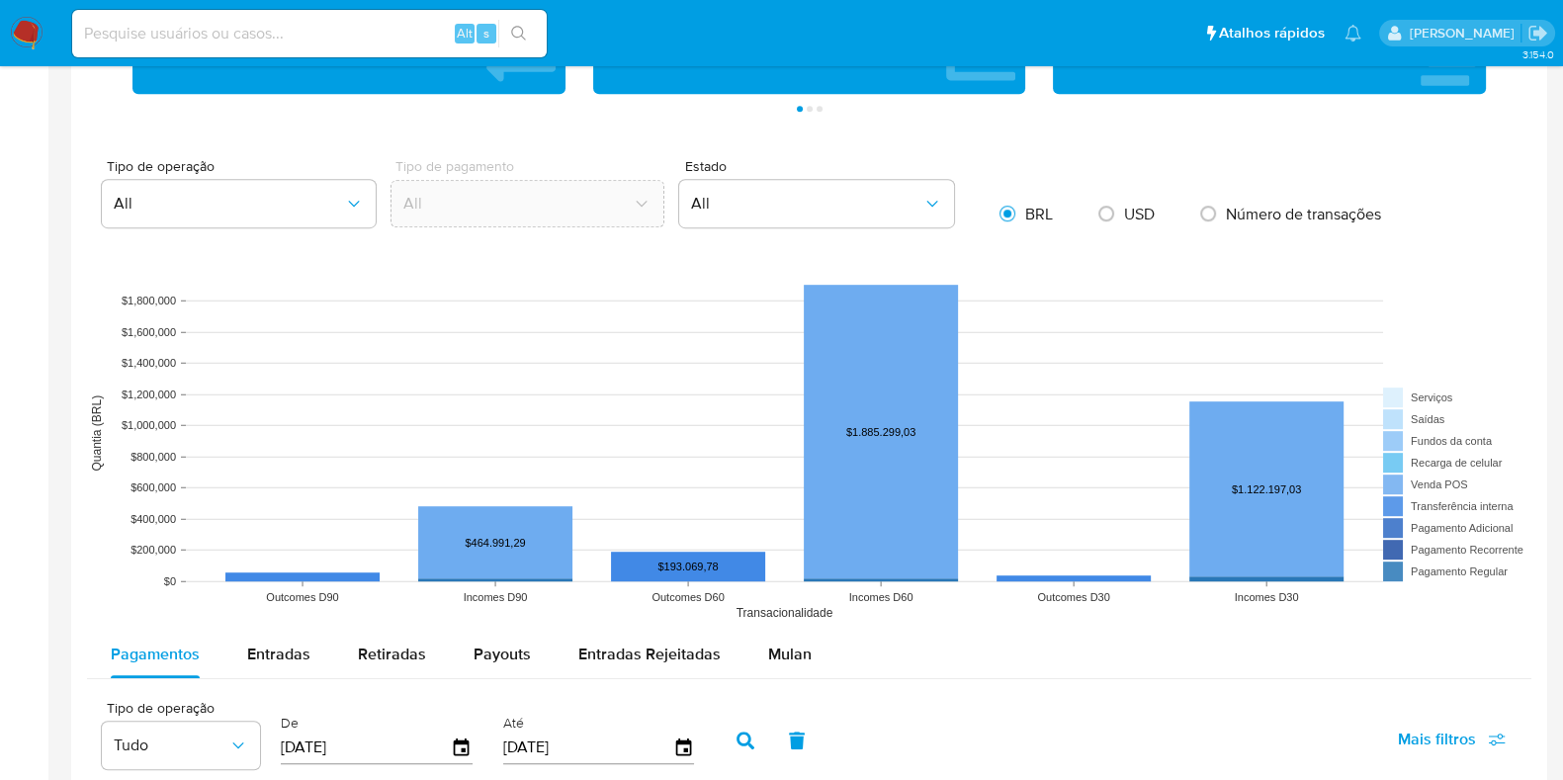
scroll to position [1606, 0]
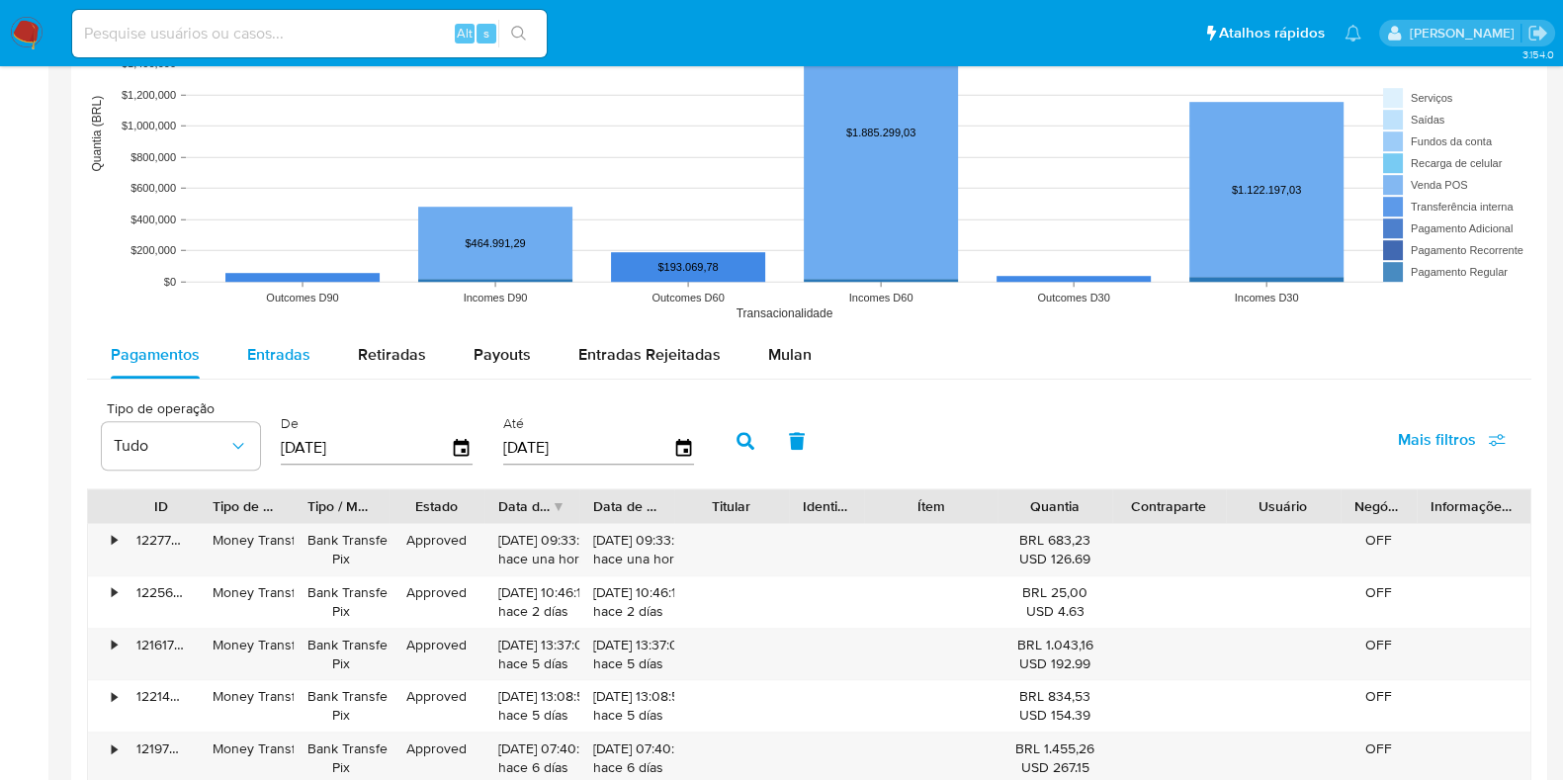
click at [277, 335] on div "Entradas" at bounding box center [278, 354] width 63 height 47
select select "10"
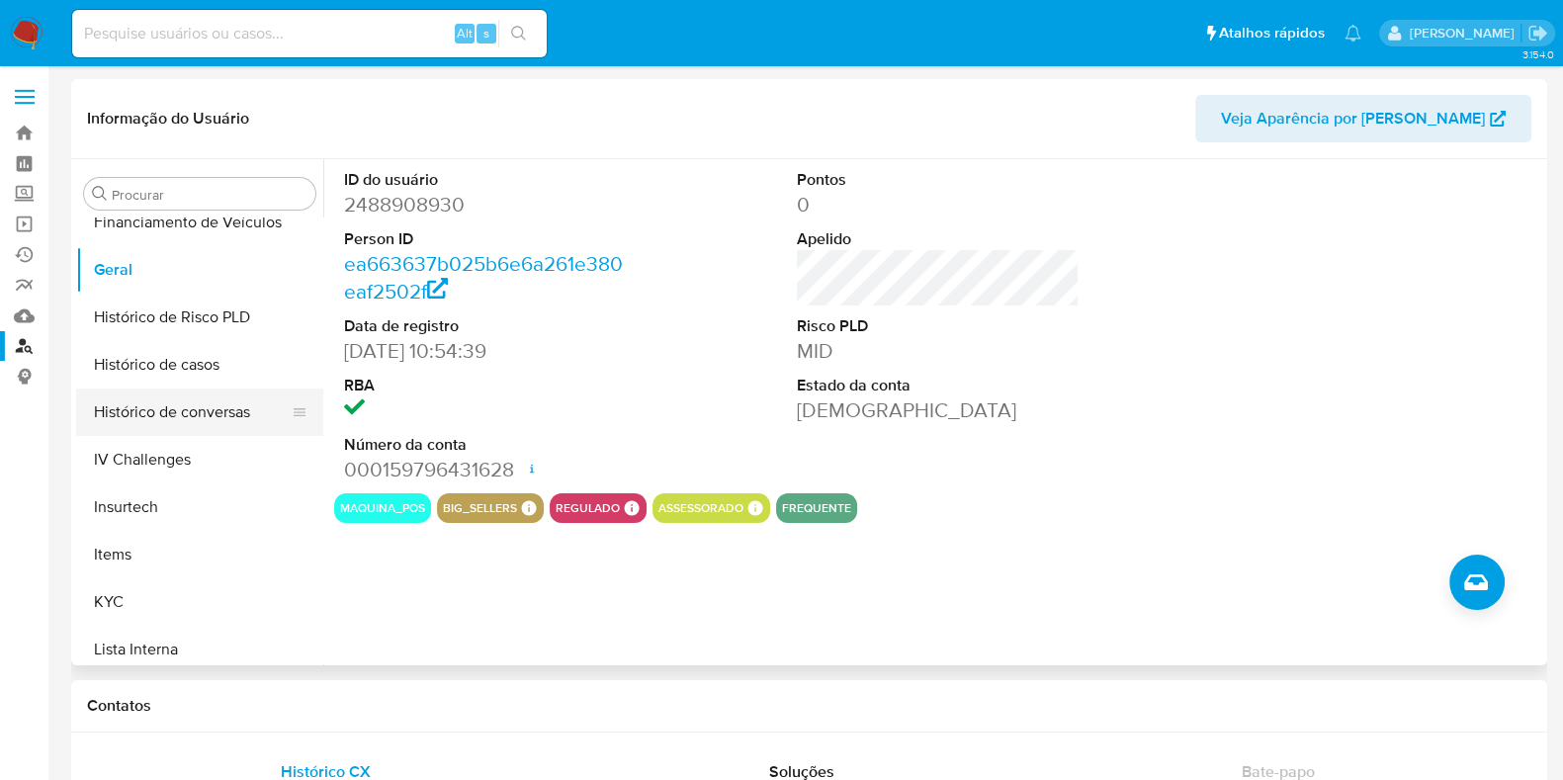
scroll to position [759, 0]
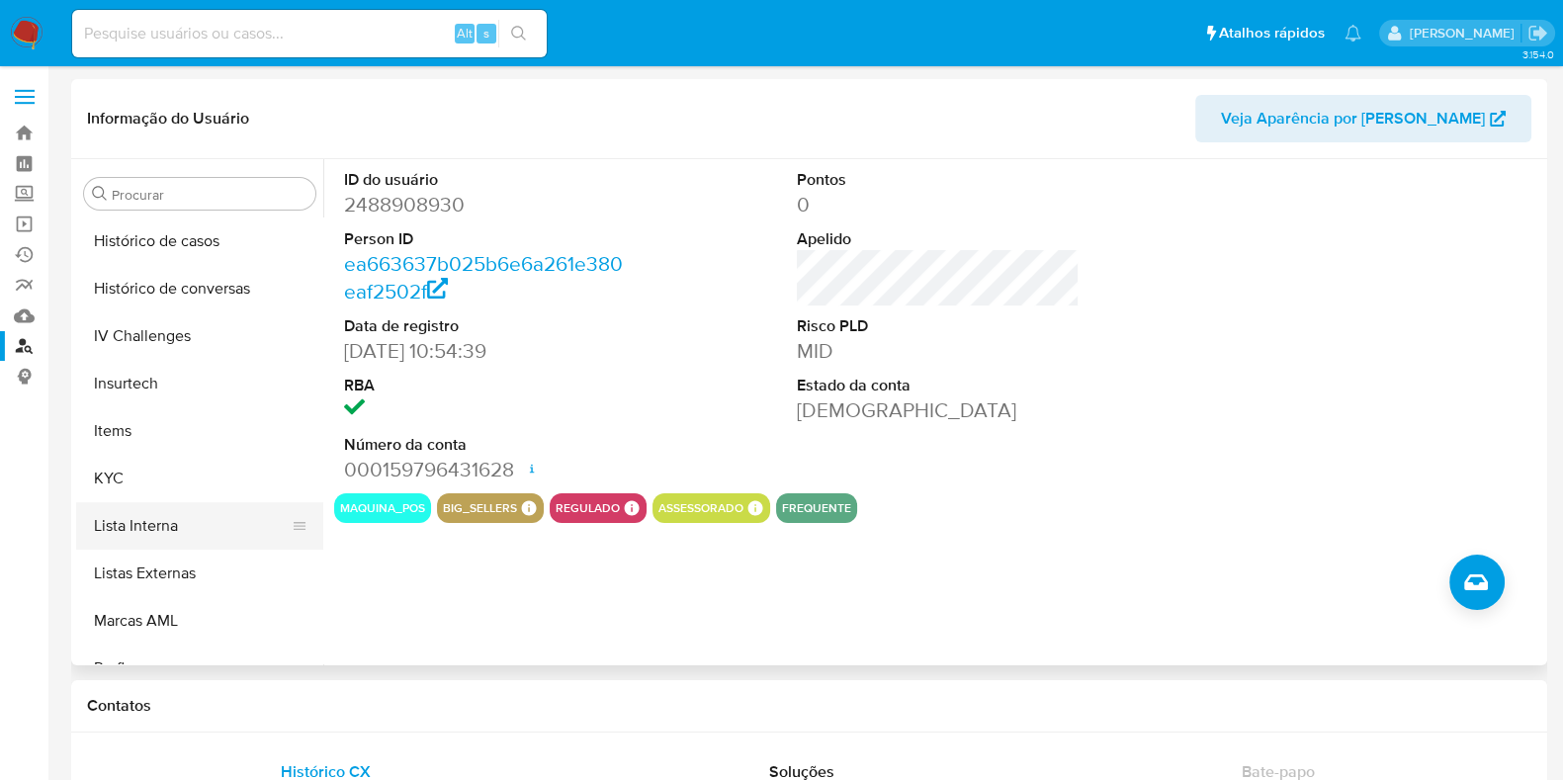
click at [224, 506] on button "Lista Interna" at bounding box center [191, 525] width 231 height 47
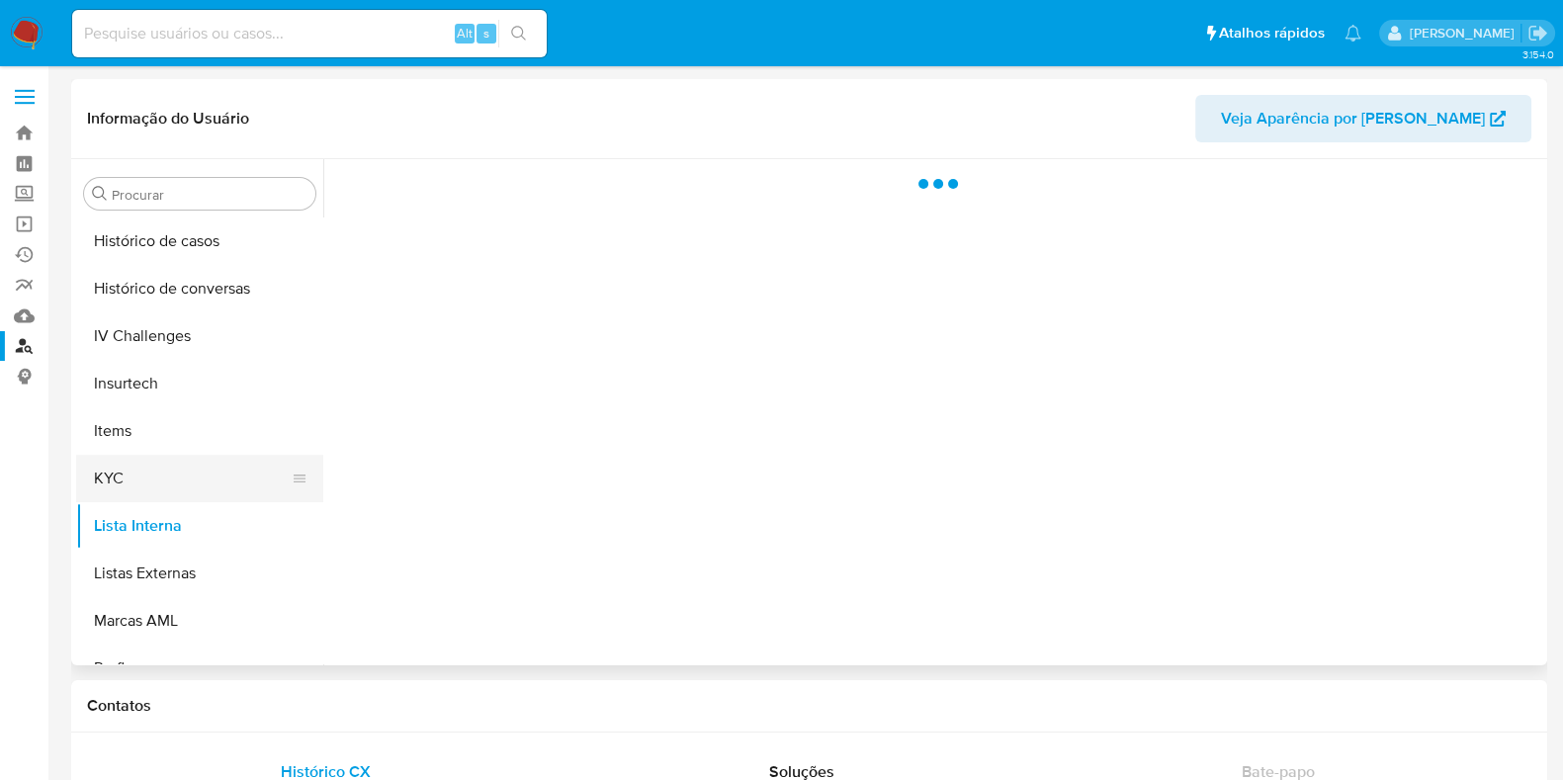
click at [210, 483] on button "KYC" at bounding box center [191, 478] width 231 height 47
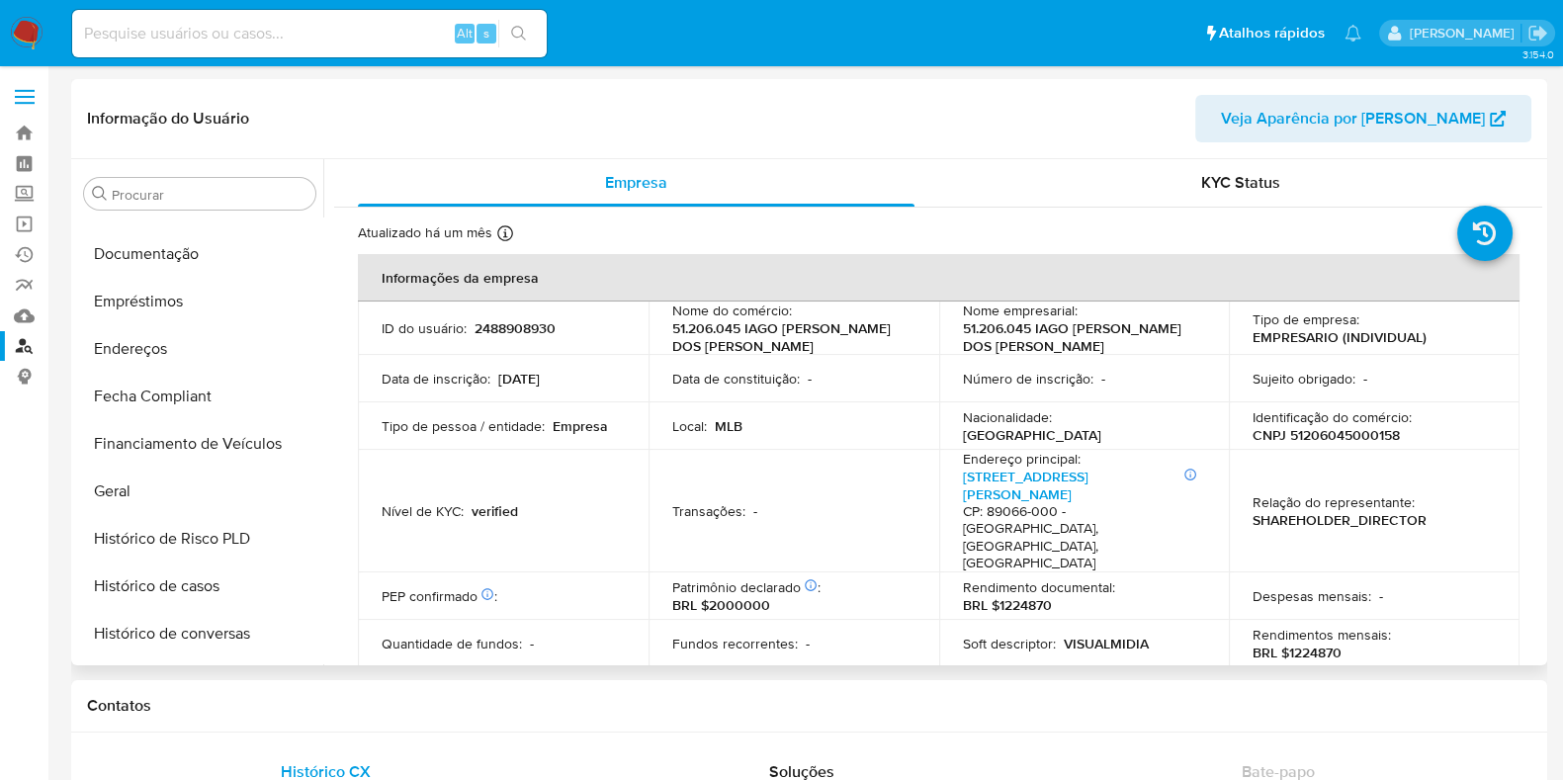
scroll to position [636, 0]
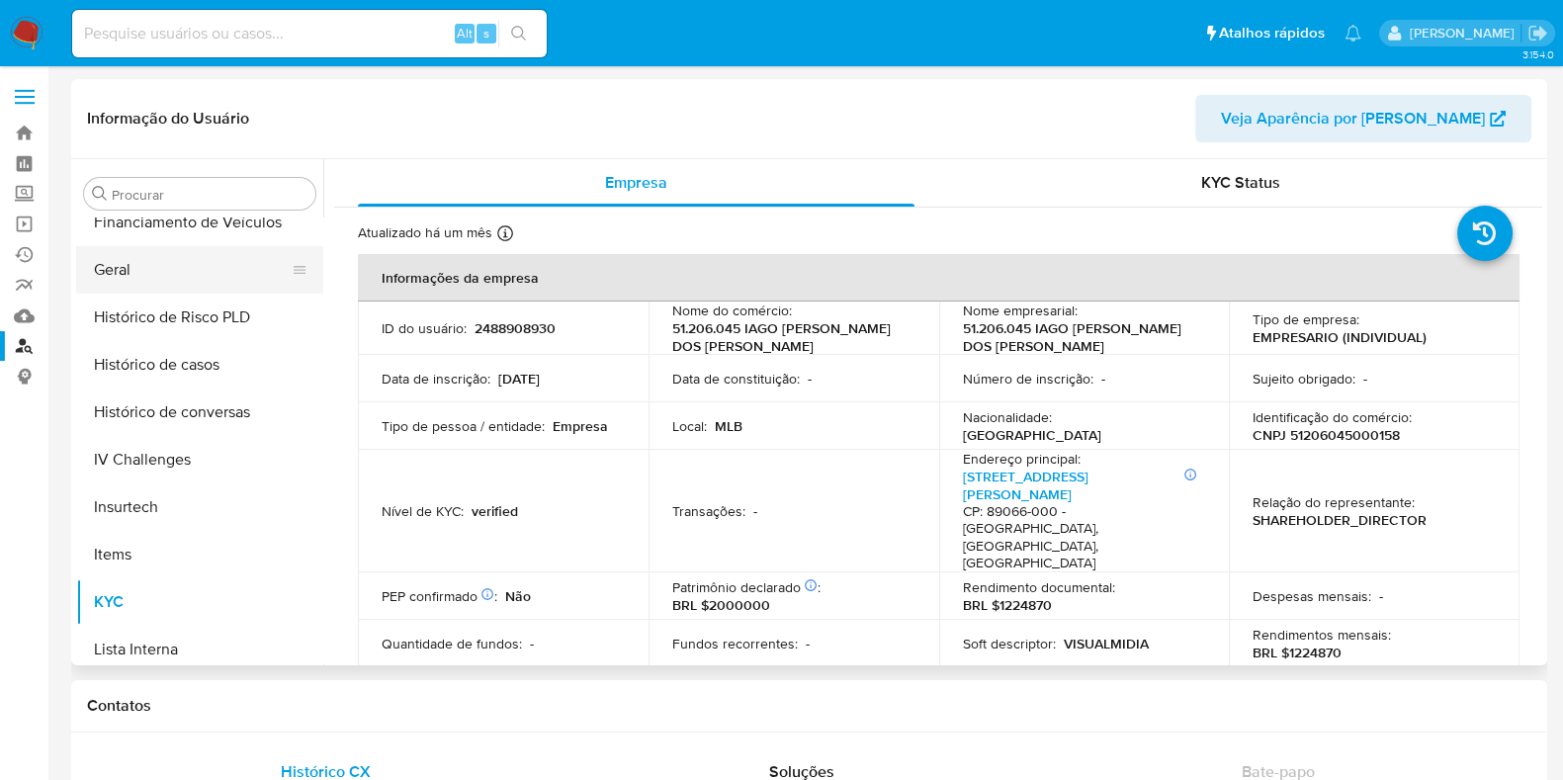
click at [164, 275] on button "Geral" at bounding box center [191, 269] width 231 height 47
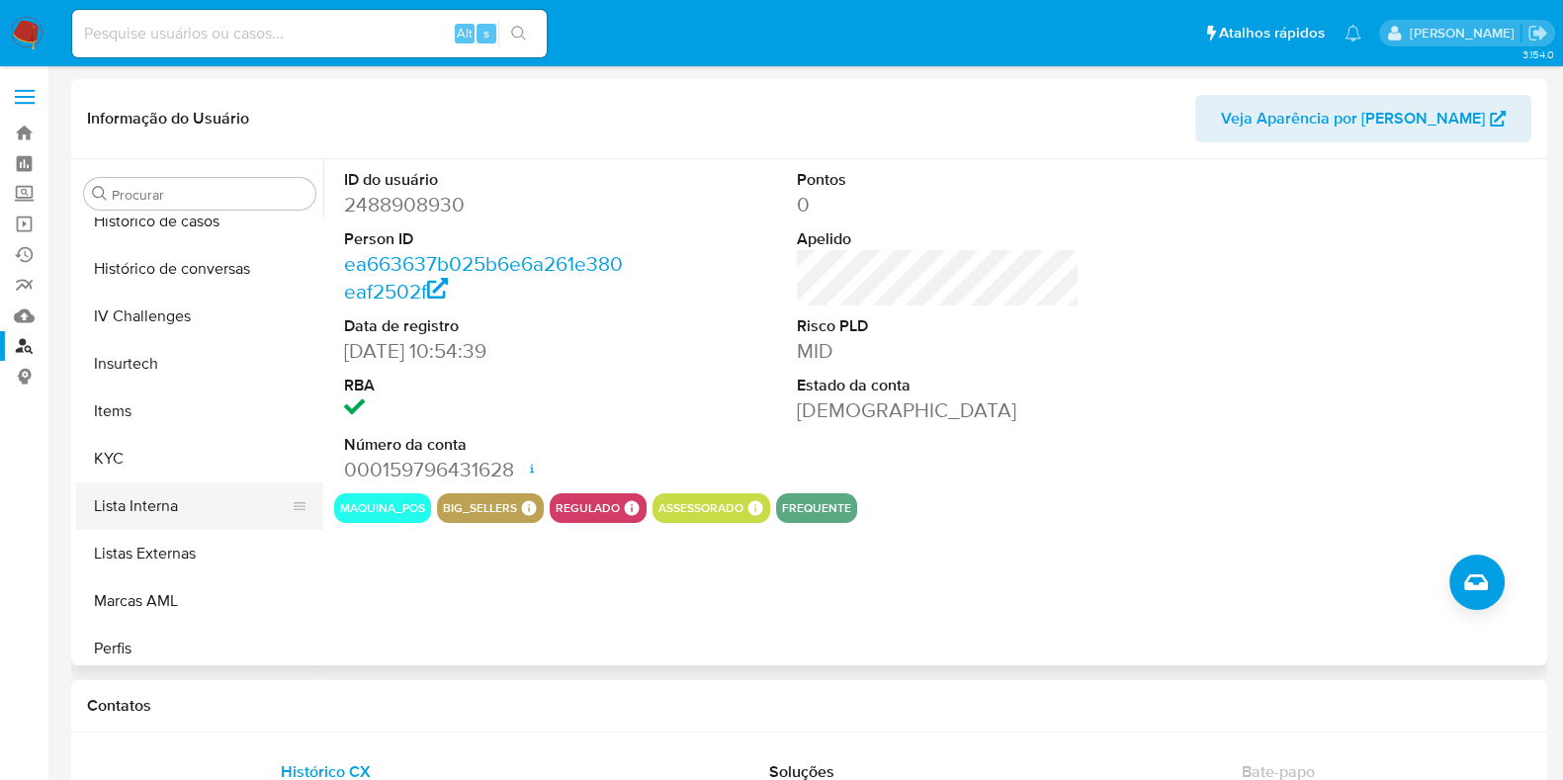
scroll to position [883, 0]
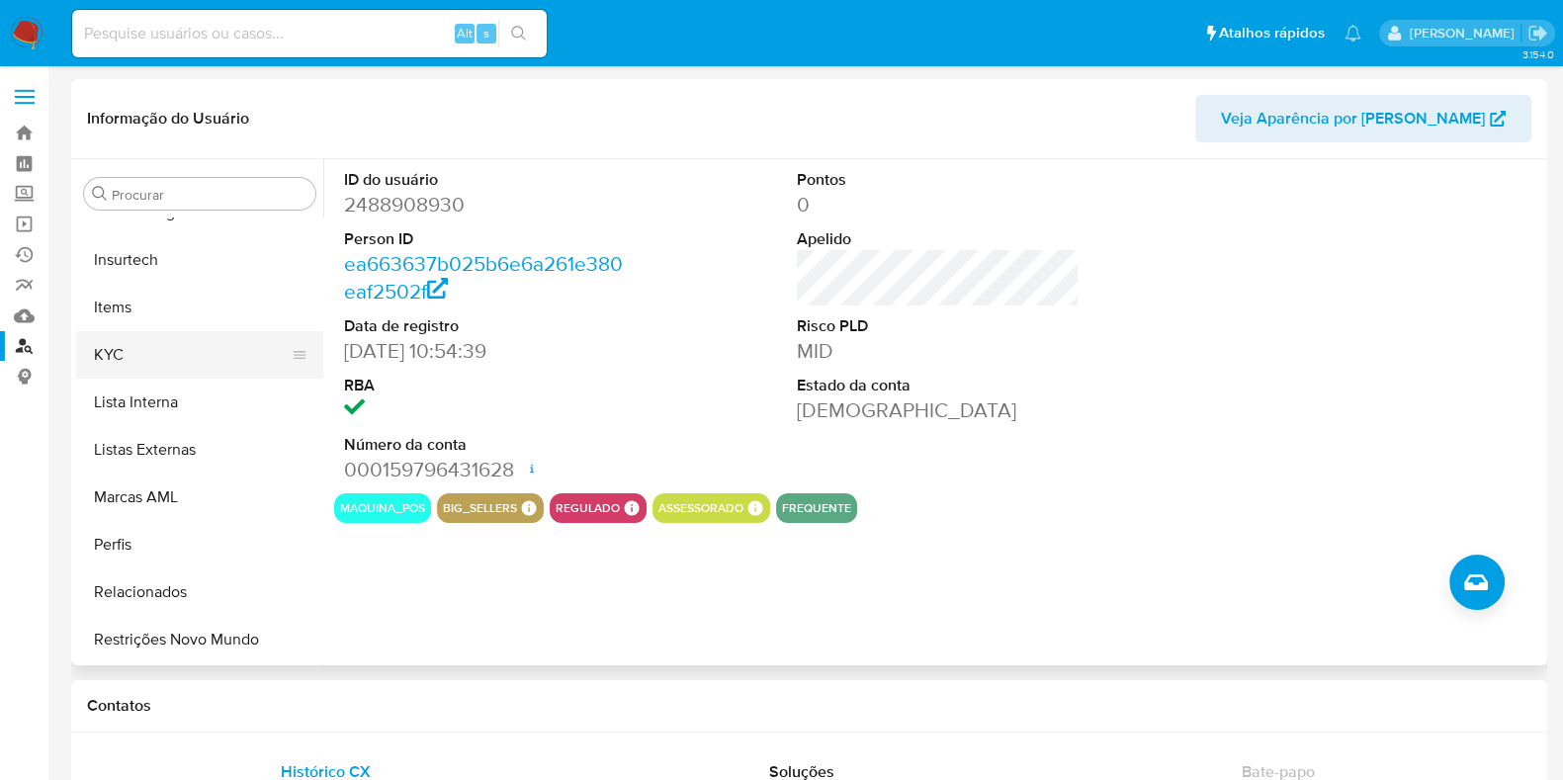
click at [153, 370] on button "KYC" at bounding box center [191, 354] width 231 height 47
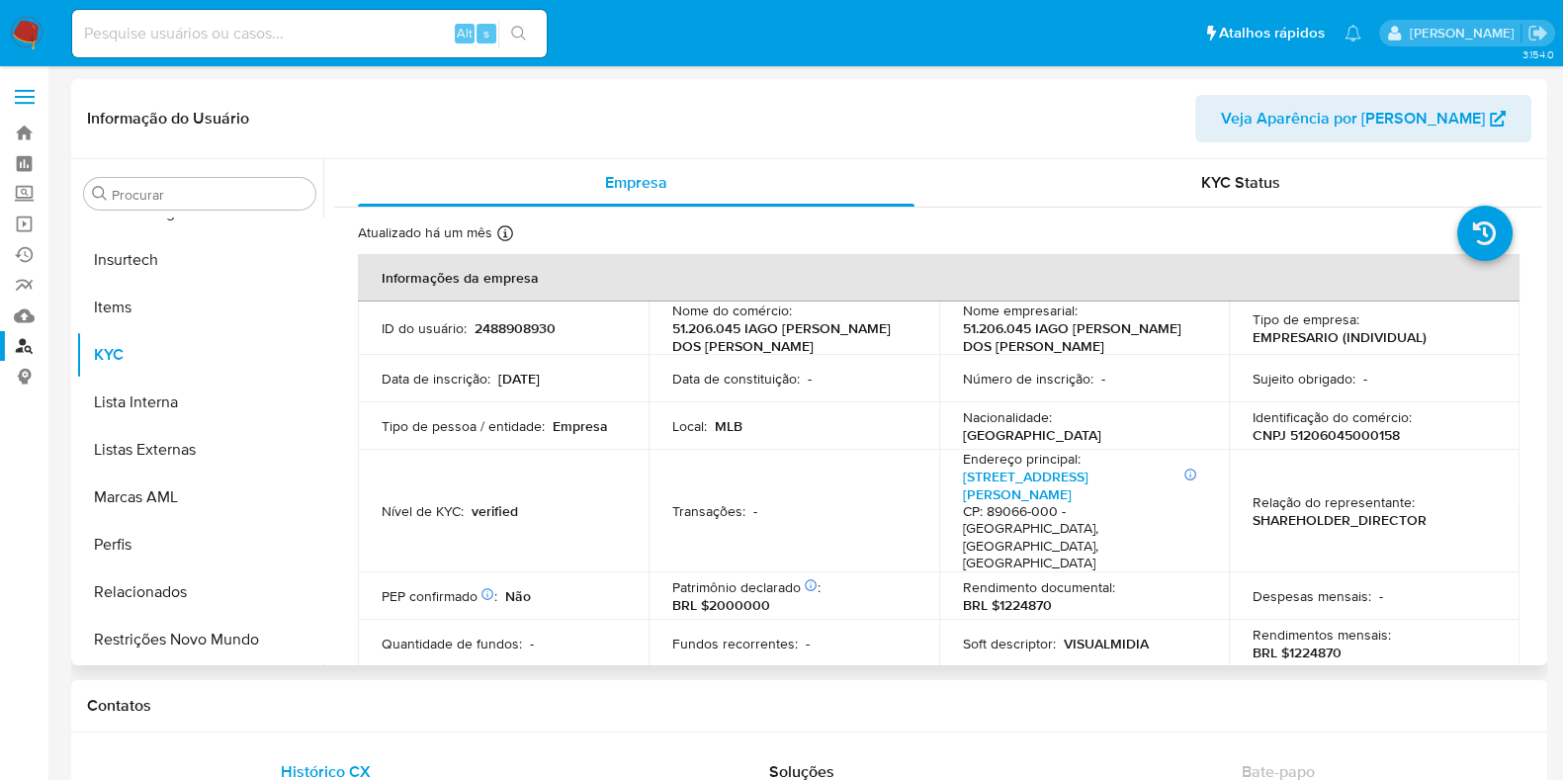
click at [1352, 437] on p "CNPJ 51206045000158" at bounding box center [1326, 435] width 147 height 18
copy p "51206045000158"
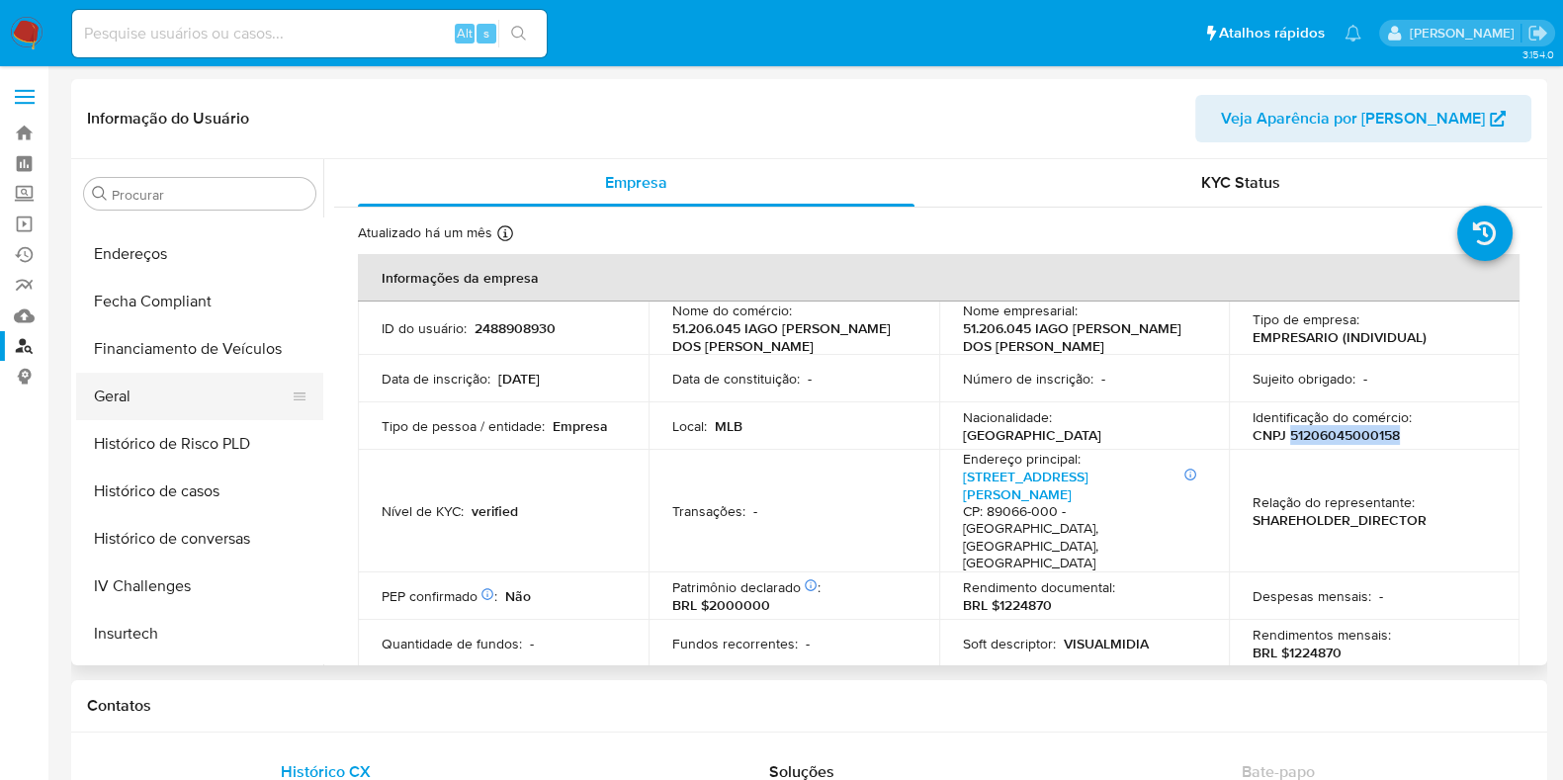
scroll to position [504, 0]
click at [129, 402] on button "Geral" at bounding box center [191, 401] width 231 height 47
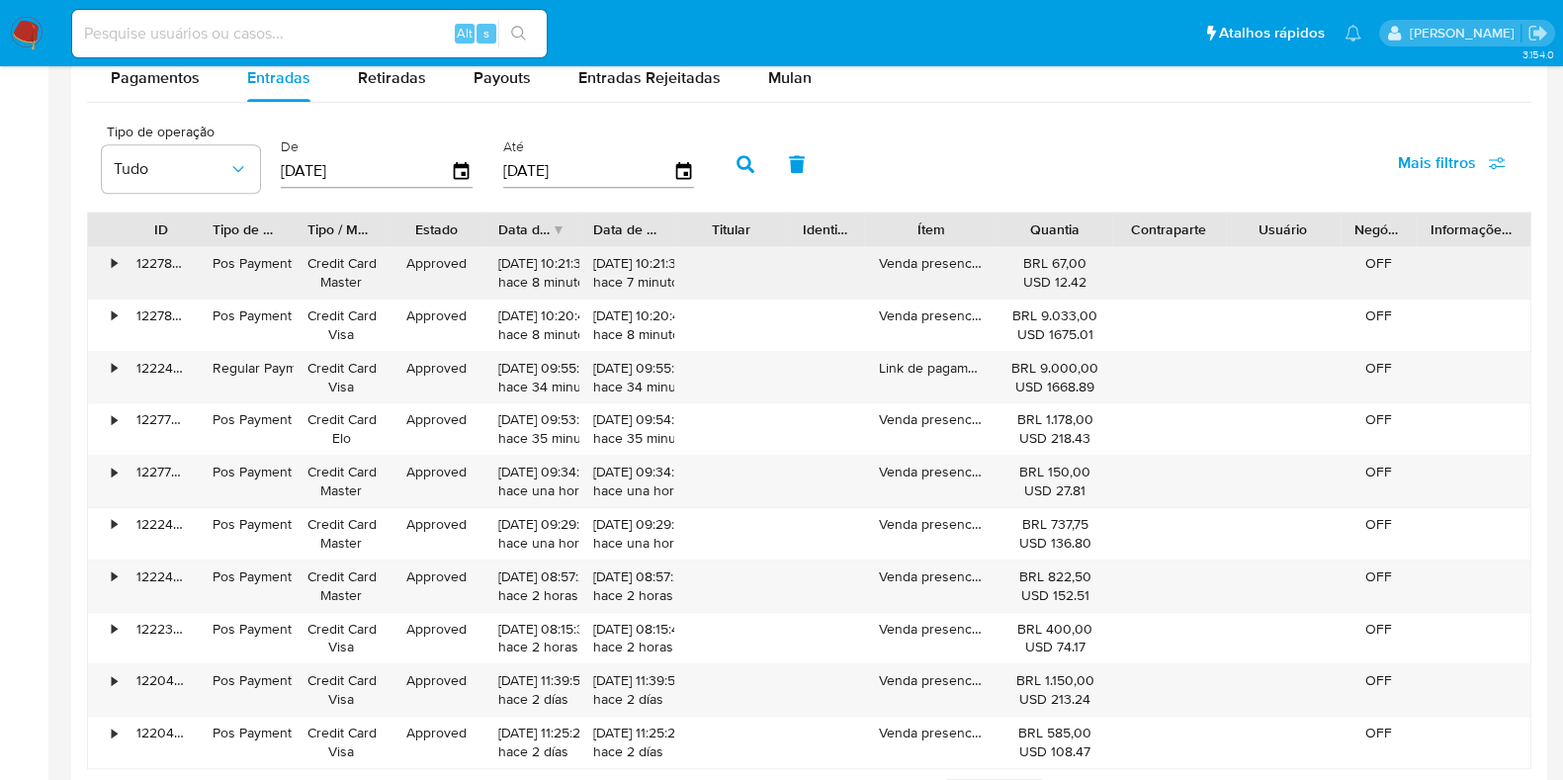
scroll to position [1882, 0]
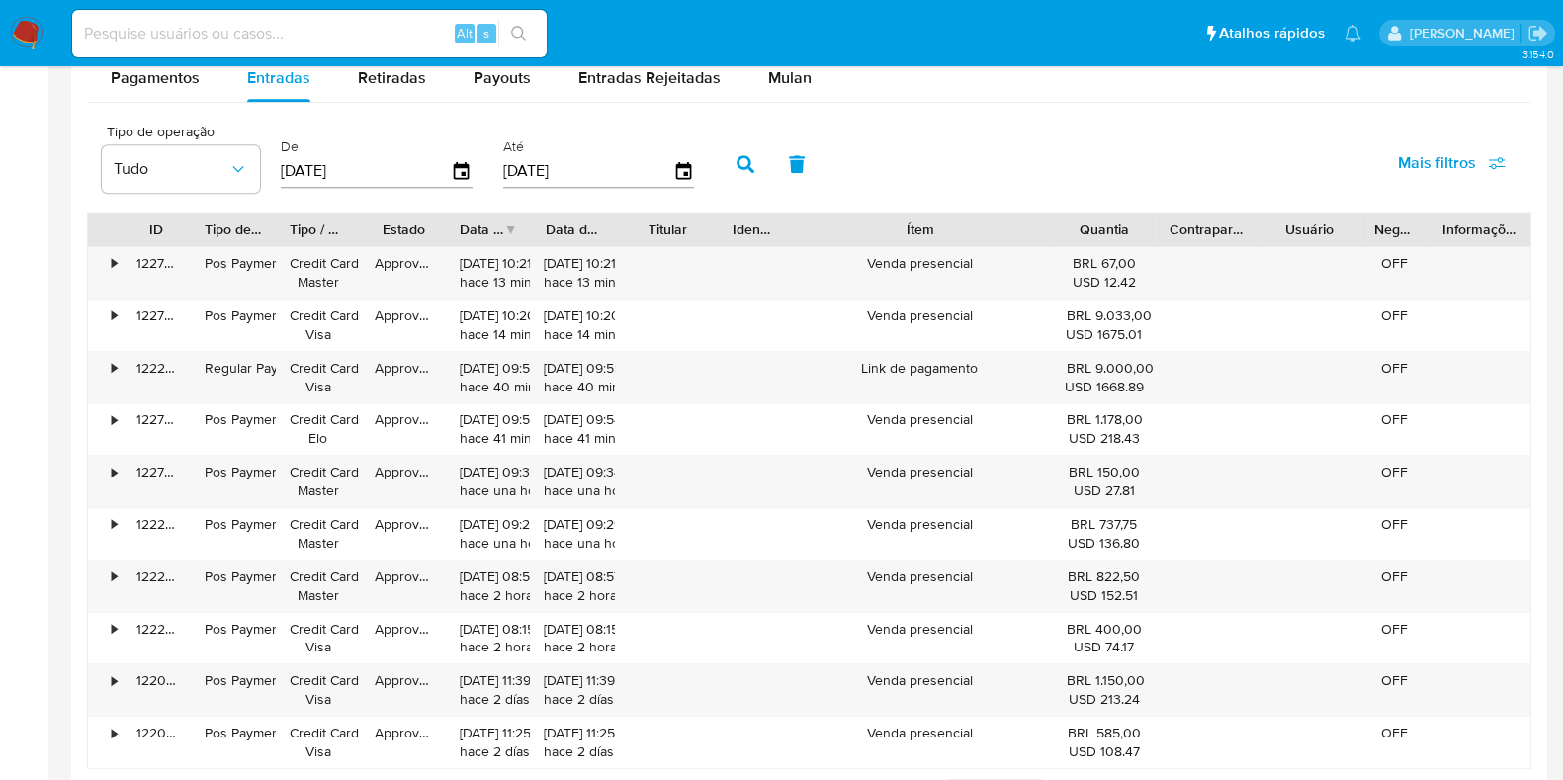
drag, startPoint x: 1013, startPoint y: 228, endPoint x: 1142, endPoint y: 230, distance: 128.5
click at [1142, 230] on div "ID Tipo de operação Tipo / Método Estado Data de criação Data de aprovação Titu…" at bounding box center [809, 230] width 1442 height 34
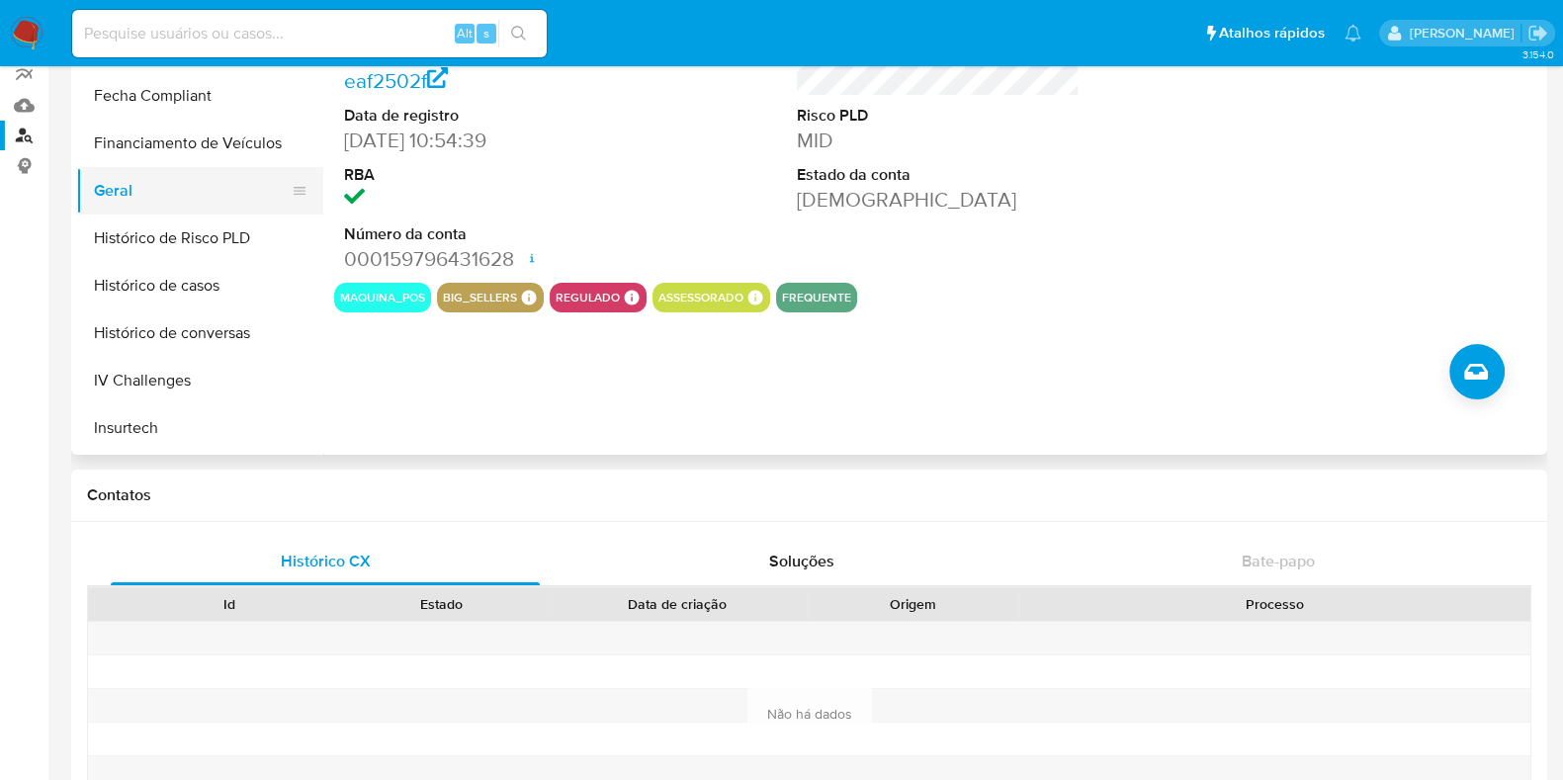
scroll to position [0, 0]
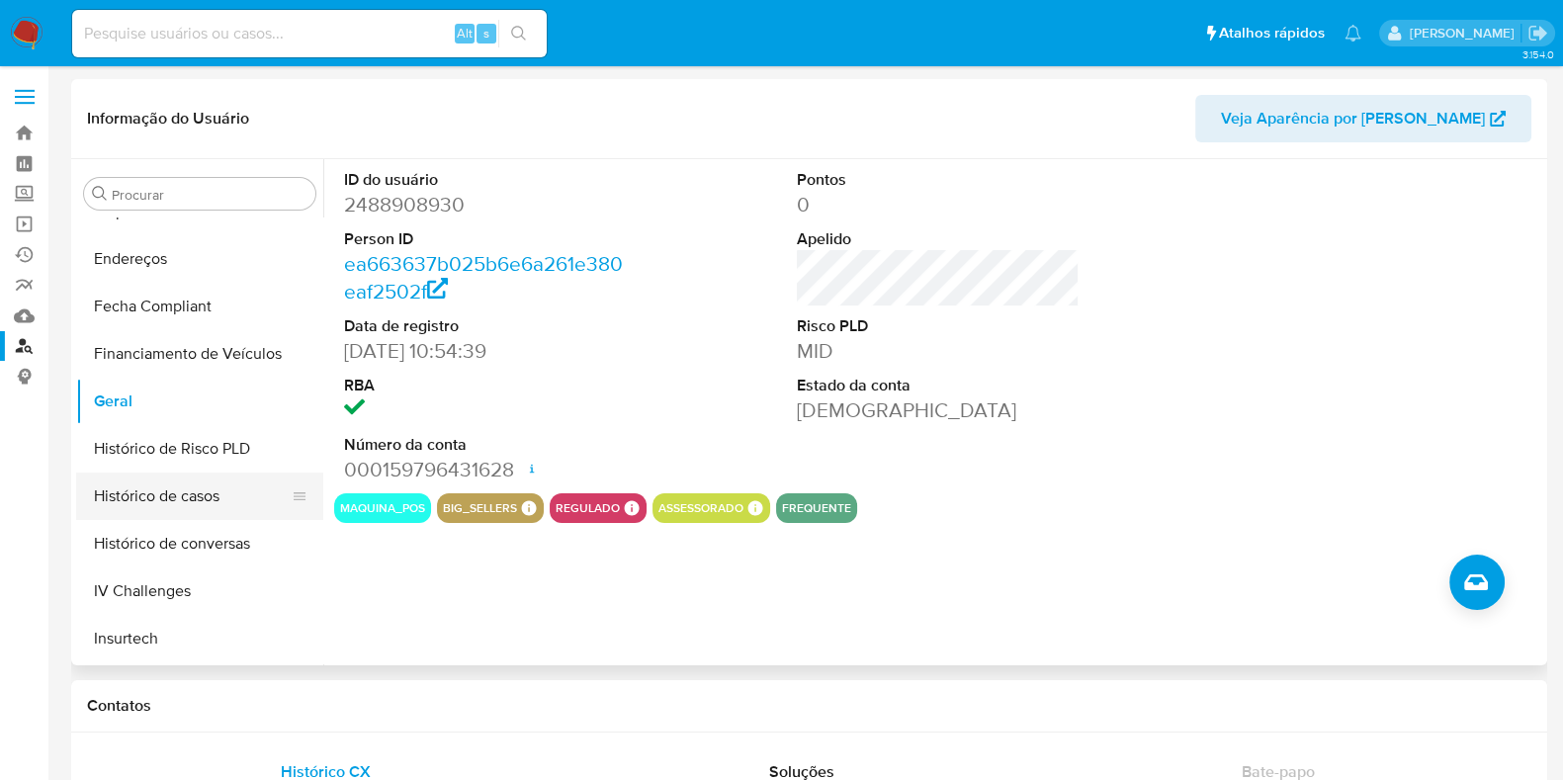
click at [202, 494] on button "Histórico de casos" at bounding box center [191, 496] width 231 height 47
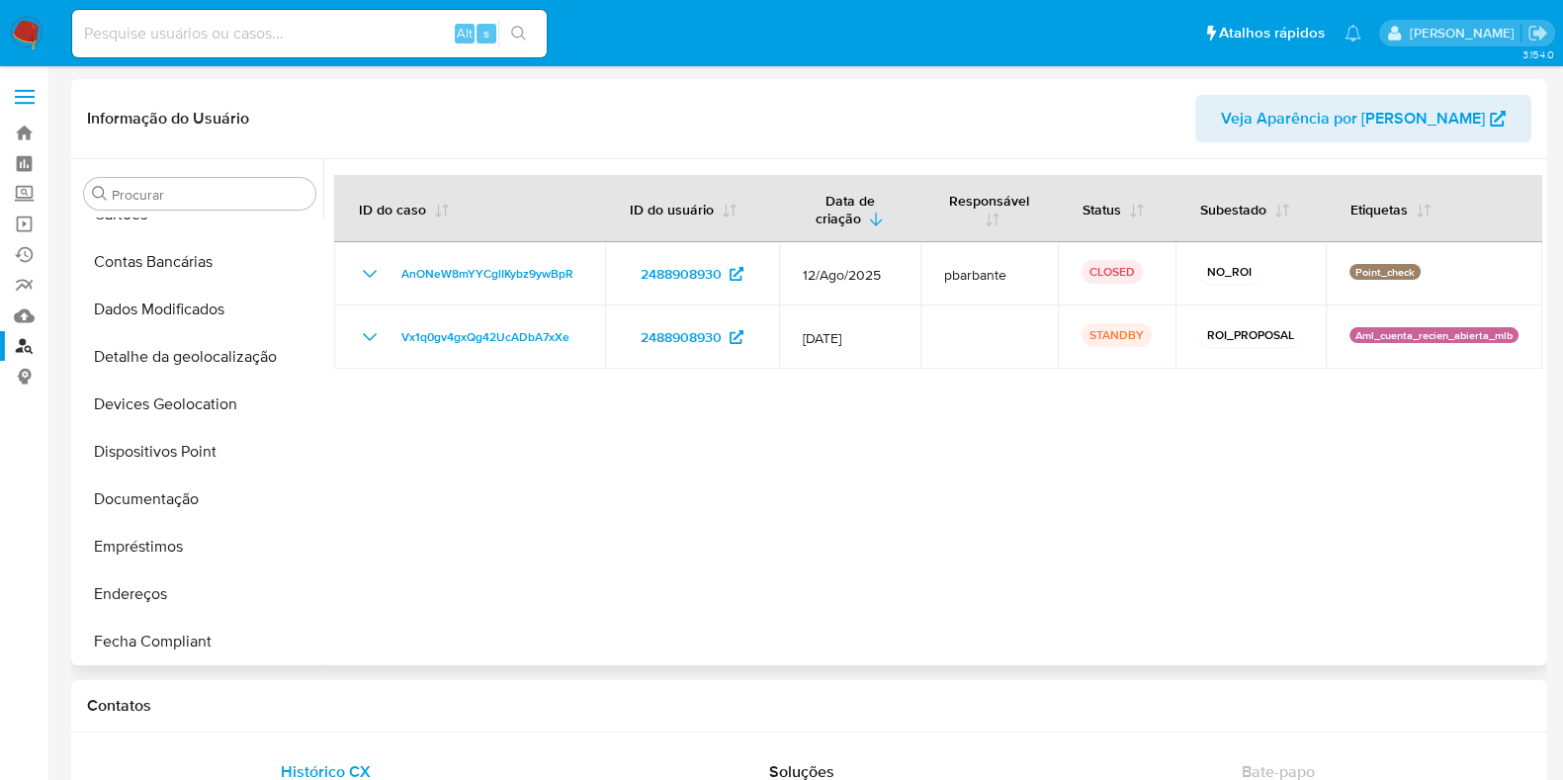
scroll to position [493, 0]
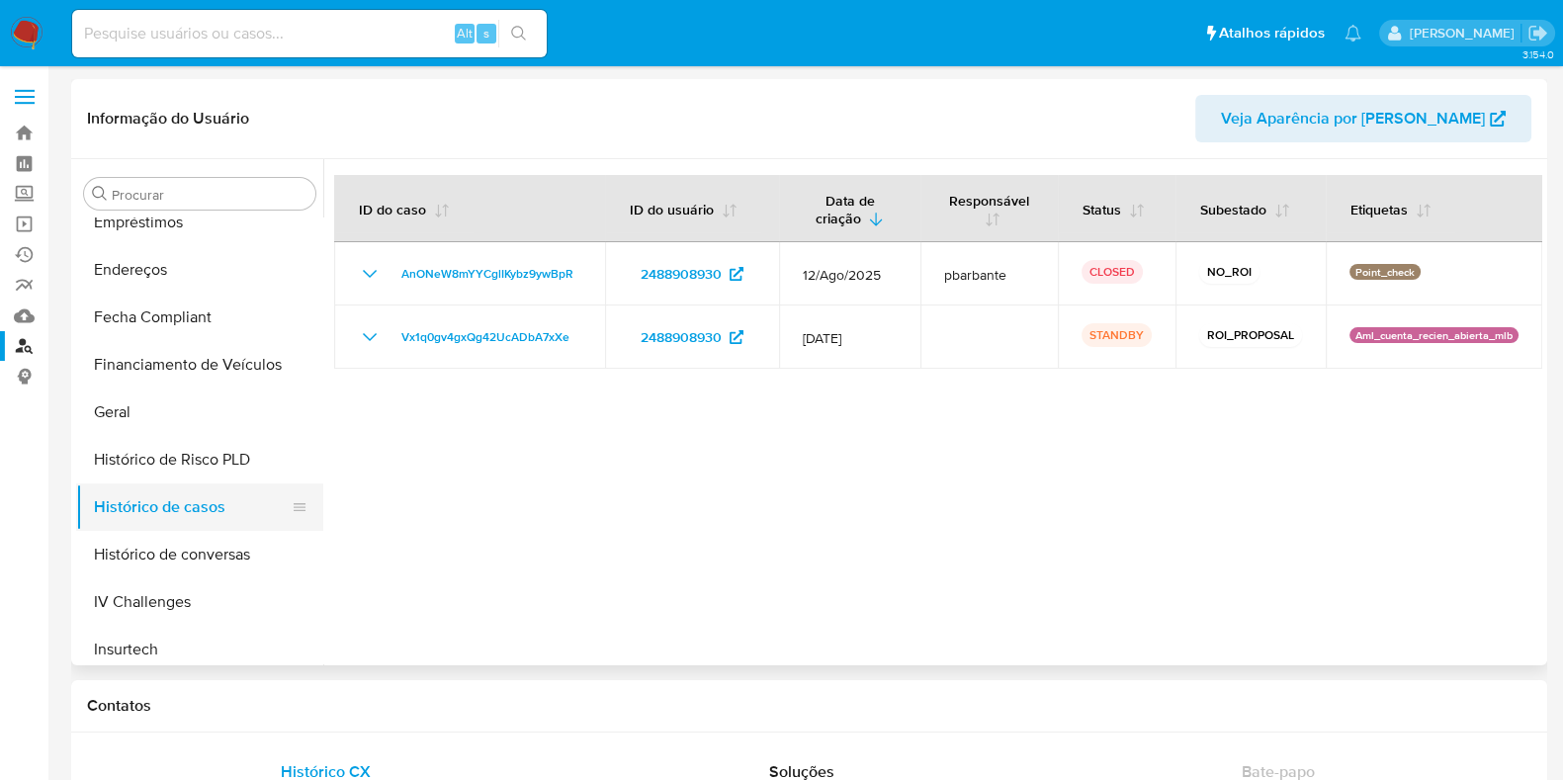
click at [196, 498] on button "Histórico de casos" at bounding box center [191, 506] width 231 height 47
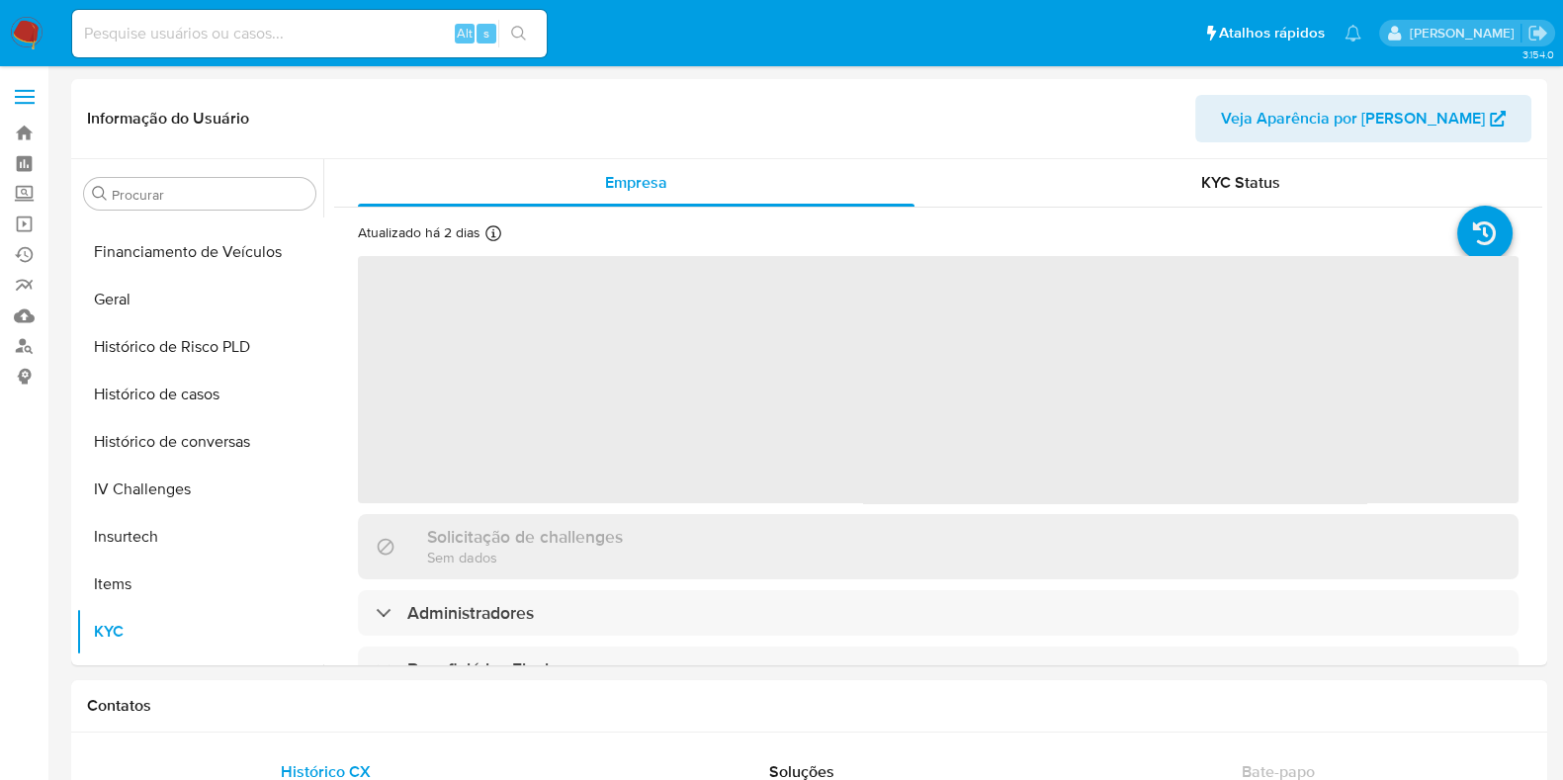
scroll to position [883, 0]
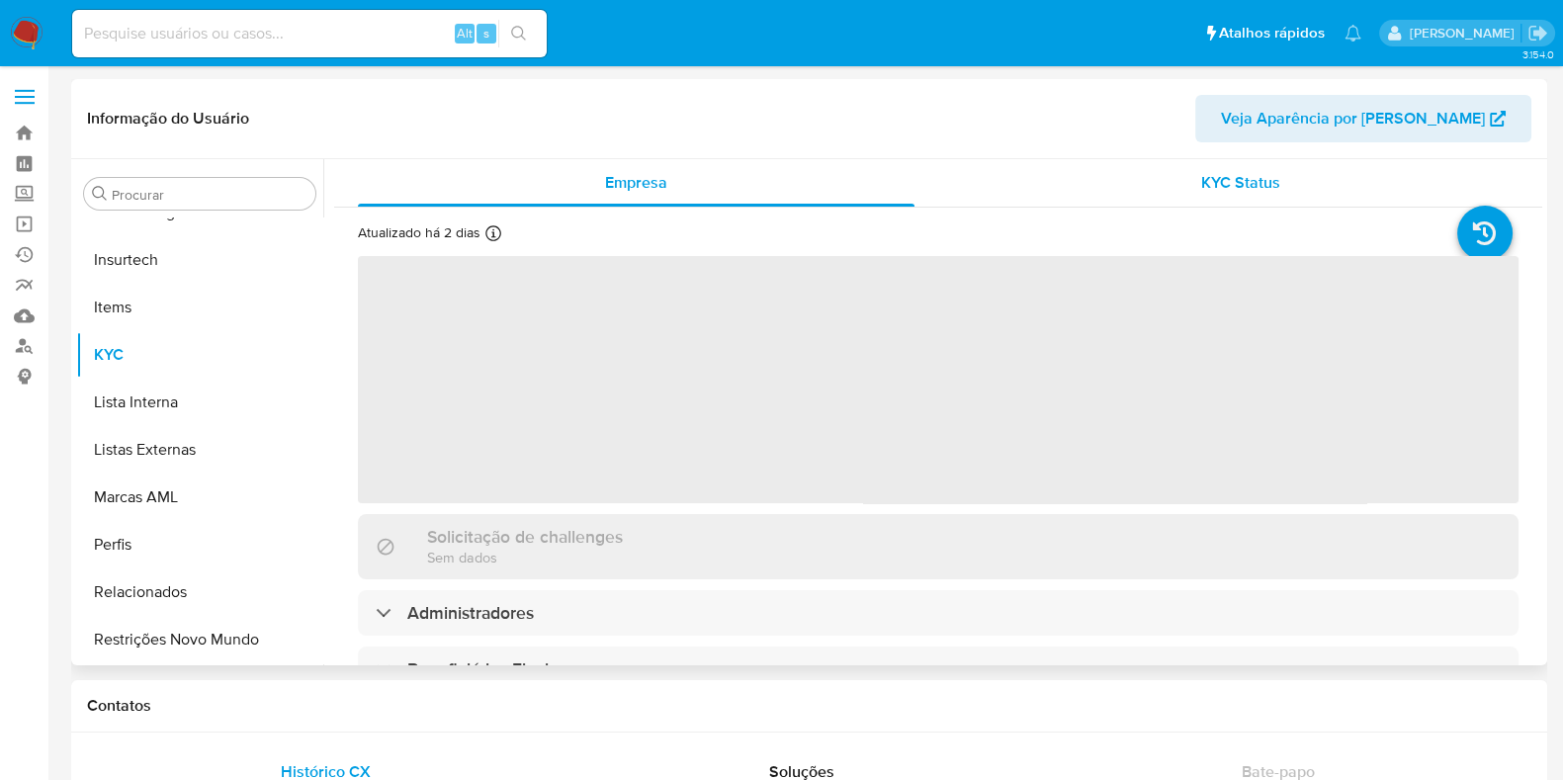
click at [1231, 171] on span "KYC Status" at bounding box center [1240, 182] width 79 height 23
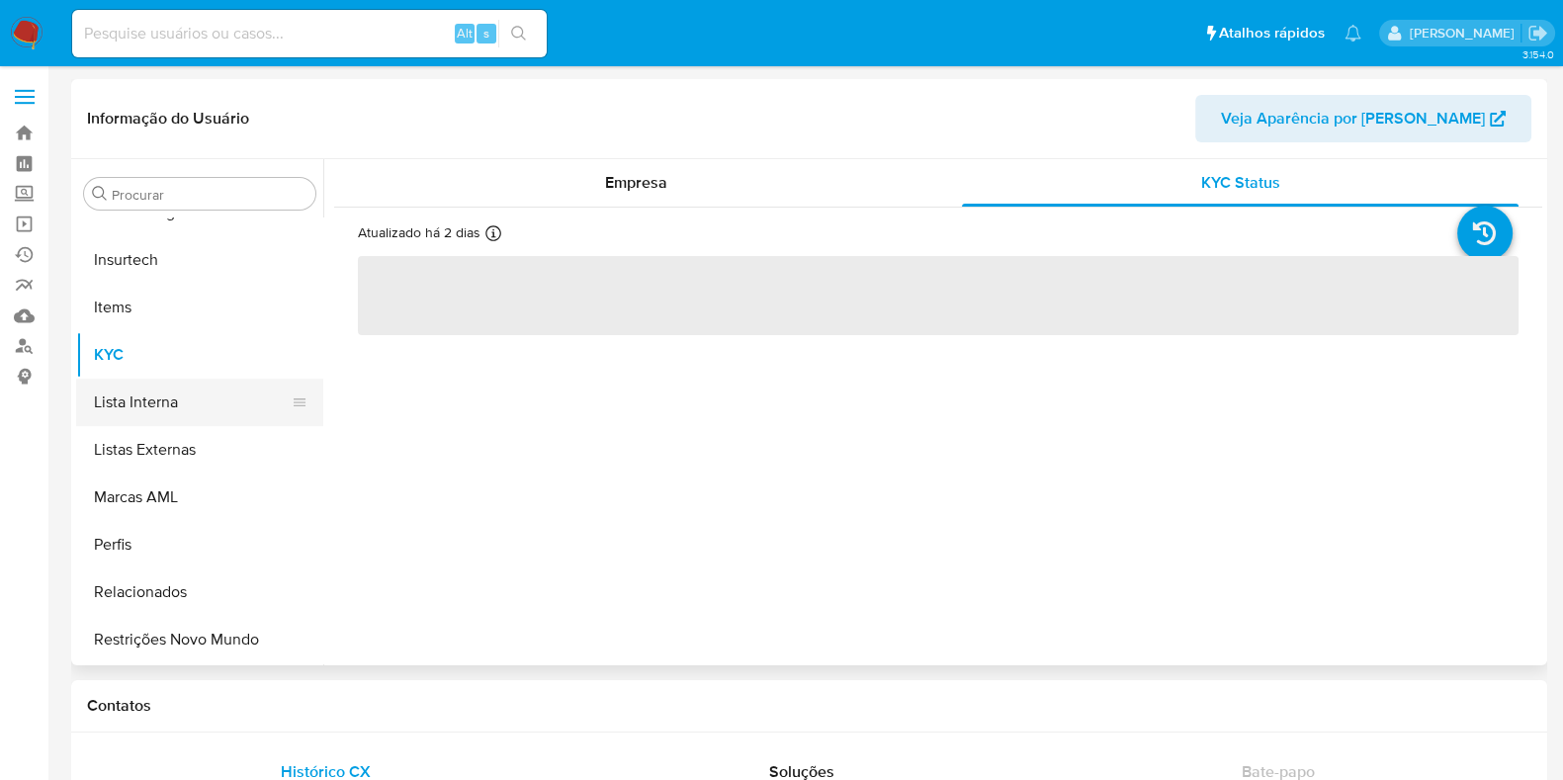
select select "10"
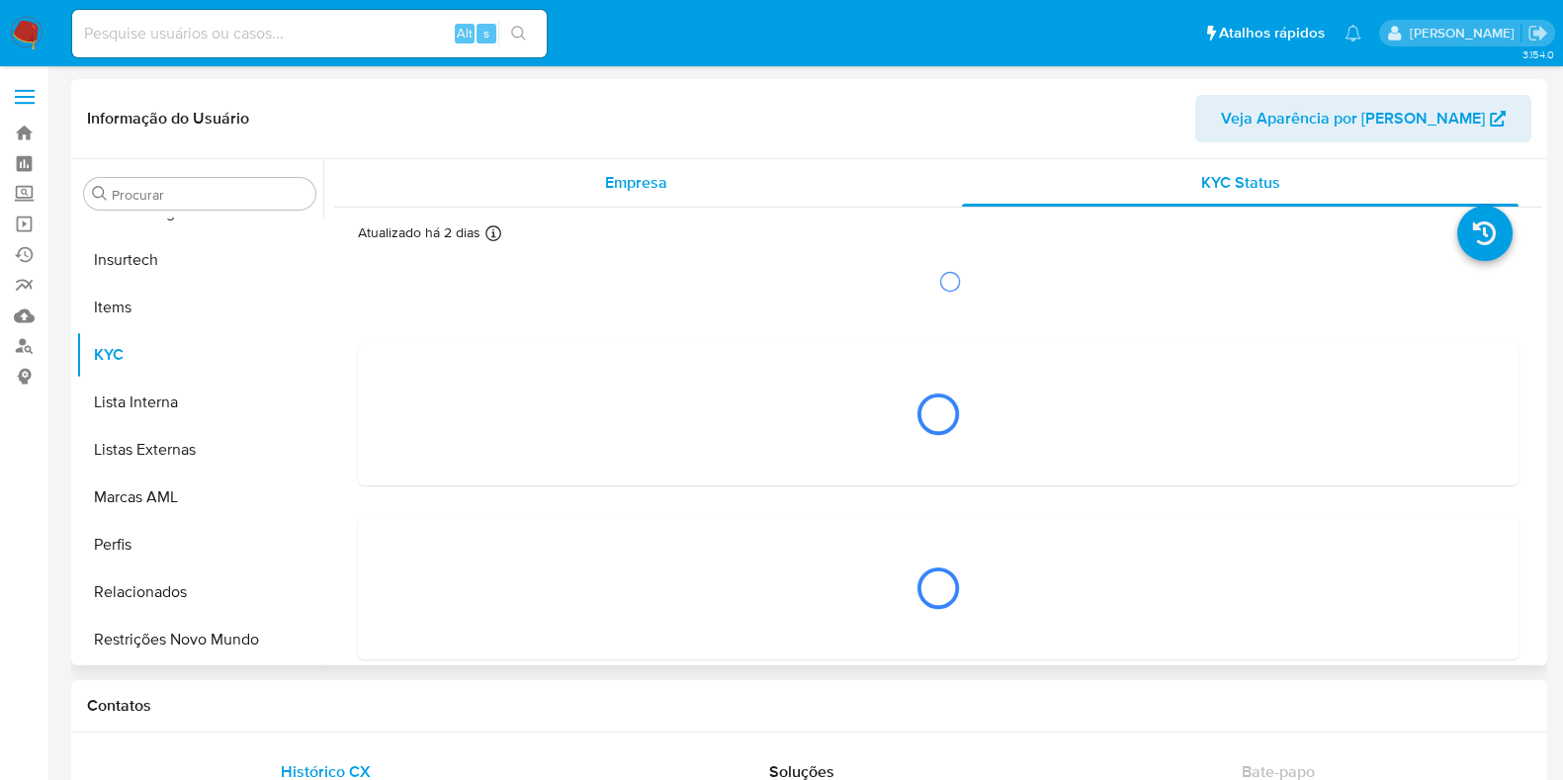
click at [573, 186] on div "Empresa" at bounding box center [636, 182] width 557 height 47
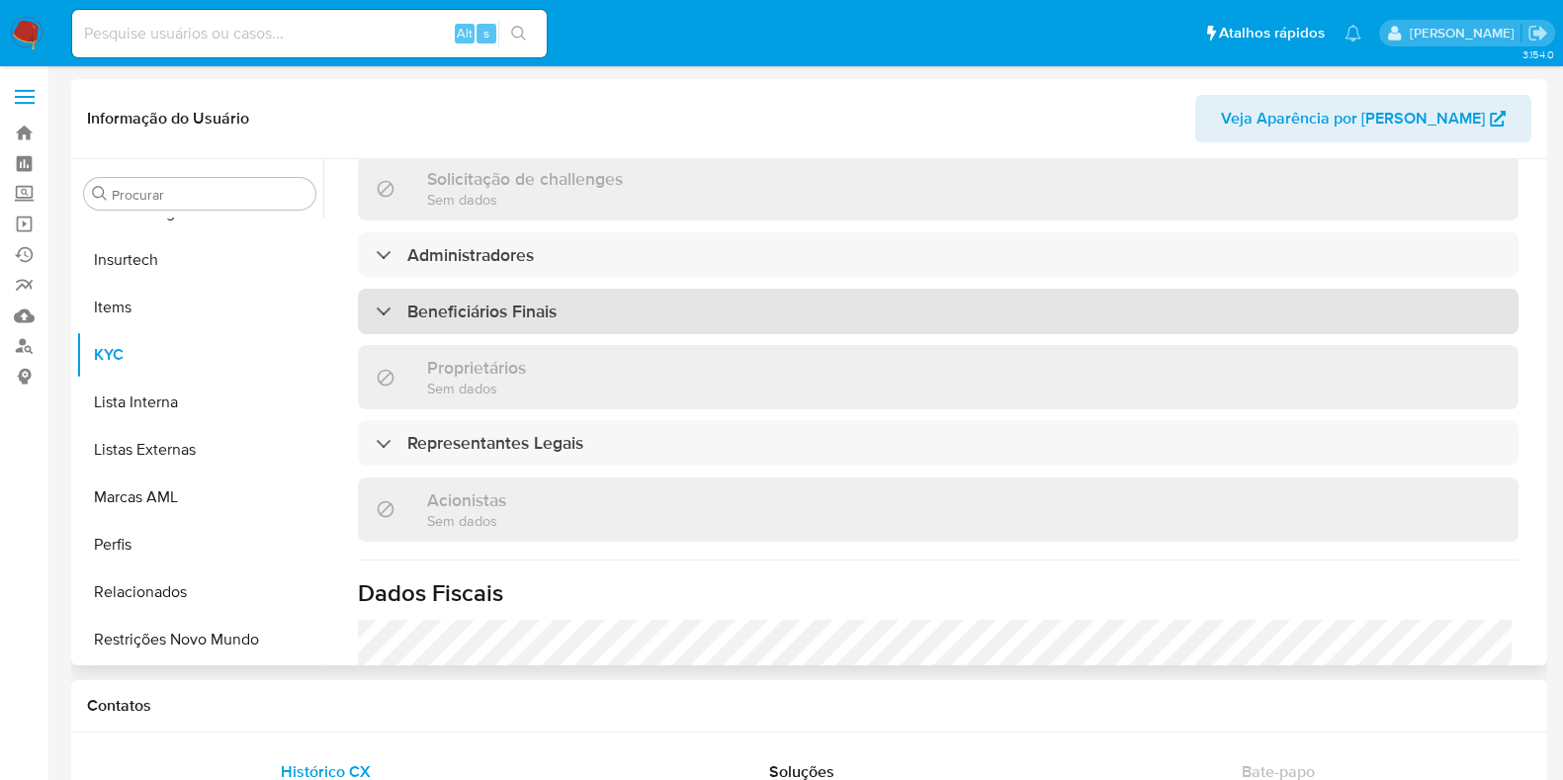
scroll to position [842, 0]
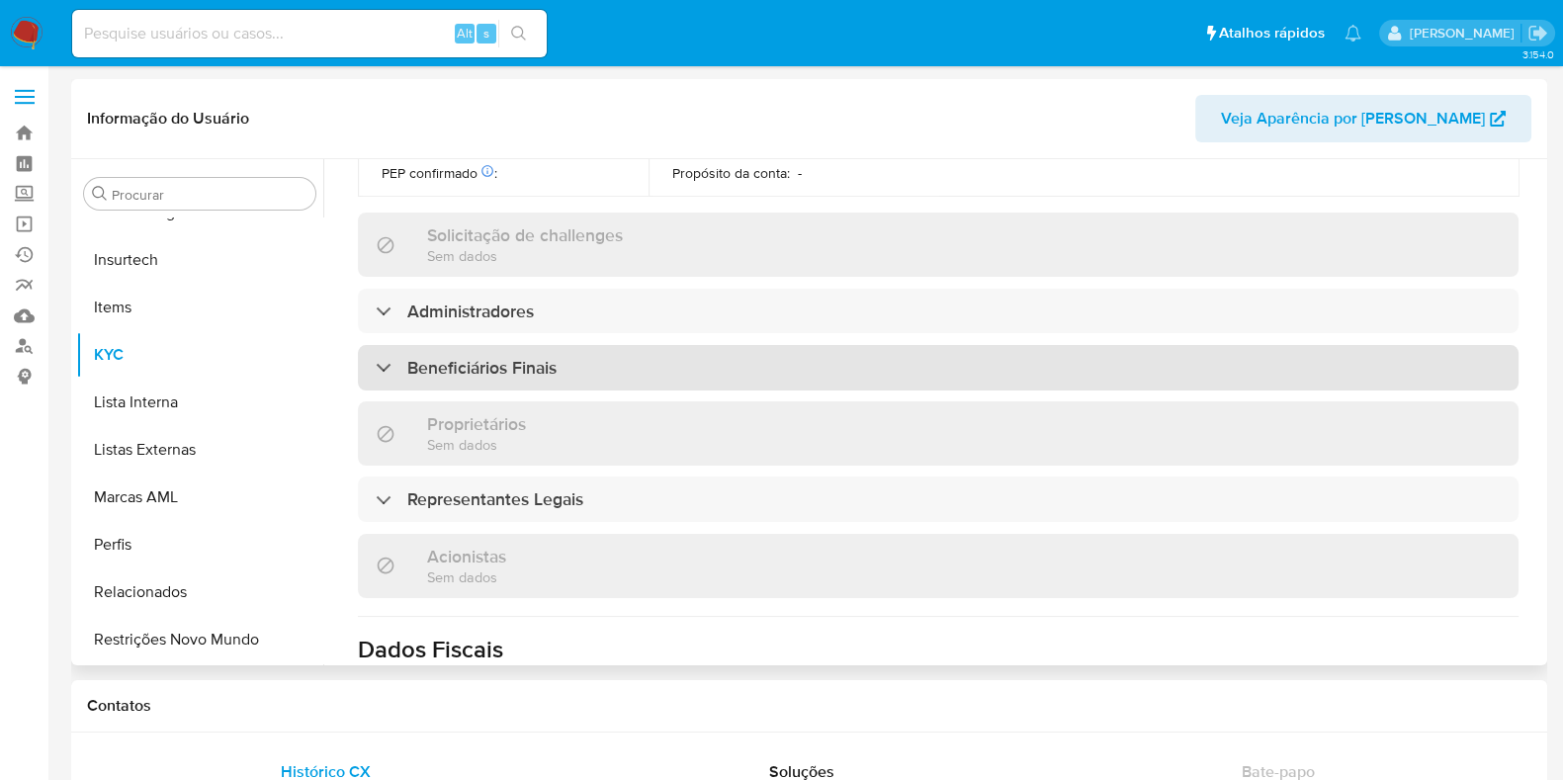
click at [460, 345] on div "Beneficiários Finais" at bounding box center [938, 367] width 1161 height 45
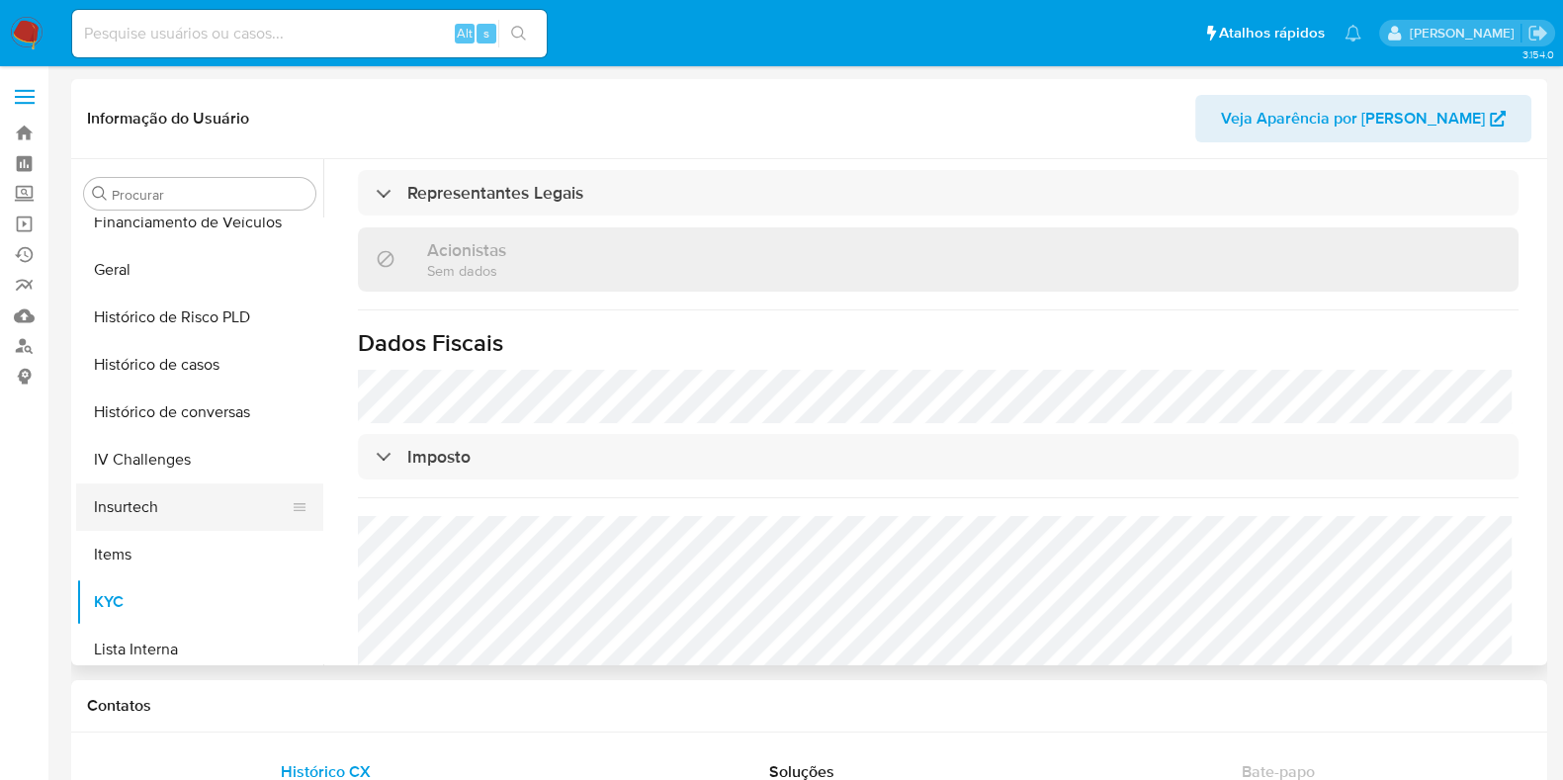
scroll to position [389, 0]
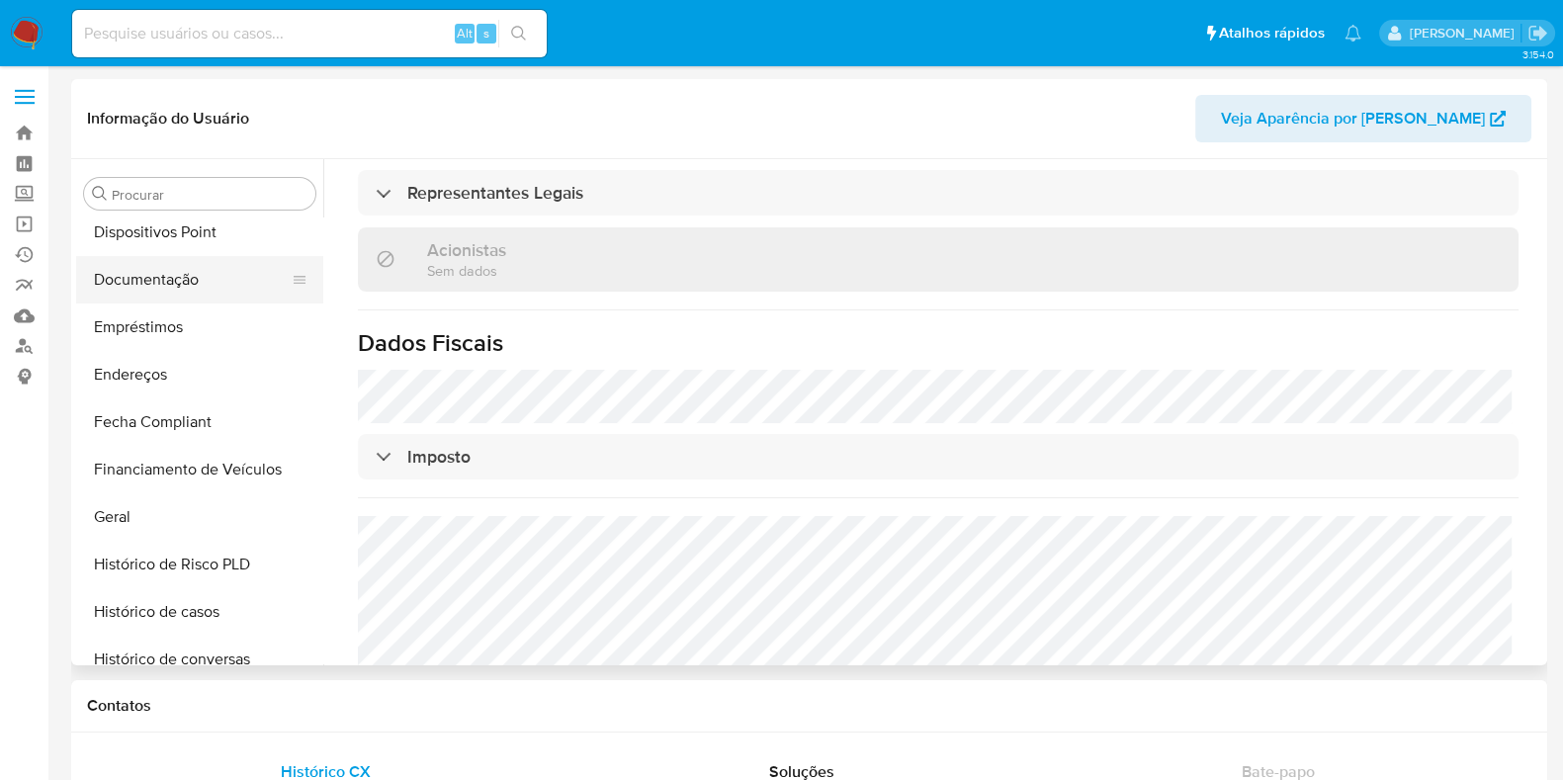
click at [154, 289] on button "Documentação" at bounding box center [191, 279] width 231 height 47
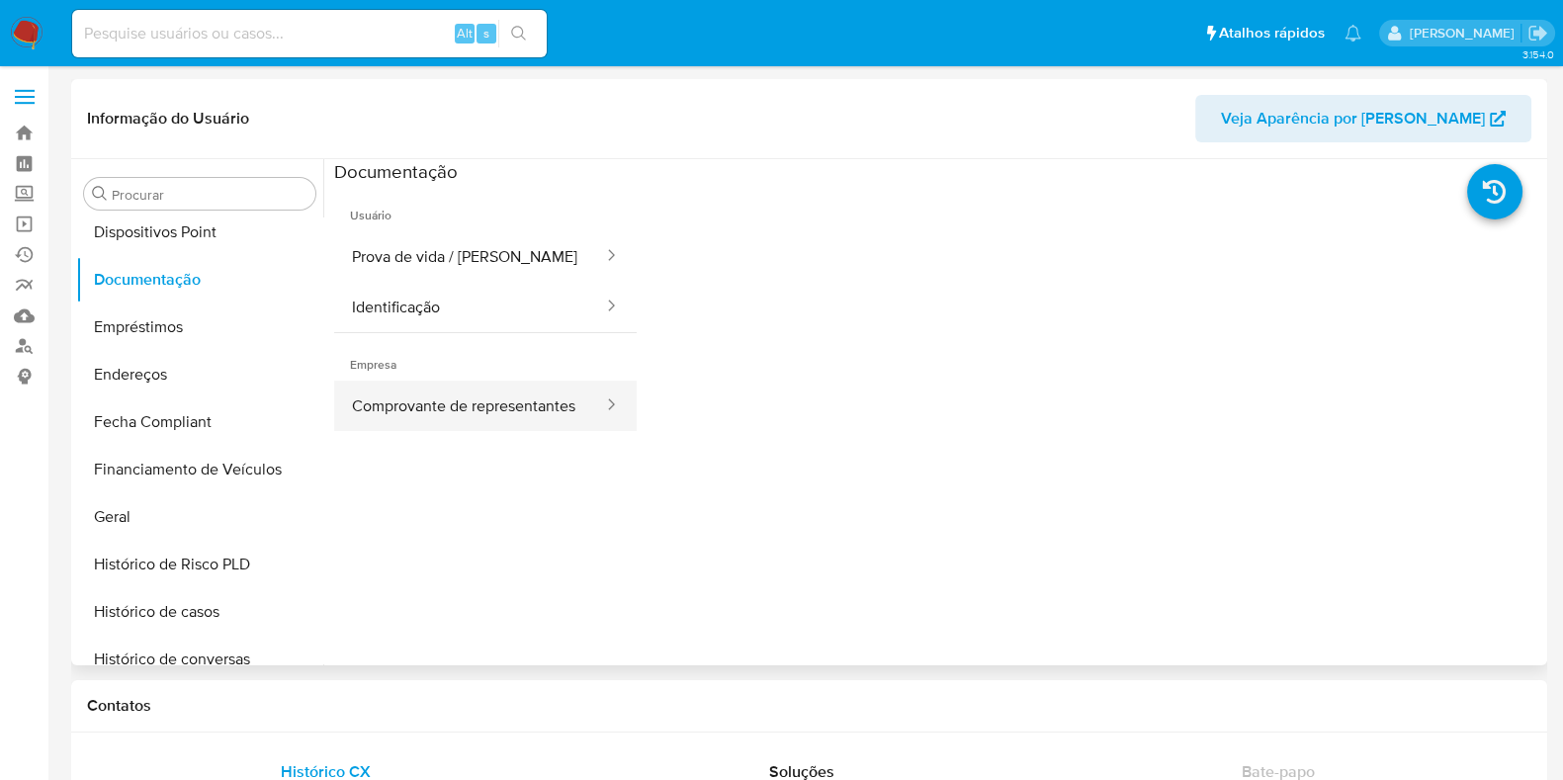
click at [497, 419] on button "Comprovante de representantes" at bounding box center [469, 406] width 271 height 50
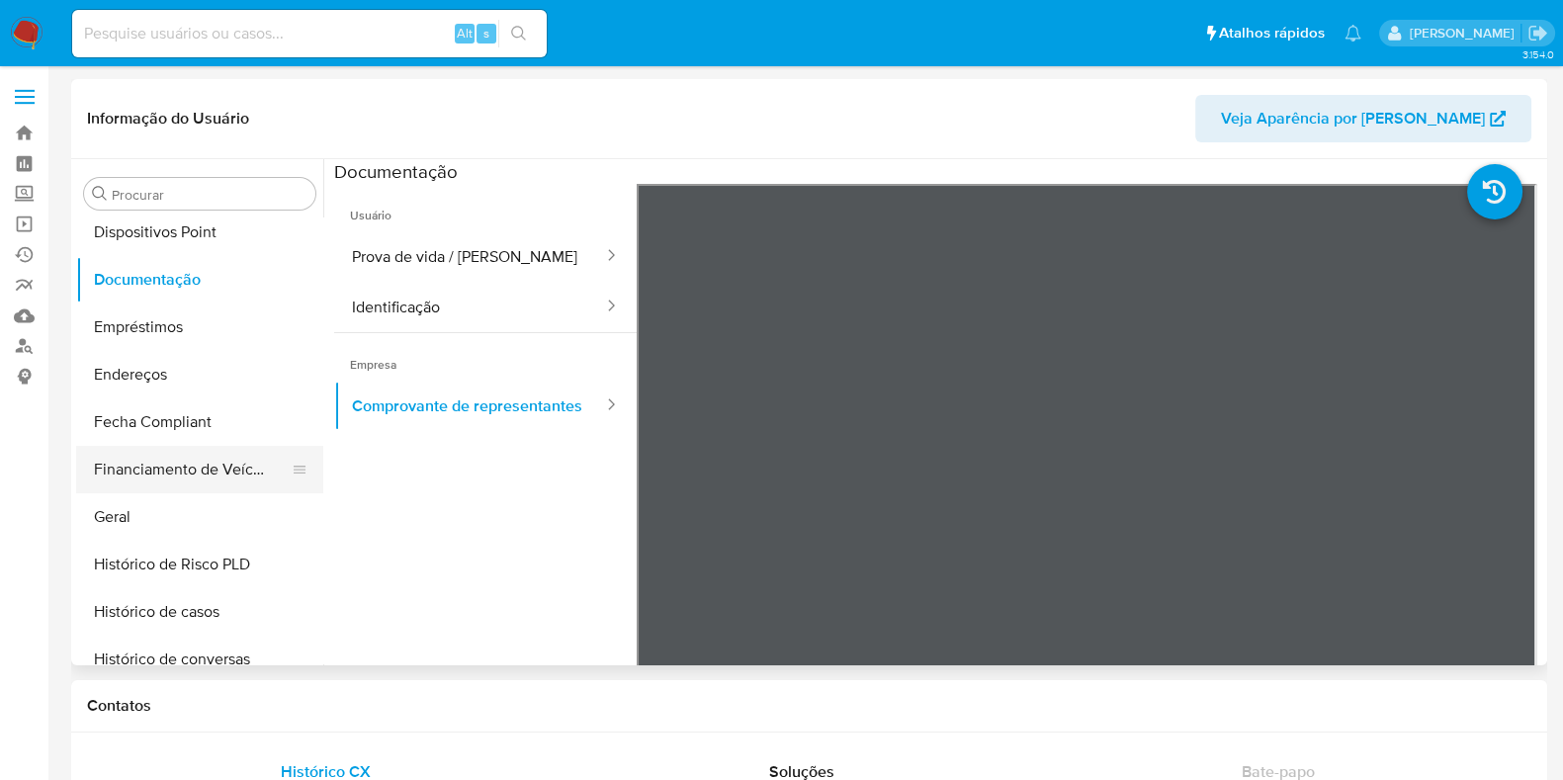
scroll to position [18, 0]
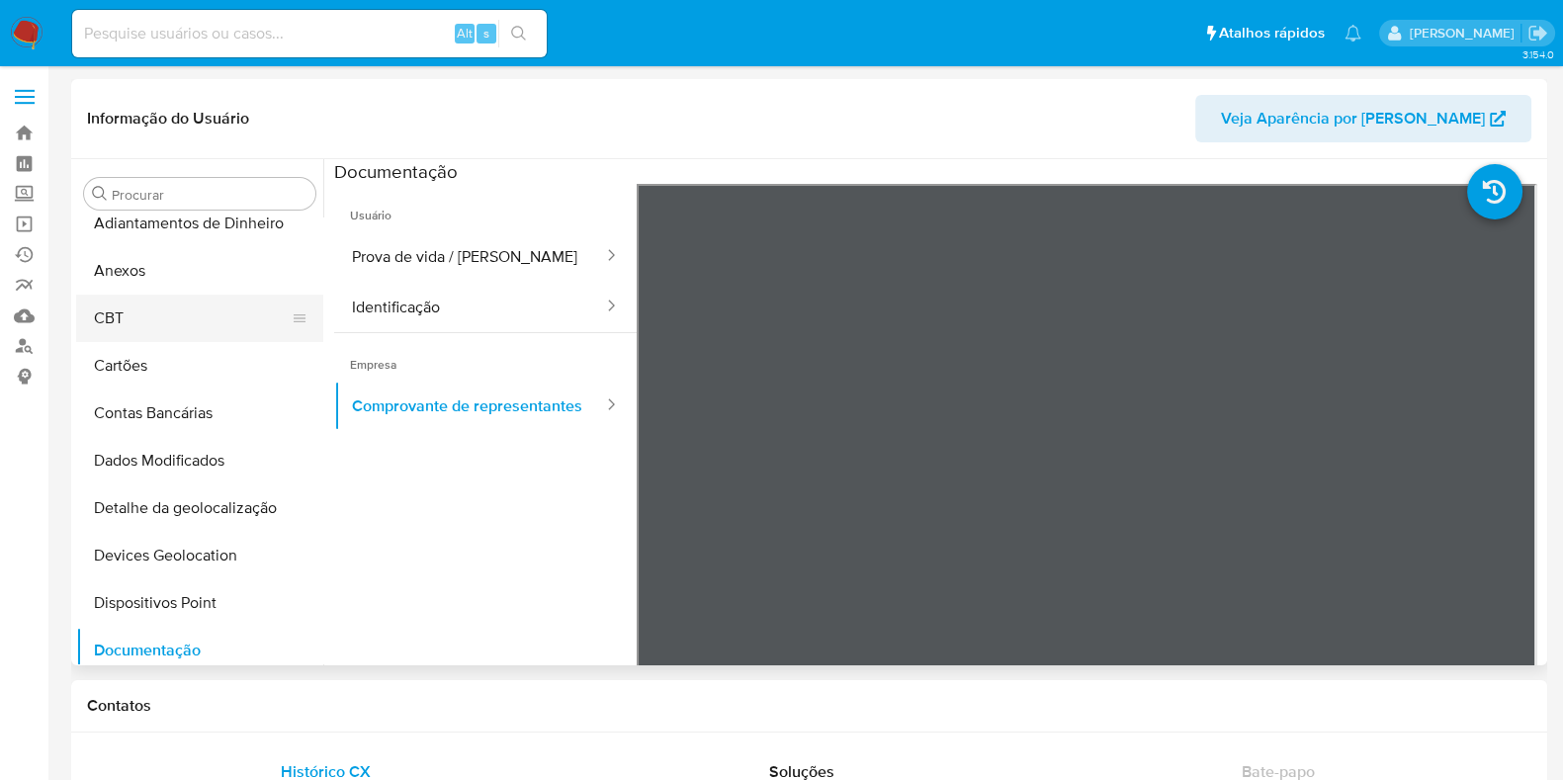
click at [156, 328] on button "CBT" at bounding box center [191, 318] width 231 height 47
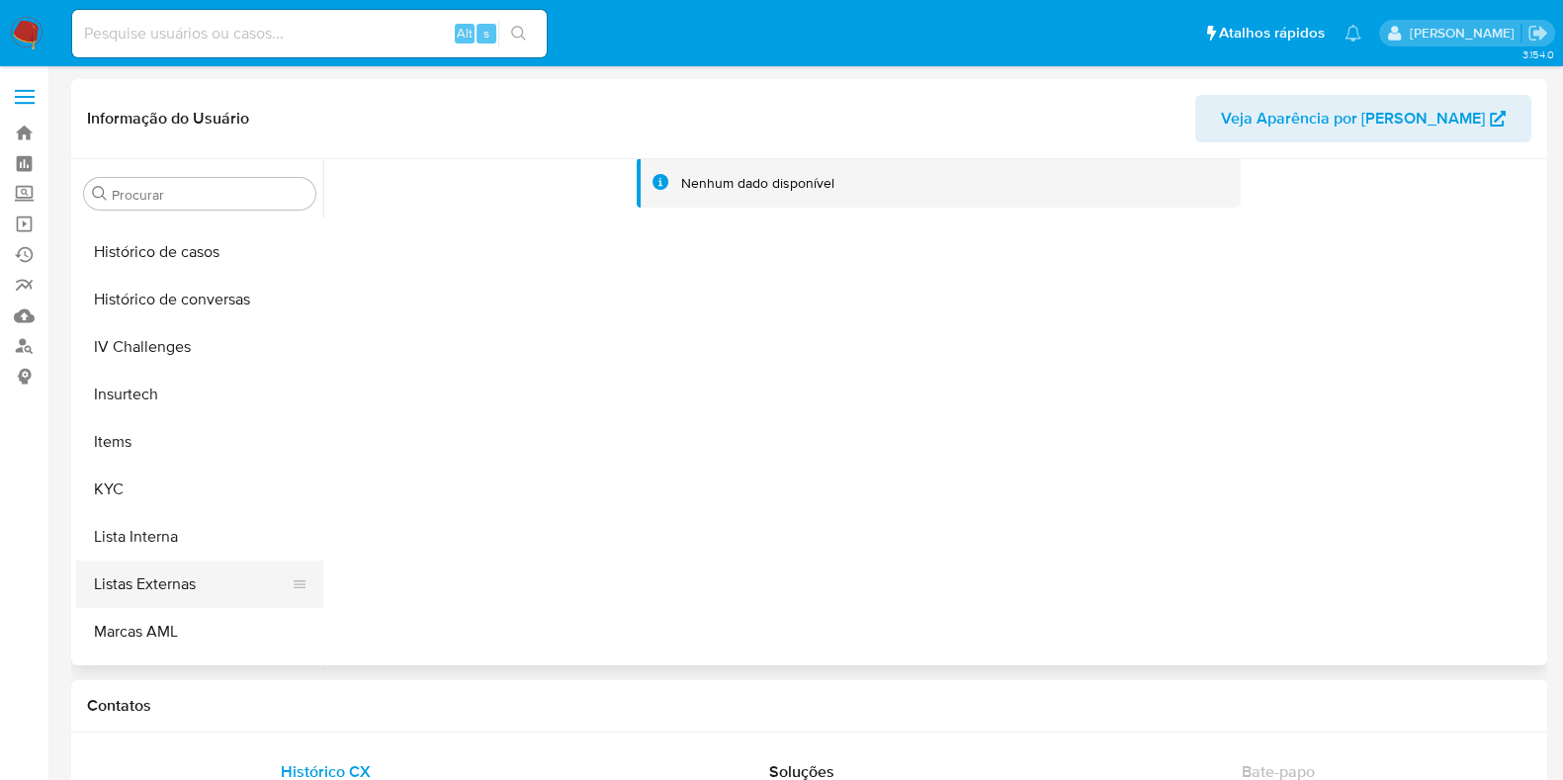
scroll to position [883, 0]
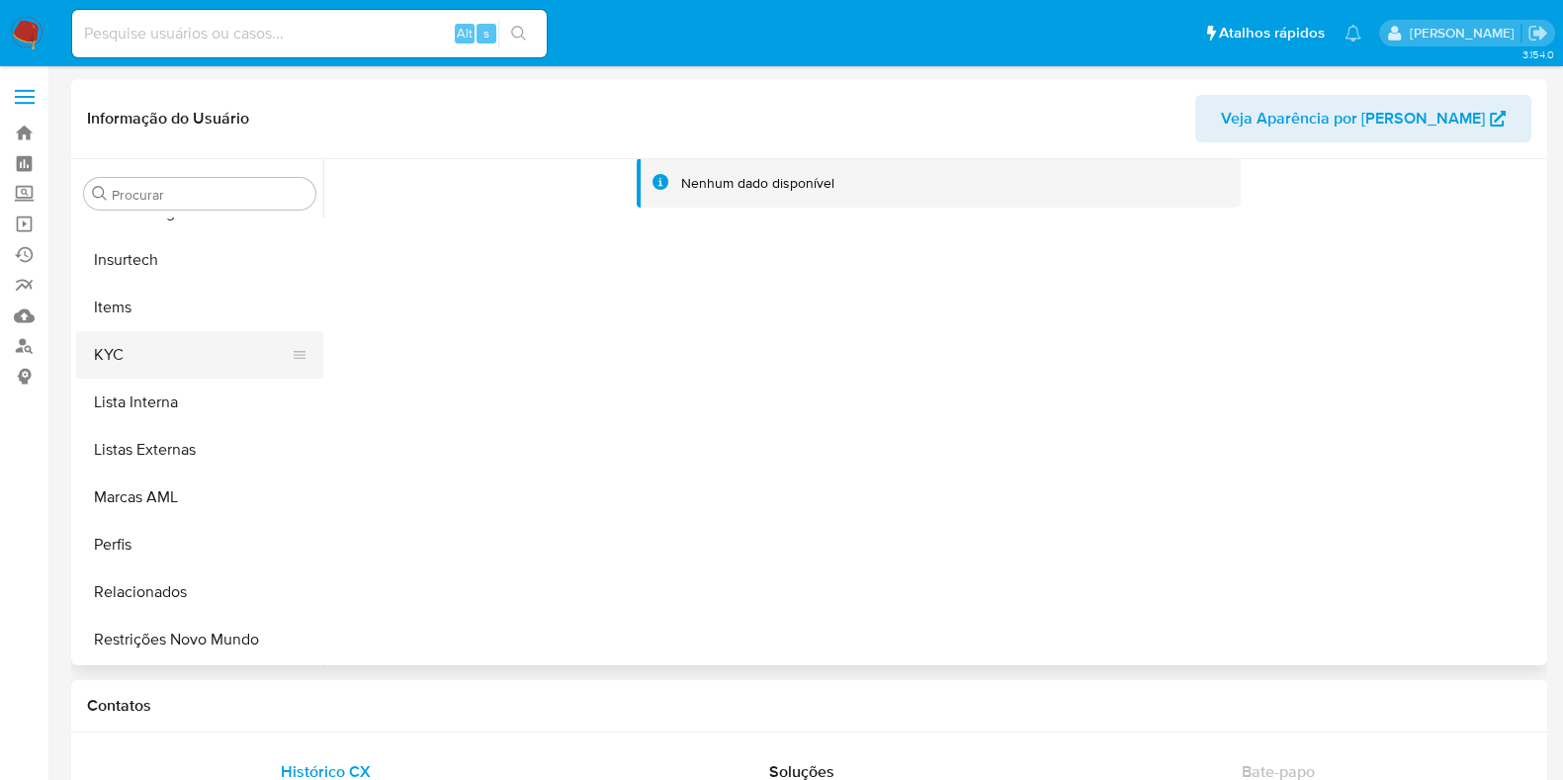
click at [191, 358] on button "KYC" at bounding box center [191, 354] width 231 height 47
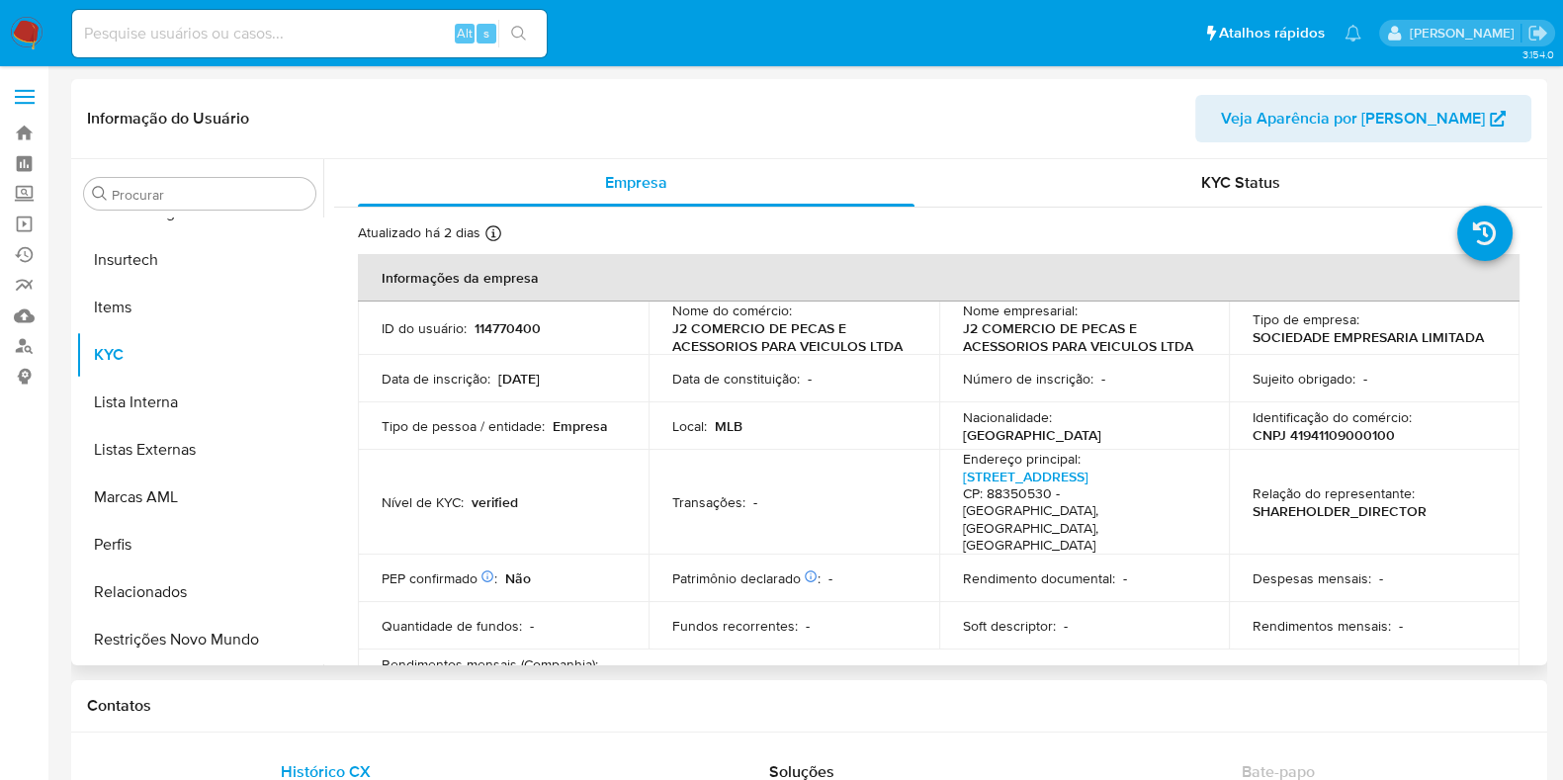
click at [1319, 430] on p "CNPJ 41941109000100" at bounding box center [1324, 435] width 142 height 18
click at [1320, 431] on p "CNPJ 41941109000100" at bounding box center [1324, 435] width 142 height 18
copy p "41941109000100"
click at [1076, 337] on p "J2 COMERCIO DE PECAS E ACESSORIOS PARA VEICULOS LTDA" at bounding box center [1080, 337] width 235 height 36
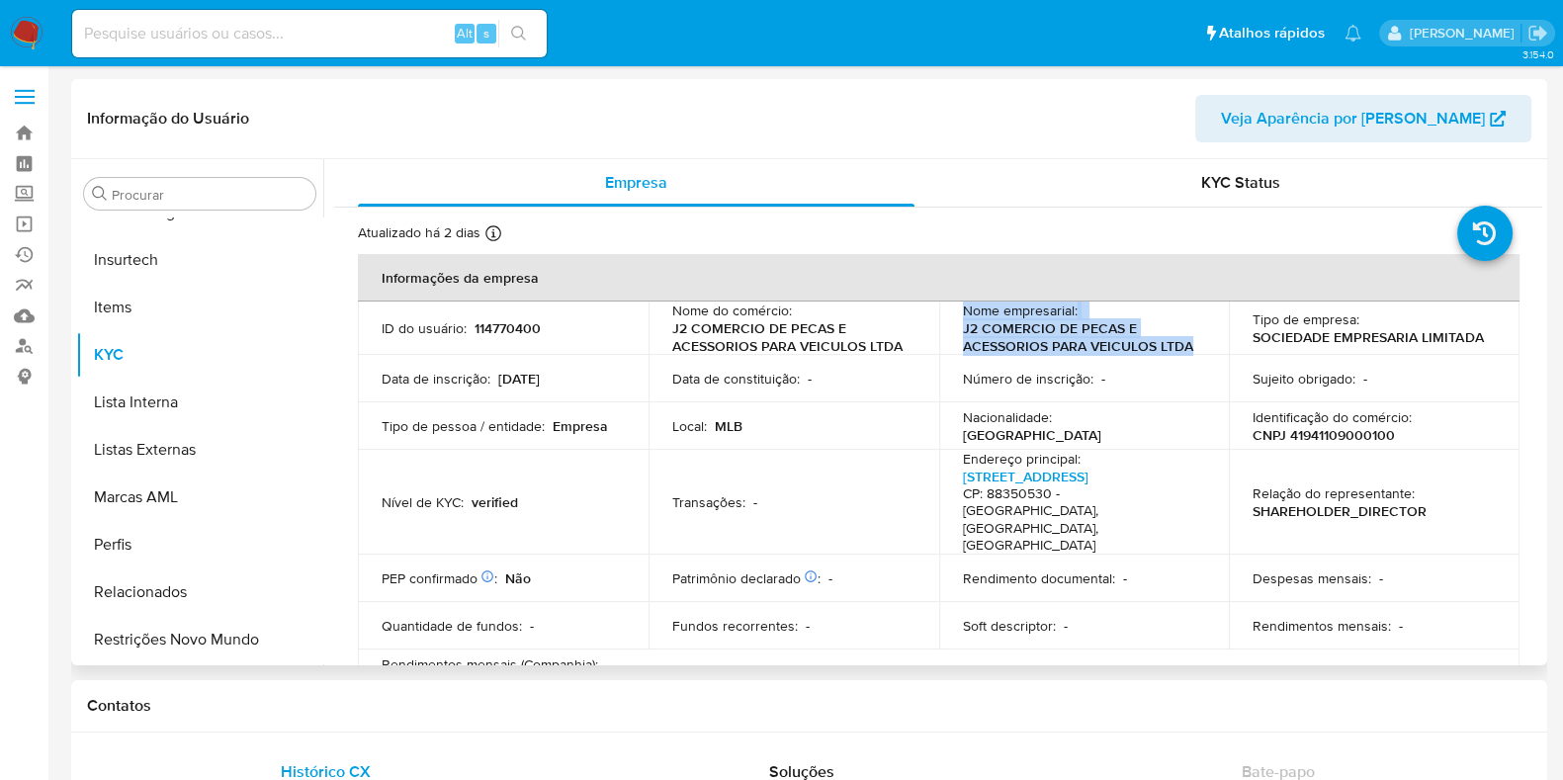
click at [1078, 338] on p "J2 COMERCIO DE PECAS E ACESSORIOS PARA VEICULOS LTDA" at bounding box center [1080, 337] width 235 height 36
click at [984, 328] on p "J2 COMERCIO DE PECAS E ACESSORIOS PARA VEICULOS LTDA" at bounding box center [1080, 337] width 235 height 36
drag, startPoint x: 958, startPoint y: 323, endPoint x: 1195, endPoint y: 342, distance: 238.0
click at [1195, 342] on div "Nome empresarial : J2 COMERCIO DE PECAS E ACESSORIOS PARA VEICULOS LTDA" at bounding box center [1084, 328] width 243 height 53
copy p "J2 COMERCIO DE PECAS E ACESSORIOS PARA VEICULOS LTDA"
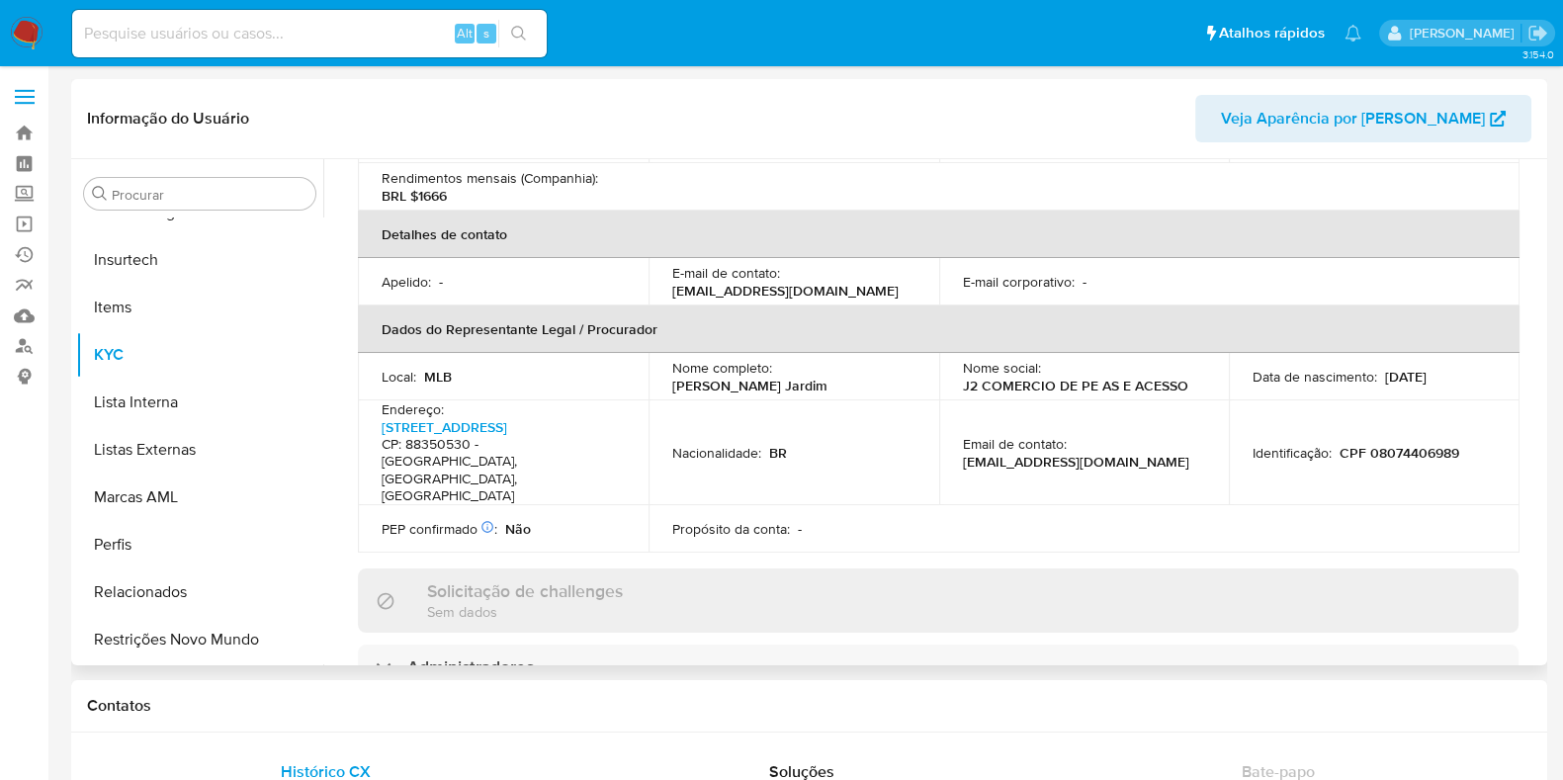
scroll to position [618, 0]
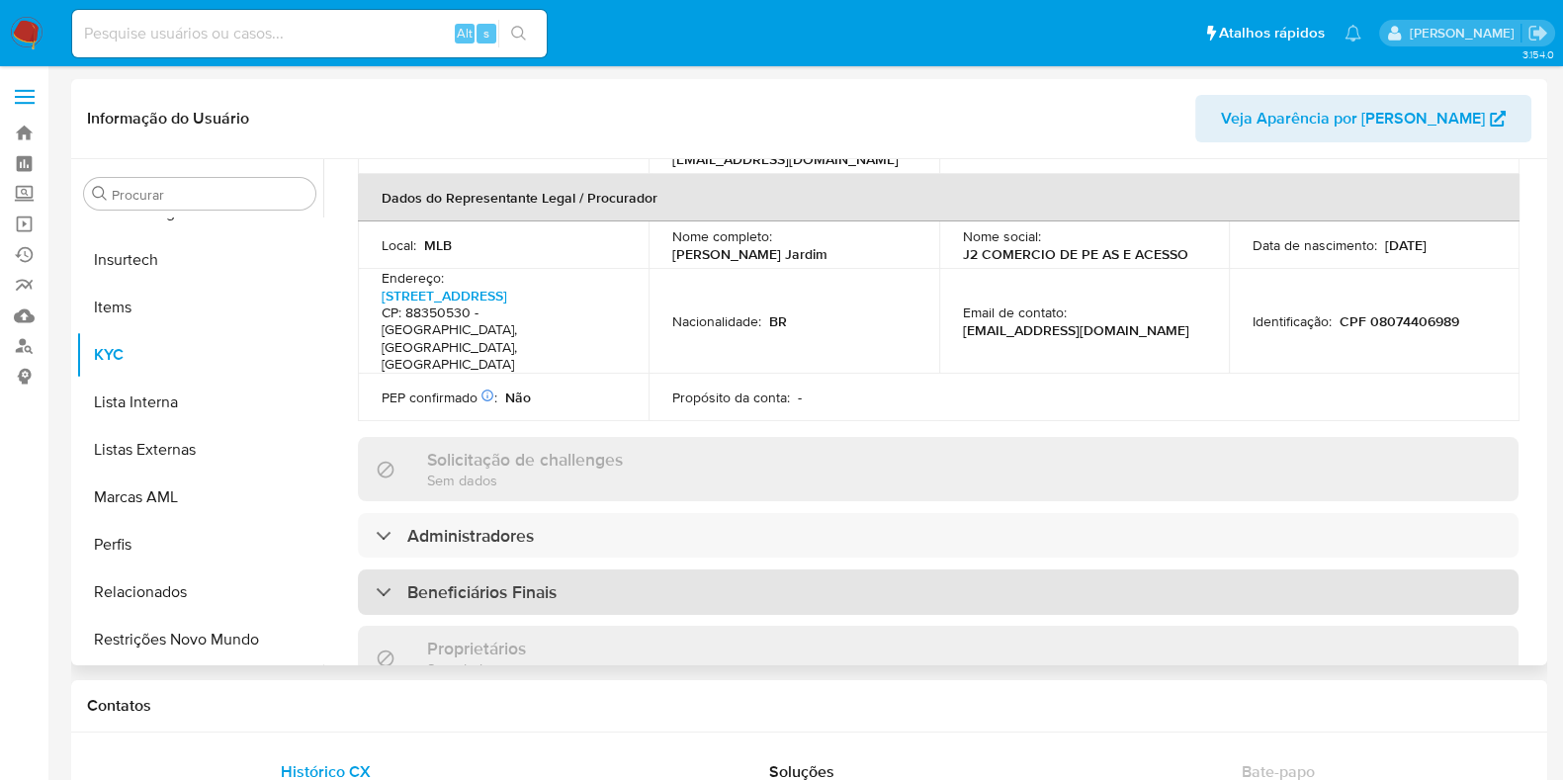
click at [470, 569] on div "Beneficiários Finais" at bounding box center [938, 591] width 1161 height 45
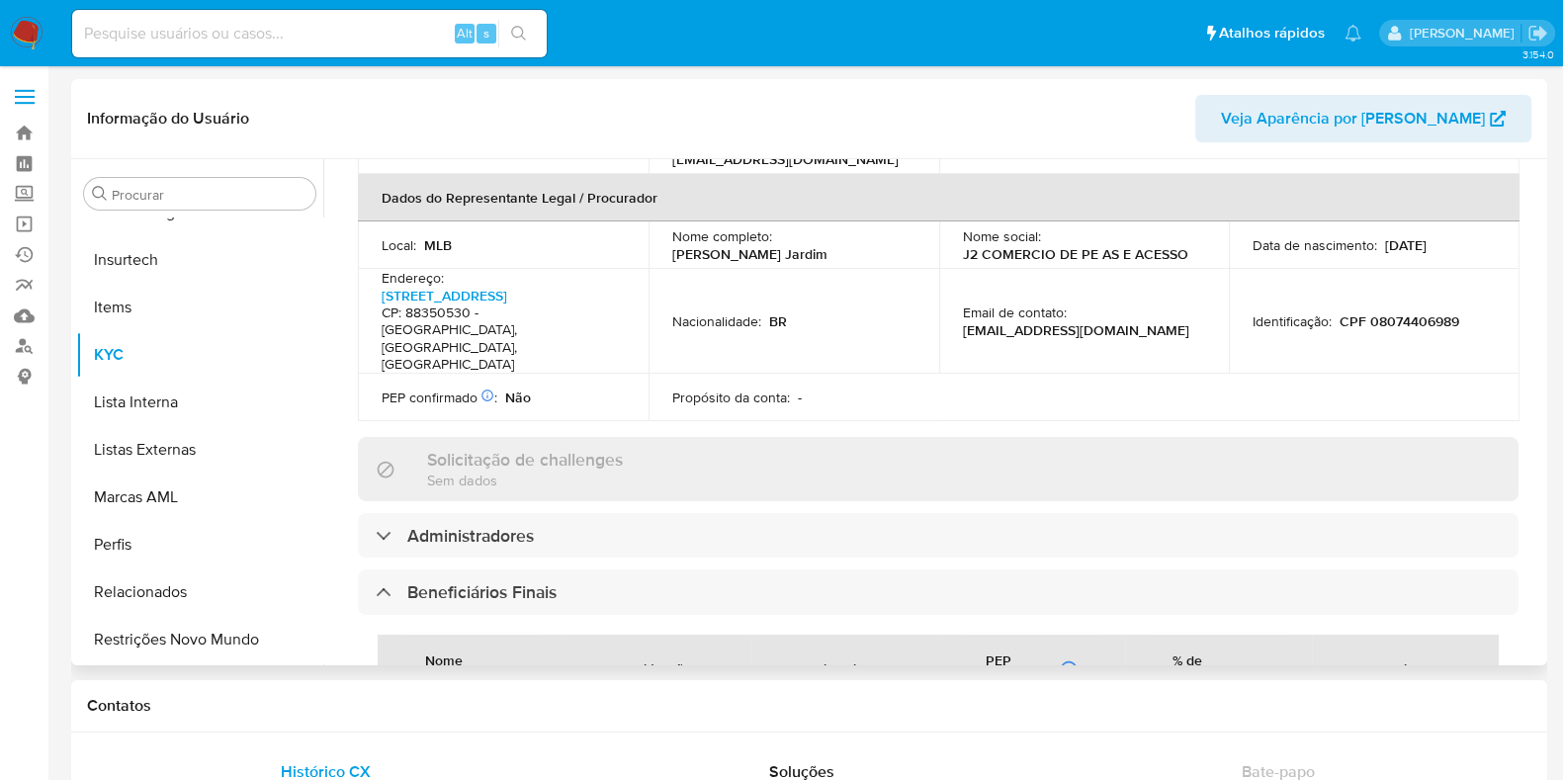
click at [468, 636] on div "Nome completo" at bounding box center [470, 668] width 139 height 65
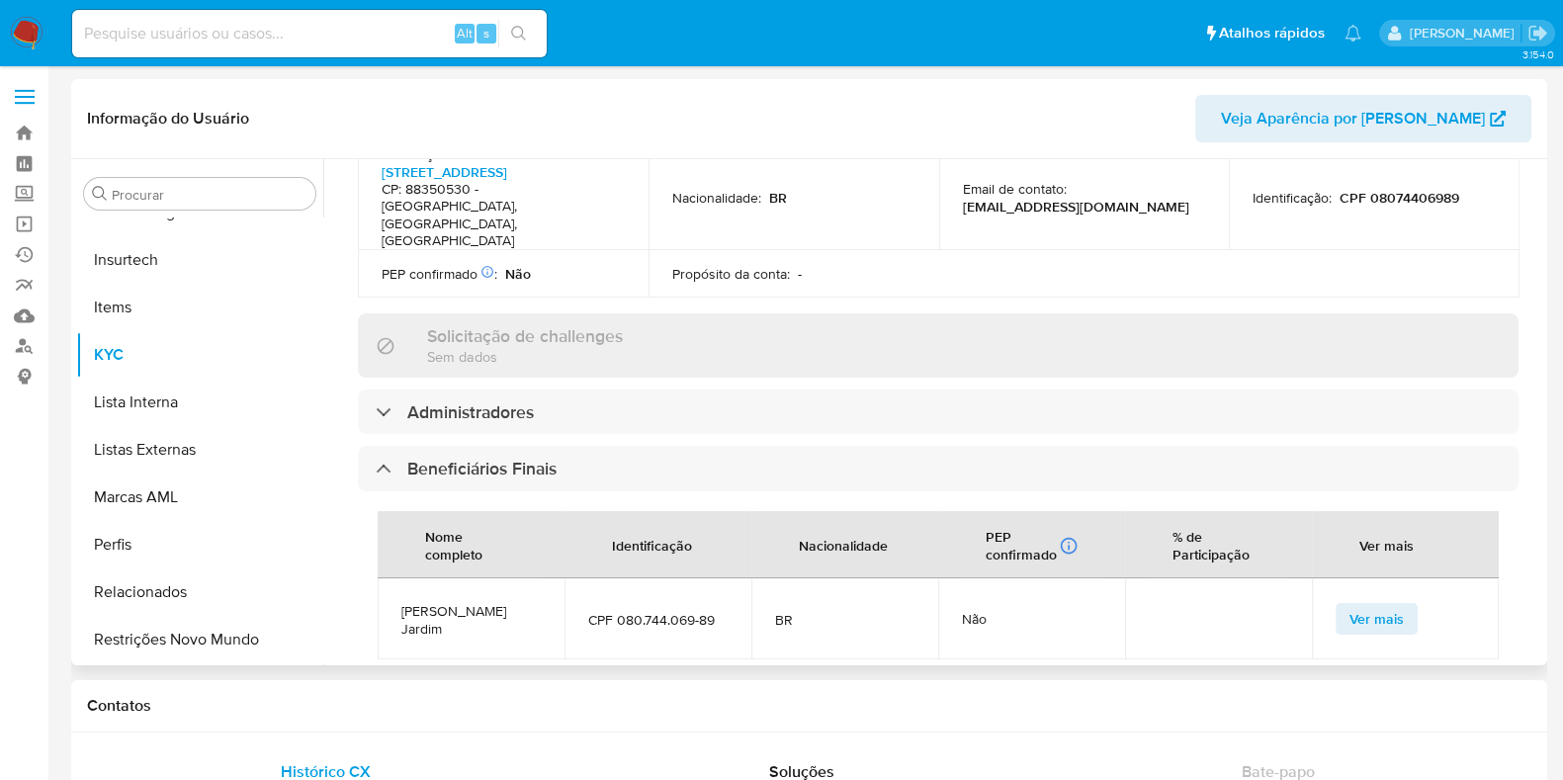
scroll to position [864, 0]
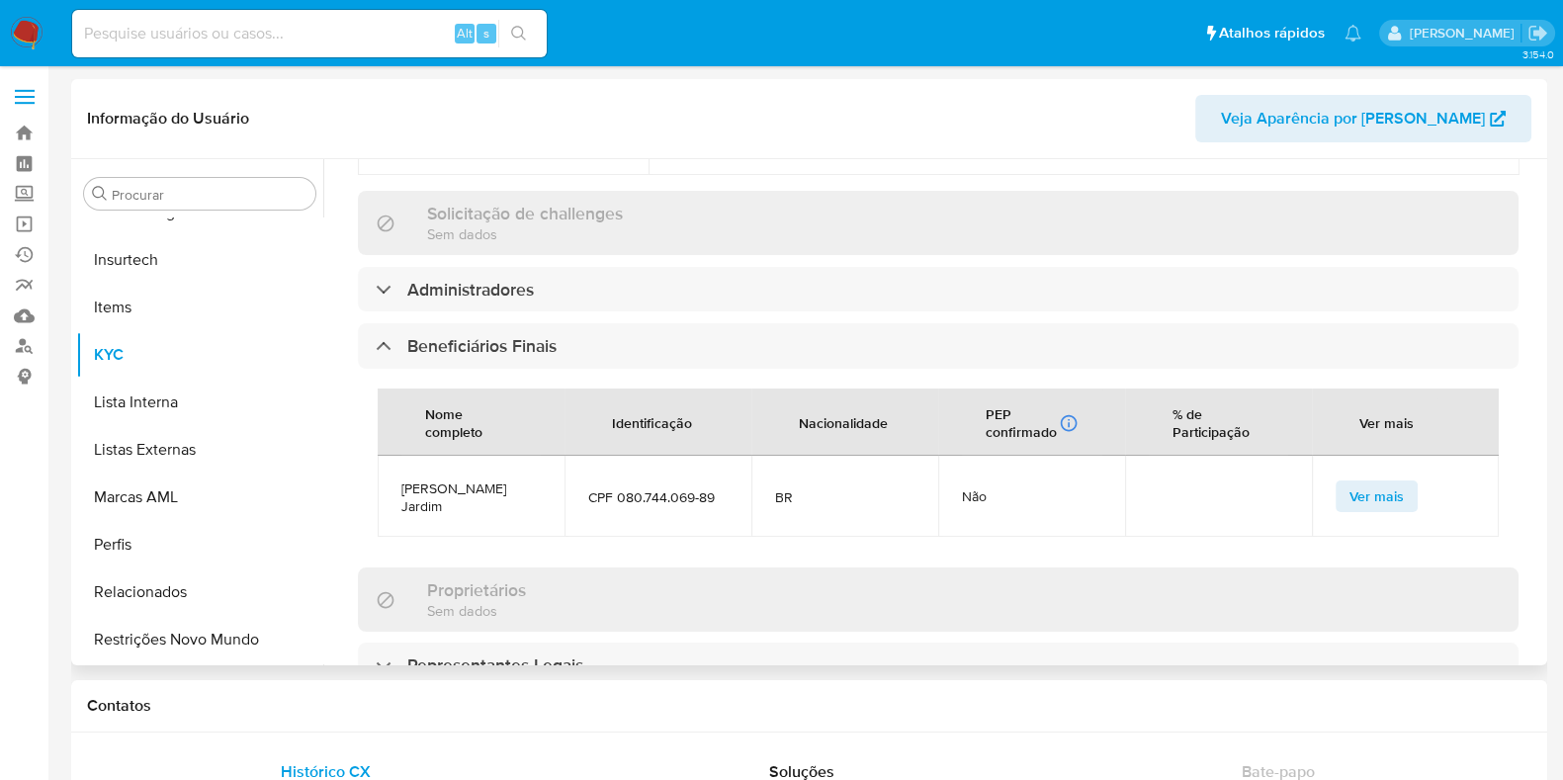
click at [464, 480] on span "[PERSON_NAME] Jardim" at bounding box center [470, 498] width 139 height 36
copy span "[PERSON_NAME] Jardim"
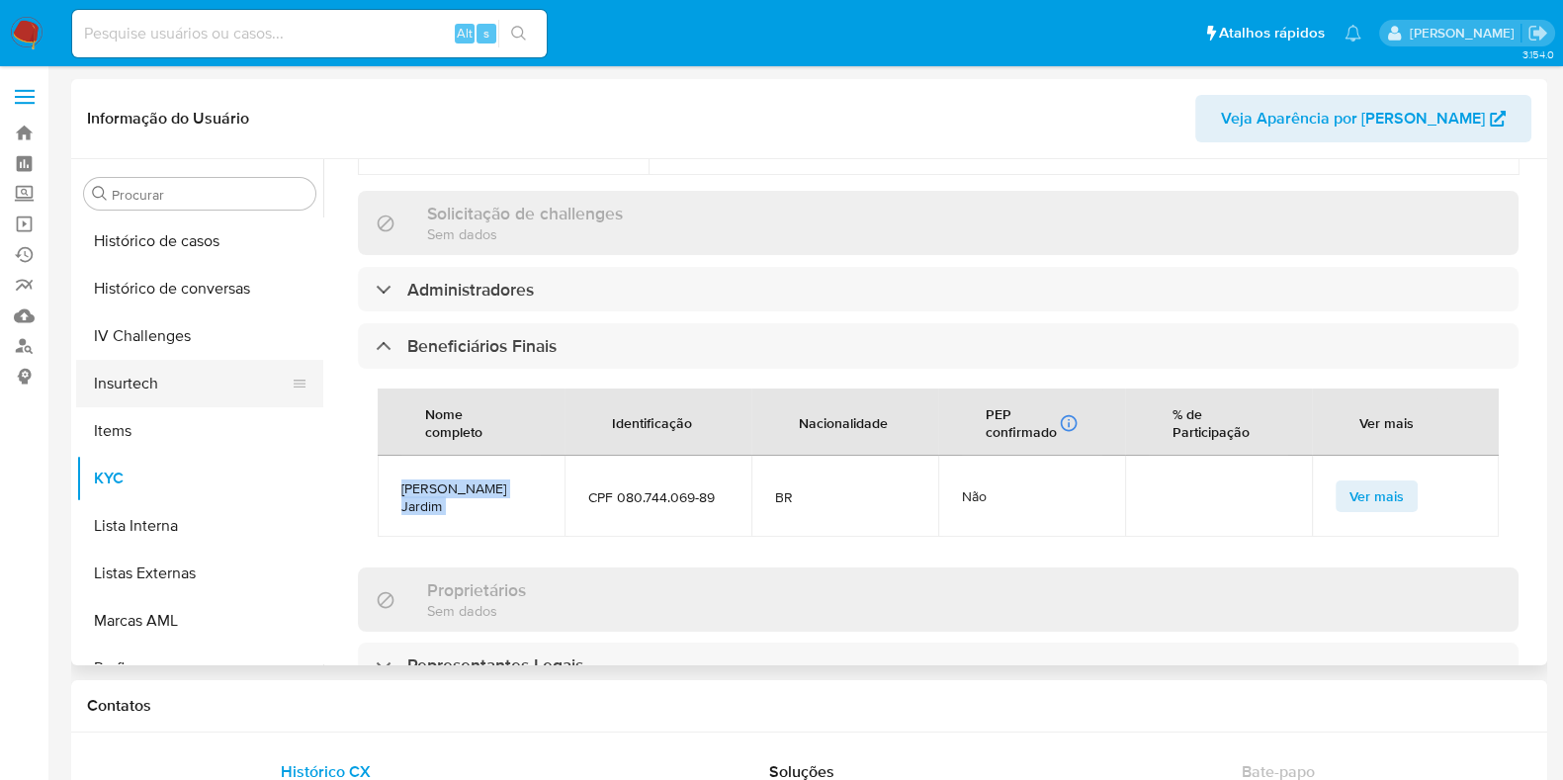
scroll to position [389, 0]
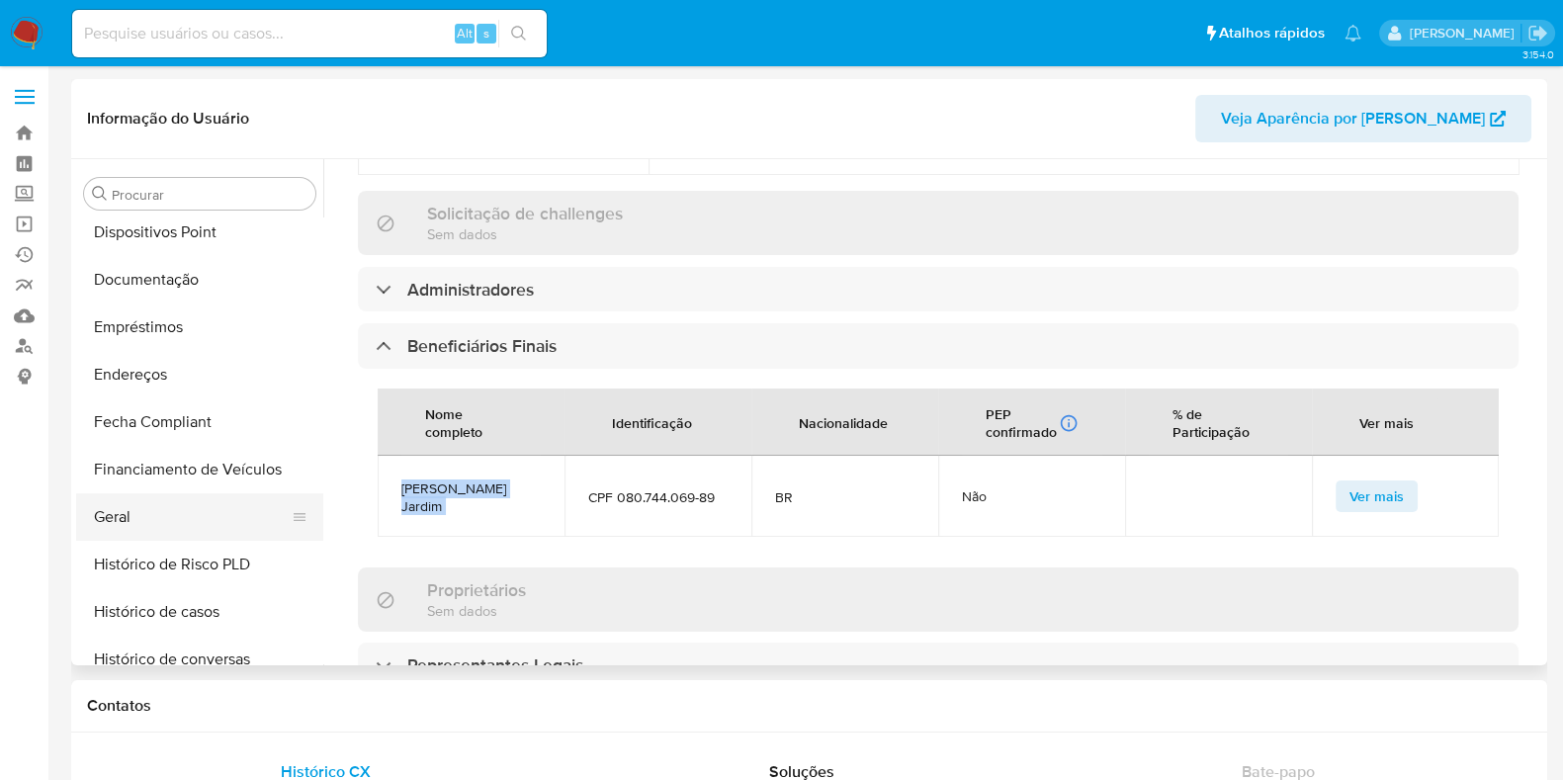
click at [186, 521] on button "Geral" at bounding box center [191, 516] width 231 height 47
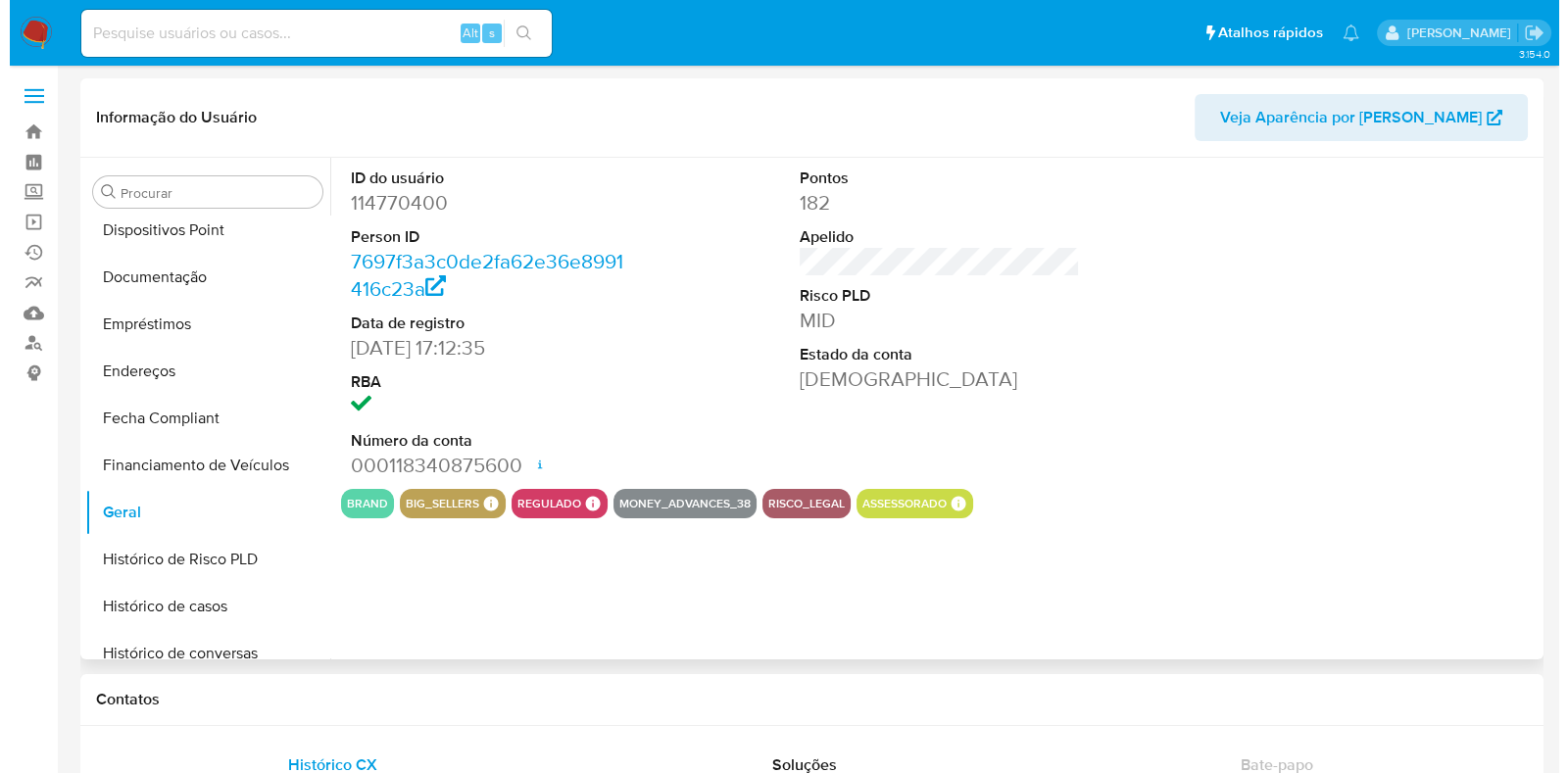
scroll to position [0, 0]
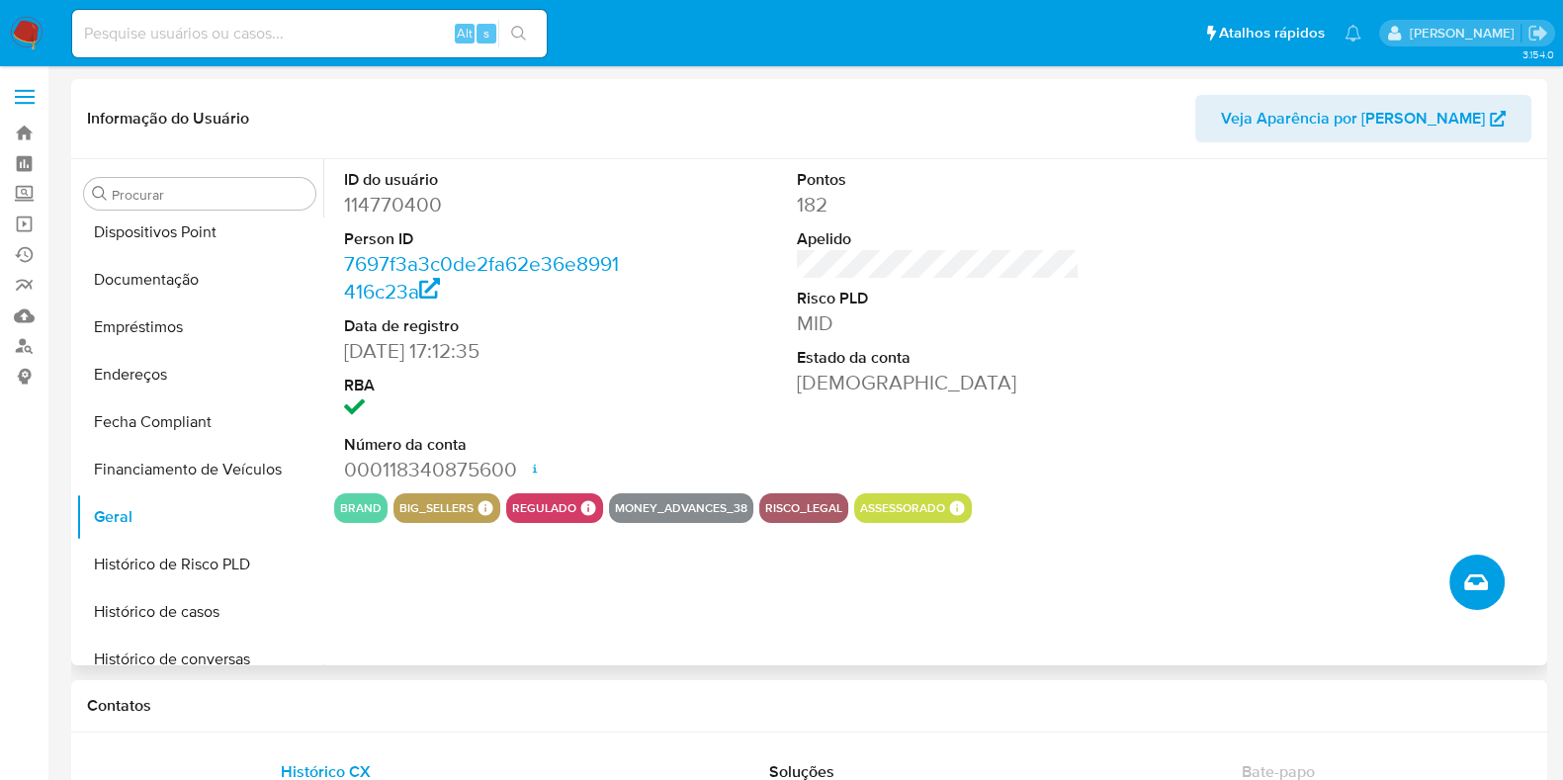
click at [1484, 562] on button "Criar caso manual" at bounding box center [1476, 582] width 55 height 55
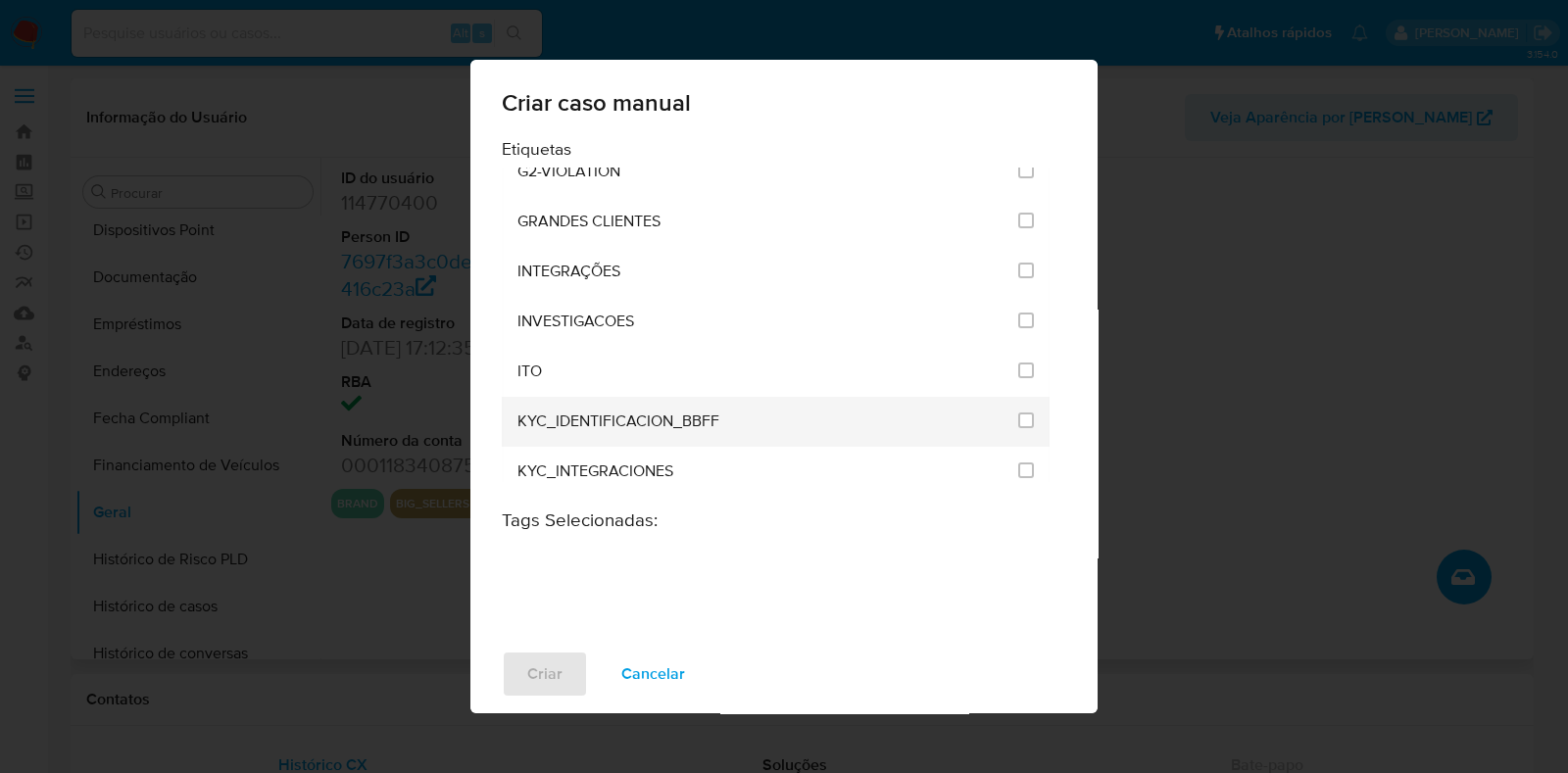
scroll to position [1592, 0]
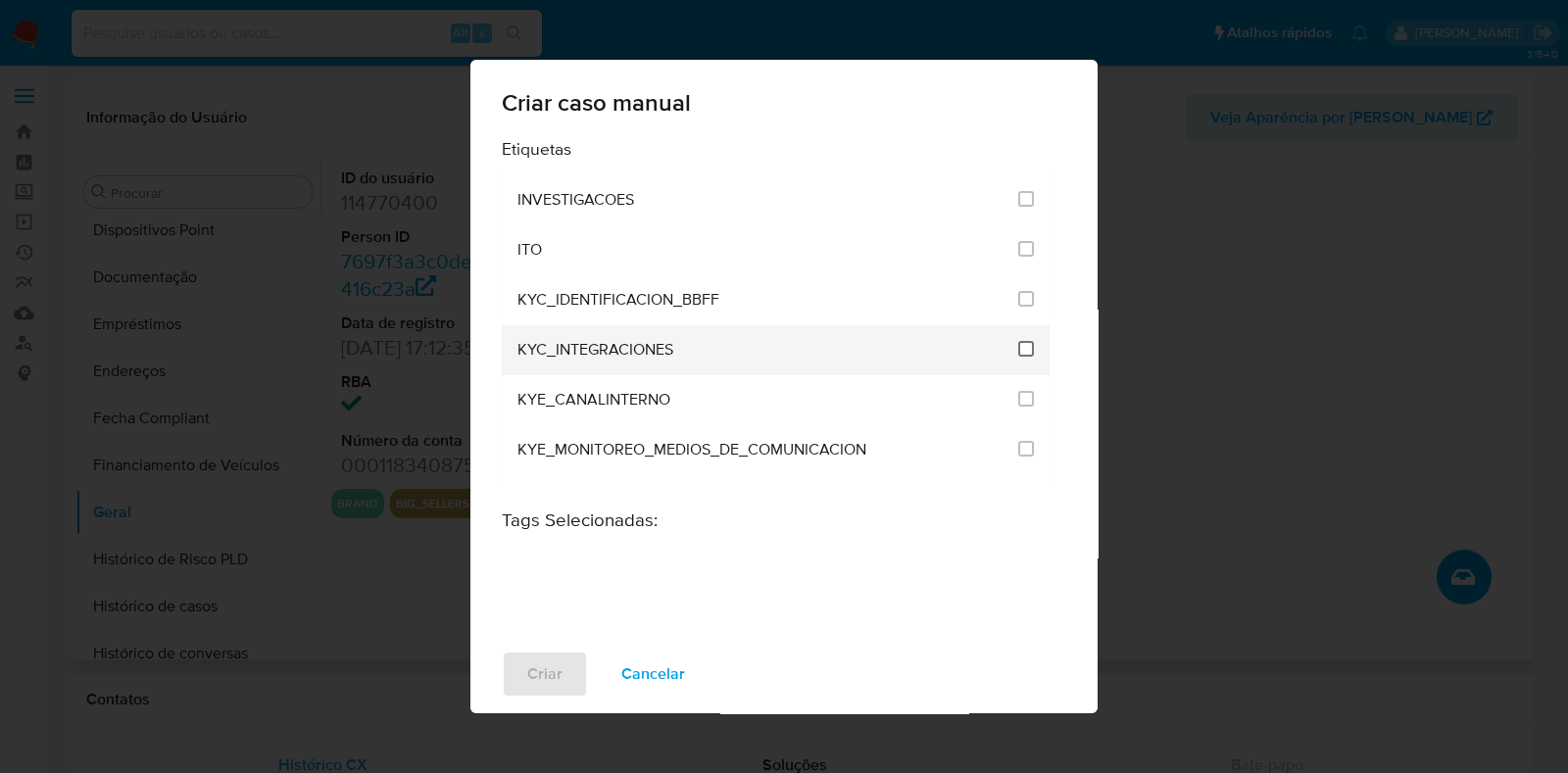
click at [1020, 341] on input "2093" at bounding box center [1026, 349] width 16 height 16
checkbox input "true"
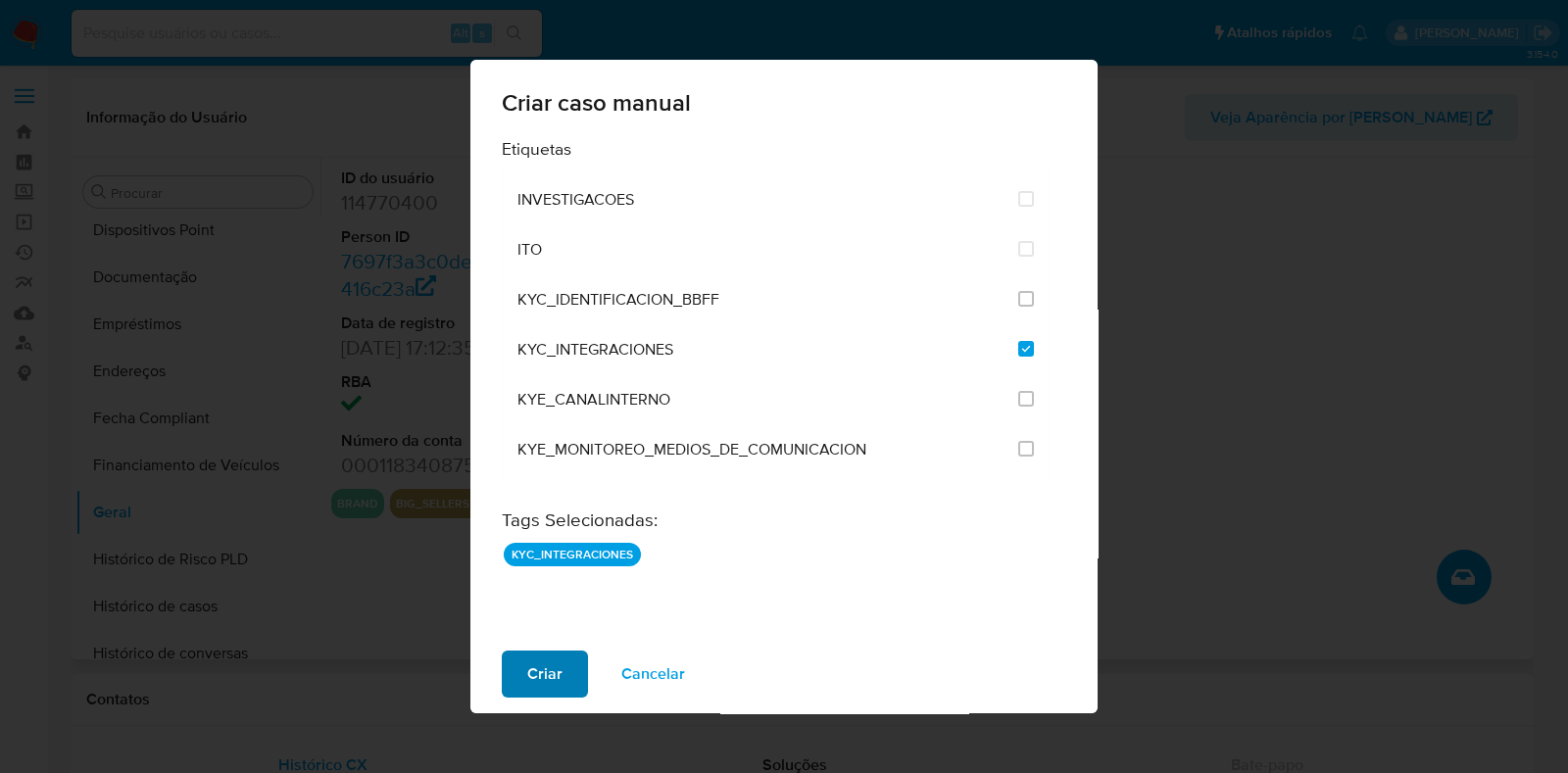
click at [566, 683] on button "Criar" at bounding box center [544, 673] width 86 height 47
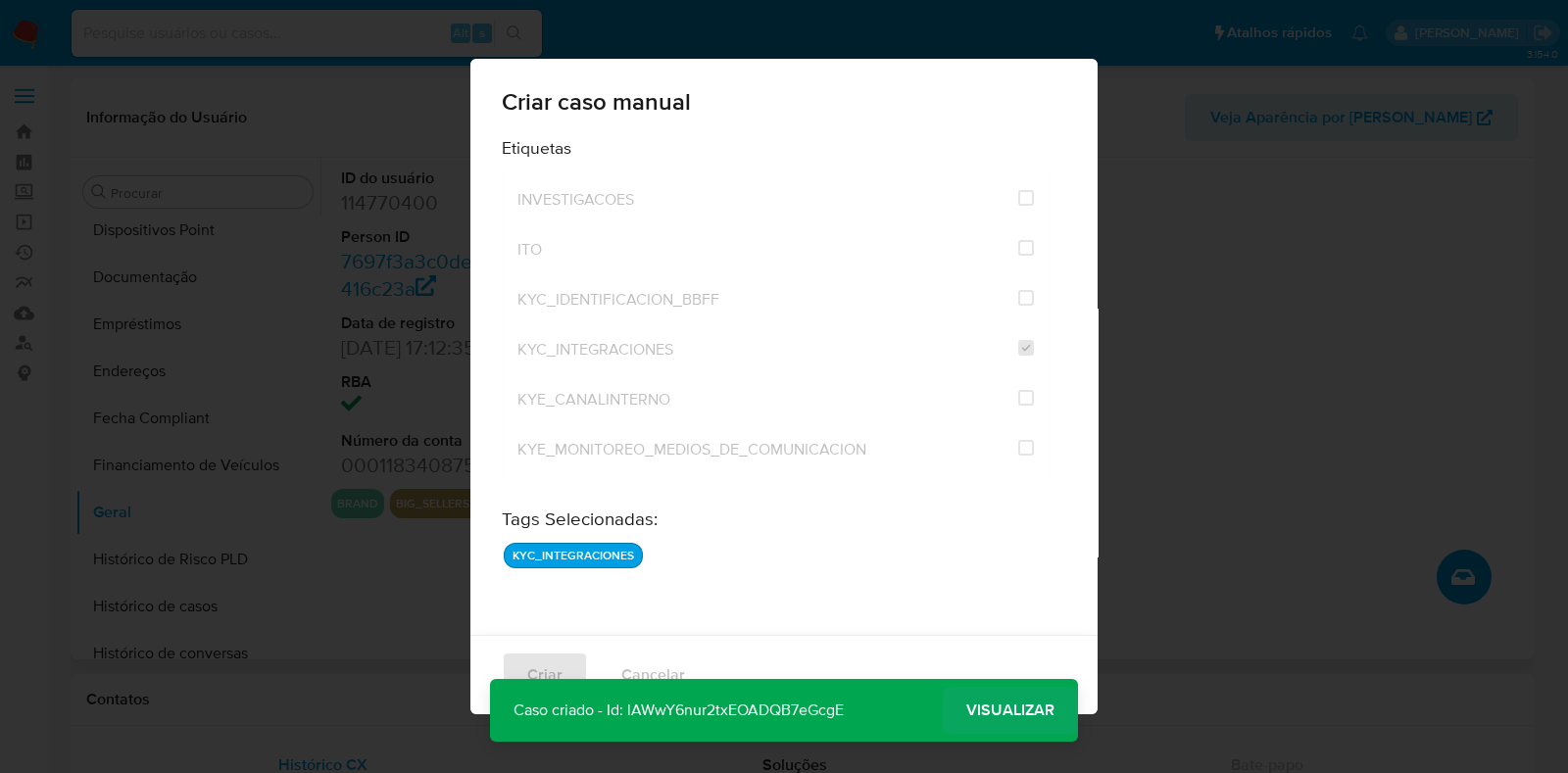
click at [1031, 711] on span "Visualizar" at bounding box center [1010, 711] width 88 height 0
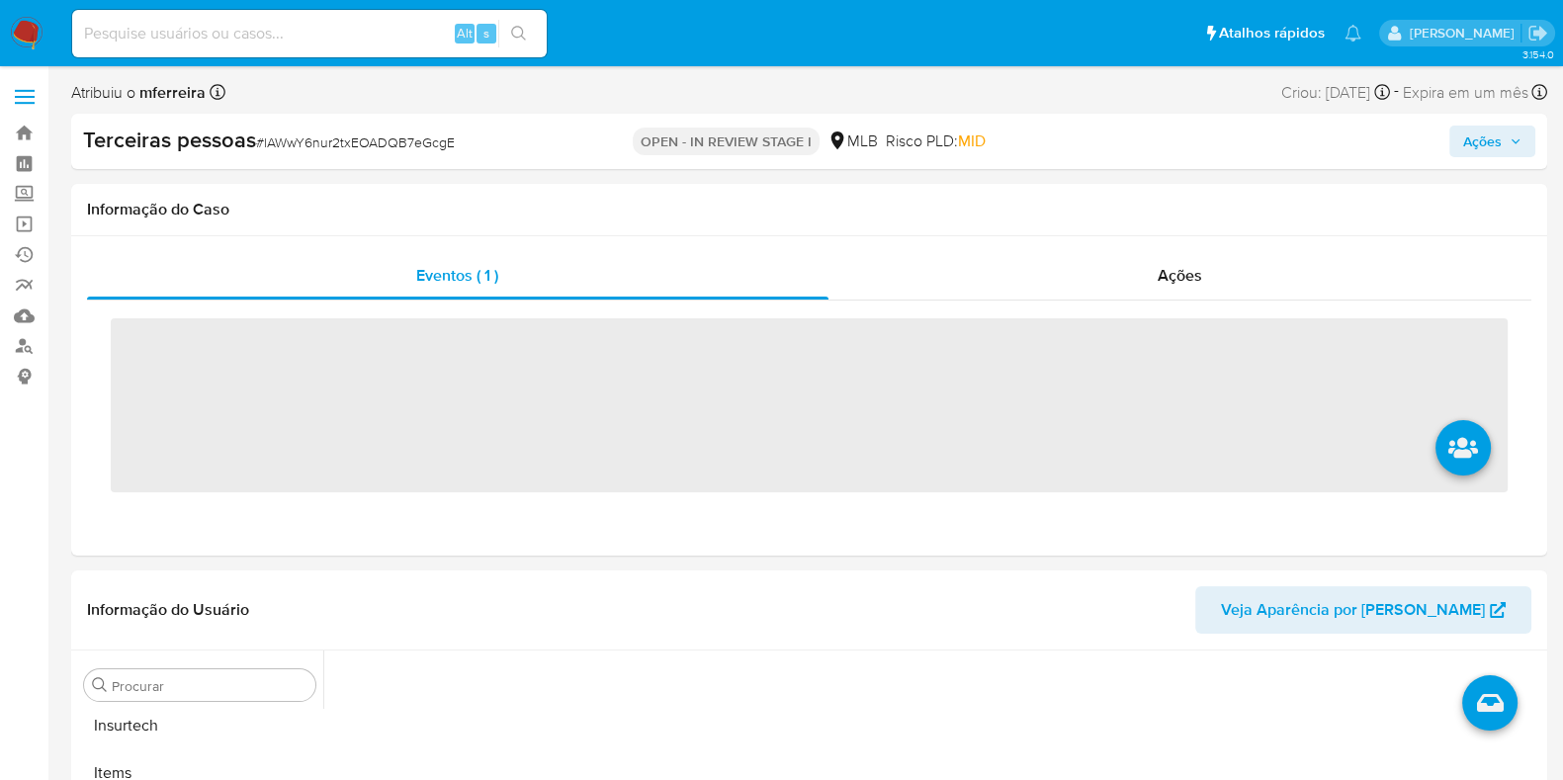
scroll to position [929, 0]
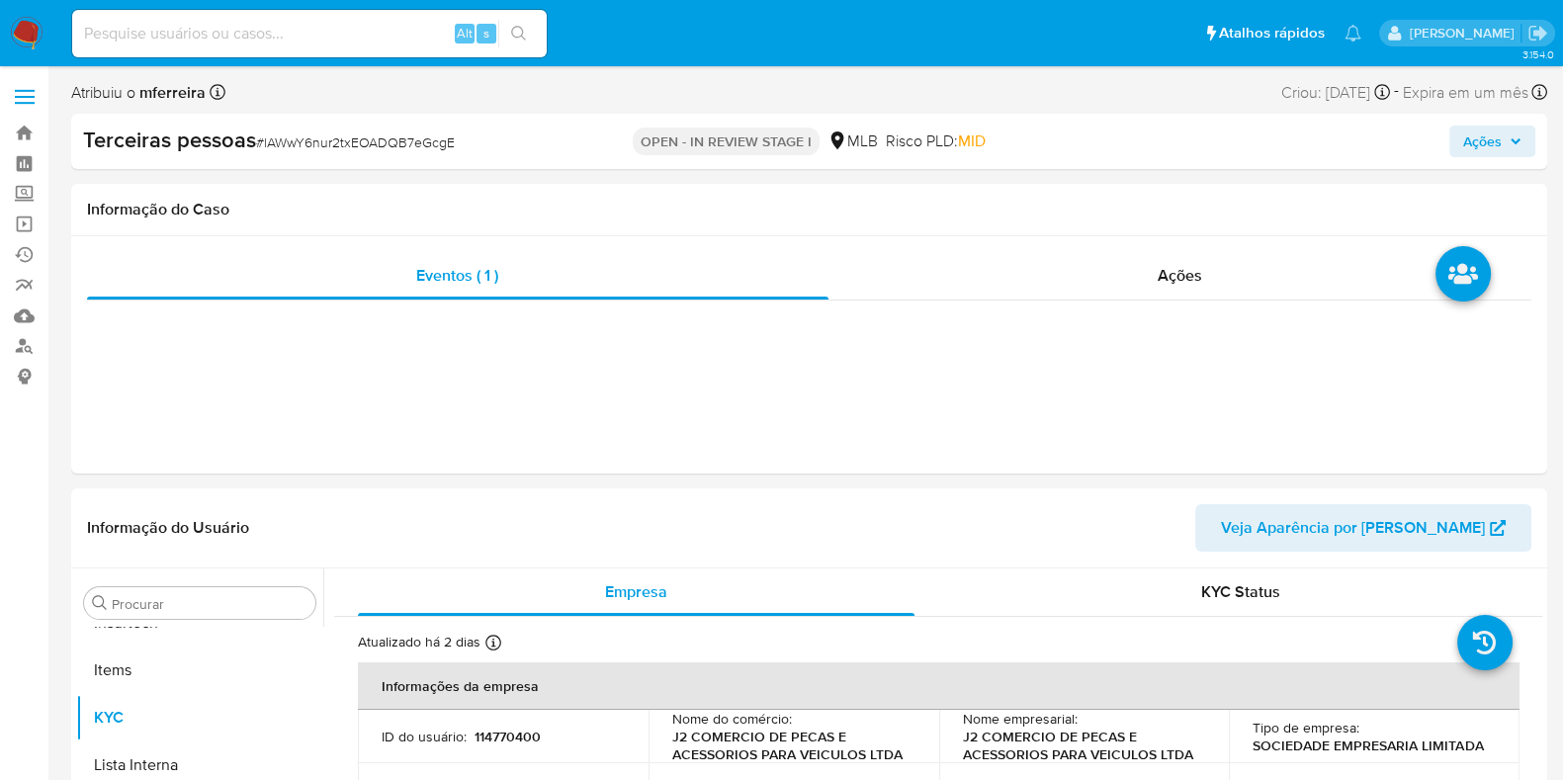
select select "10"
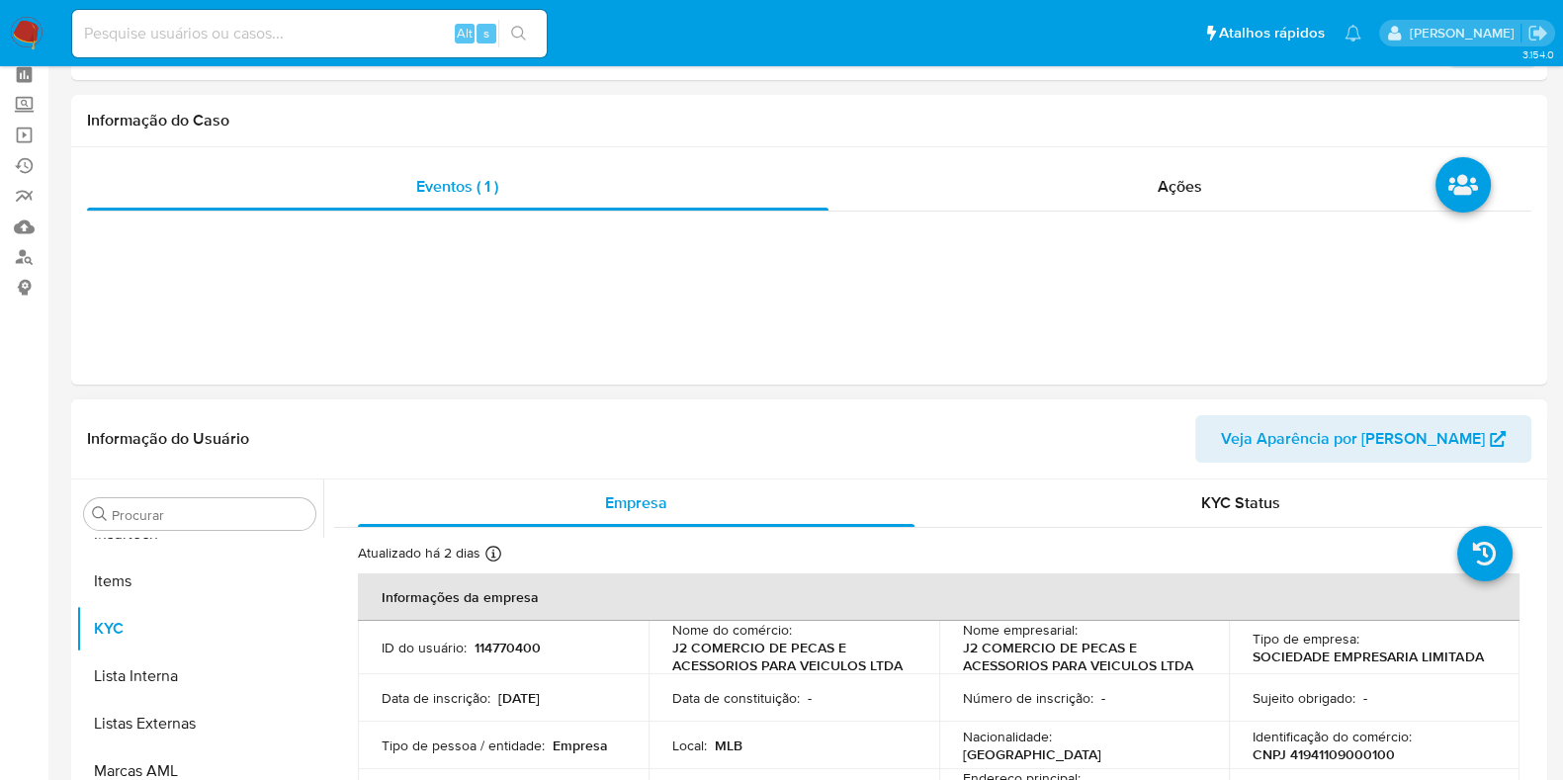
scroll to position [246, 0]
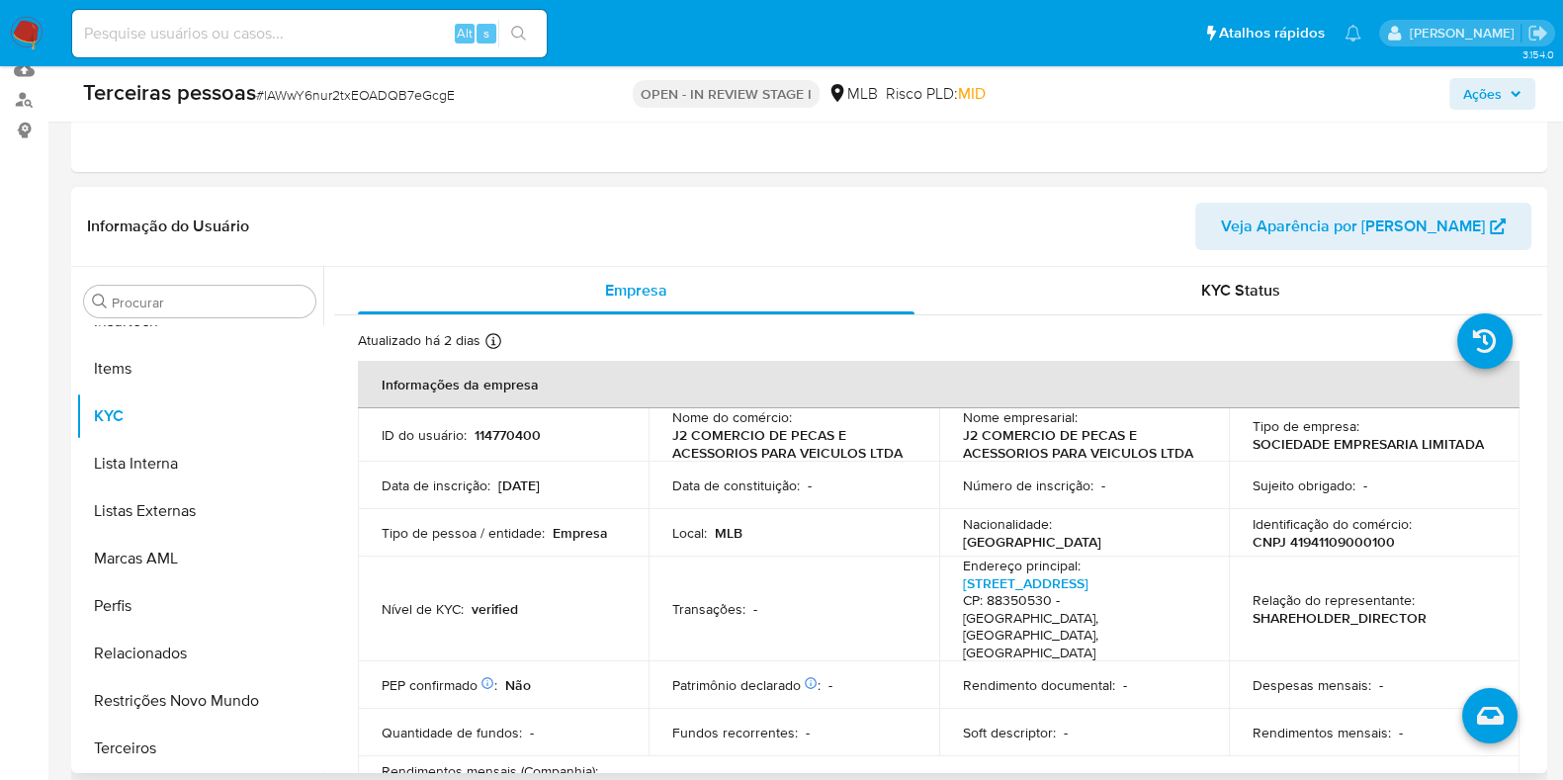
click at [1320, 540] on p "CNPJ 41941109000100" at bounding box center [1324, 542] width 142 height 18
copy p "41941109000100"
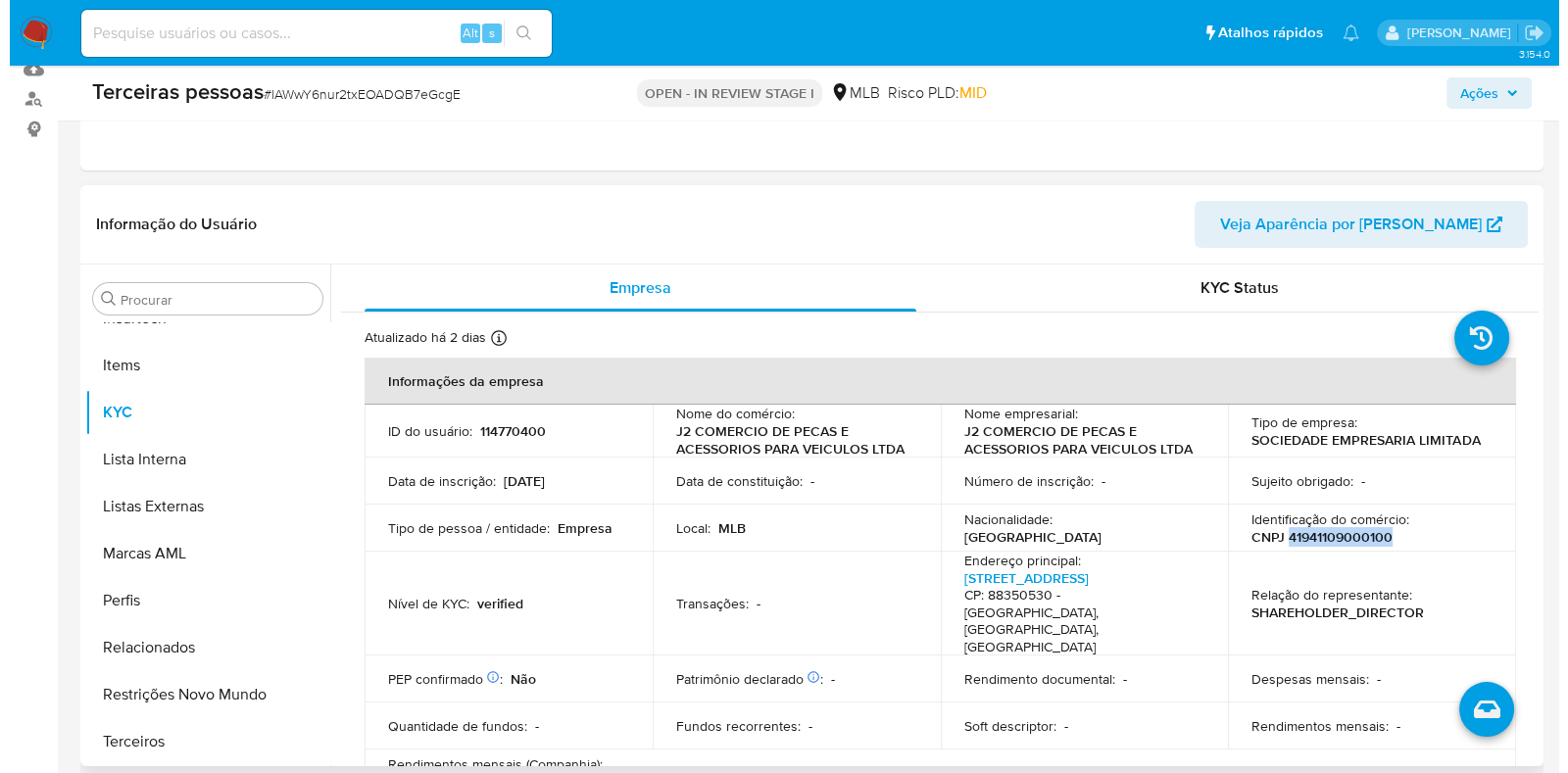
scroll to position [332, 0]
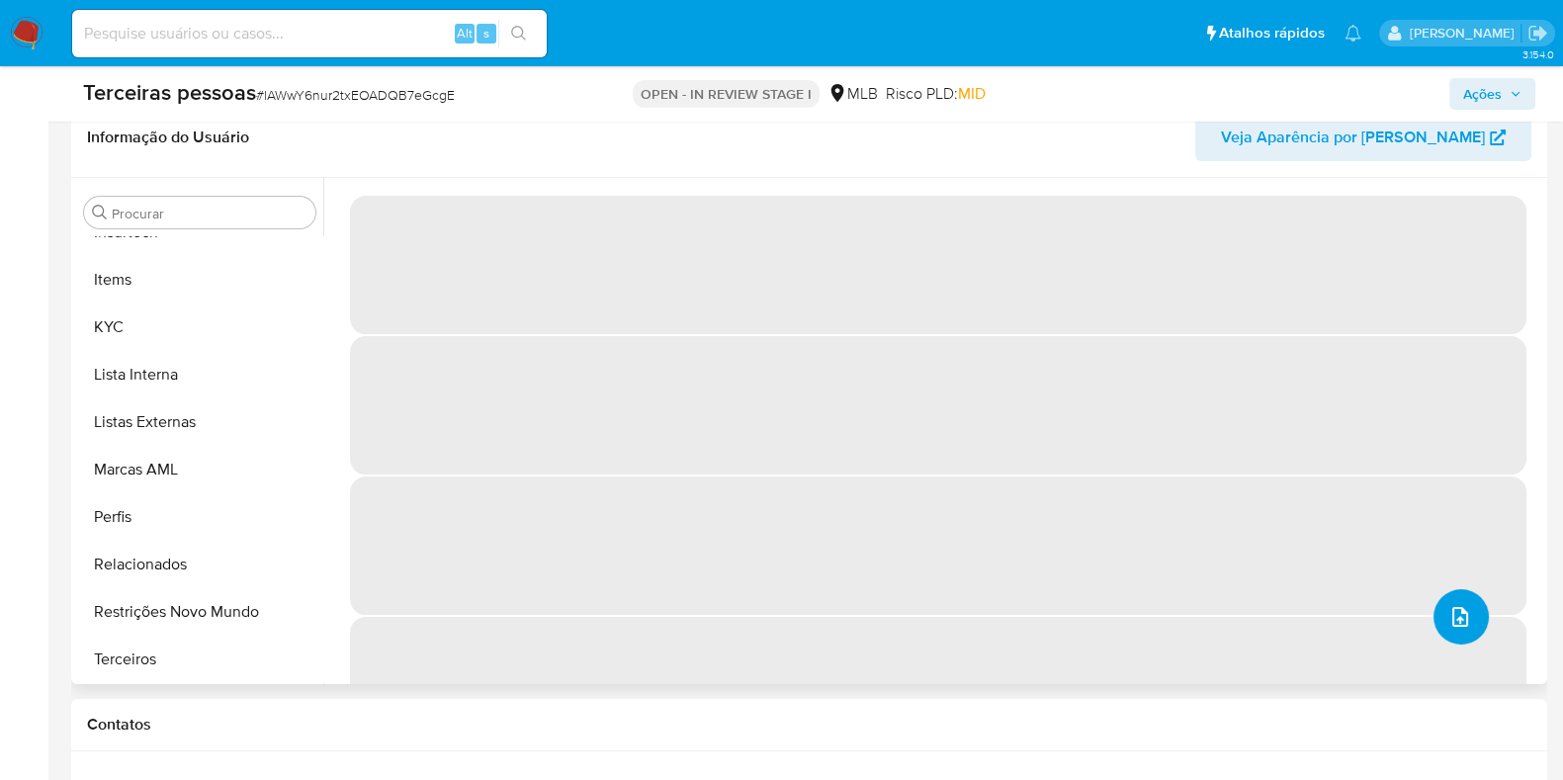
click at [1462, 600] on button "upload-file" at bounding box center [1461, 616] width 55 height 55
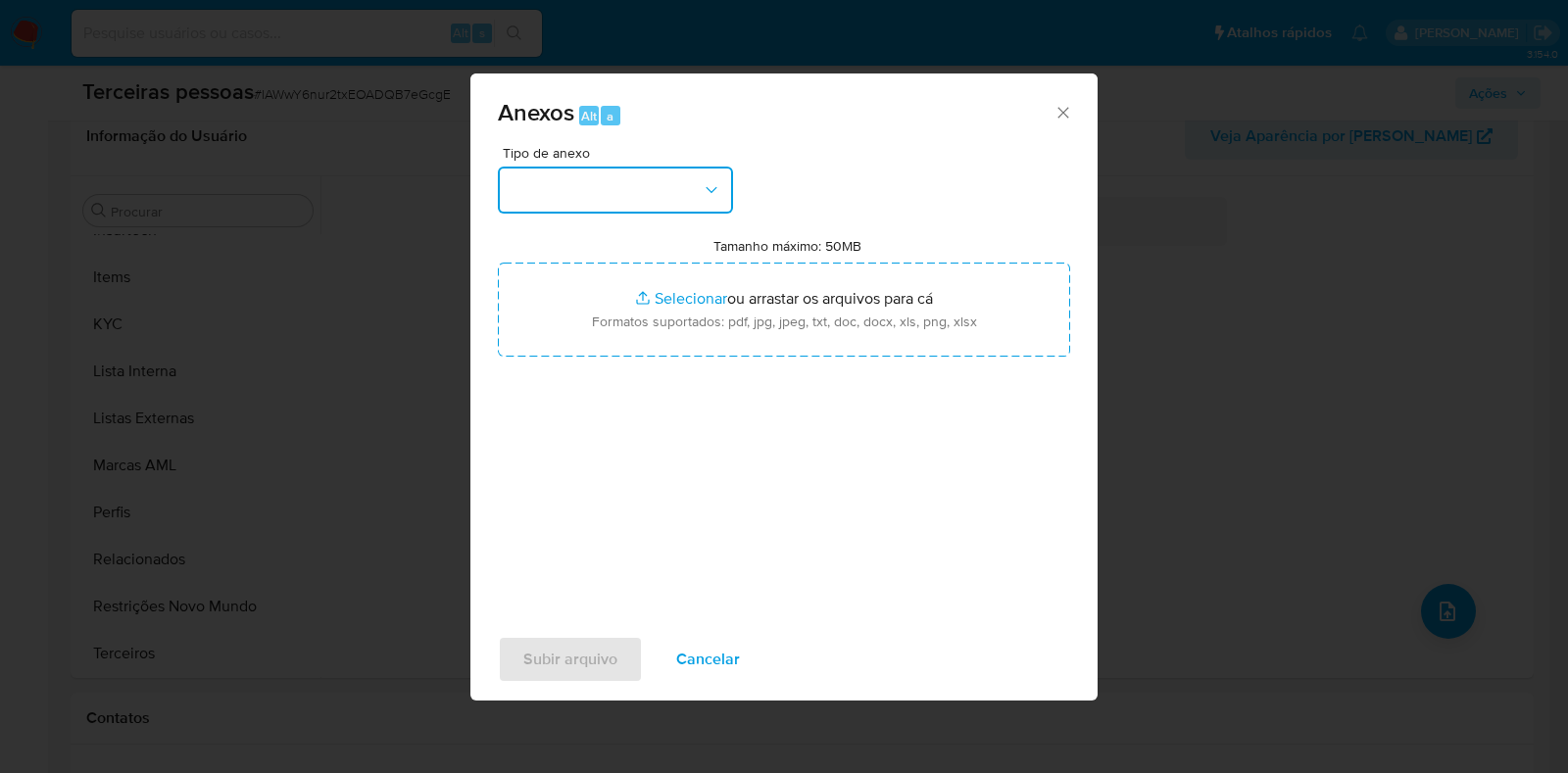
click at [649, 200] on button "button" at bounding box center [615, 189] width 235 height 47
click at [638, 175] on button "button" at bounding box center [615, 189] width 235 height 47
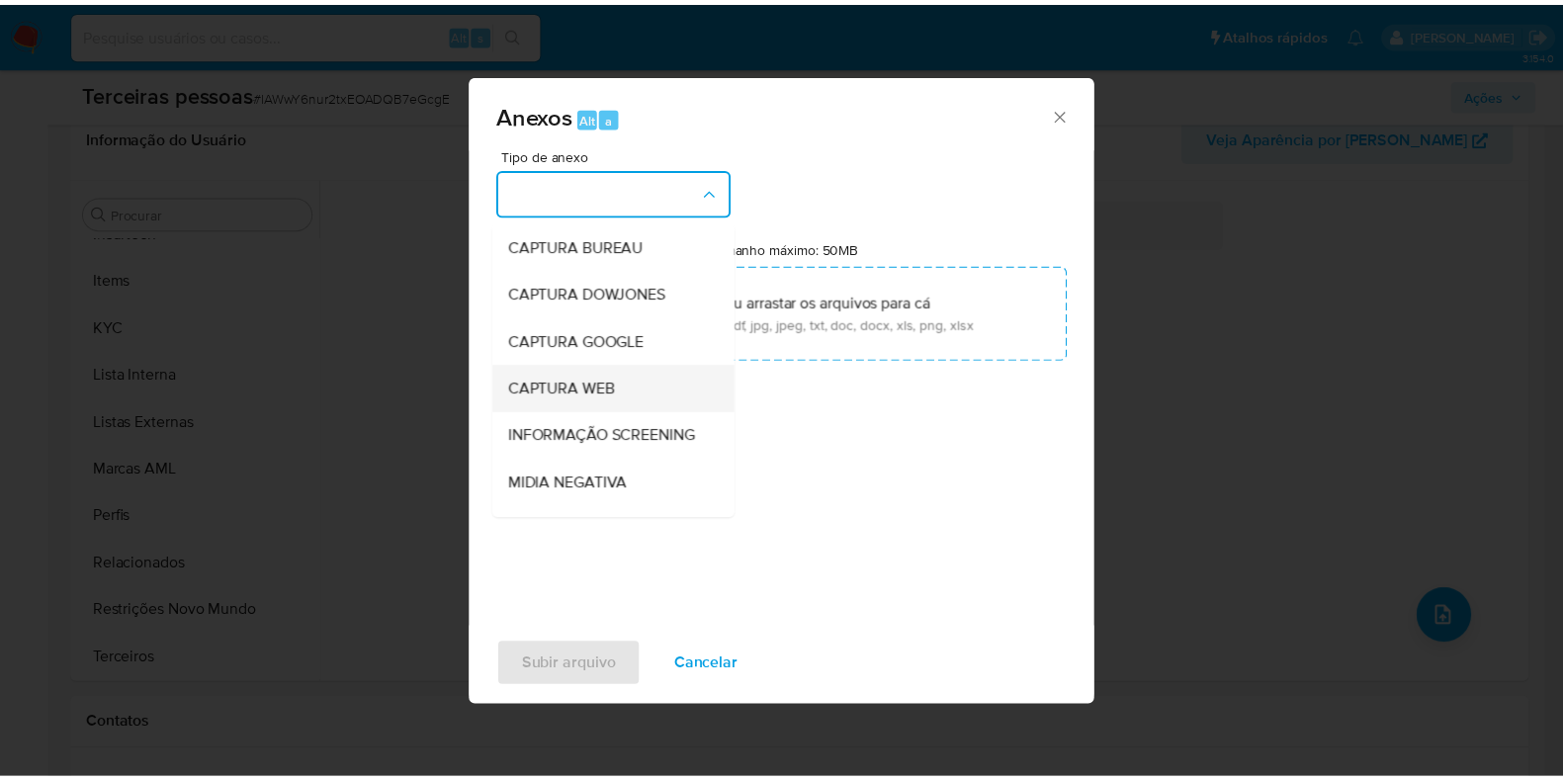
scroll to position [305, 0]
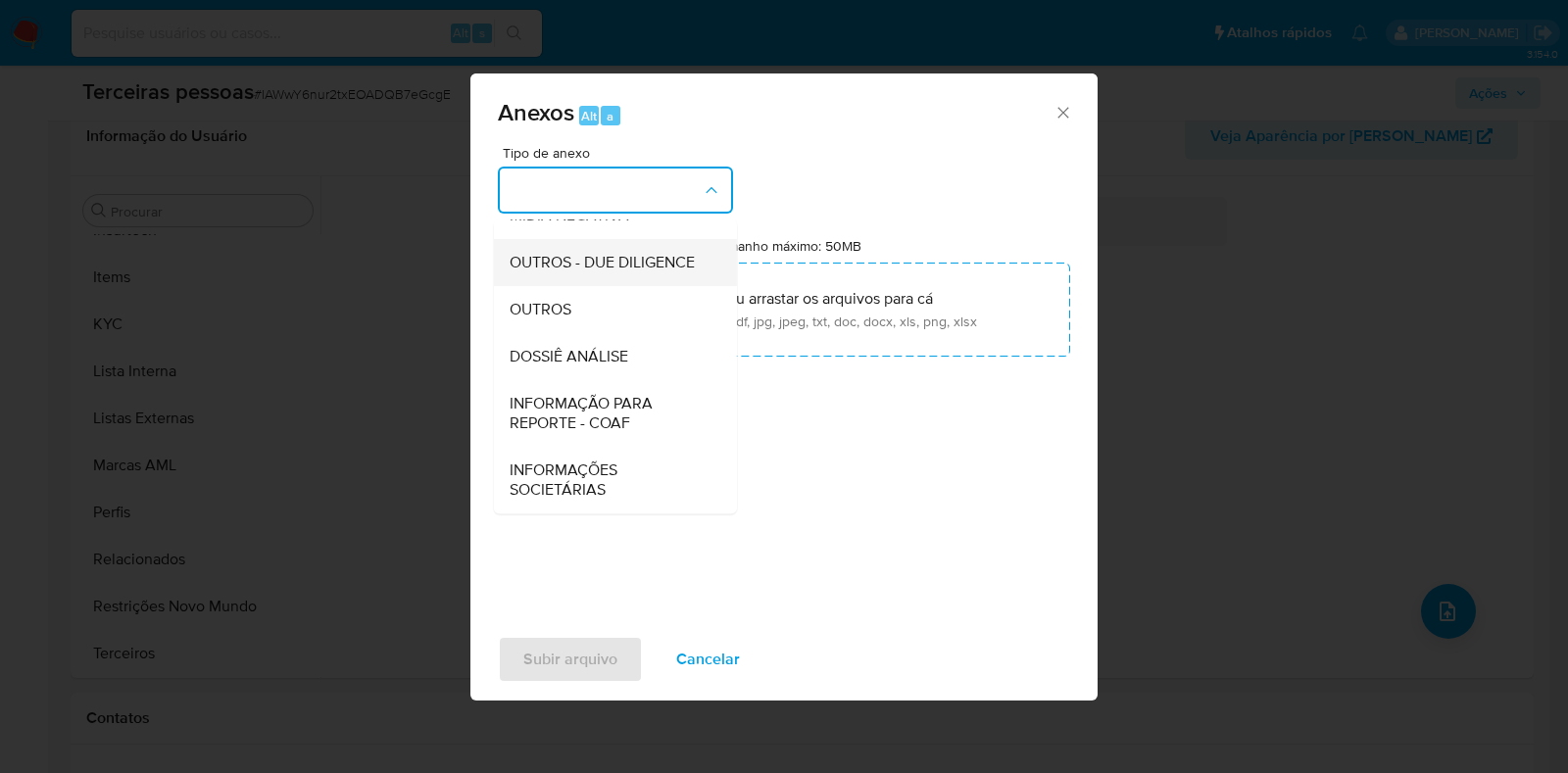
click at [568, 278] on div "OUTROS - DUE DILIGENCE" at bounding box center [610, 262] width 200 height 47
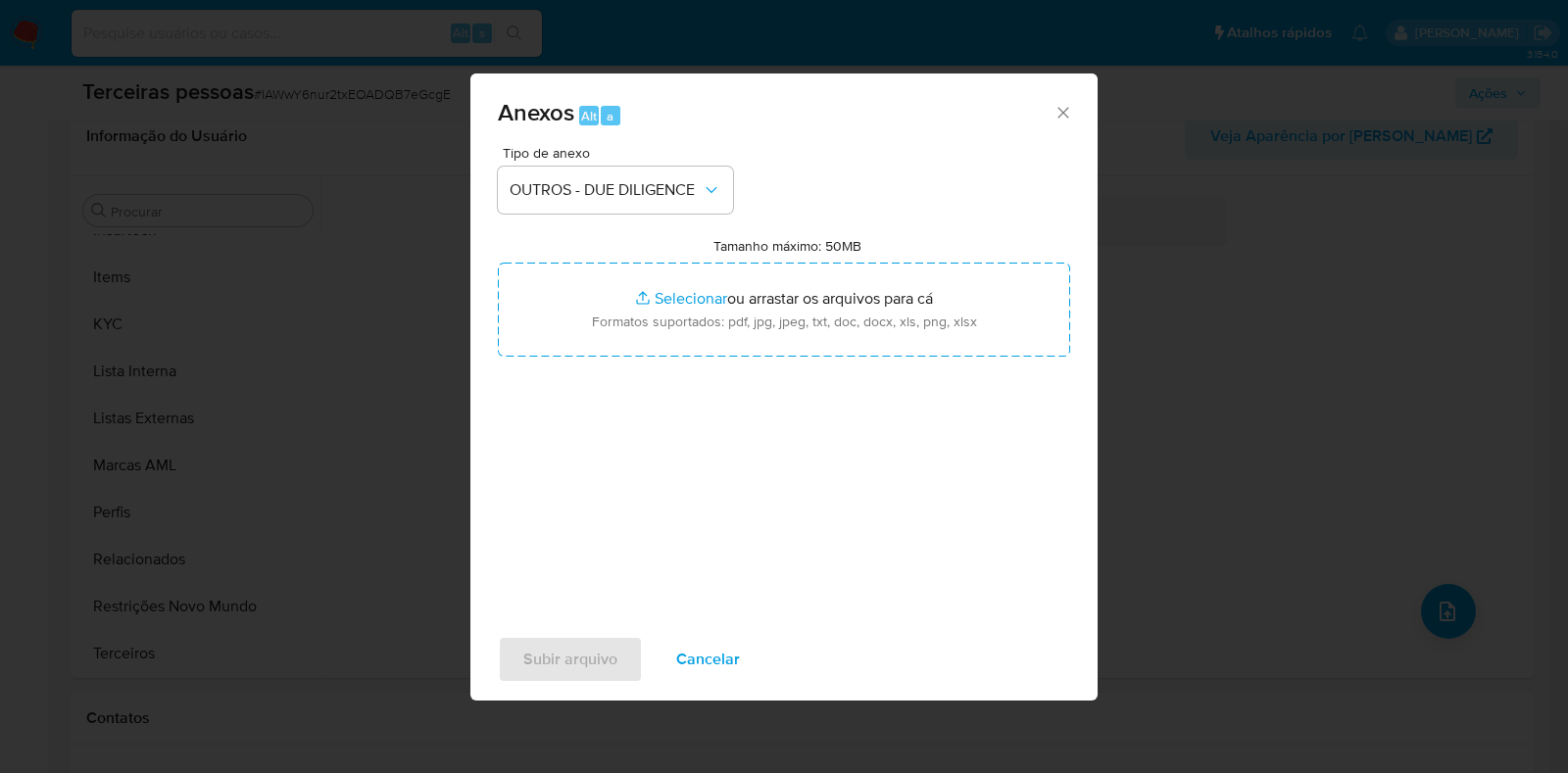
click at [659, 358] on div "Tipo de anexo OUTROS - DUE DILIGENCE Tamanho máximo: 50MB Selecionar arquivos S…" at bounding box center [783, 377] width 572 height 463
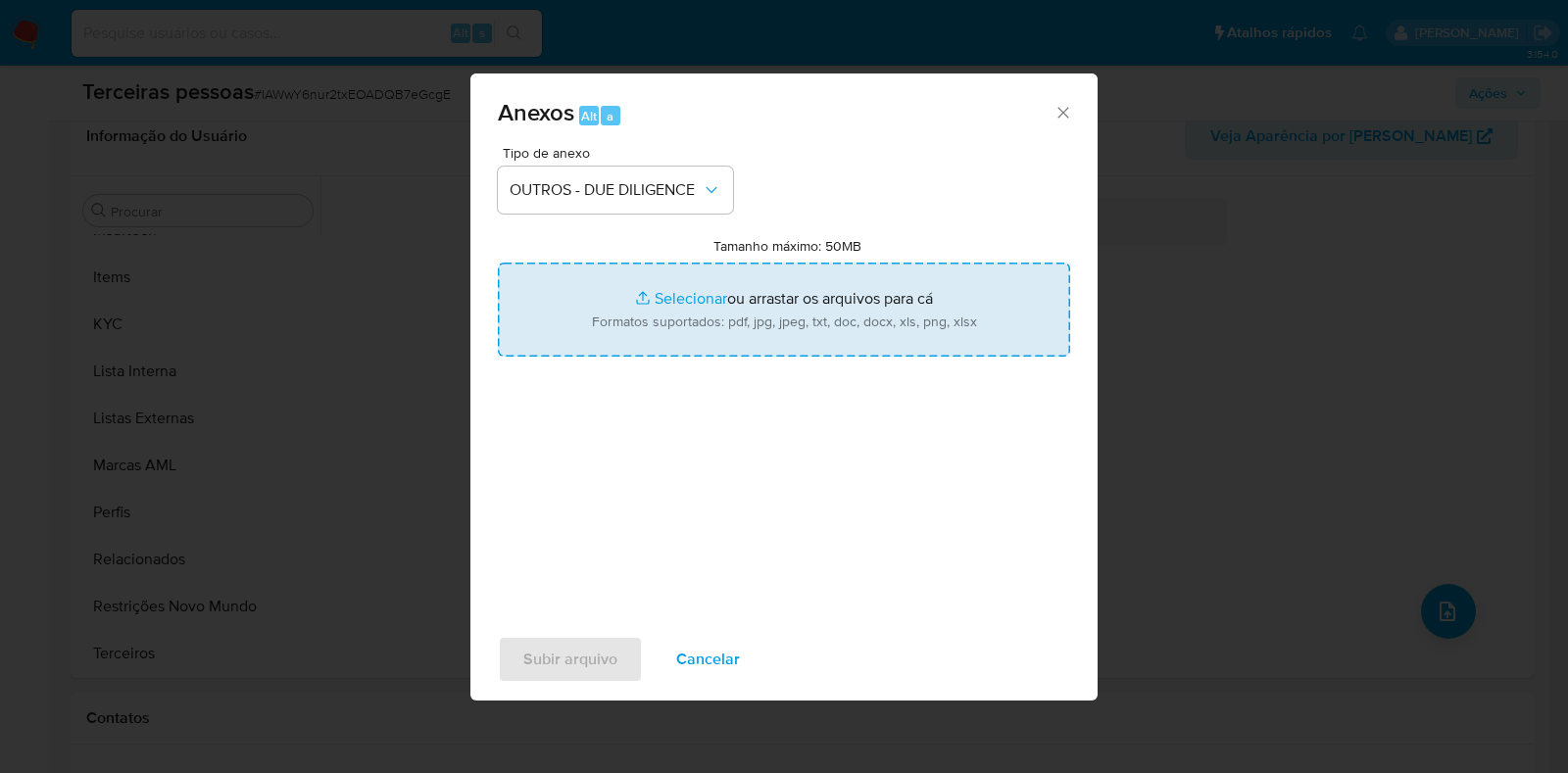
click at [636, 340] on input "Tamanho máximo: 50MB Selecionar arquivos" at bounding box center [783, 309] width 572 height 94
type input "C:\fakepath\Cartão CNPJ Rede J2.pdf"
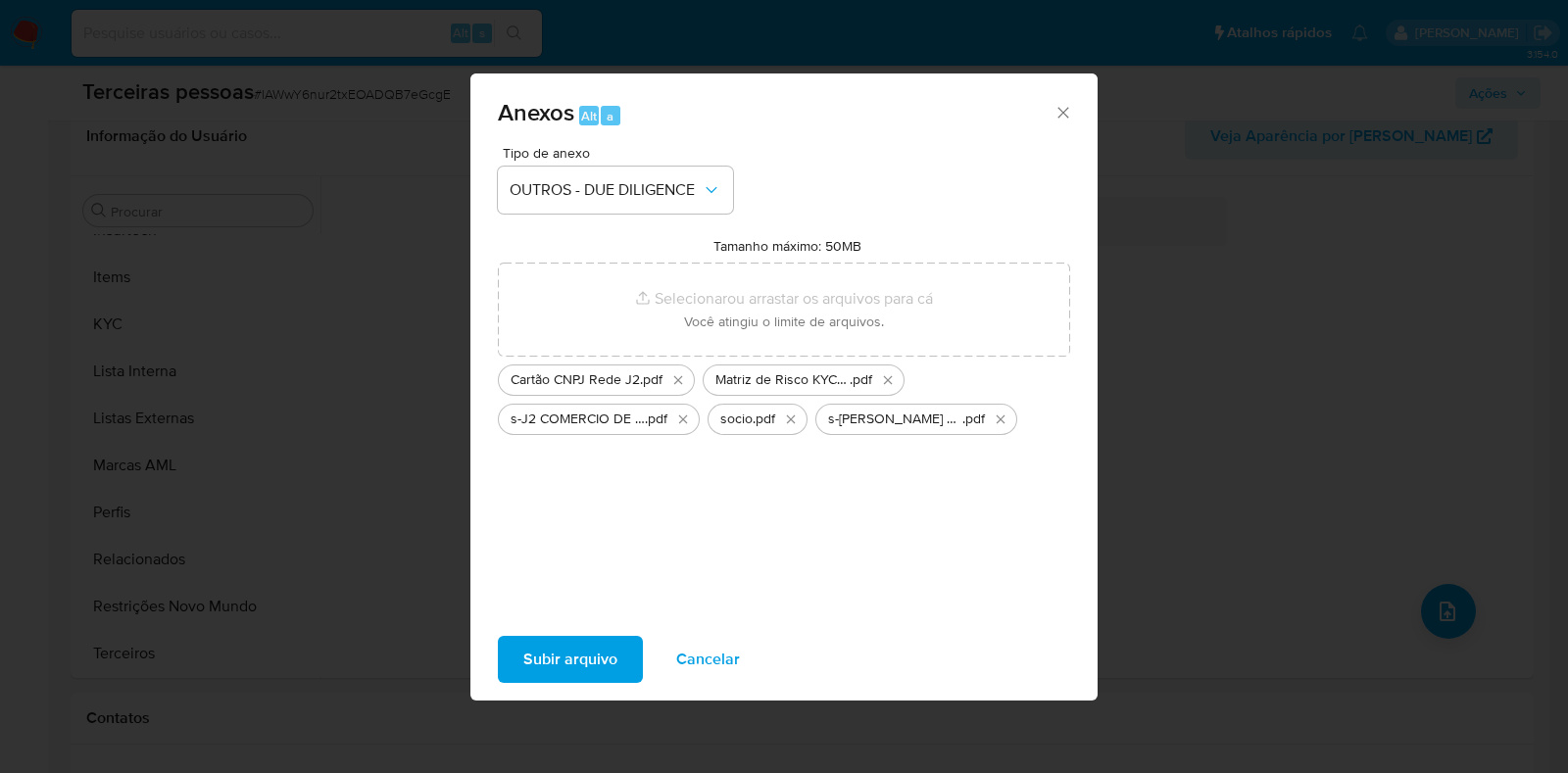
click at [600, 667] on span "Subir arquivo" at bounding box center [570, 660] width 94 height 44
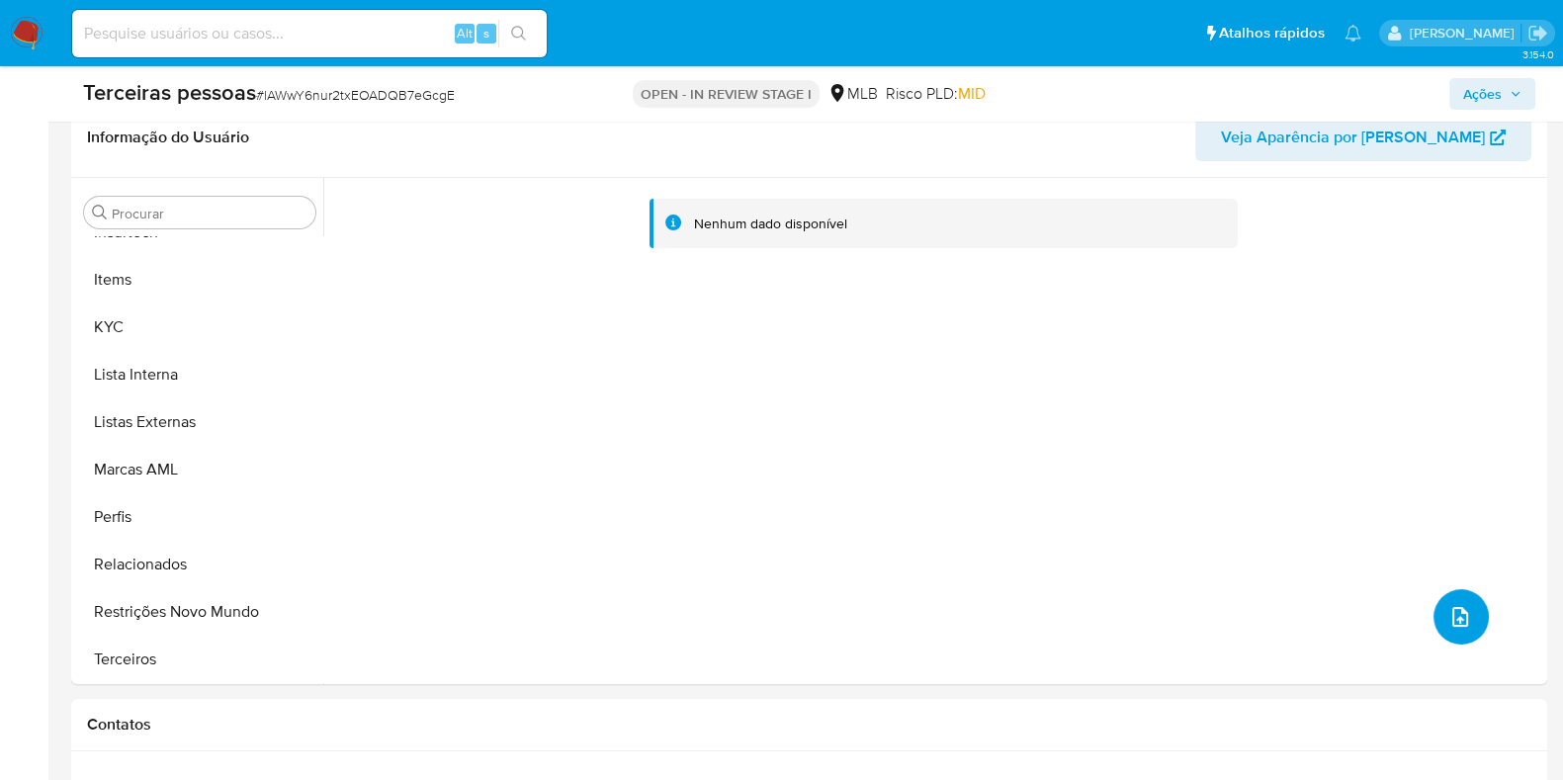
scroll to position [0, 0]
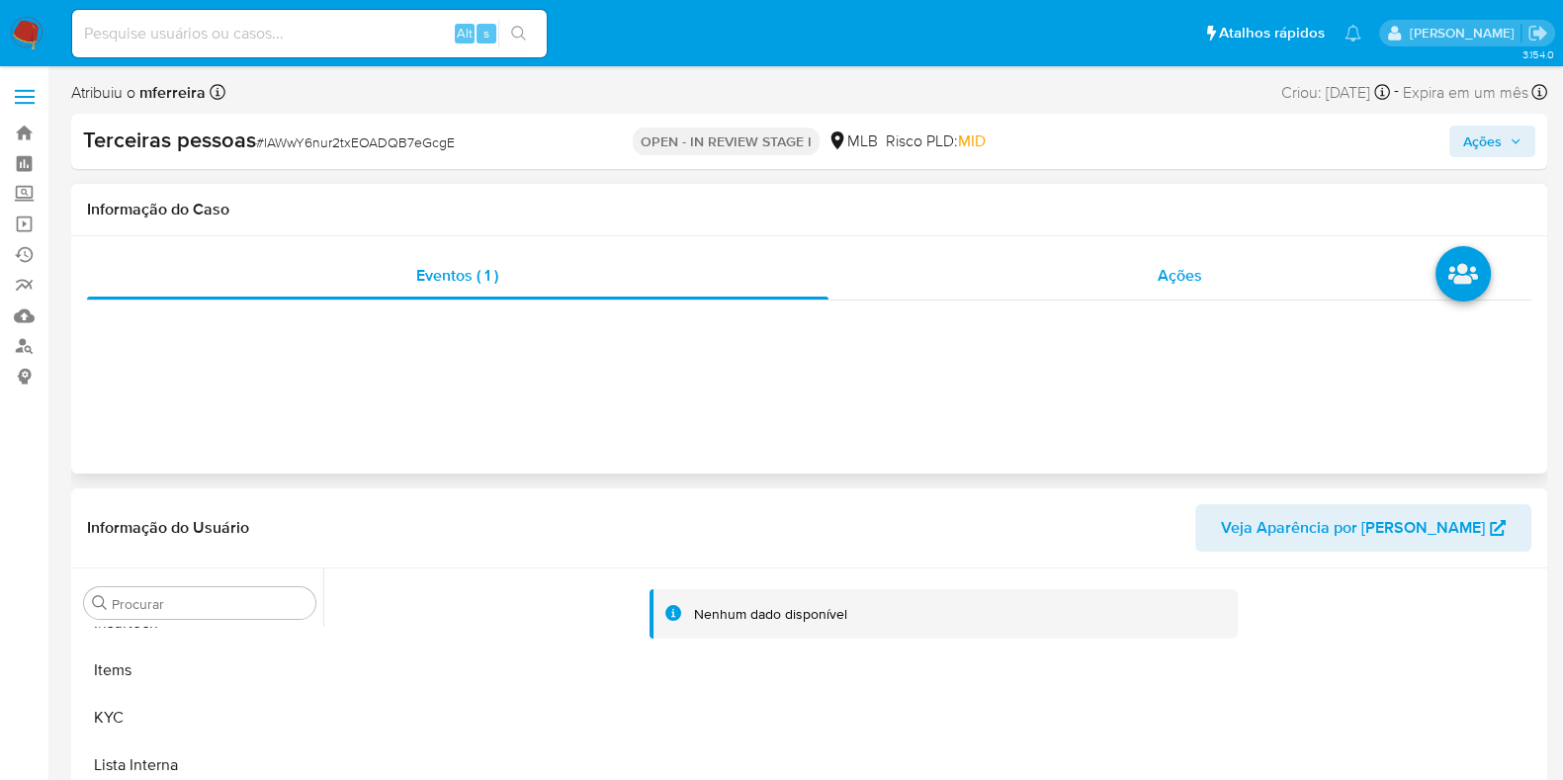
click at [1245, 253] on div "Ações" at bounding box center [1181, 275] width 704 height 47
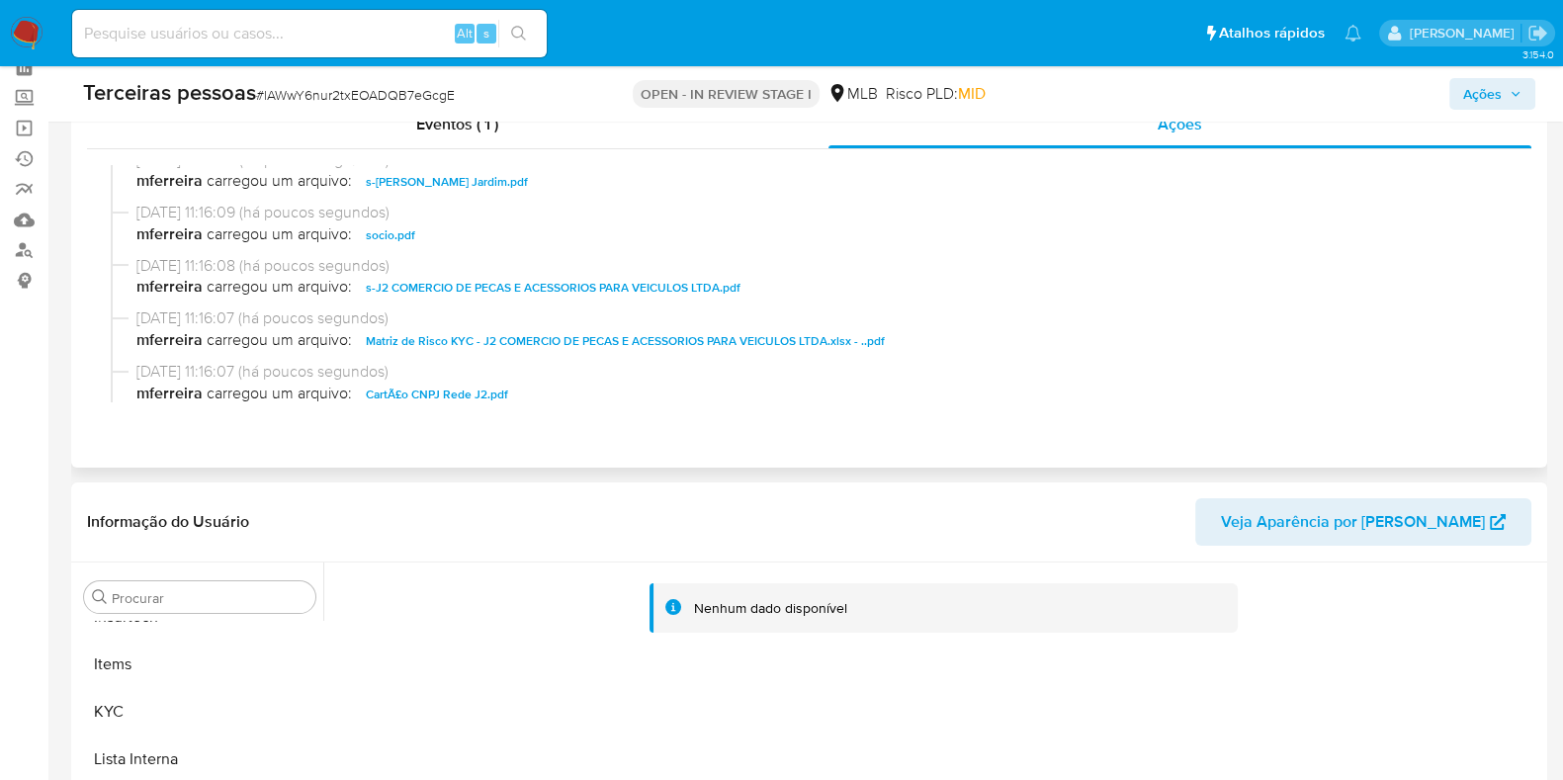
scroll to position [14, 0]
click at [1494, 101] on span "Ações" at bounding box center [1482, 94] width 39 height 32
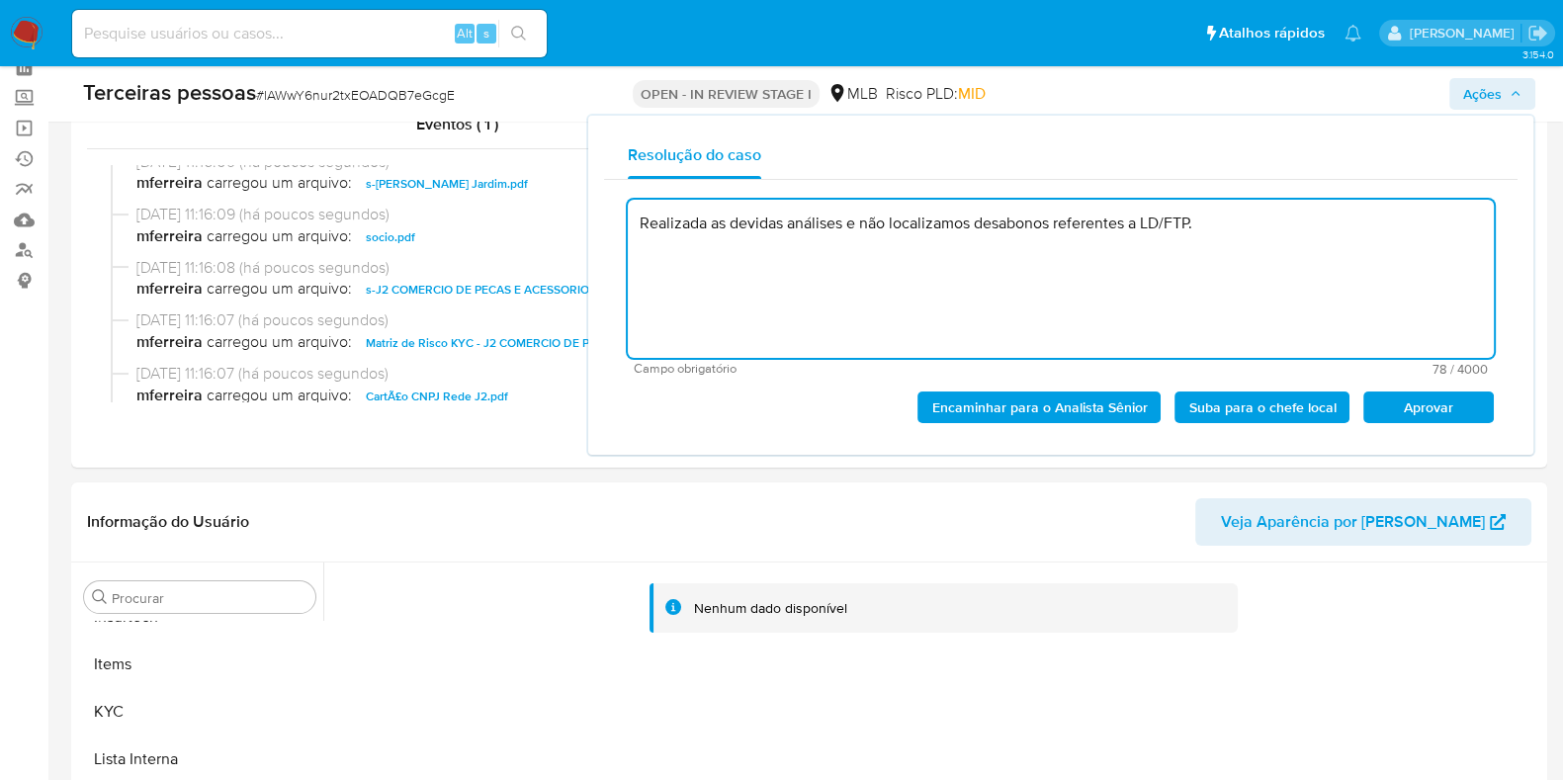
click at [1425, 415] on span "Aprovar" at bounding box center [1428, 407] width 103 height 28
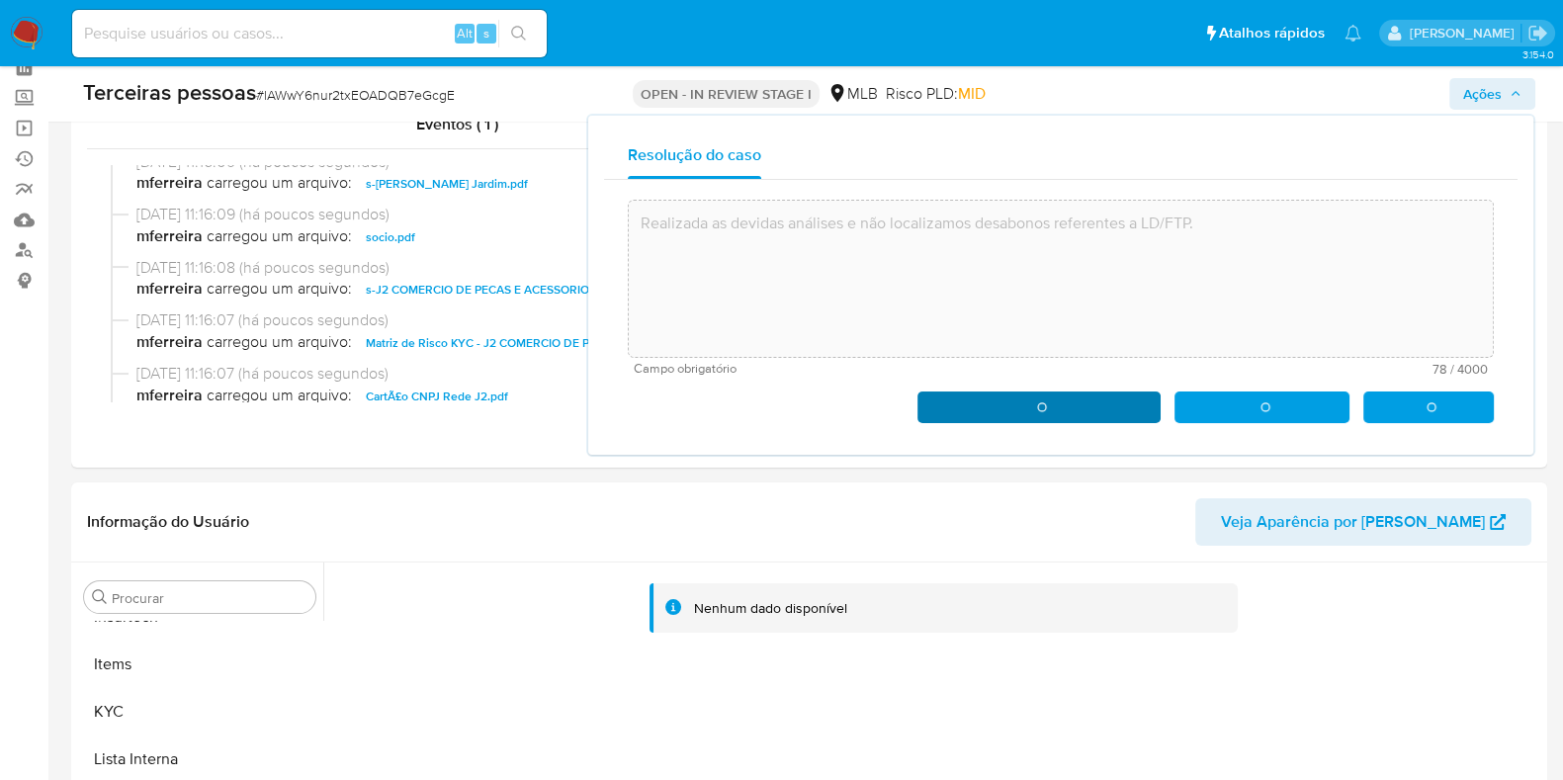
type textarea "Realizada as devidas análises e não localizamos desabonos referentes a LD/FTP."
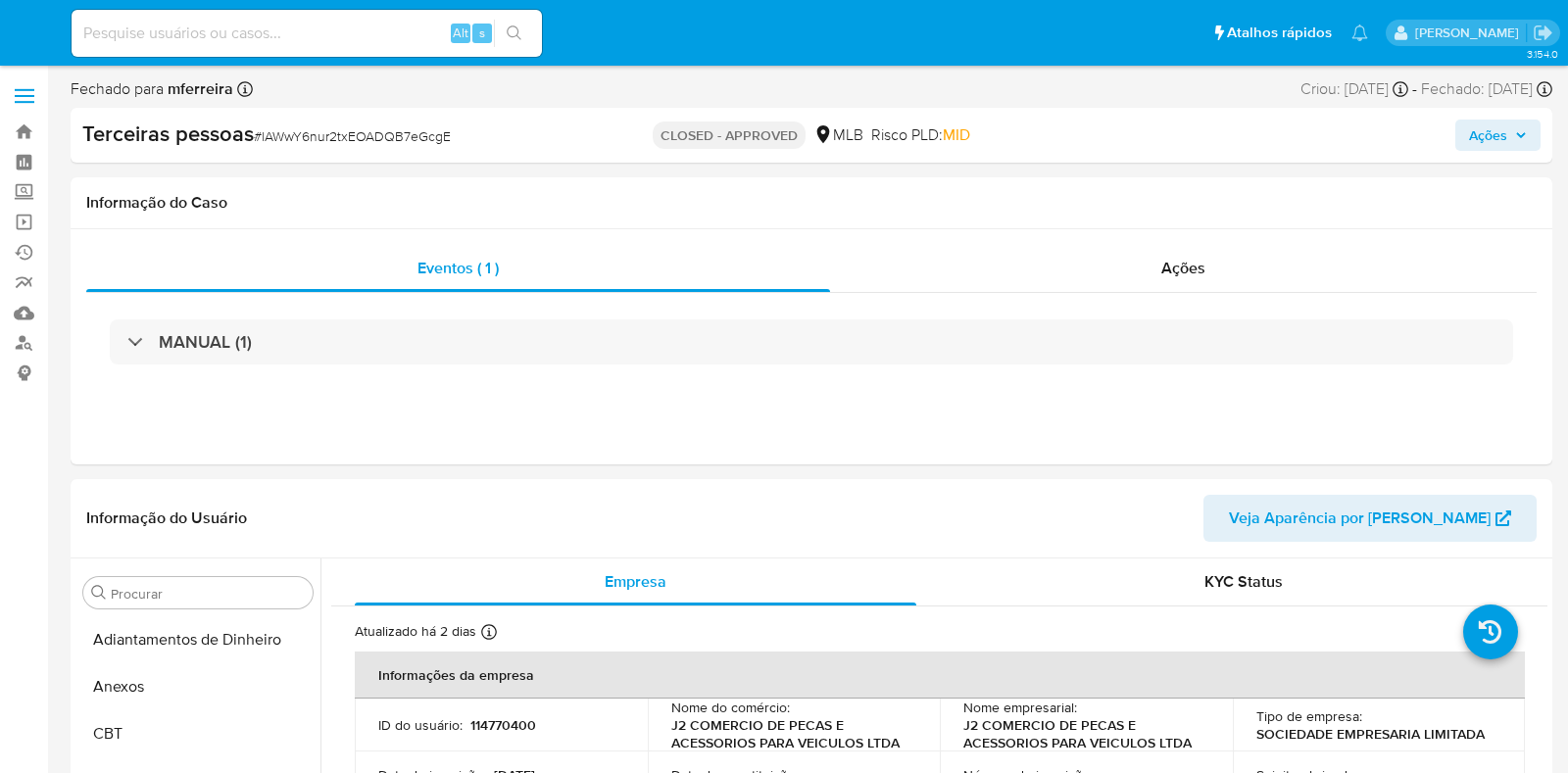
select select "10"
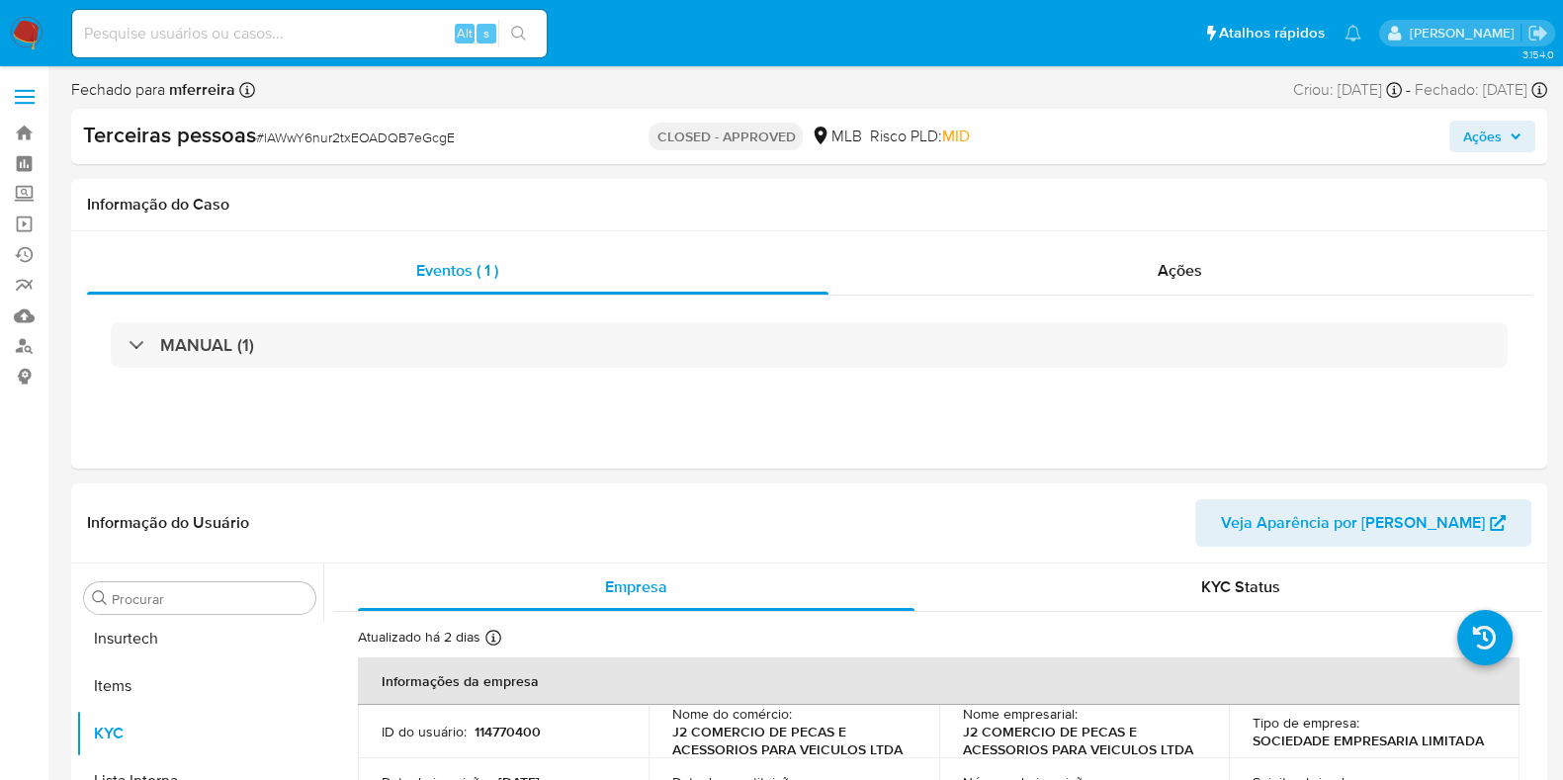
scroll to position [929, 0]
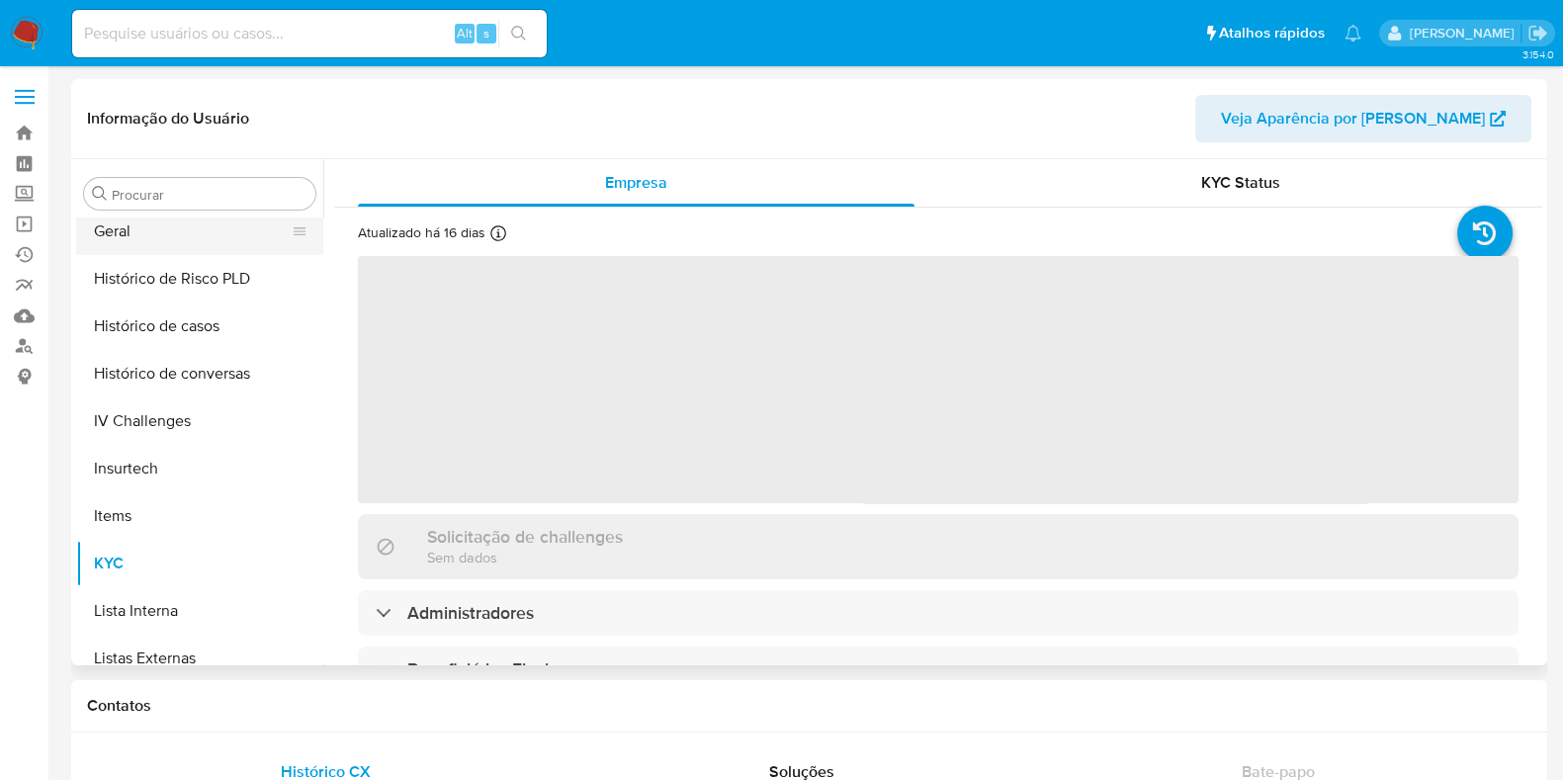
scroll to position [512, 0]
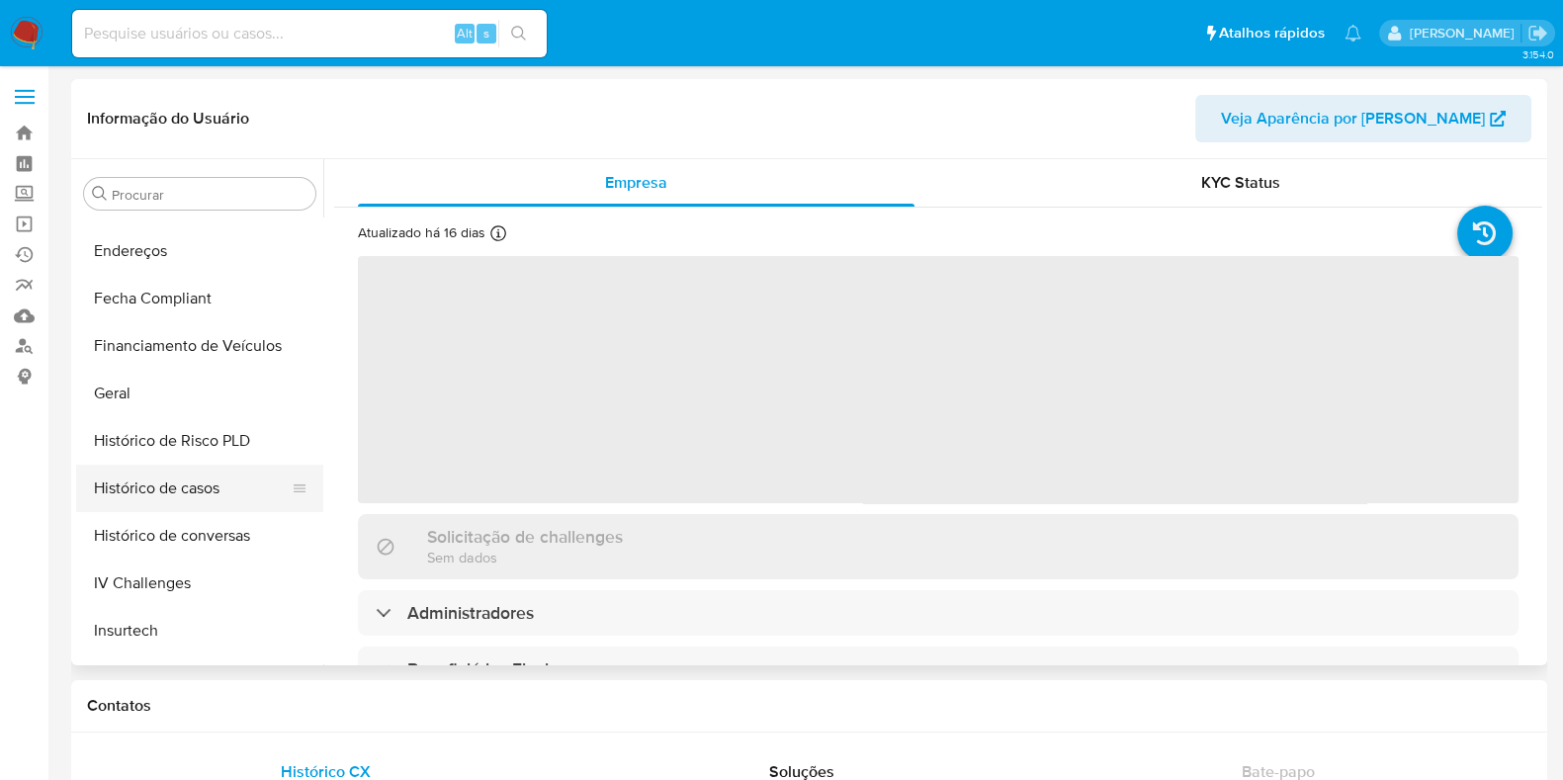
click at [202, 491] on button "Histórico de casos" at bounding box center [191, 488] width 231 height 47
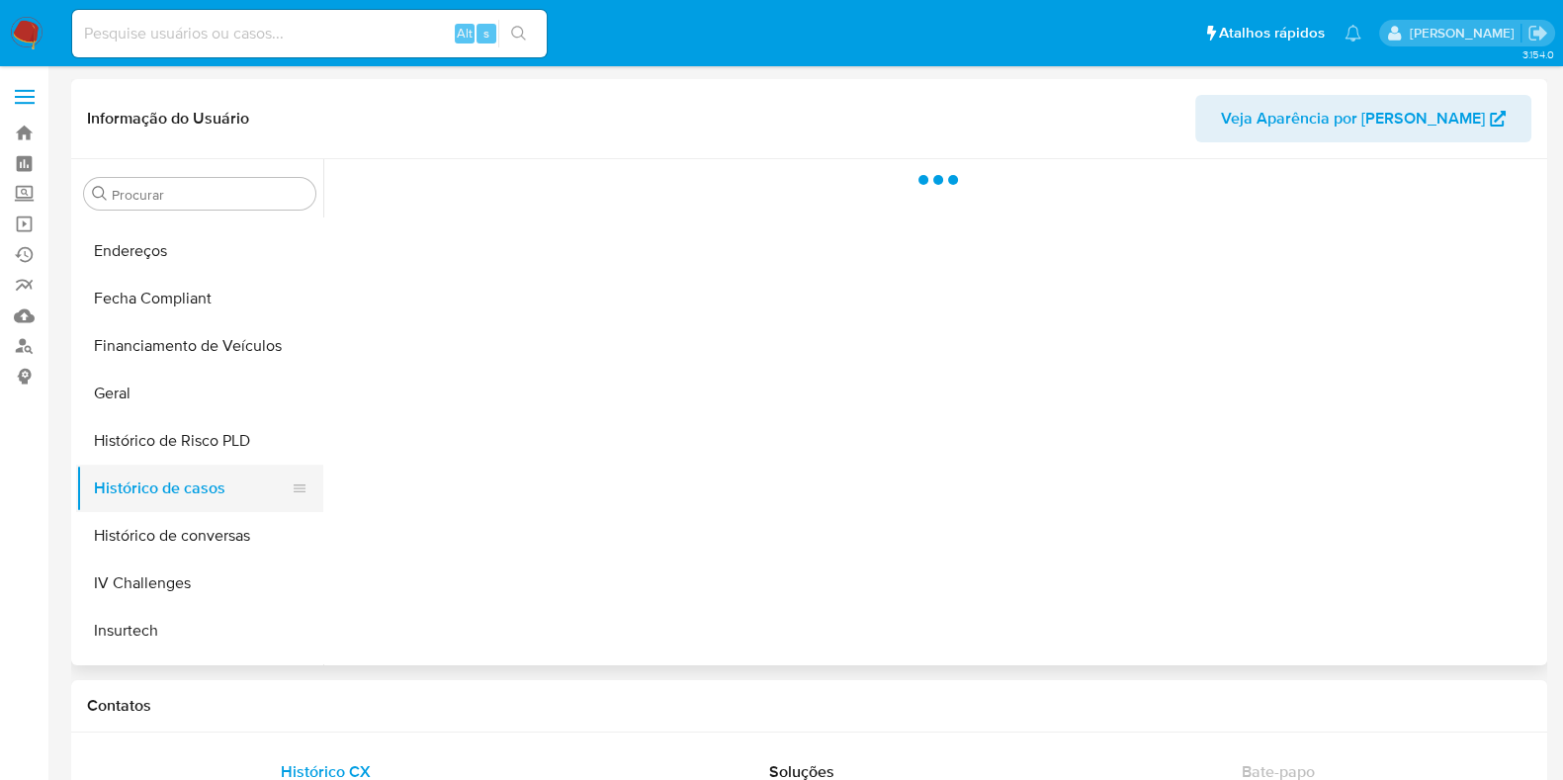
select select "10"
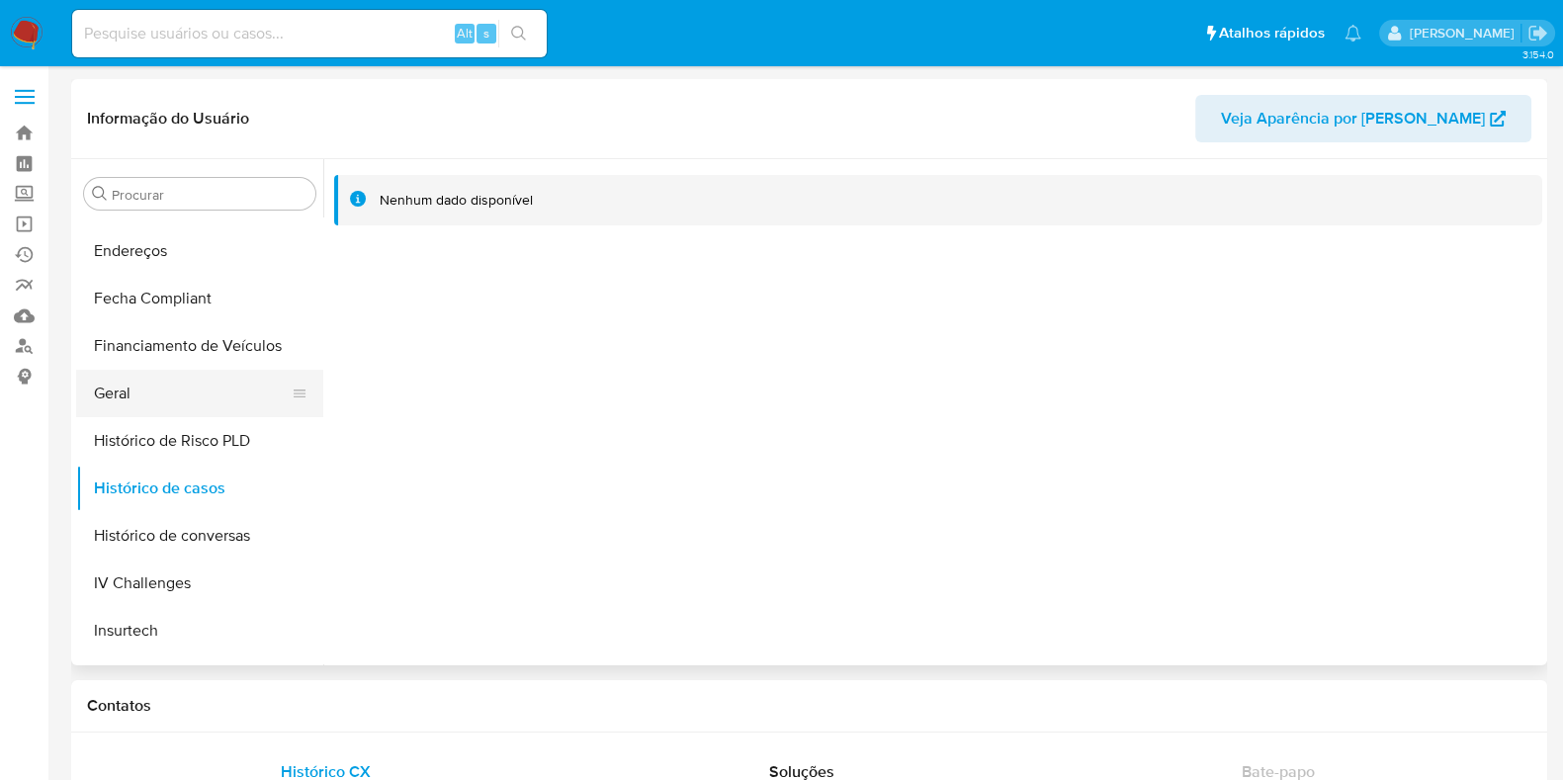
scroll to position [883, 0]
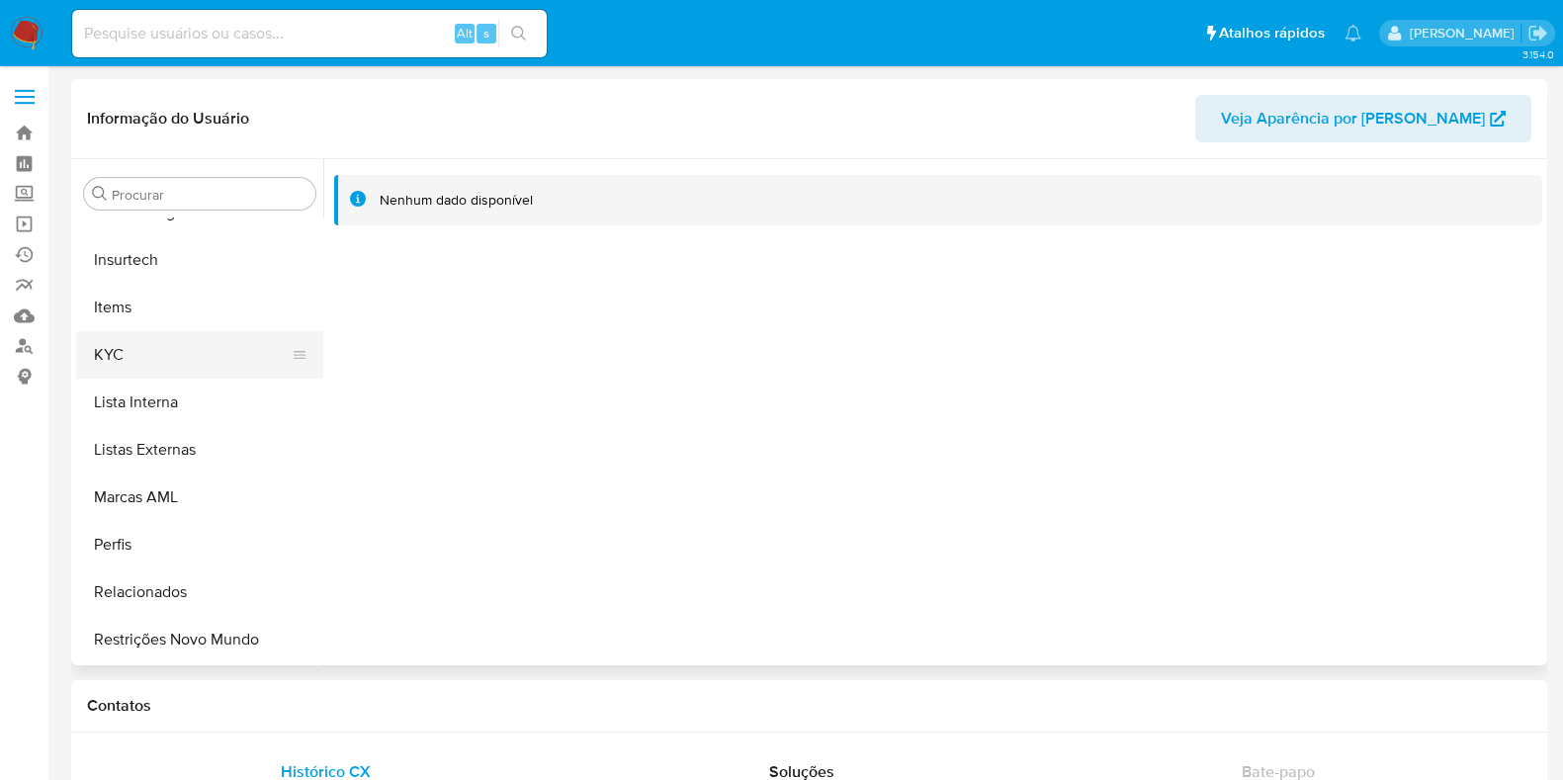
click at [176, 358] on button "KYC" at bounding box center [191, 354] width 231 height 47
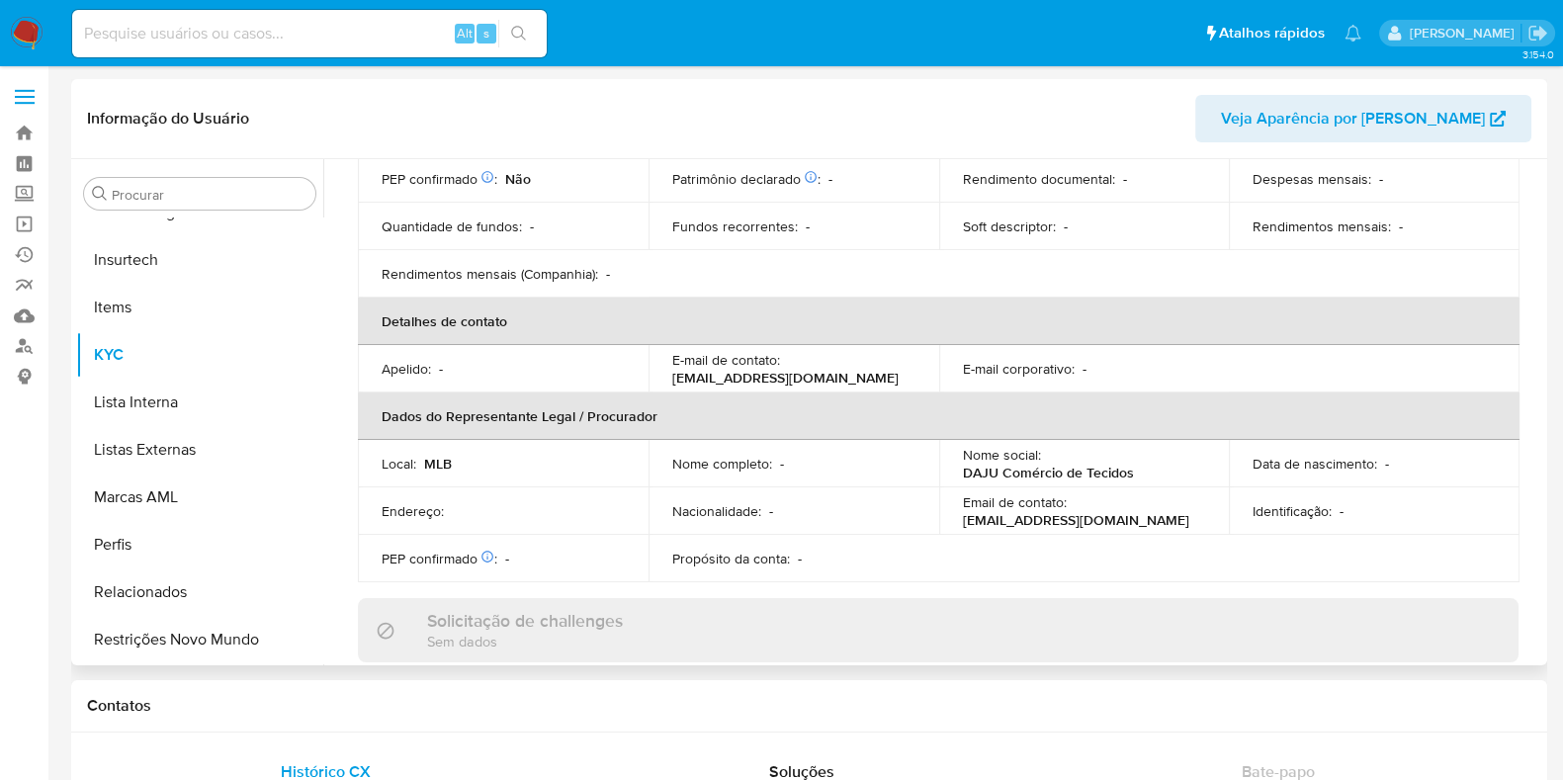
scroll to position [722, 0]
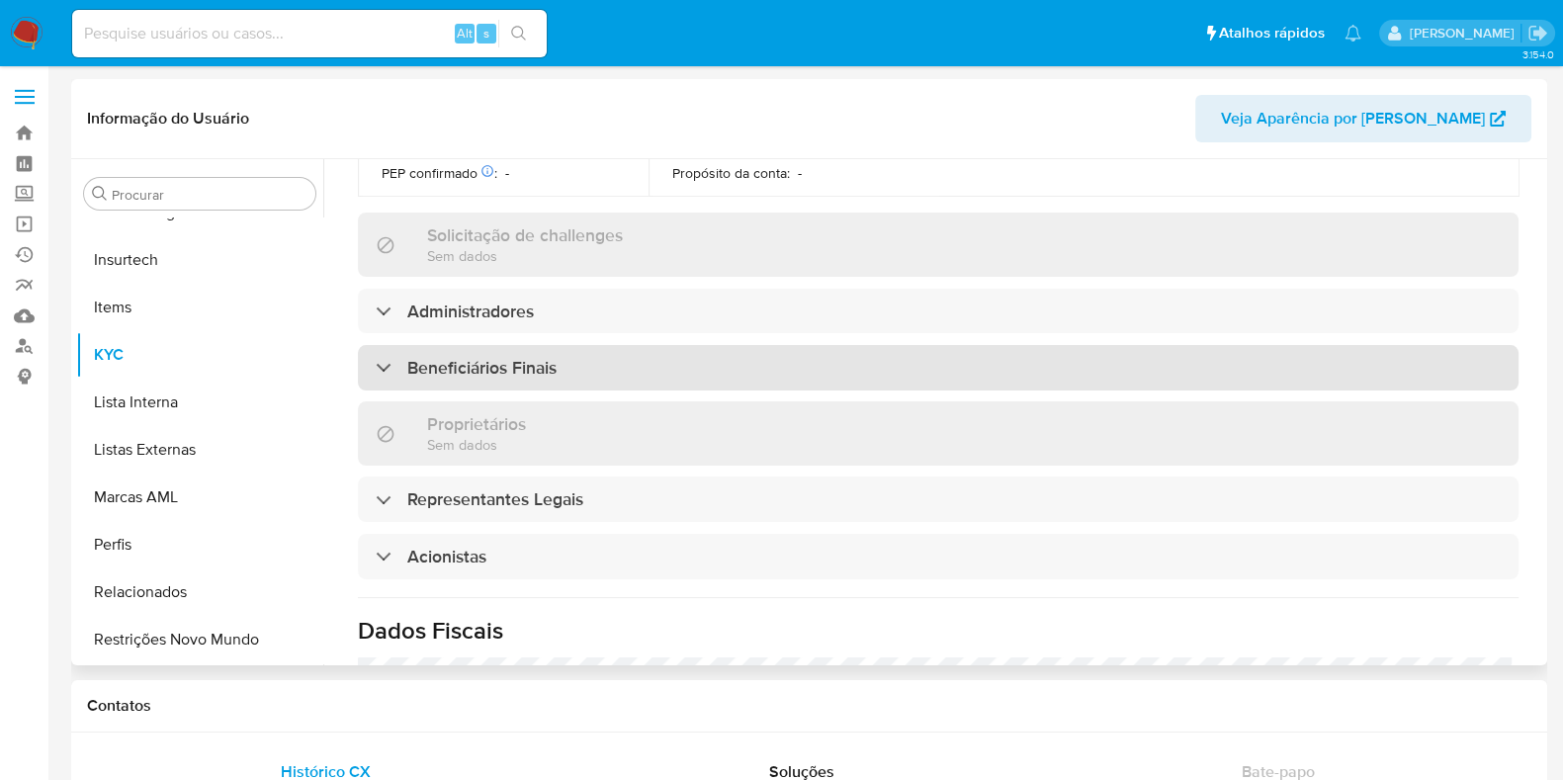
click at [500, 378] on h3 "Beneficiários Finais" at bounding box center [481, 368] width 149 height 22
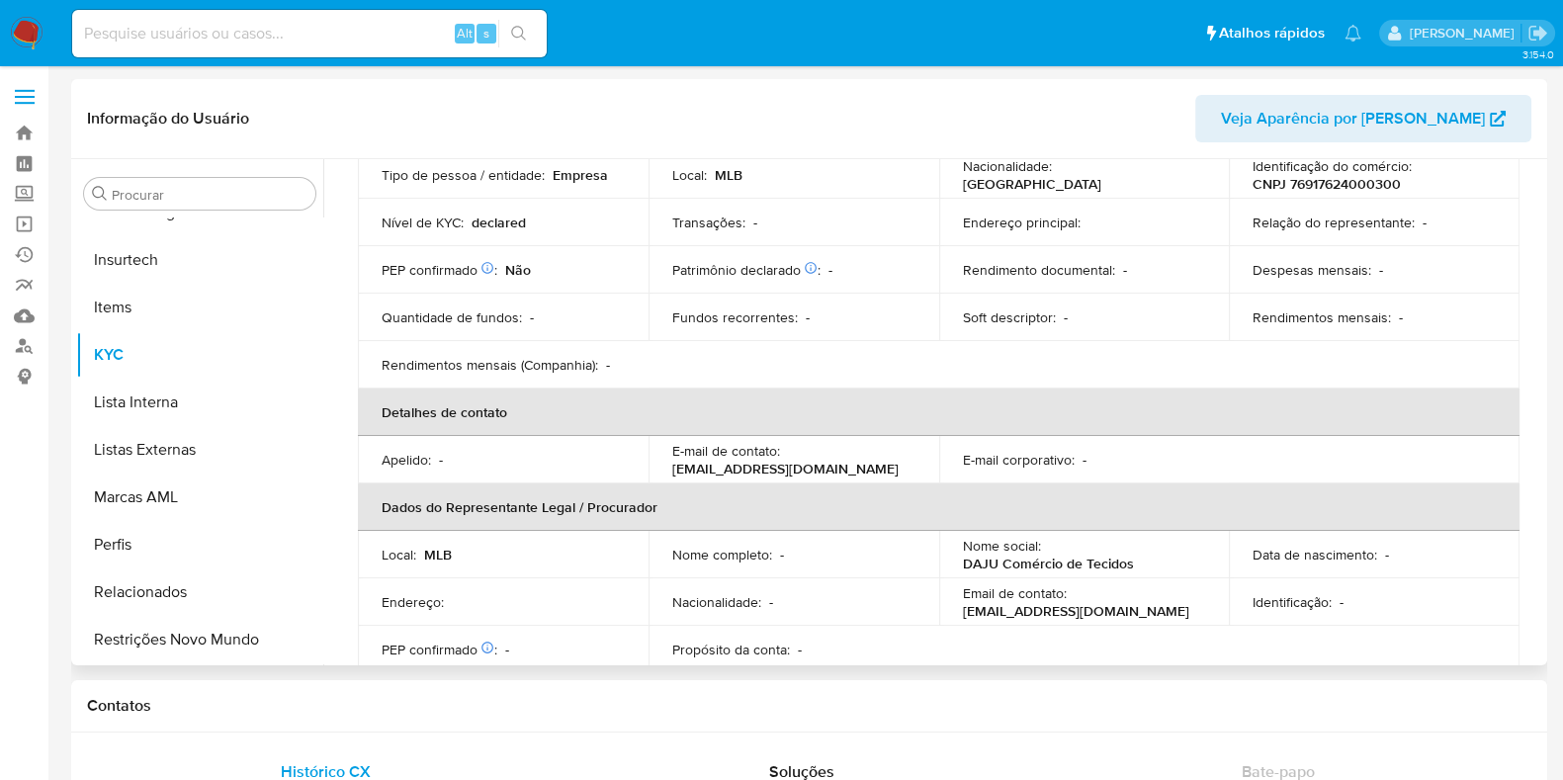
scroll to position [103, 0]
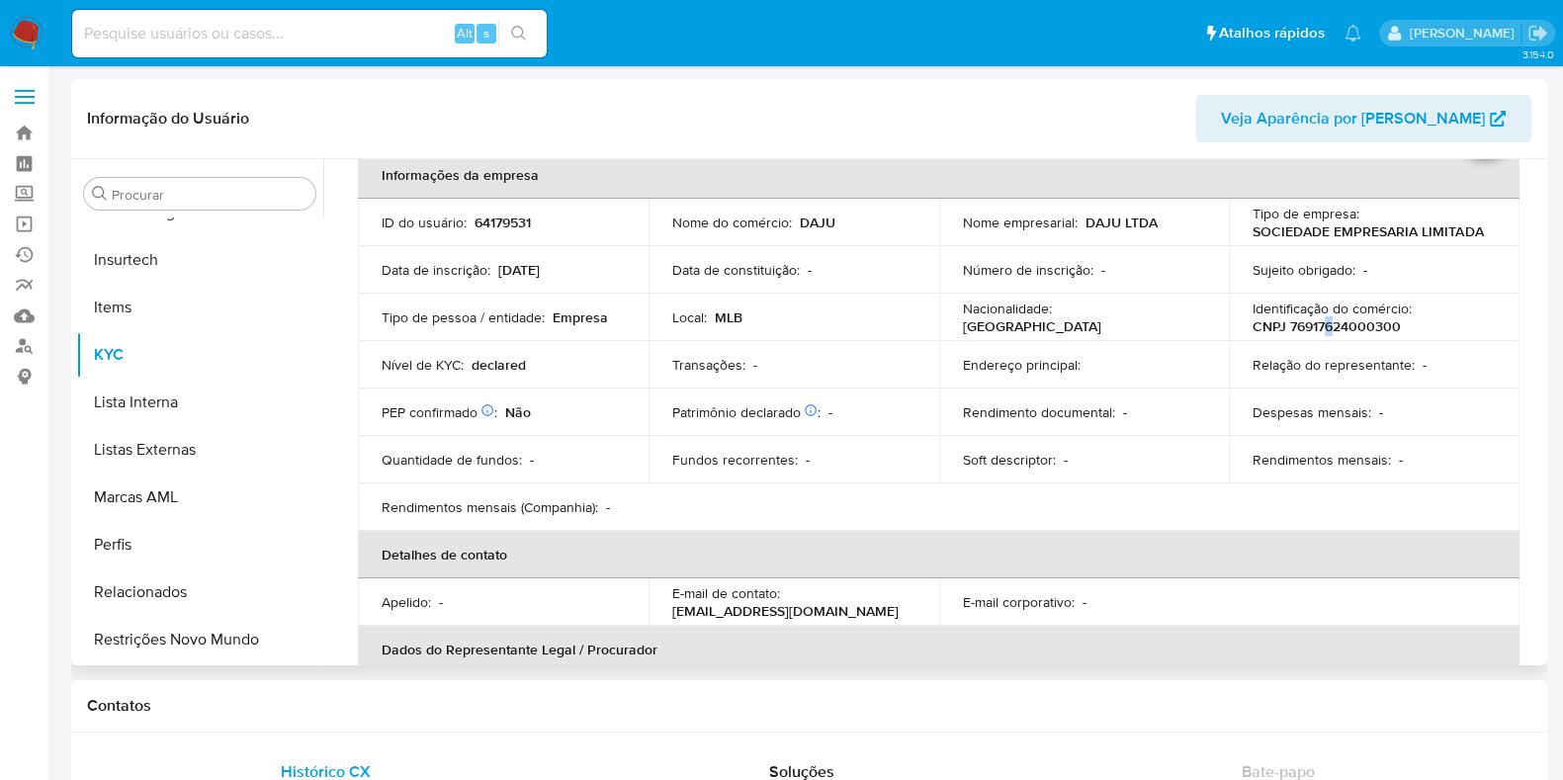
click at [1325, 325] on p "CNPJ 76917624000300" at bounding box center [1327, 326] width 148 height 18
copy p "6"
click at [1314, 322] on p "CNPJ 76917624000300" at bounding box center [1327, 326] width 148 height 18
click at [1315, 322] on p "CNPJ 76917624000300" at bounding box center [1327, 326] width 148 height 18
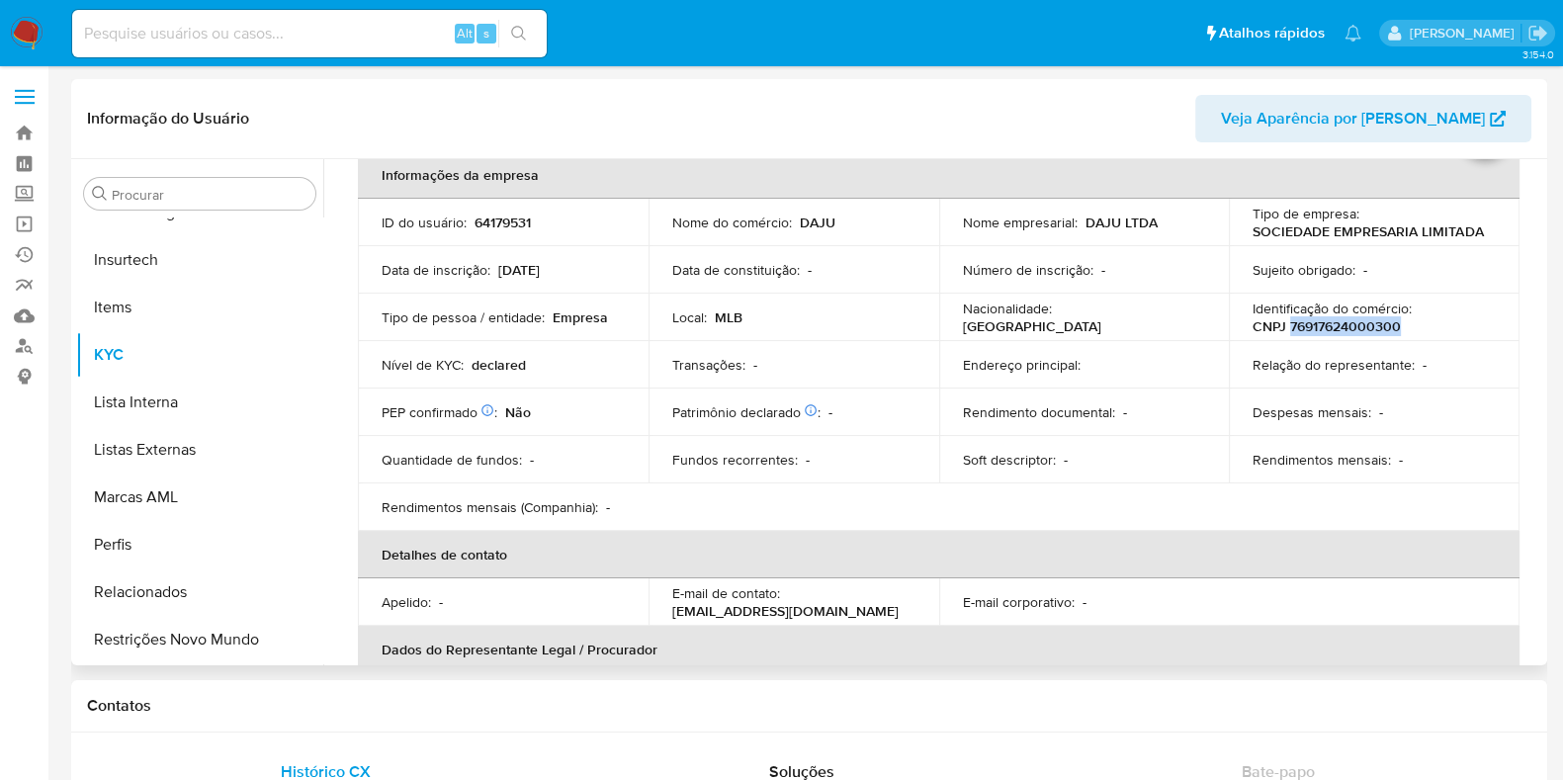
copy p "76917624000300"
drag, startPoint x: 1082, startPoint y: 218, endPoint x: 1162, endPoint y: 212, distance: 80.4
click at [1162, 214] on div "Nome empresarial : DAJU LTDA" at bounding box center [1084, 223] width 243 height 18
copy p "DAJU LTDA"
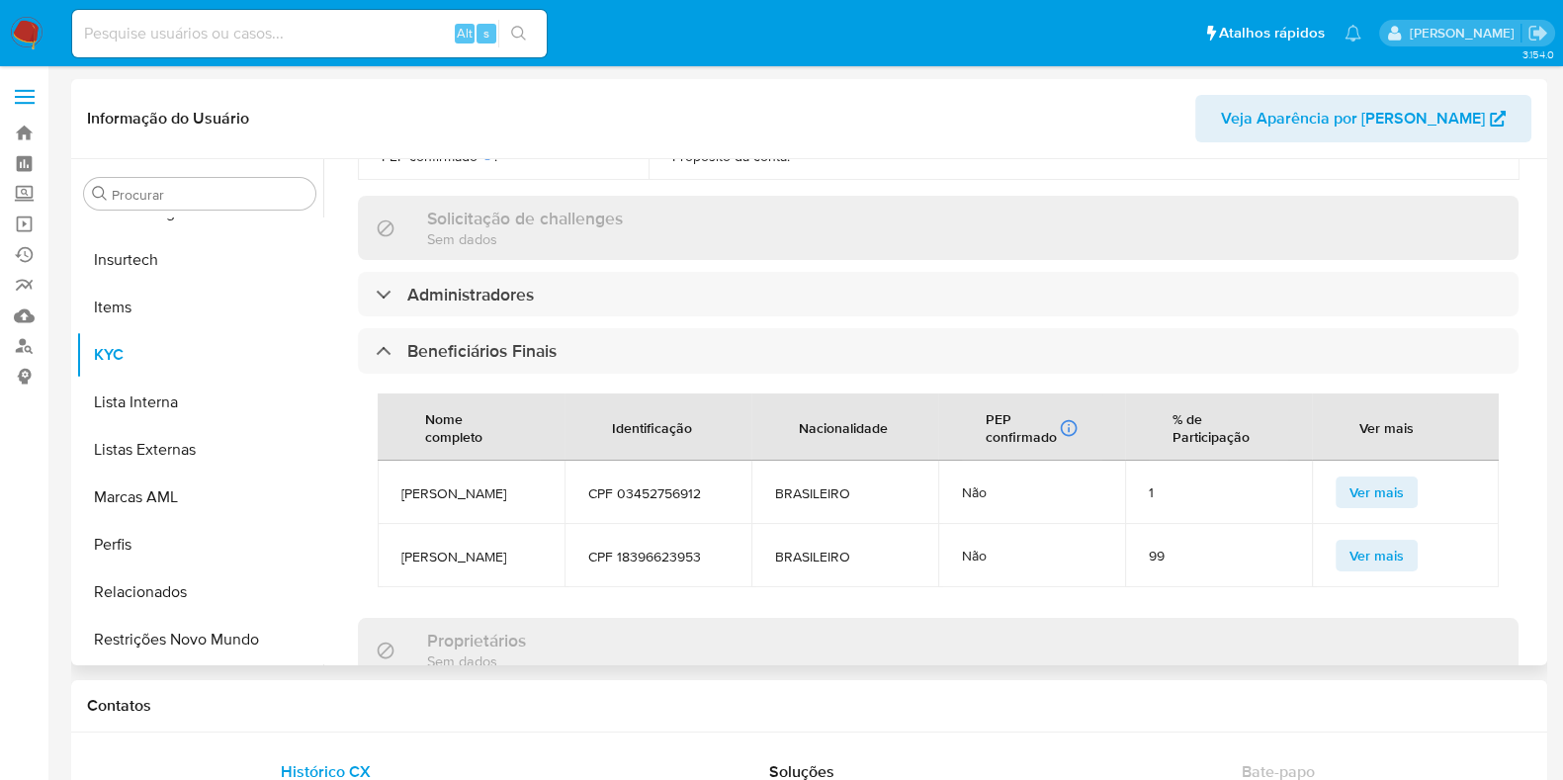
scroll to position [844, 0]
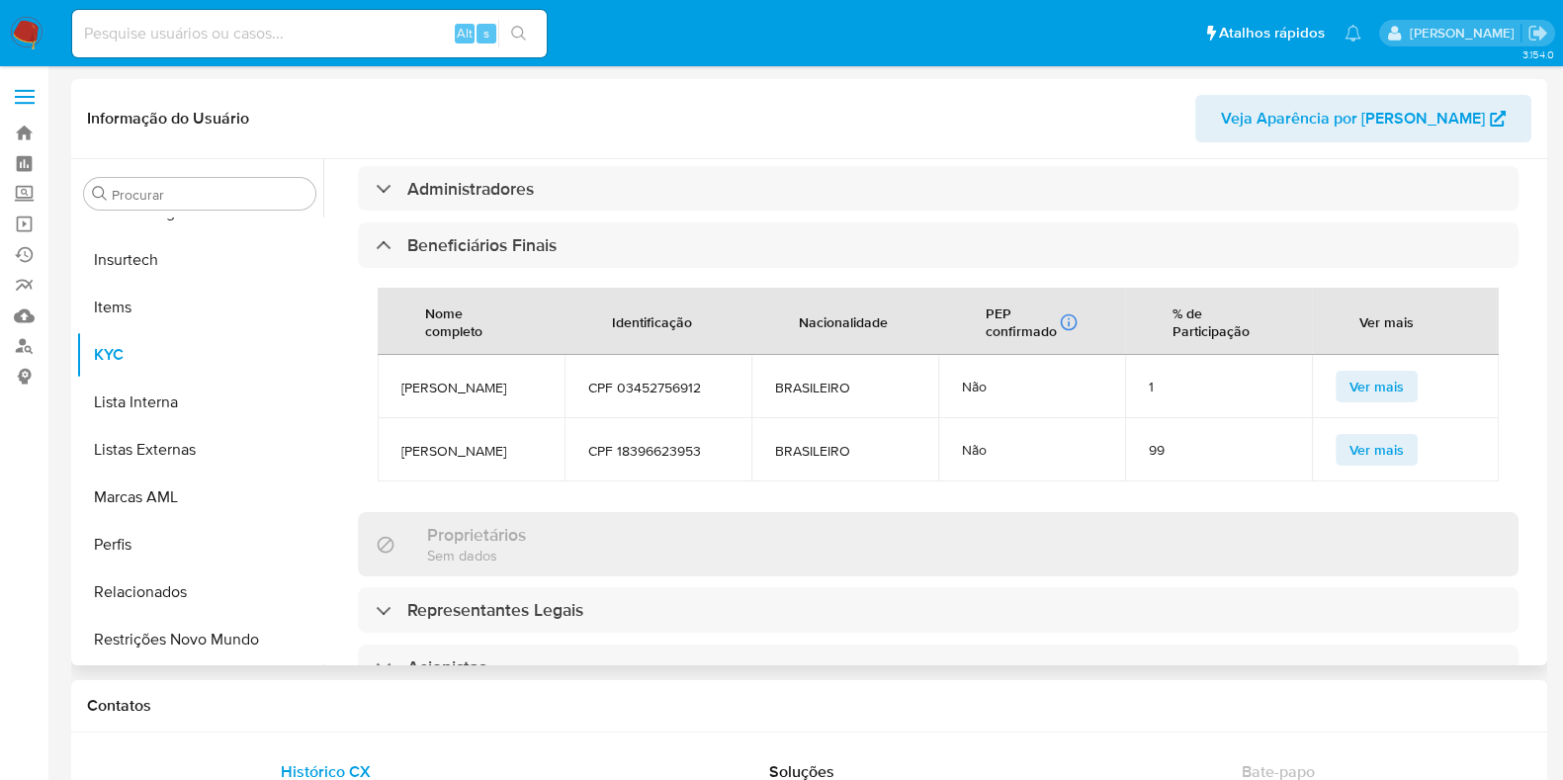
click at [460, 374] on td "JULIANE KARSTEN LORENZ" at bounding box center [471, 386] width 187 height 63
click at [475, 395] on span "JULIANE KARSTEN LORENZ" at bounding box center [470, 388] width 139 height 18
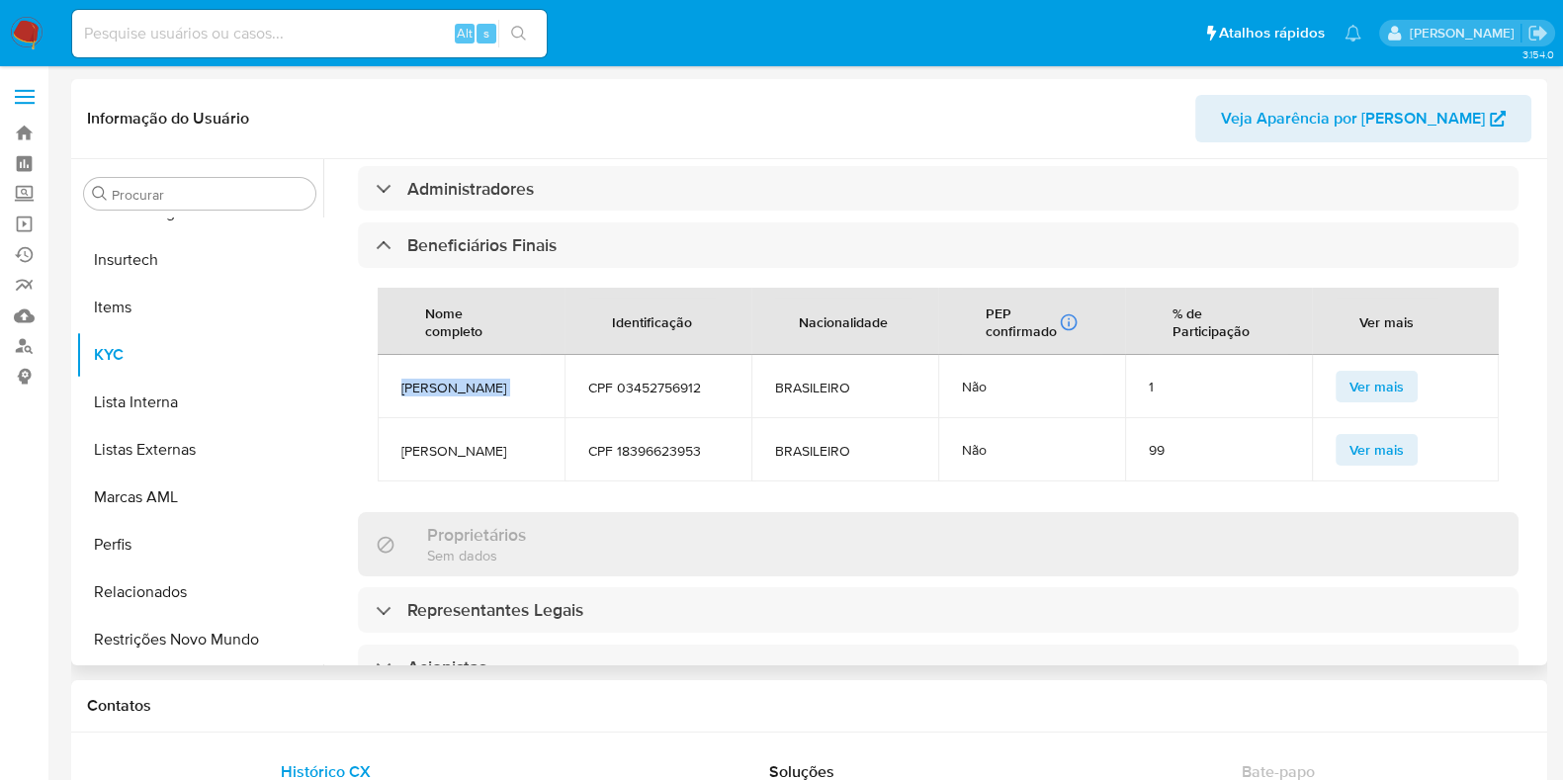
copy span "JULIANE KARSTEN LORENZ"
click at [467, 460] on span "ROBERT LORENZ" at bounding box center [470, 451] width 139 height 18
click at [468, 460] on span "ROBERT LORENZ" at bounding box center [470, 451] width 139 height 18
copy span "ROBERT LORENZ"
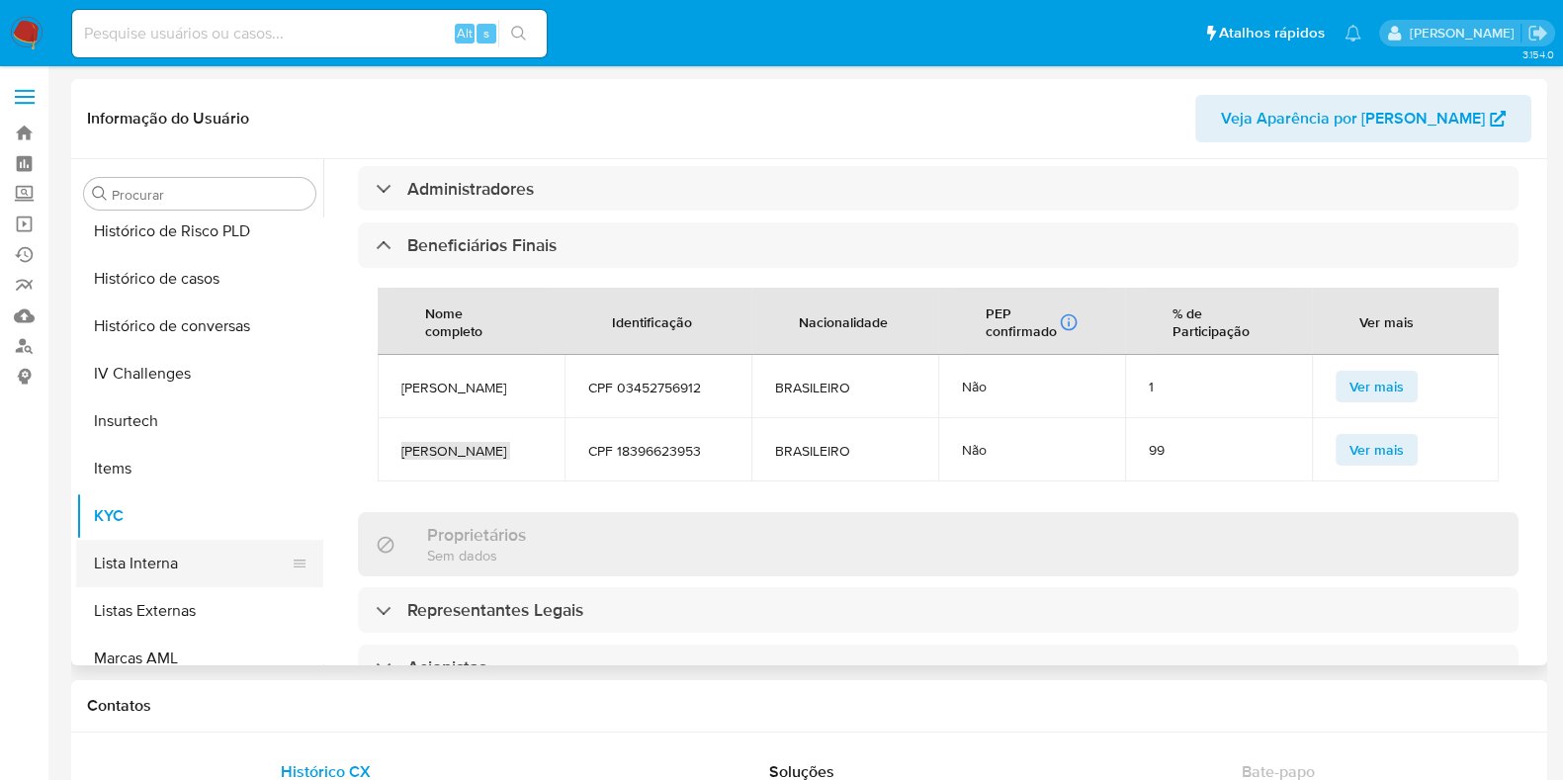
scroll to position [636, 0]
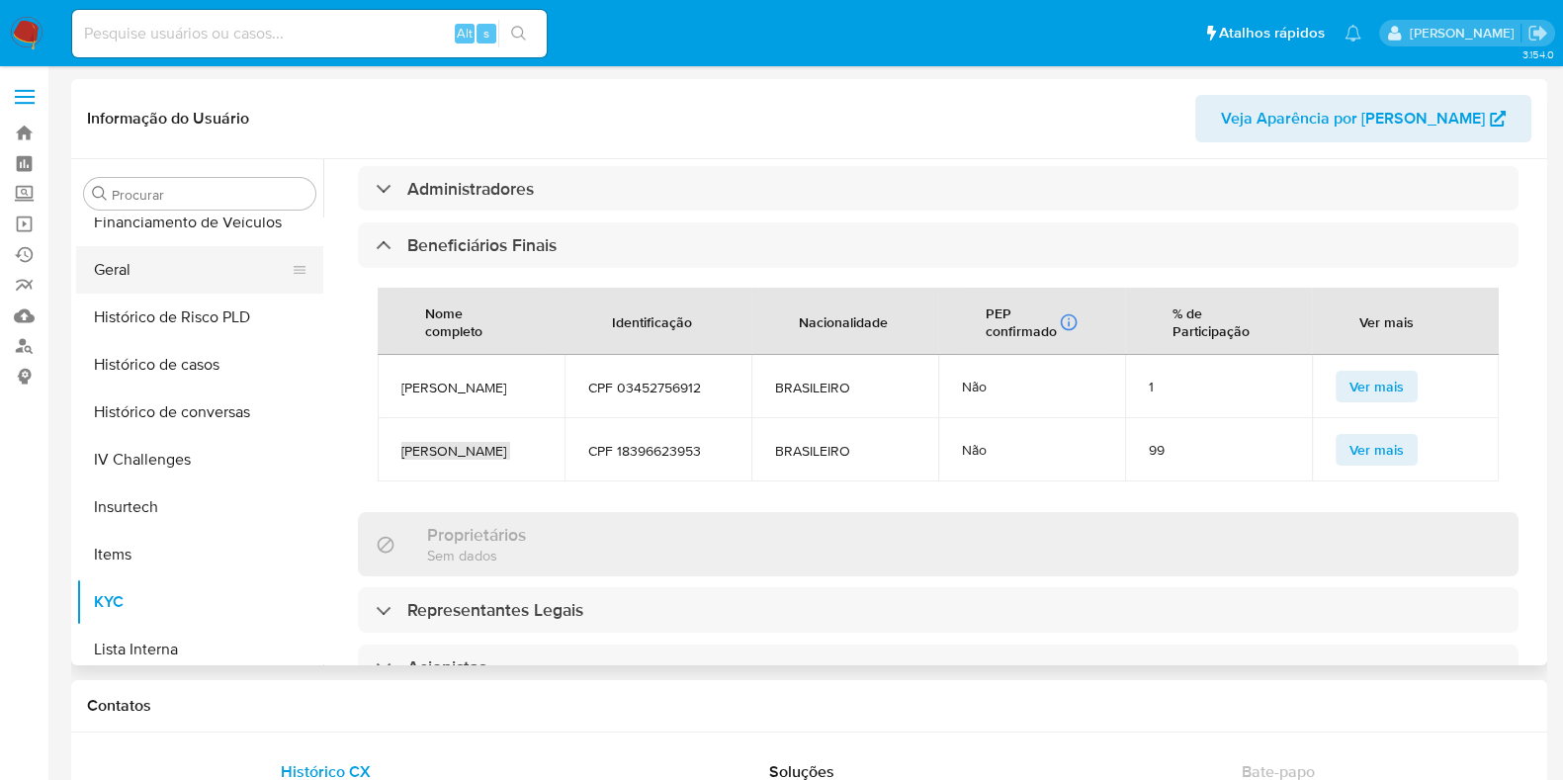
click at [139, 252] on button "Geral" at bounding box center [191, 269] width 231 height 47
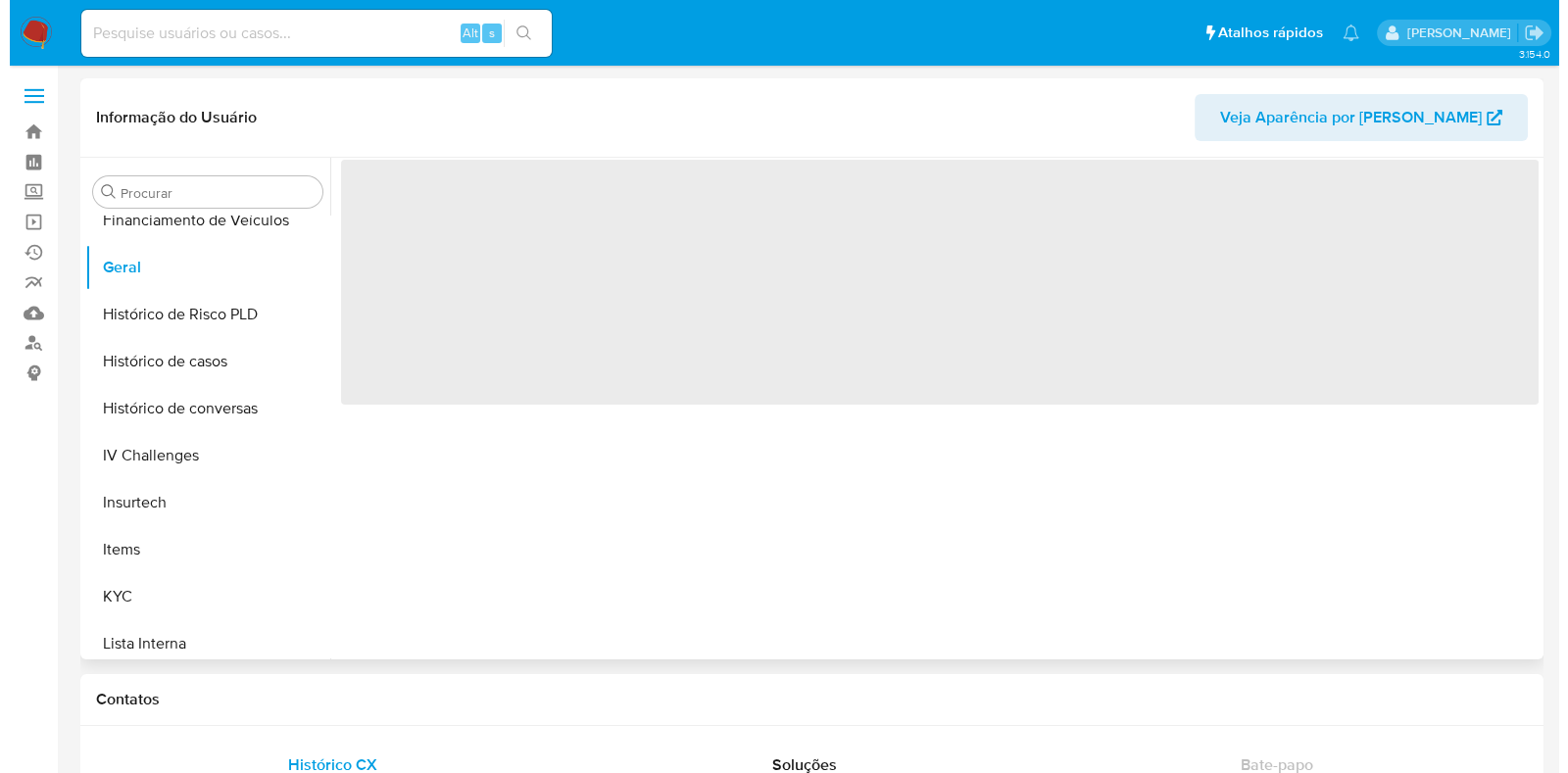
scroll to position [0, 0]
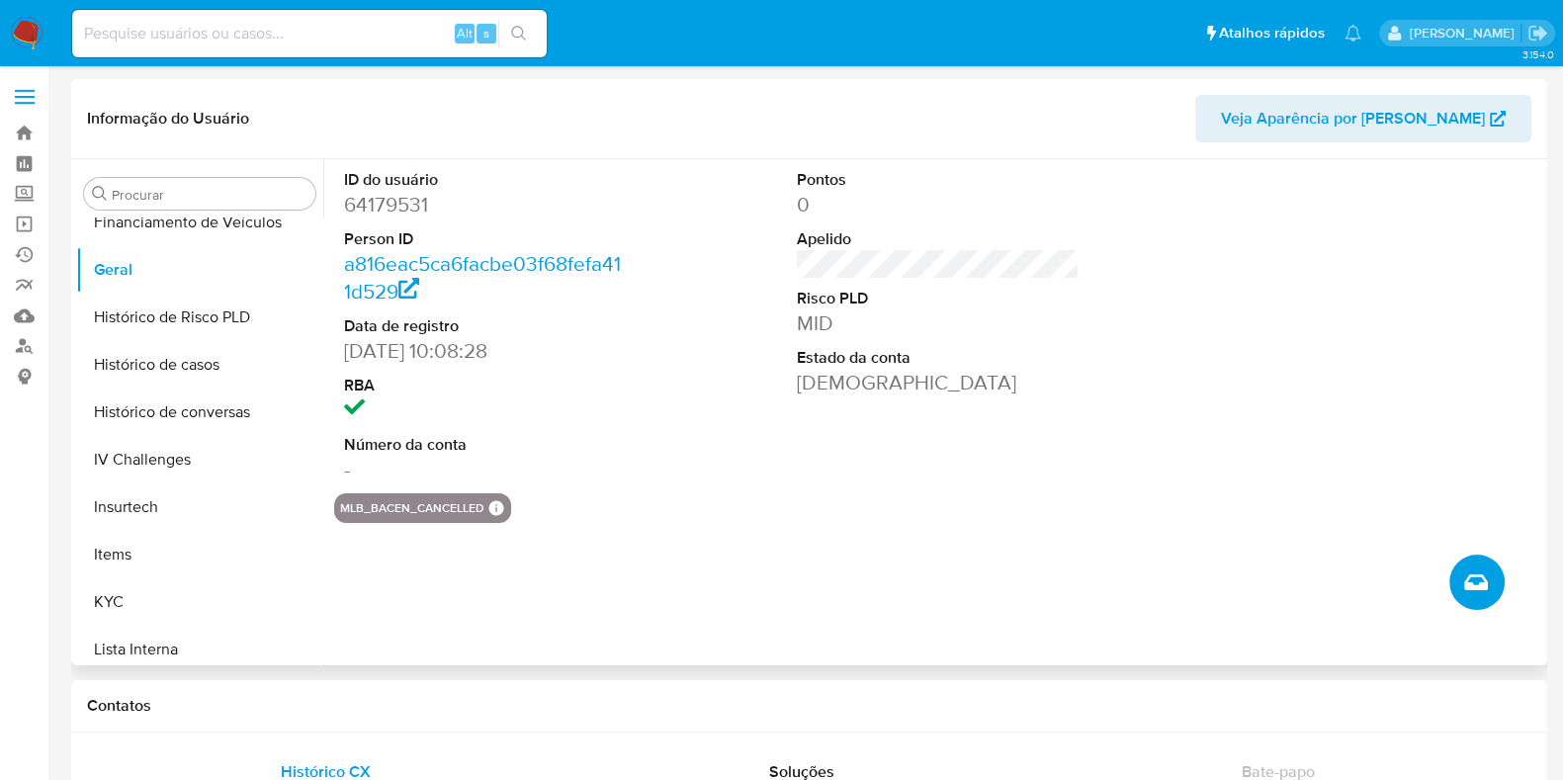
click at [1473, 585] on button "Criar caso manual" at bounding box center [1476, 582] width 55 height 55
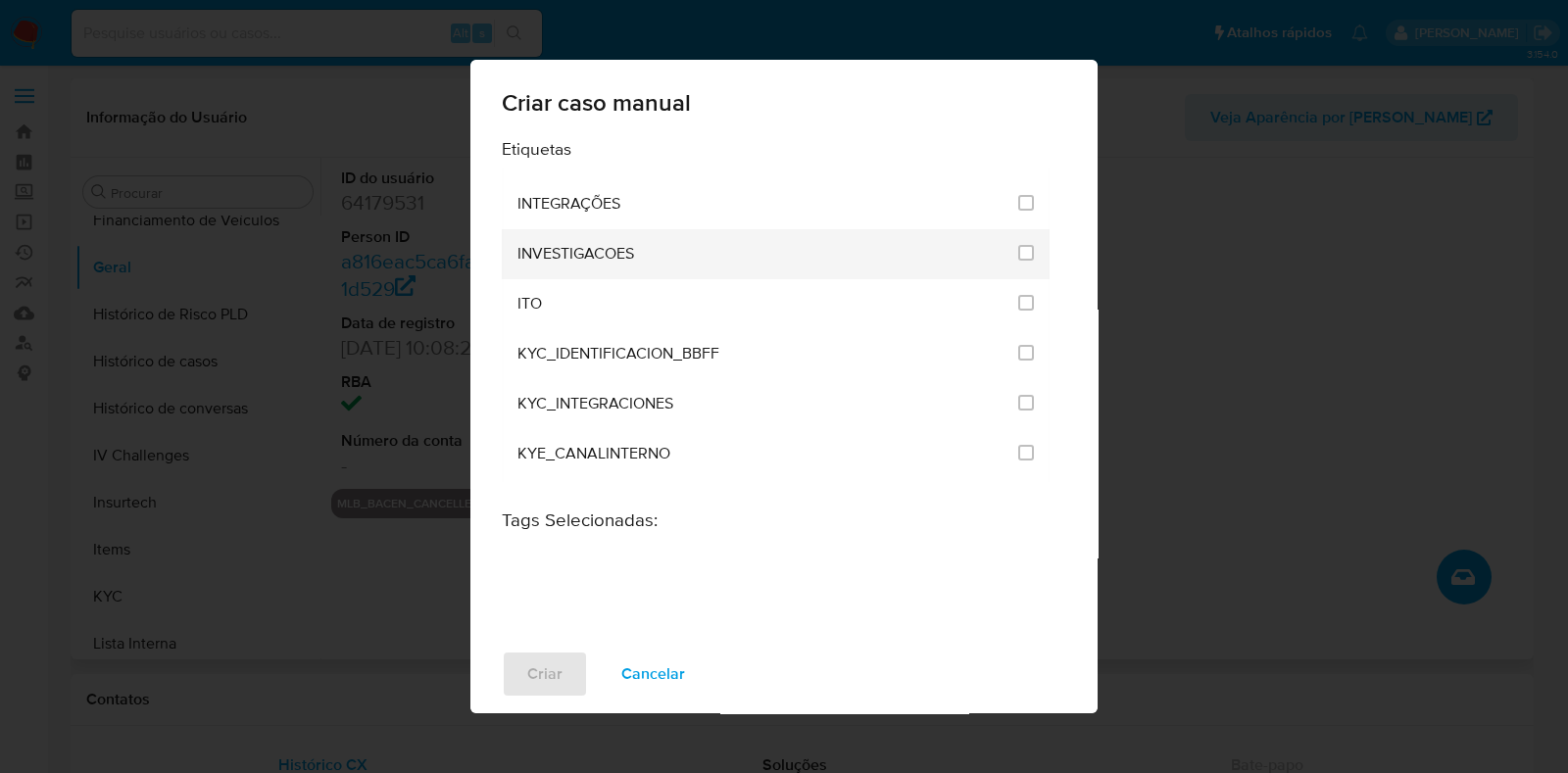
scroll to position [1592, 0]
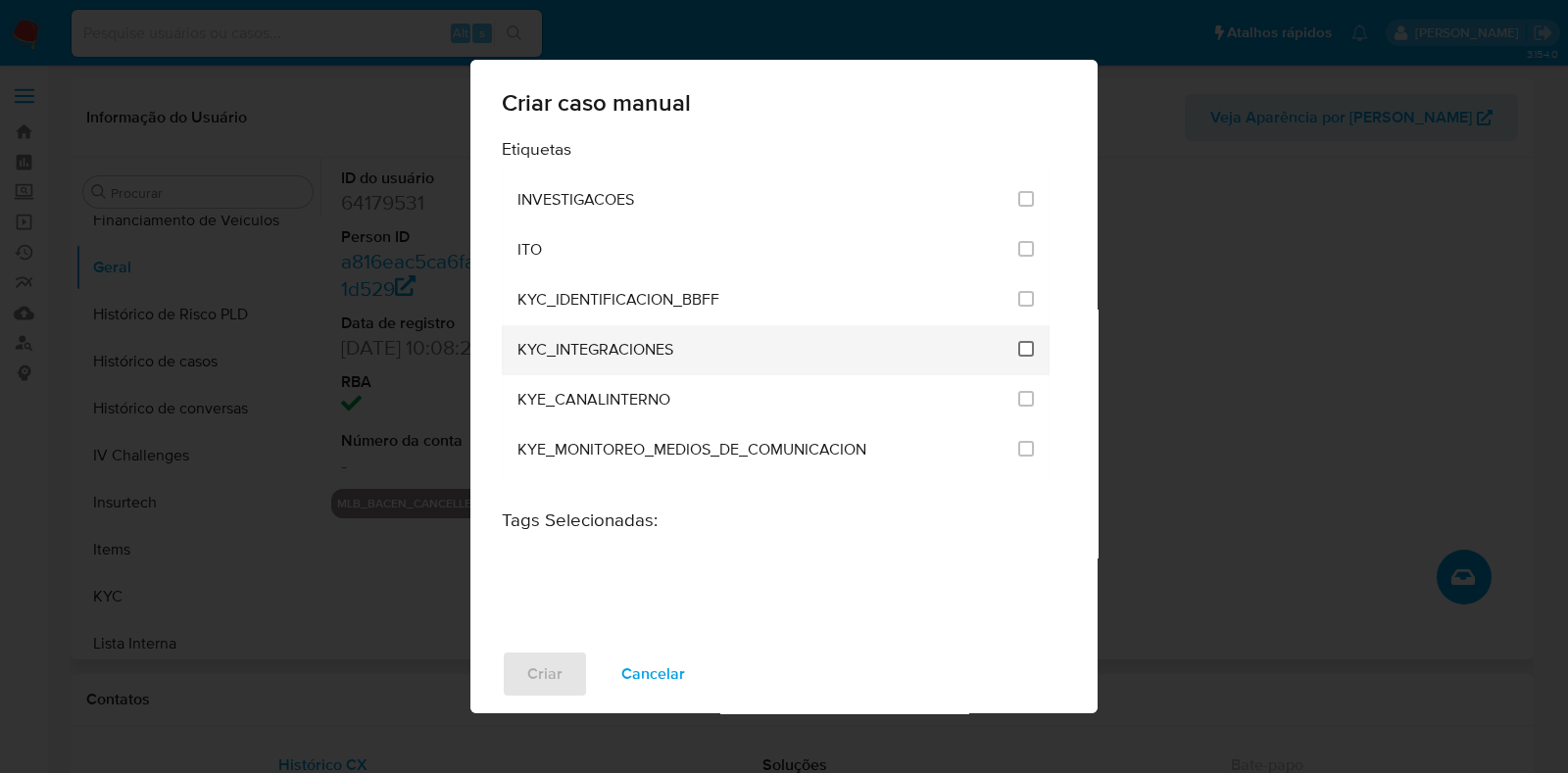
click at [1024, 341] on input "2093" at bounding box center [1026, 349] width 16 height 16
checkbox input "true"
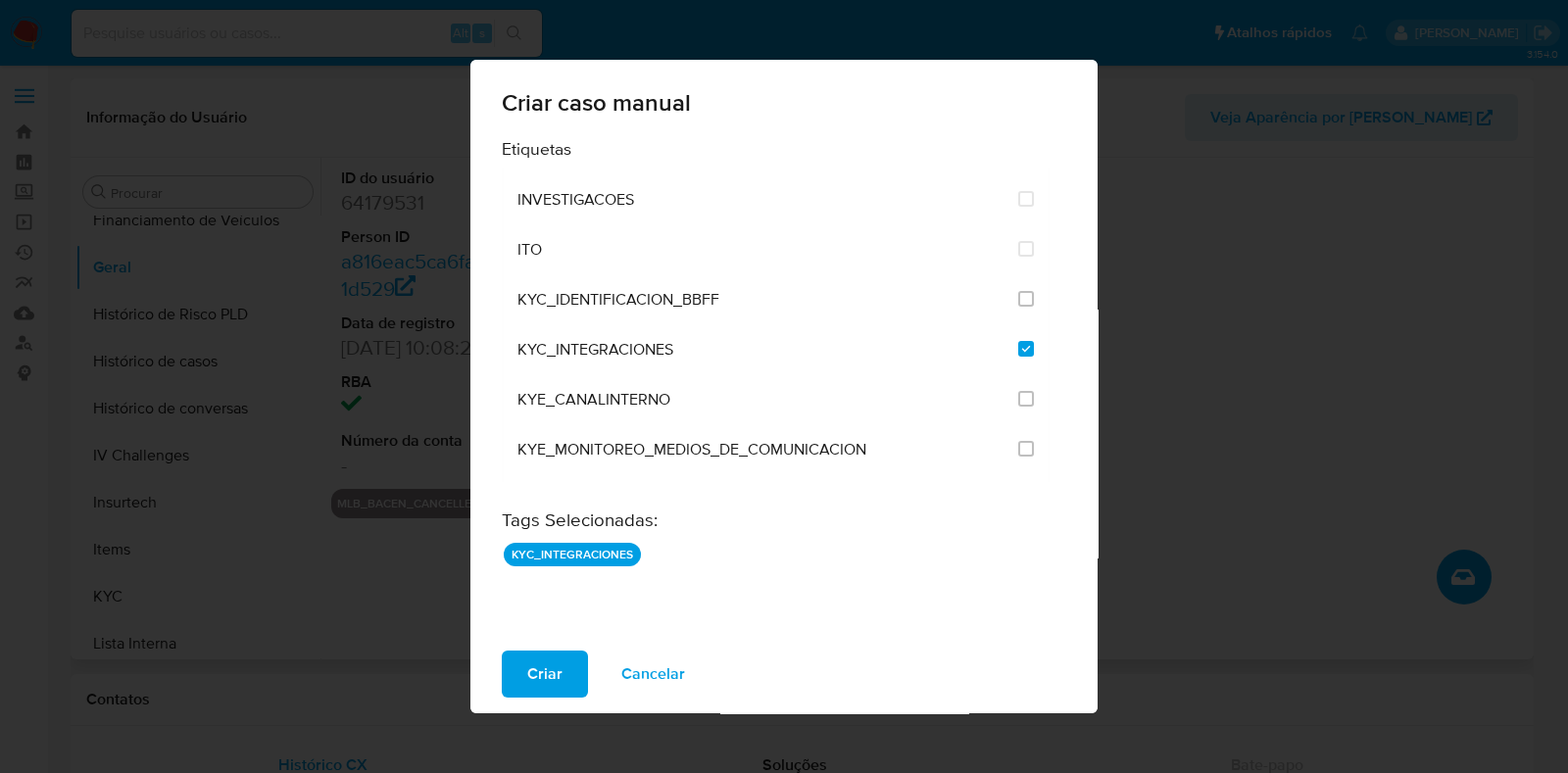
click at [579, 647] on div "Criar Cancelar" at bounding box center [784, 674] width 627 height 78
click at [574, 668] on button "Criar" at bounding box center [544, 673] width 86 height 47
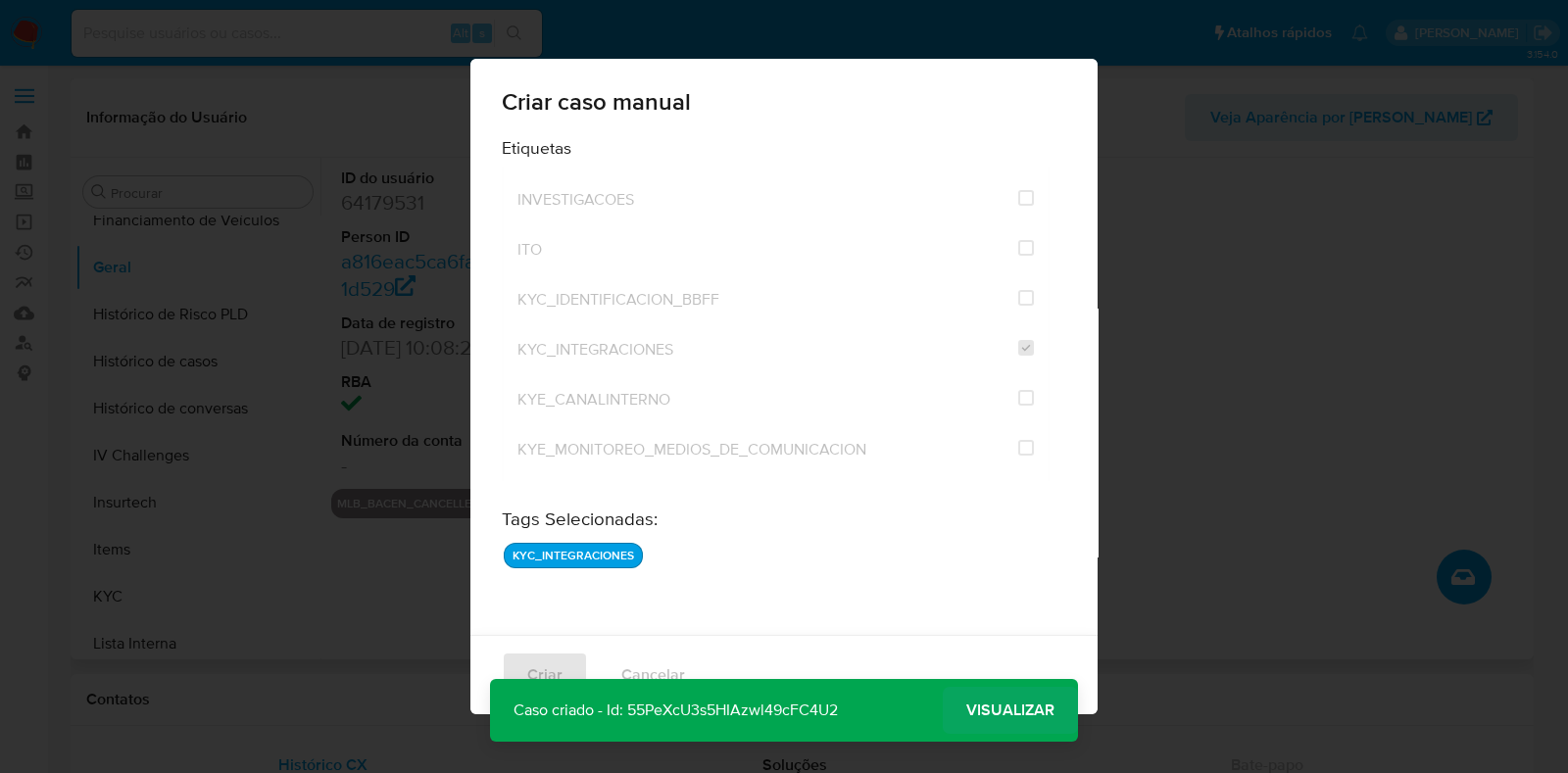
click at [1001, 711] on span "Visualizar" at bounding box center [1010, 711] width 88 height 0
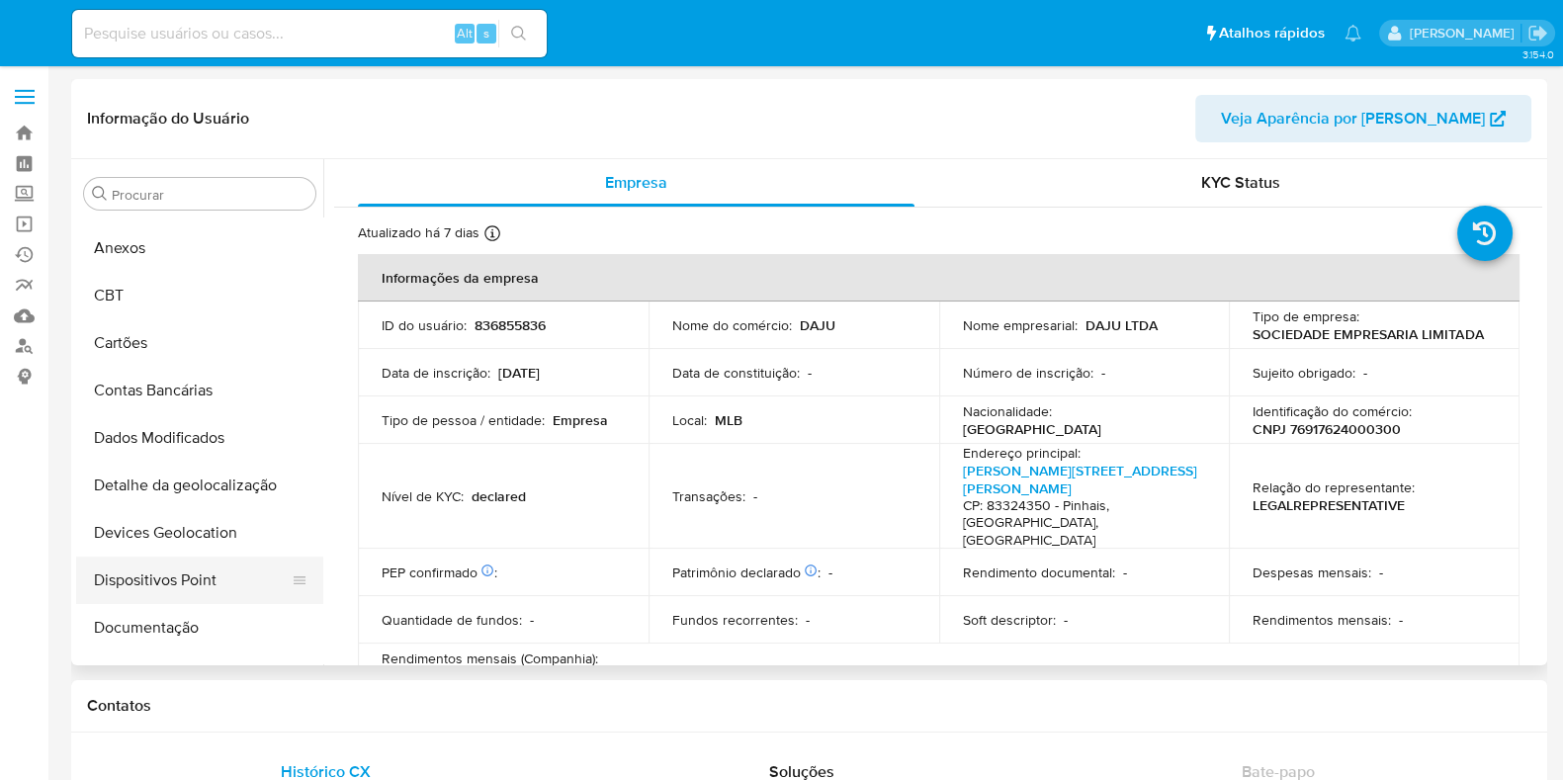
select select "10"
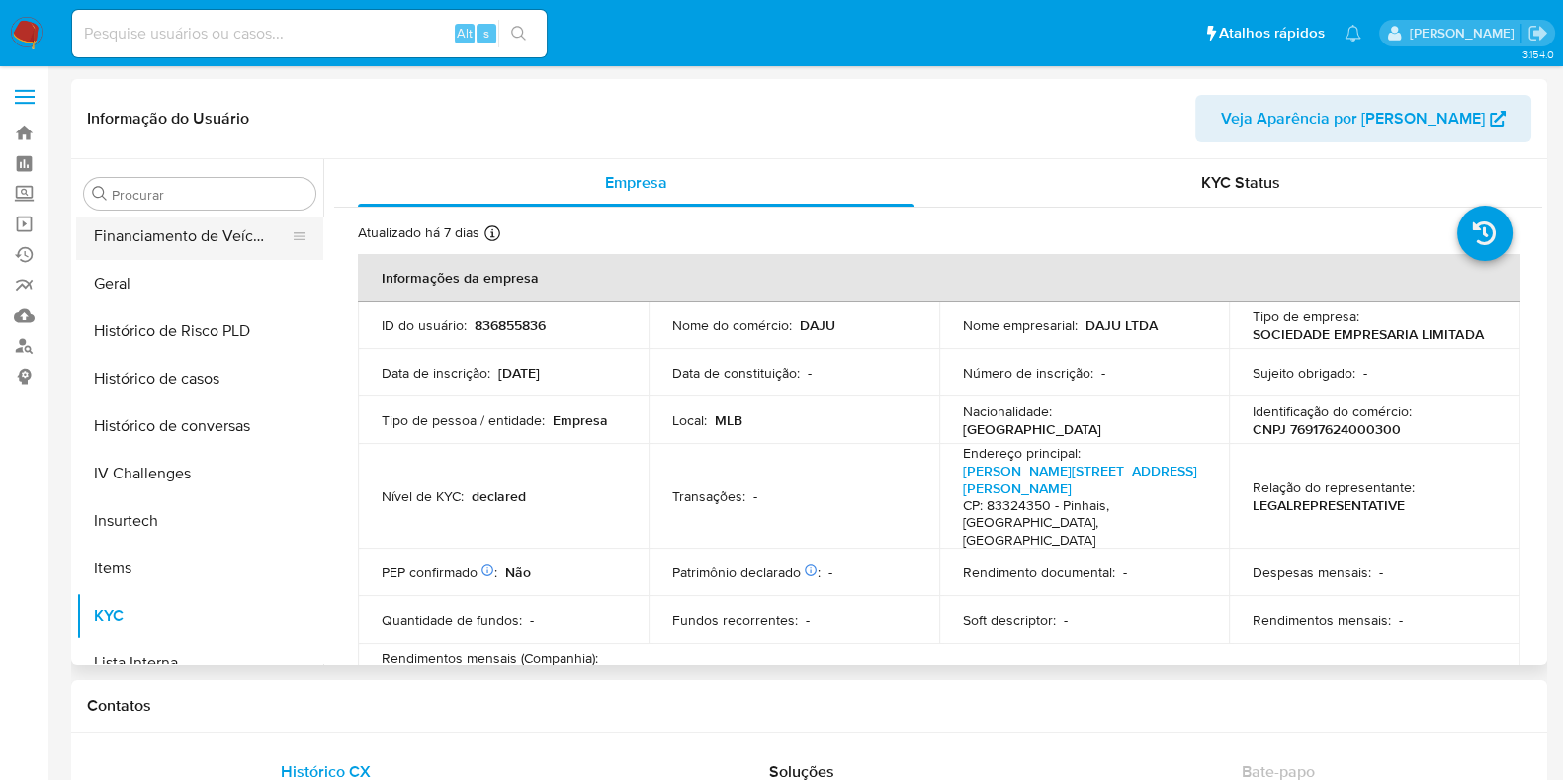
scroll to position [389, 0]
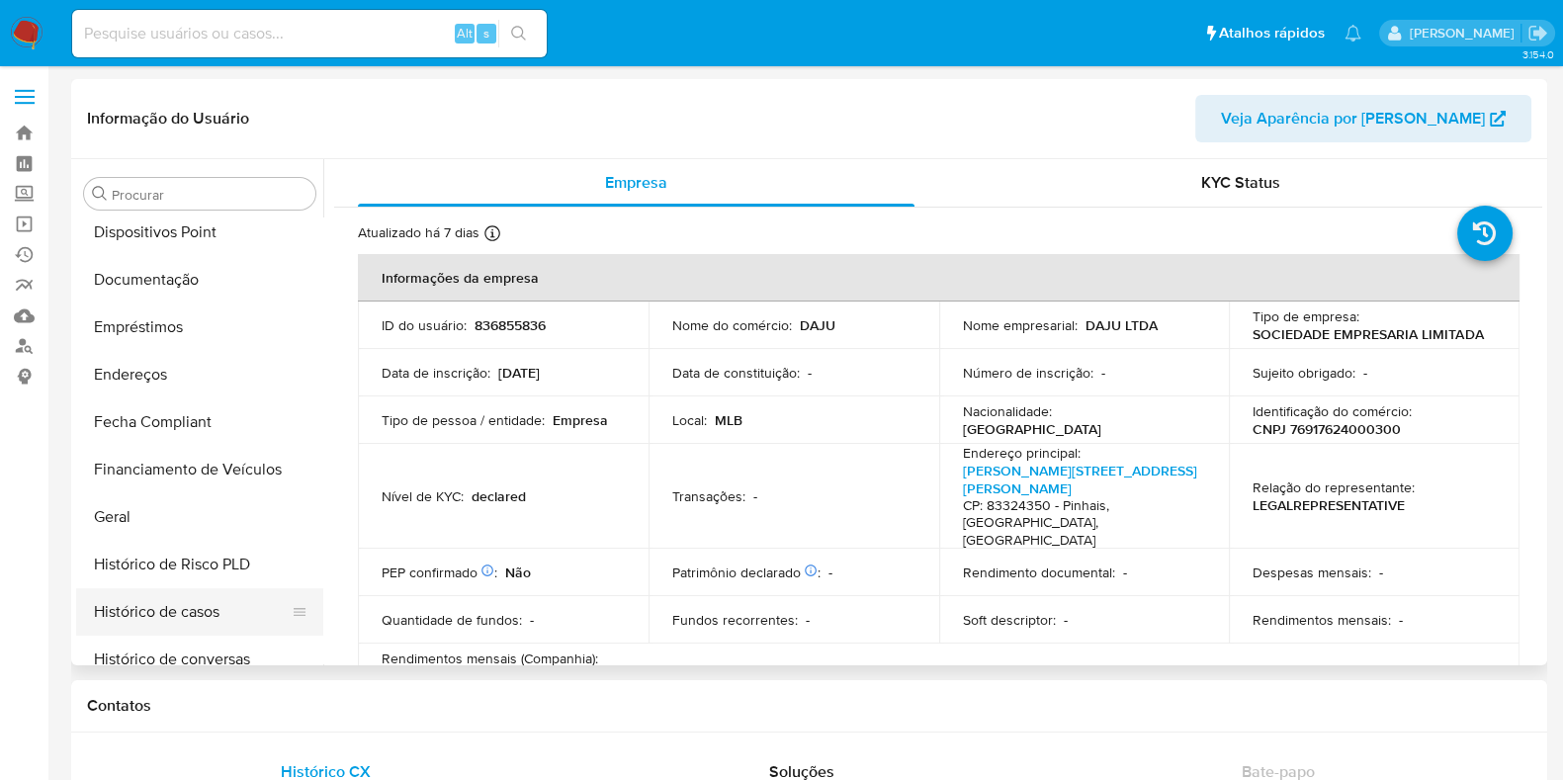
click at [179, 594] on button "Histórico de casos" at bounding box center [191, 611] width 231 height 47
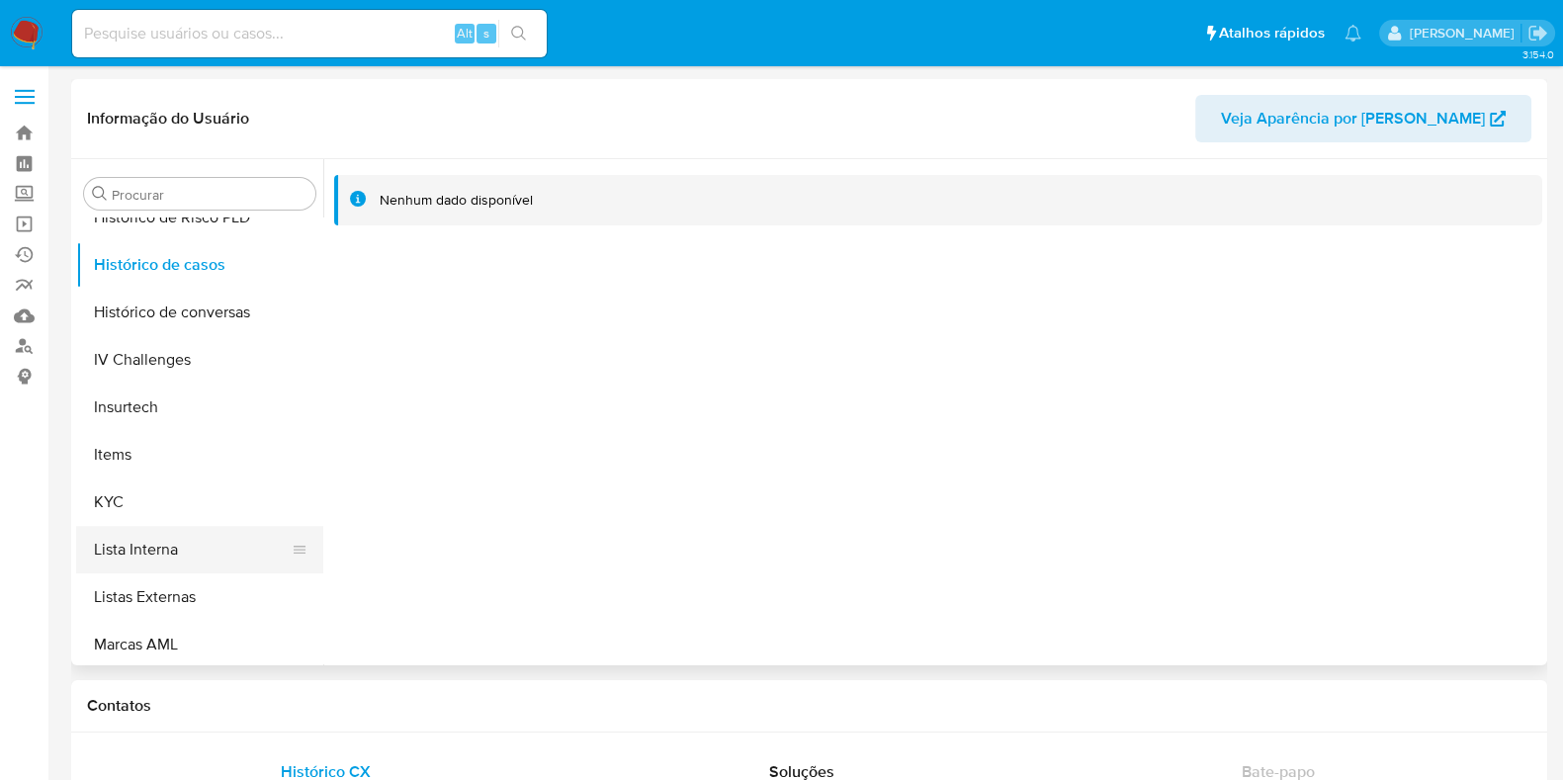
scroll to position [883, 0]
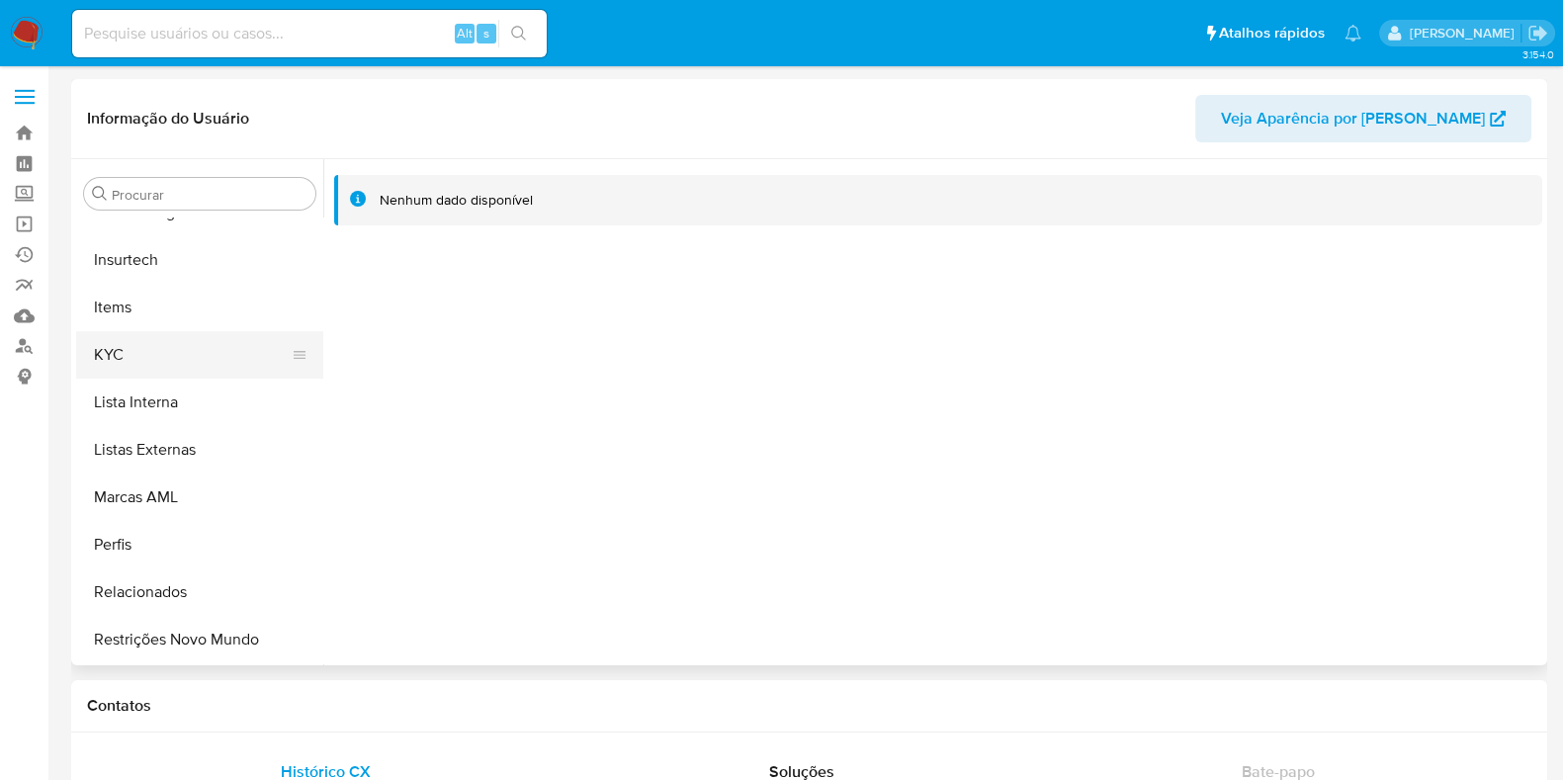
click at [183, 362] on button "KYC" at bounding box center [191, 354] width 231 height 47
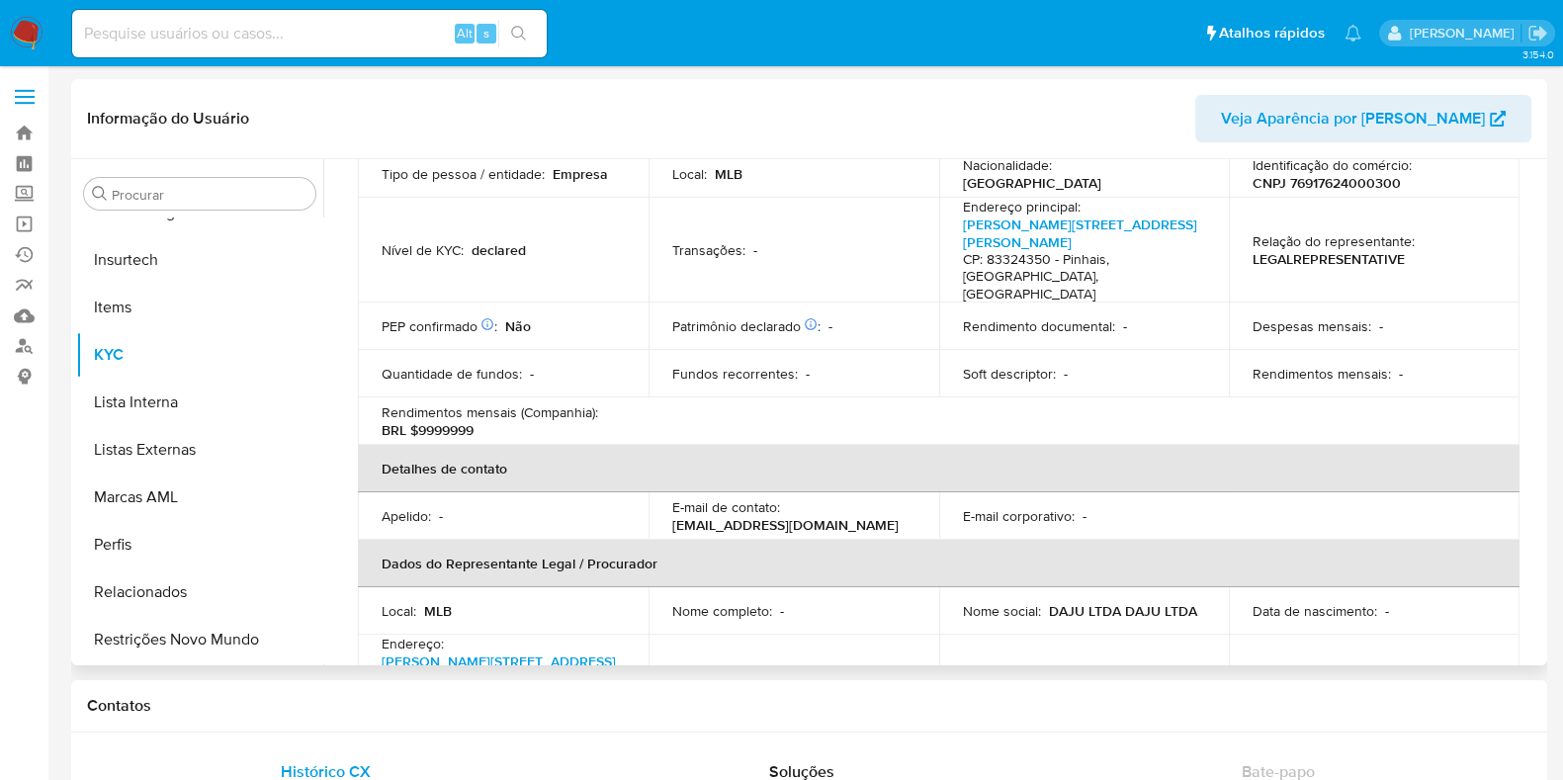
scroll to position [742, 0]
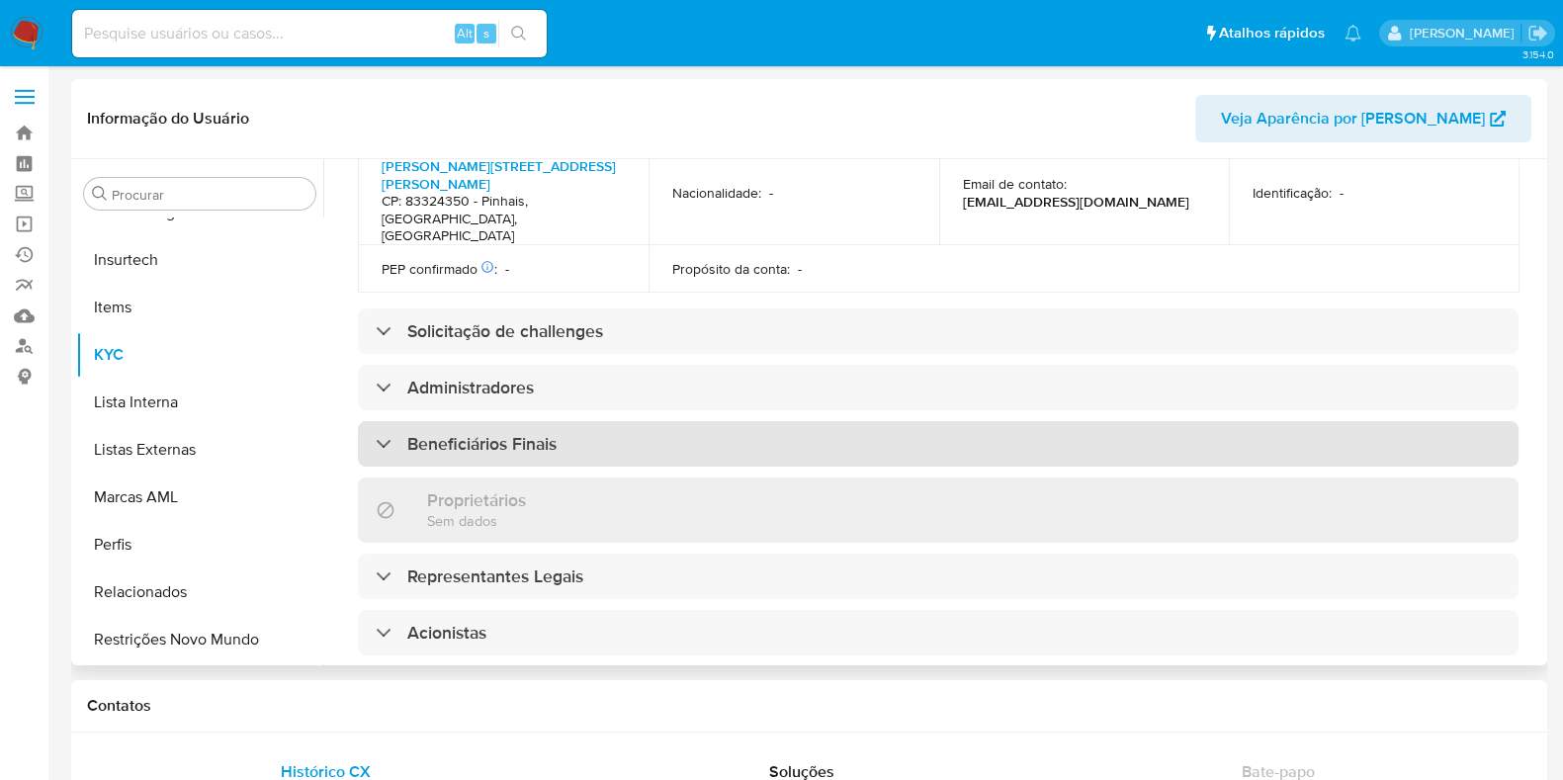
click at [514, 421] on div "Beneficiários Finais" at bounding box center [938, 443] width 1161 height 45
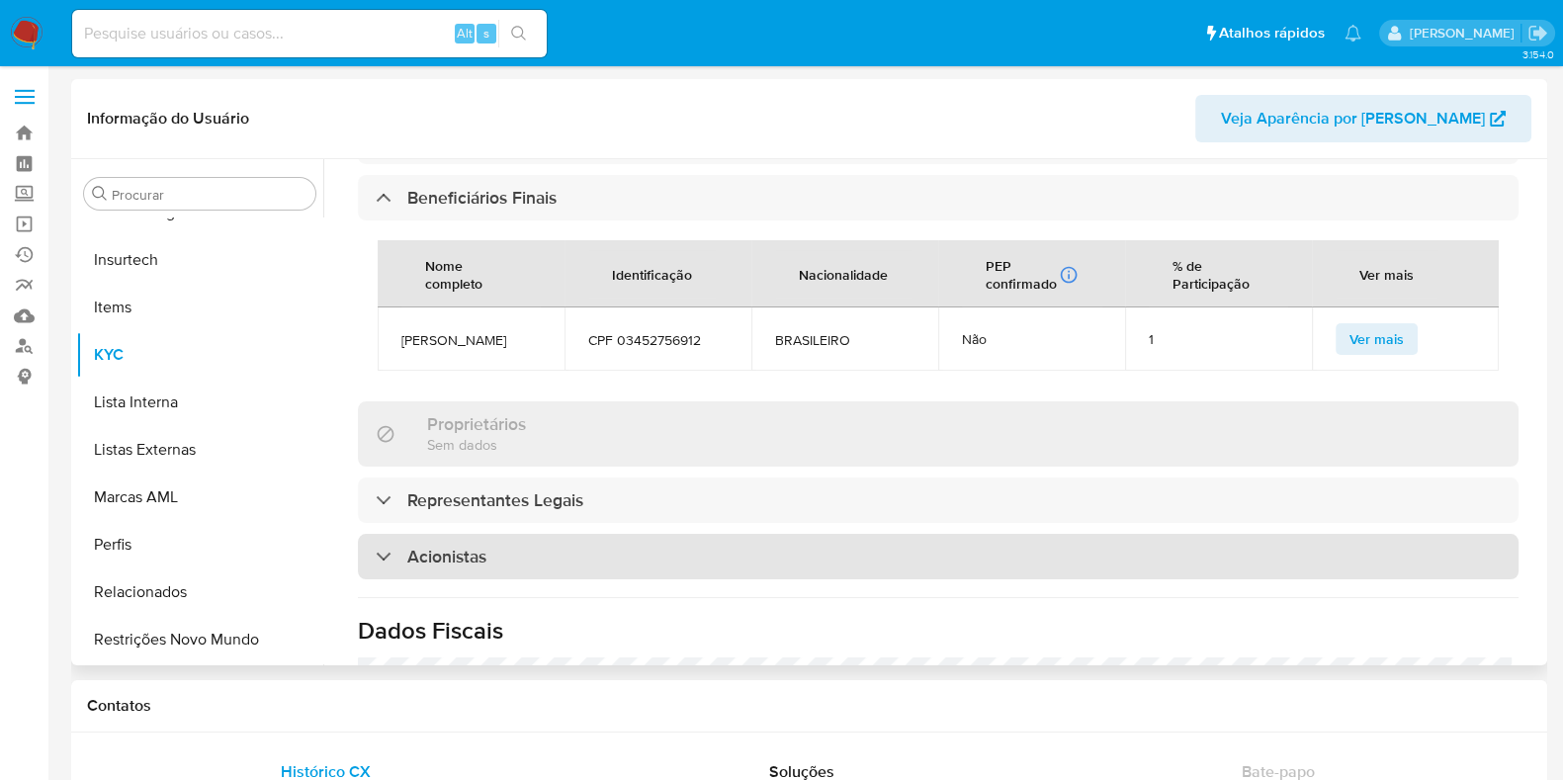
click at [486, 546] on h3 "Acionistas" at bounding box center [446, 557] width 79 height 22
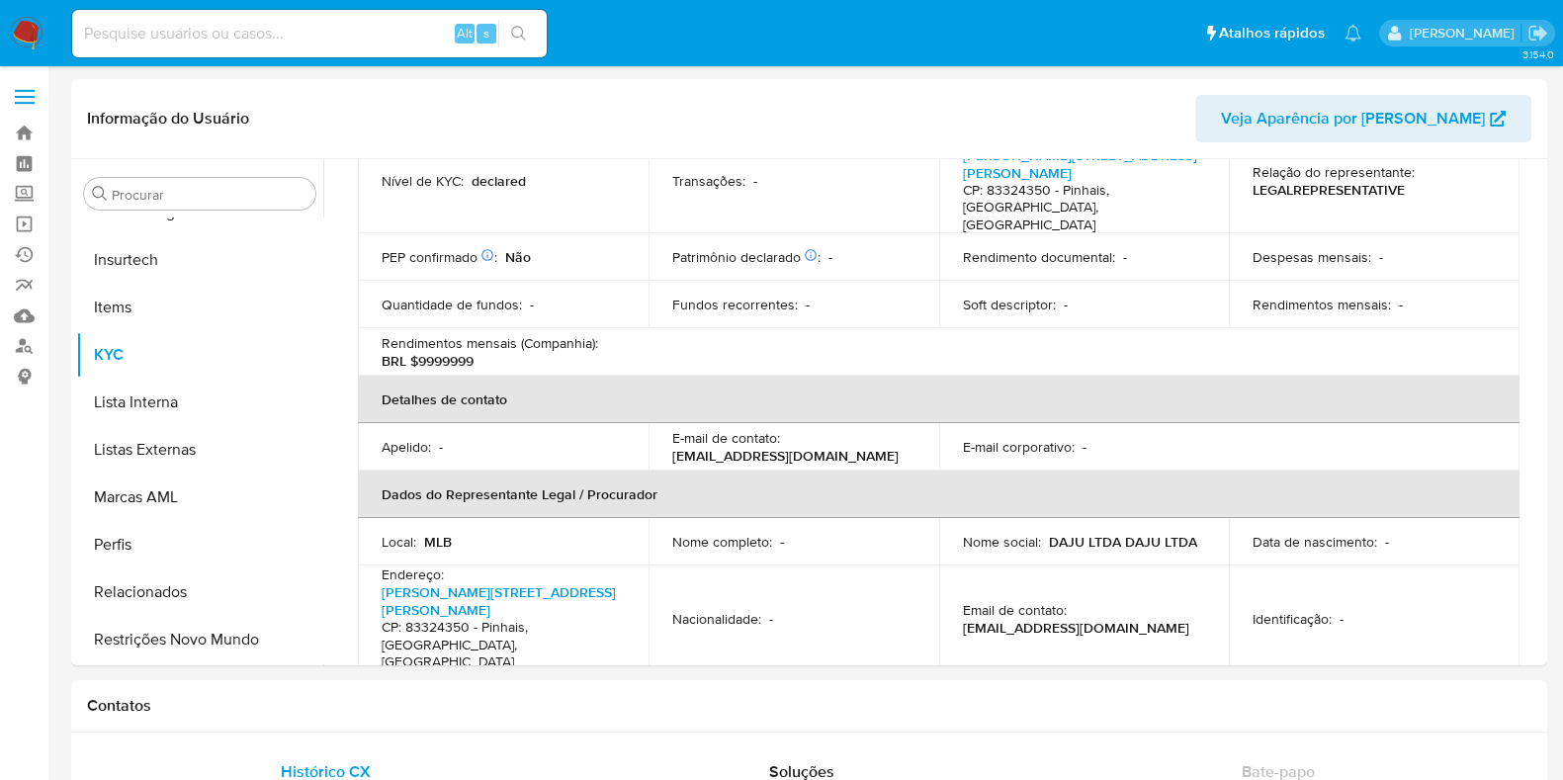
scroll to position [313, 0]
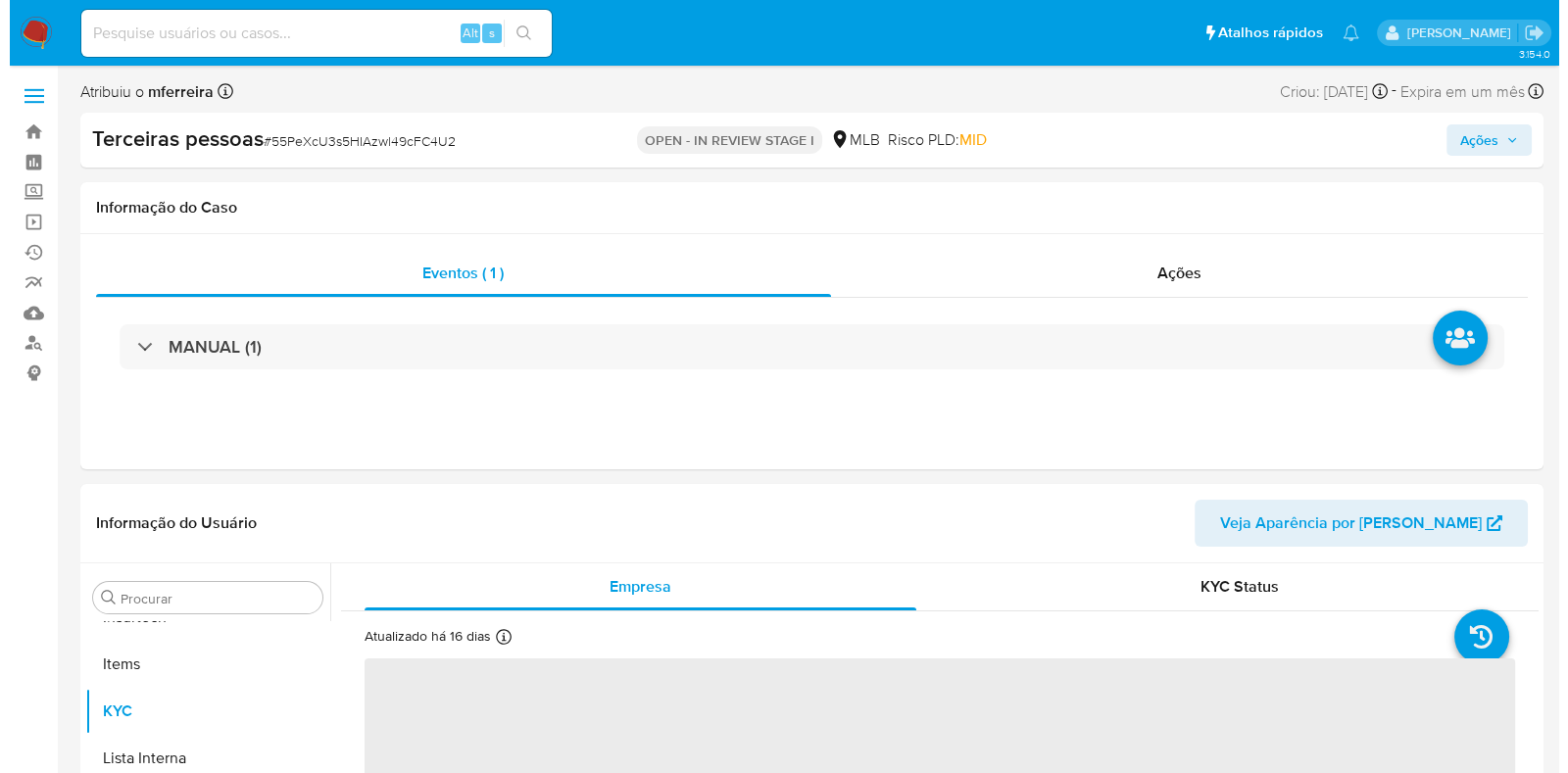
scroll to position [386, 0]
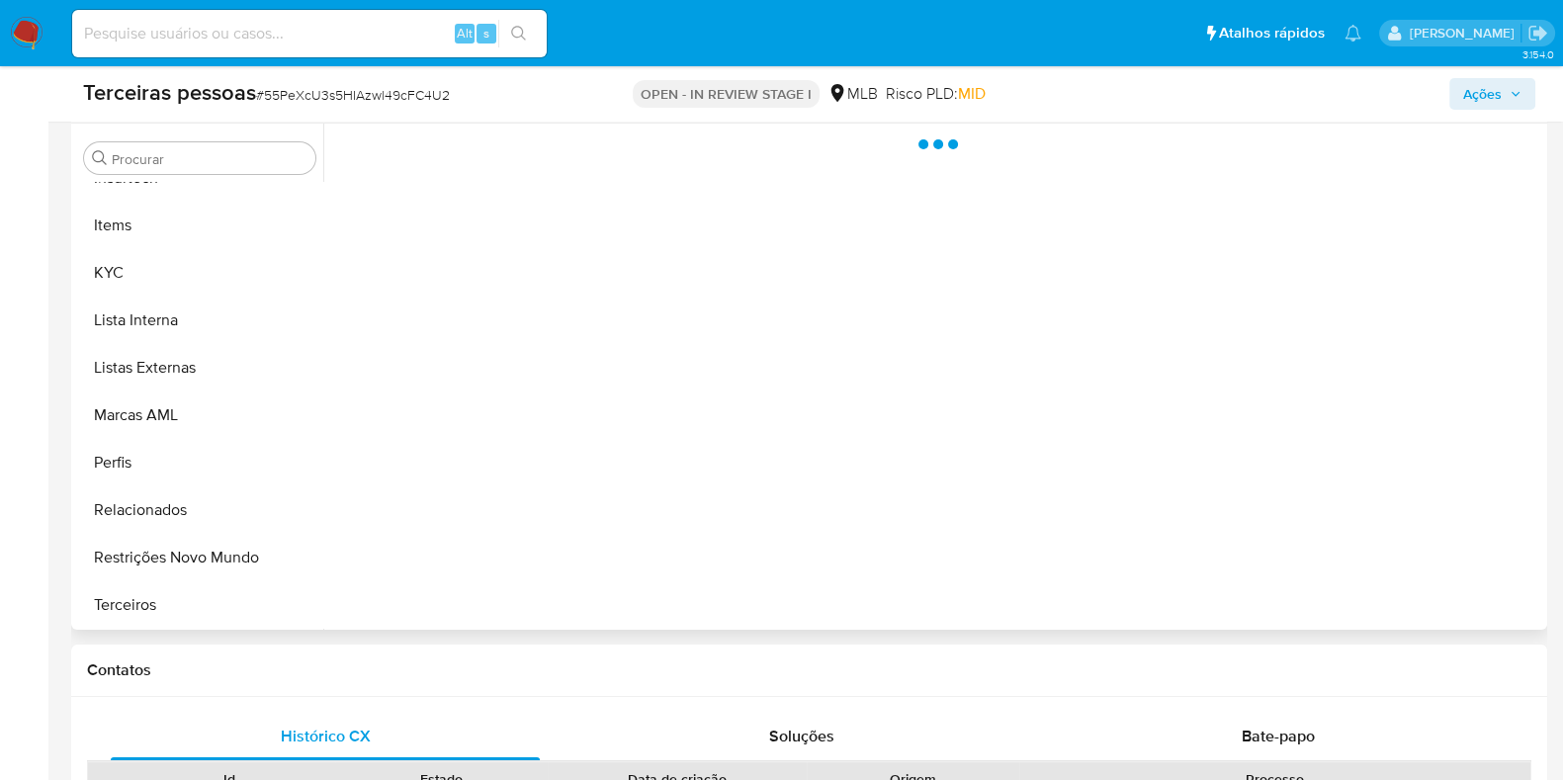
select select "10"
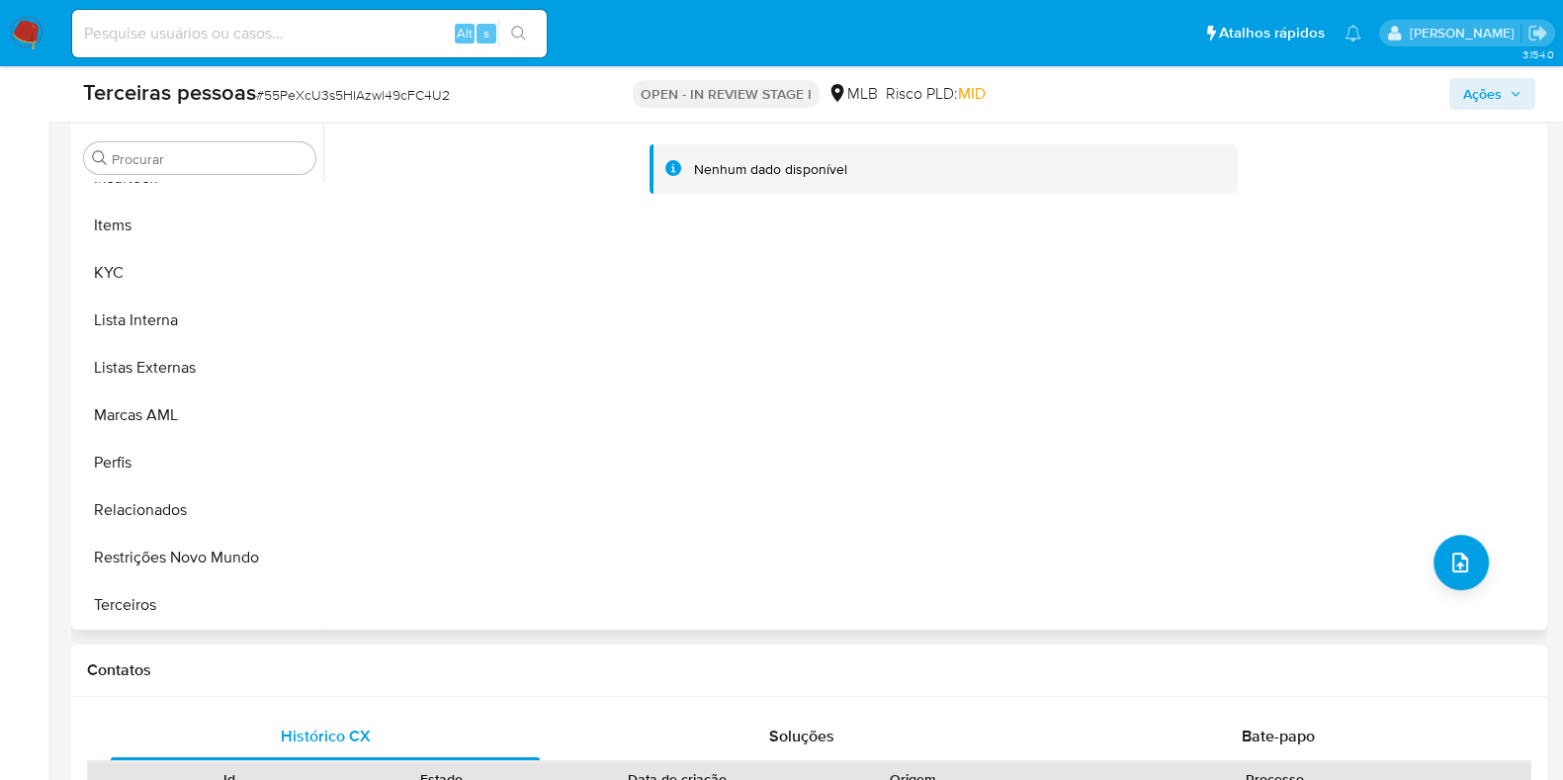
click at [1420, 546] on div "Nenhum dado disponível" at bounding box center [932, 377] width 1219 height 506
click at [1434, 553] on button "upload-file" at bounding box center [1461, 562] width 55 height 55
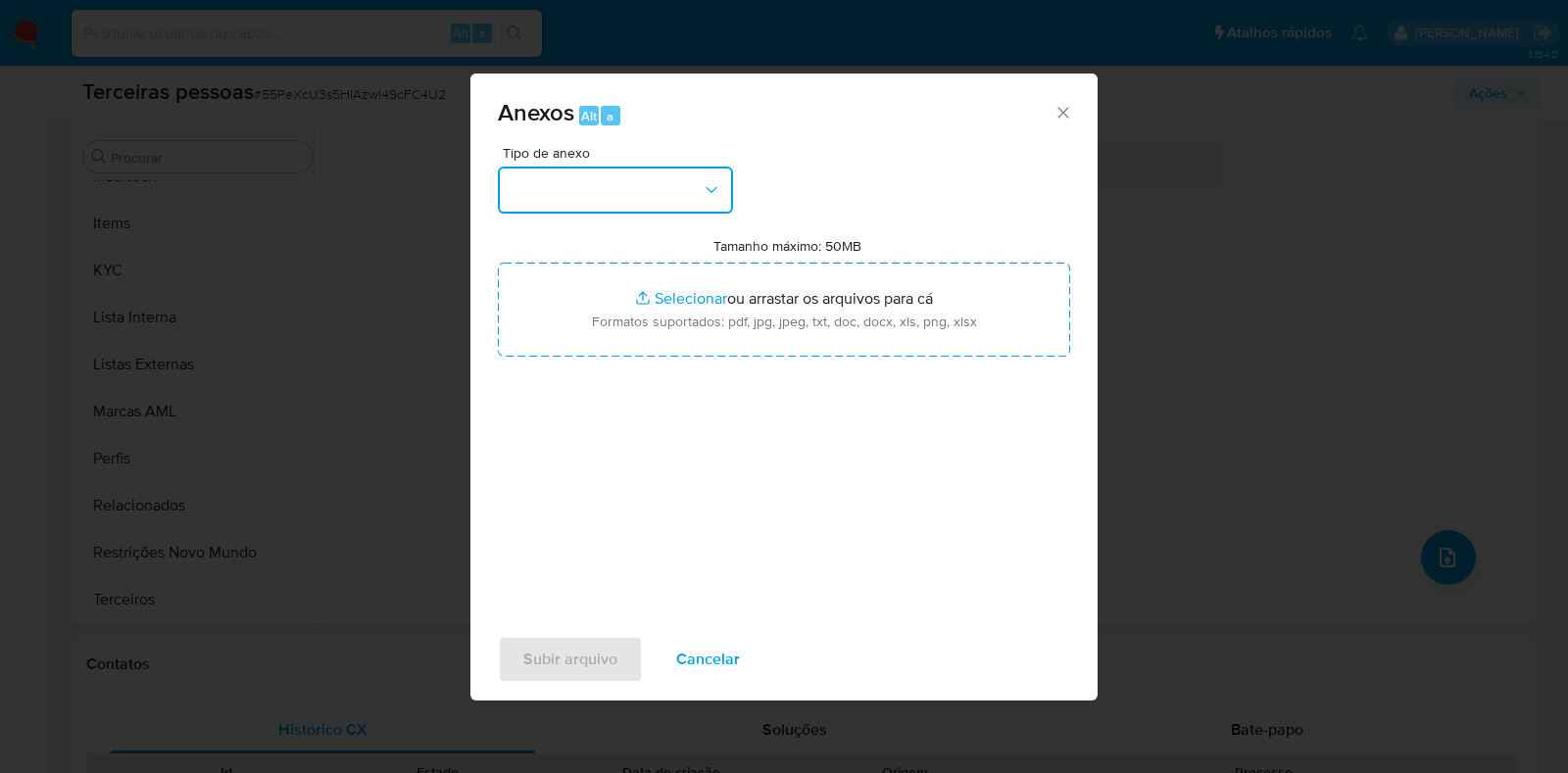
click at [640, 207] on button "button" at bounding box center [615, 189] width 235 height 47
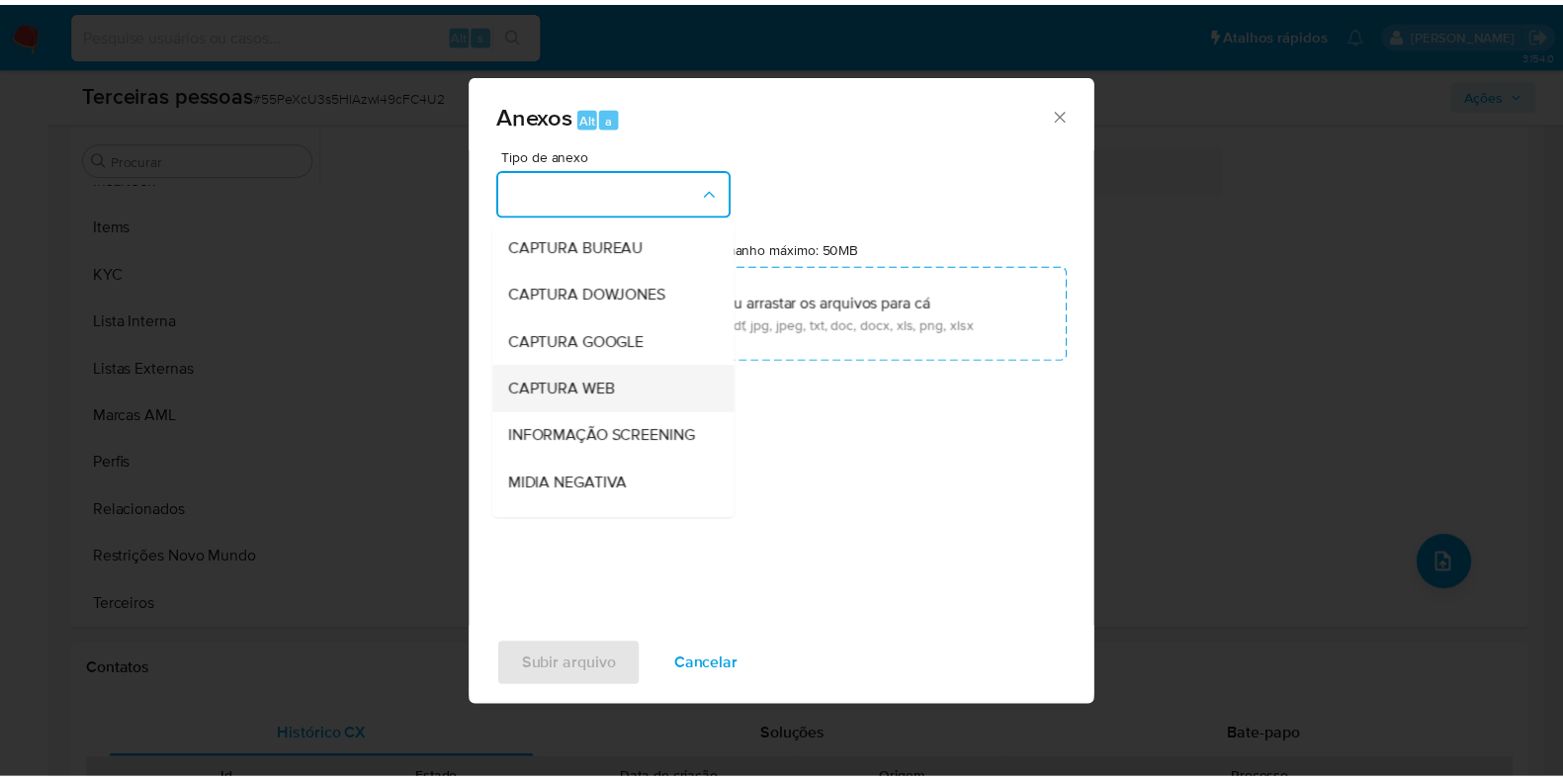
scroll to position [305, 0]
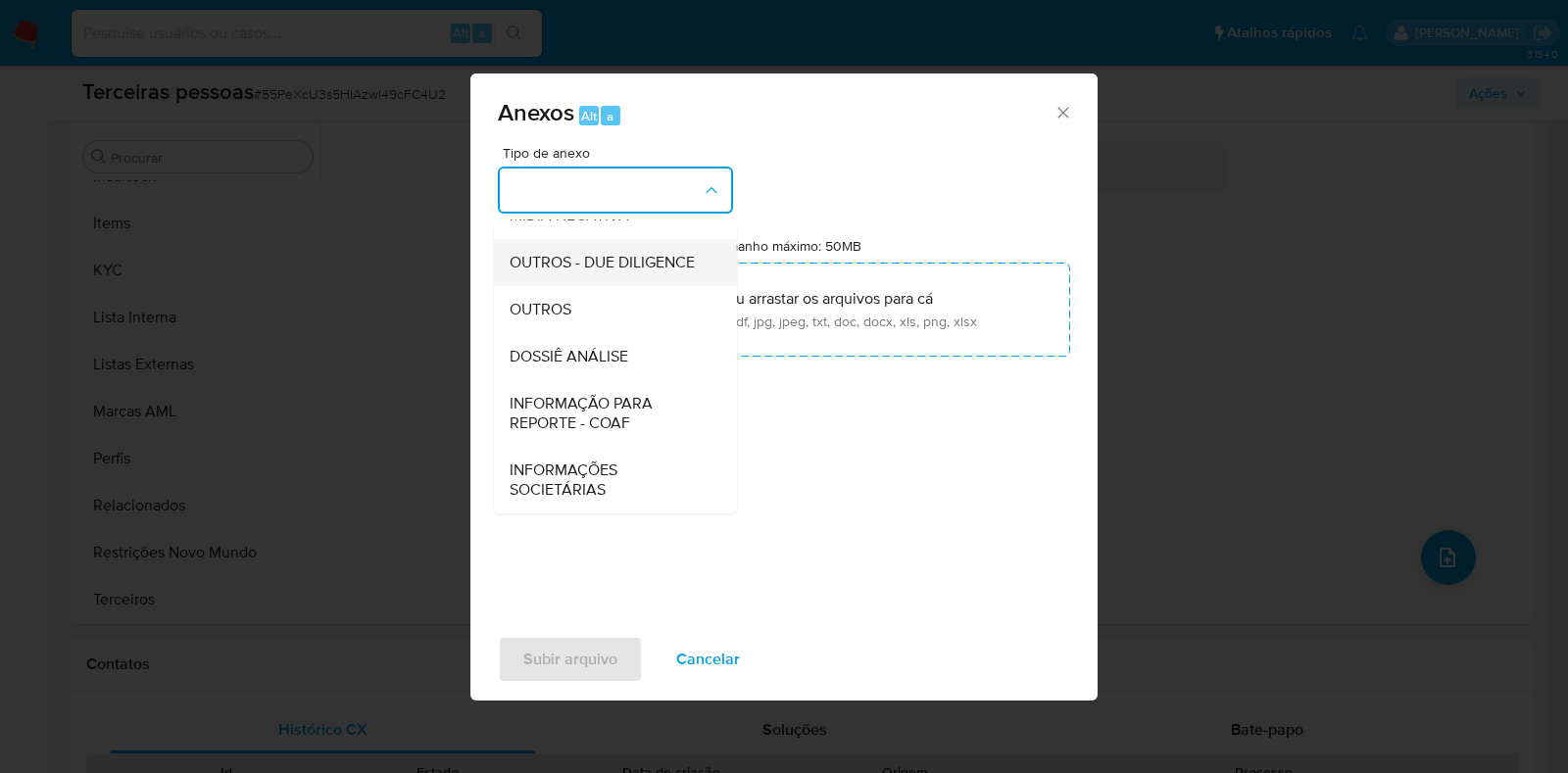
click at [571, 253] on span "OUTROS - DUE DILIGENCE" at bounding box center [602, 263] width 185 height 20
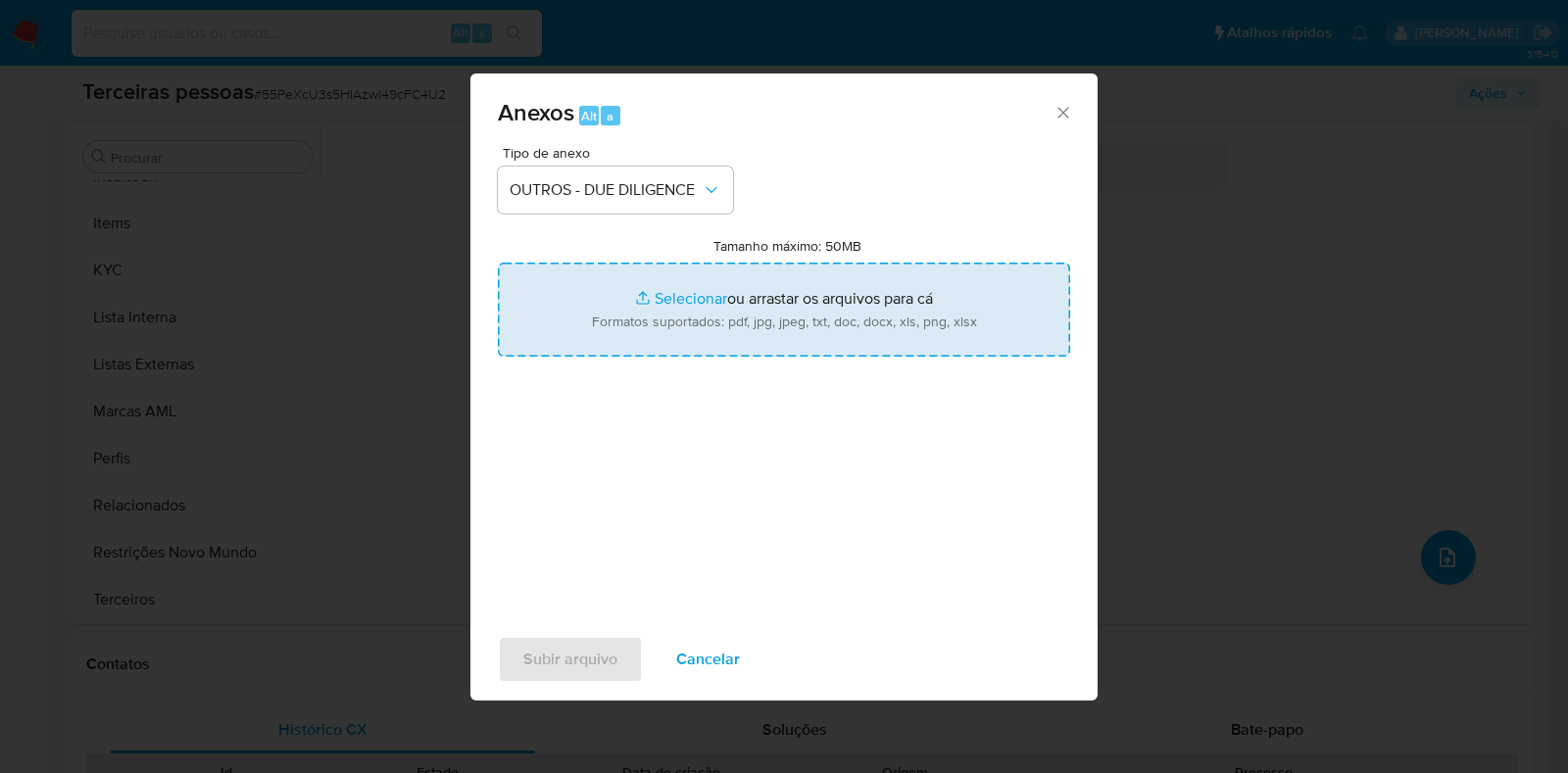
click at [651, 278] on input "Tamanho máximo: 50MB Selecionar arquivos" at bounding box center [783, 309] width 572 height 94
type input "C:\fakepath\Comprovante de Inscrição e de Situação Cadastral.pdf"
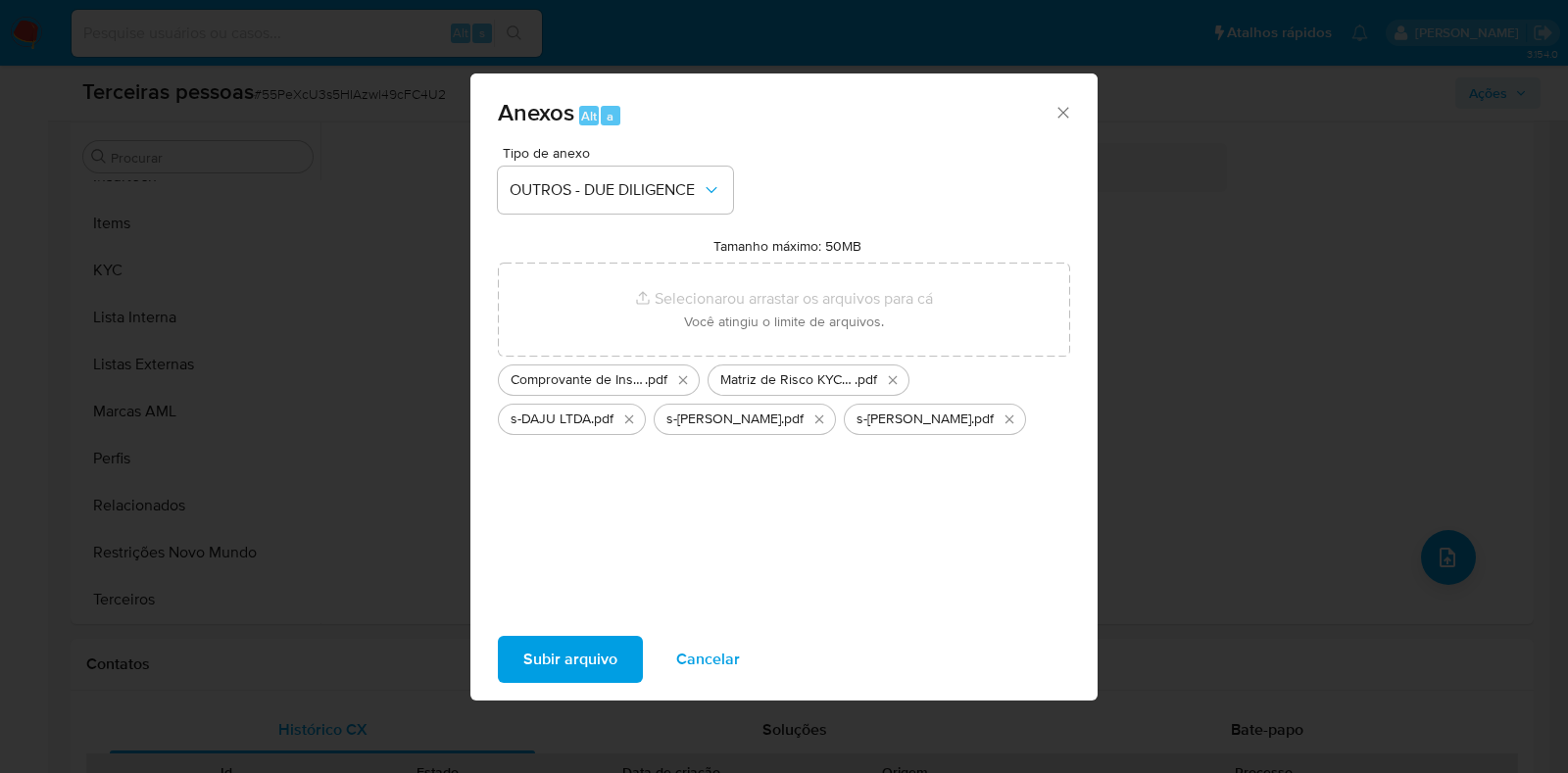
drag, startPoint x: 651, startPoint y: 278, endPoint x: 600, endPoint y: 661, distance: 386.4
click at [600, 661] on span "Subir arquivo" at bounding box center [570, 660] width 94 height 44
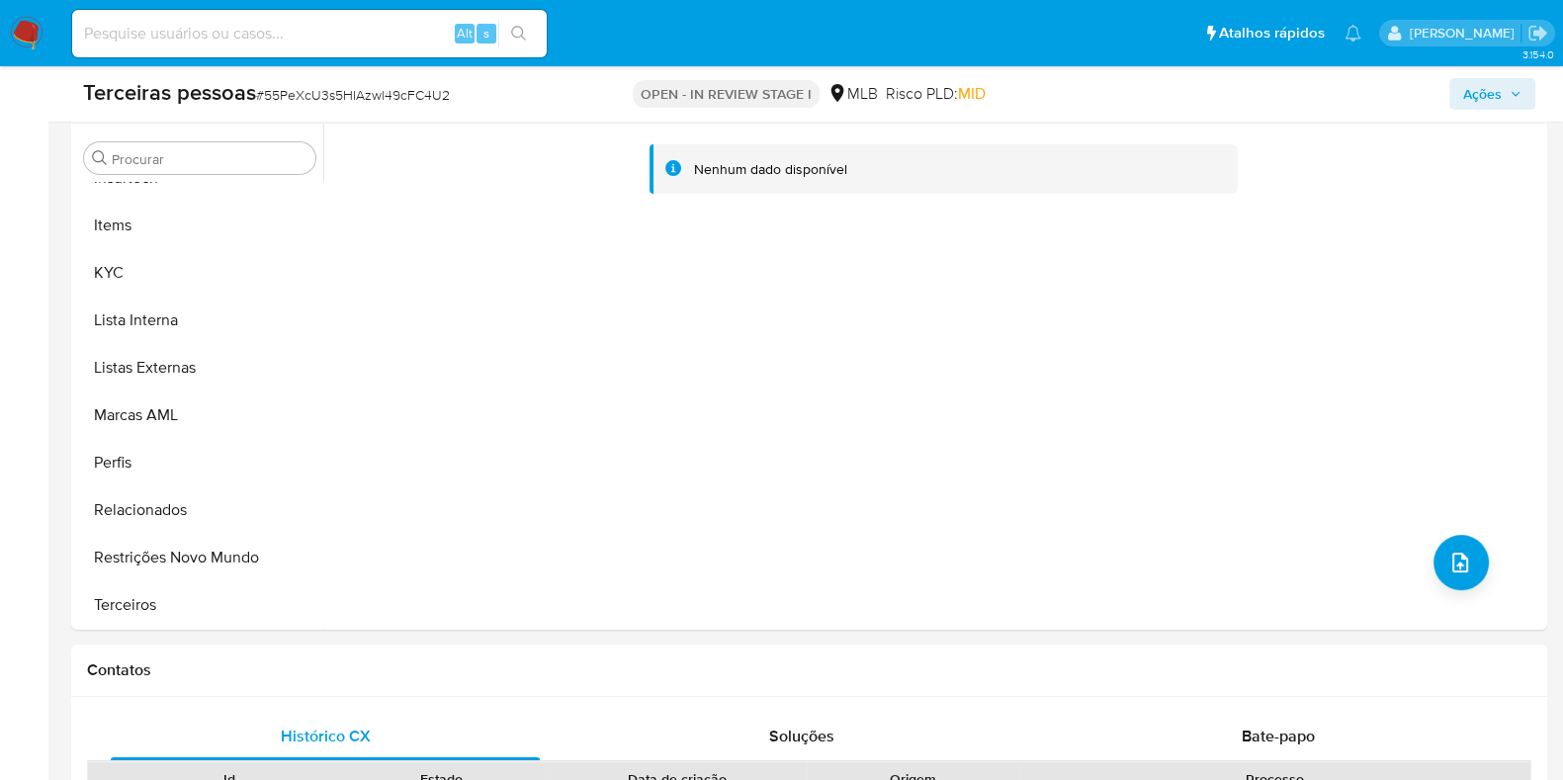
click at [1482, 86] on span "Ações" at bounding box center [1482, 94] width 39 height 32
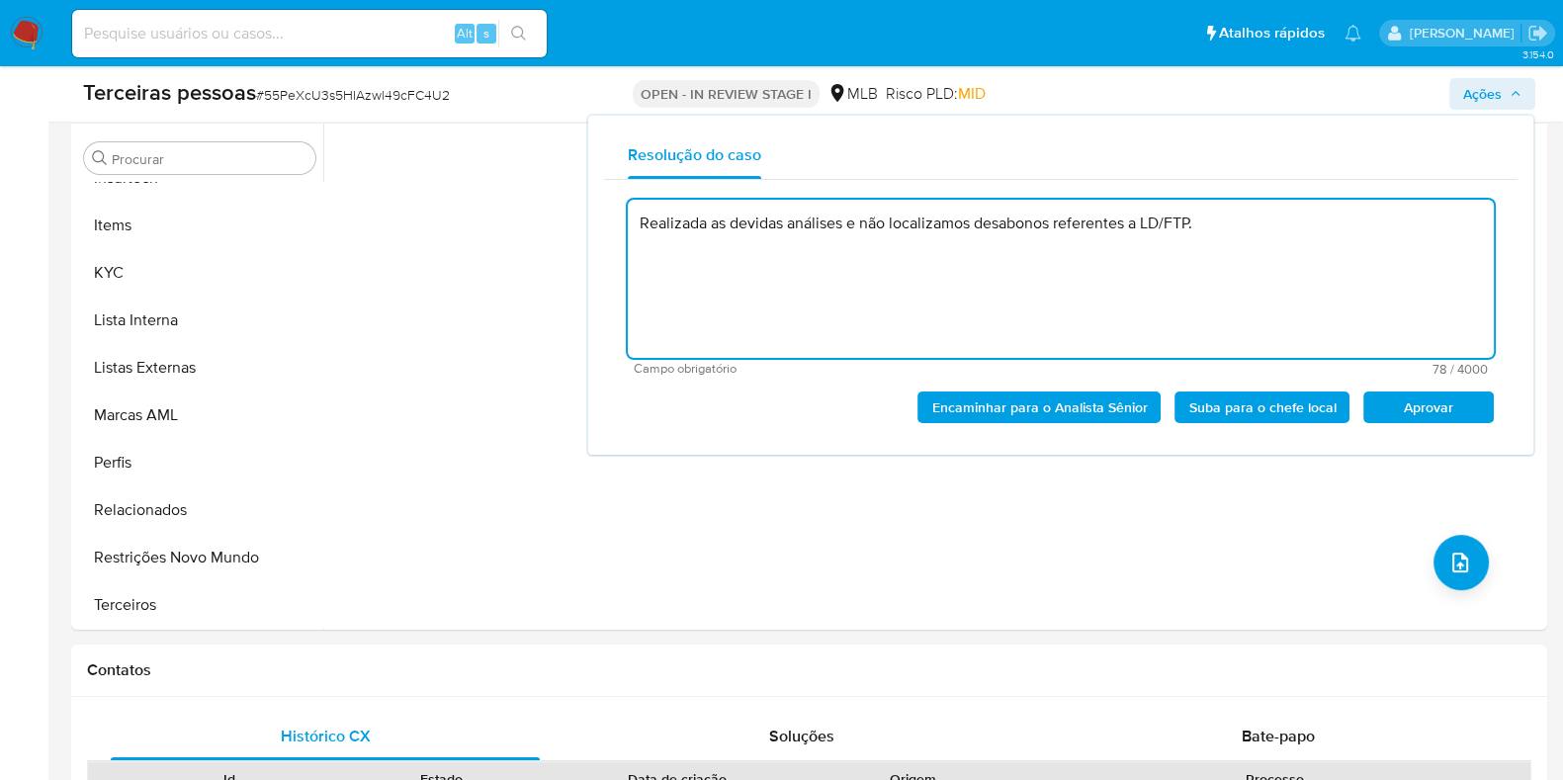
click at [1424, 413] on span "Aprovar" at bounding box center [1428, 407] width 103 height 28
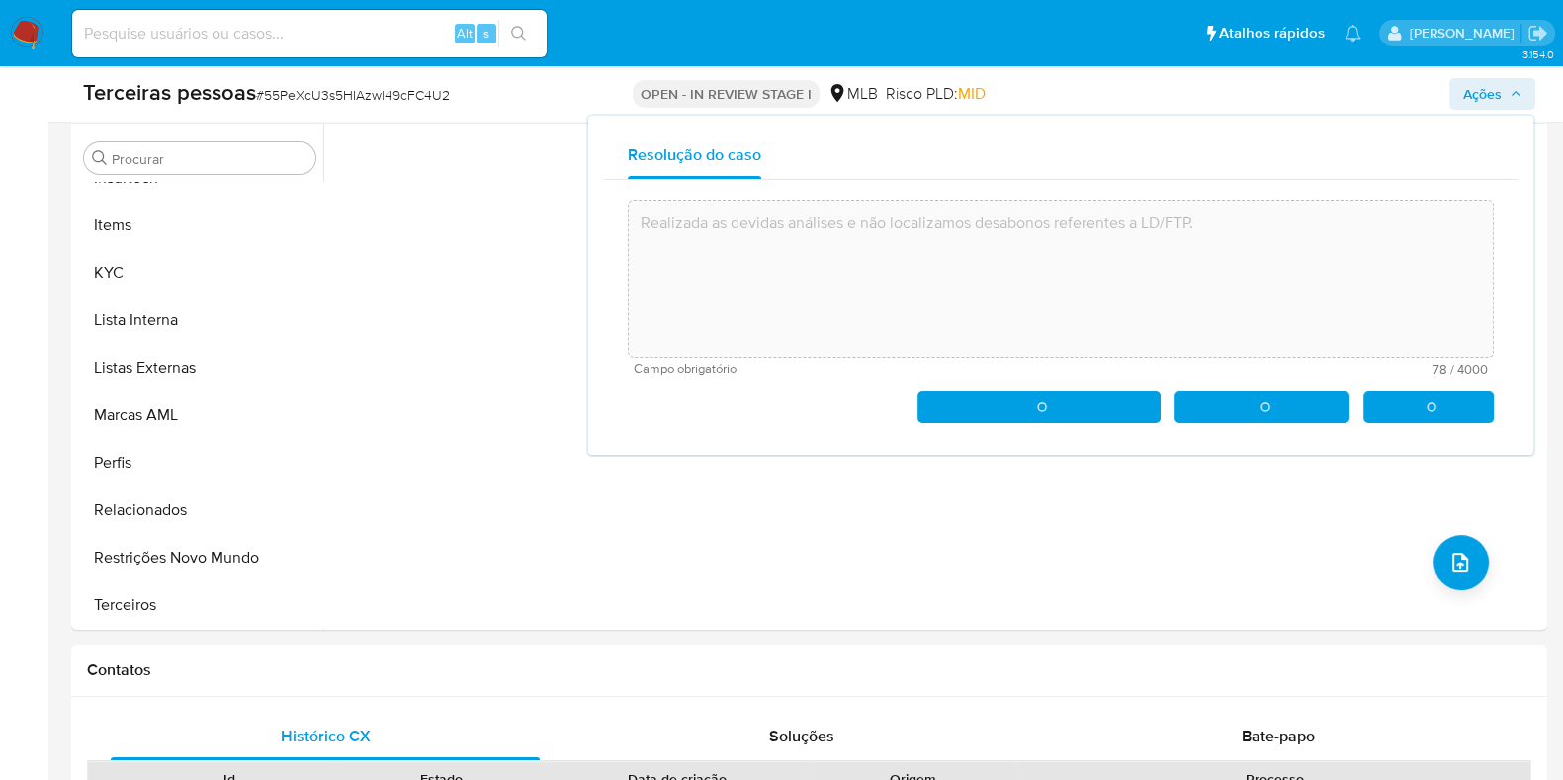
type textarea "Realizada as devidas análises e não localizamos desabonos referentes a LD/FTP."
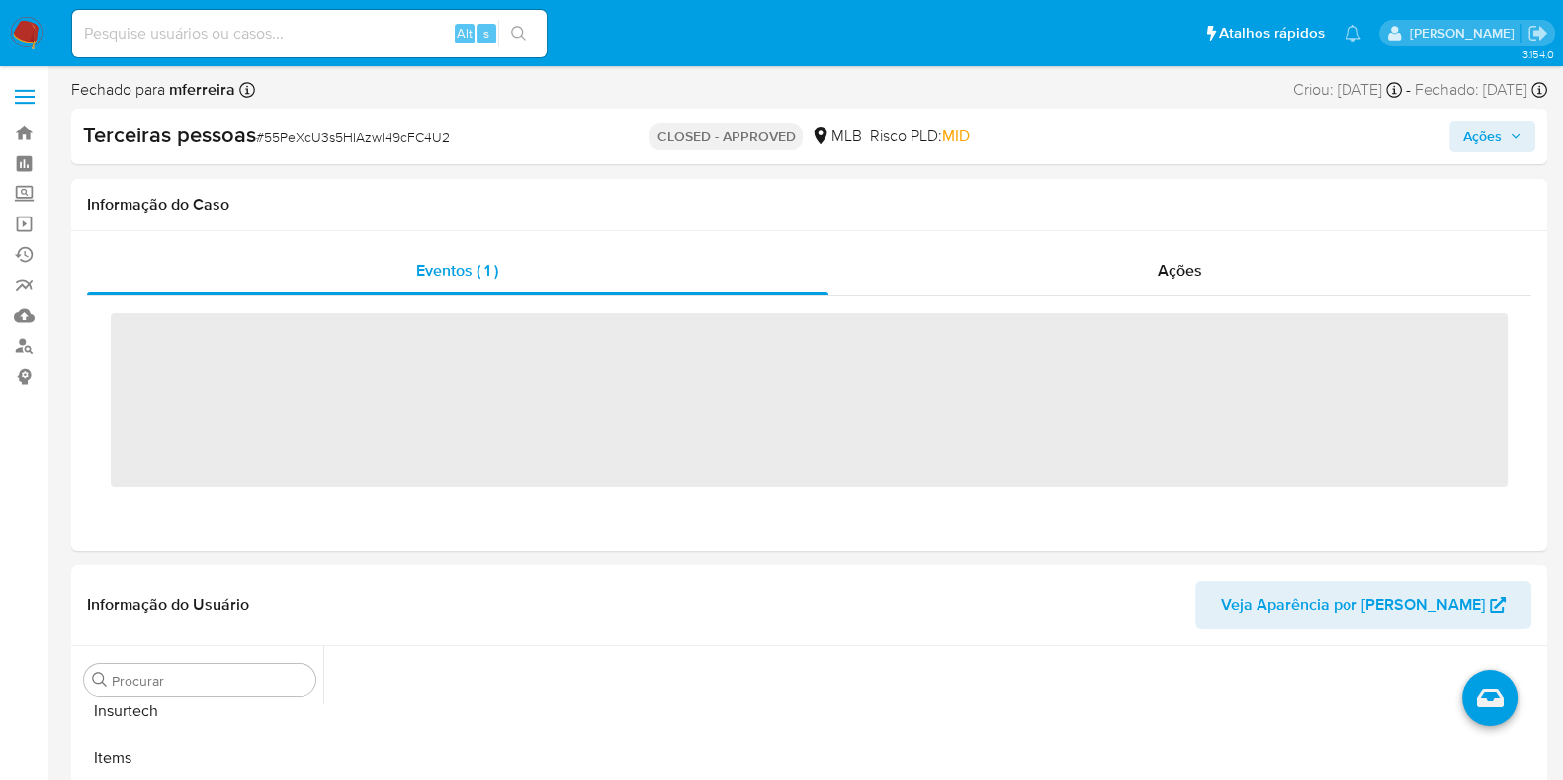
scroll to position [929, 0]
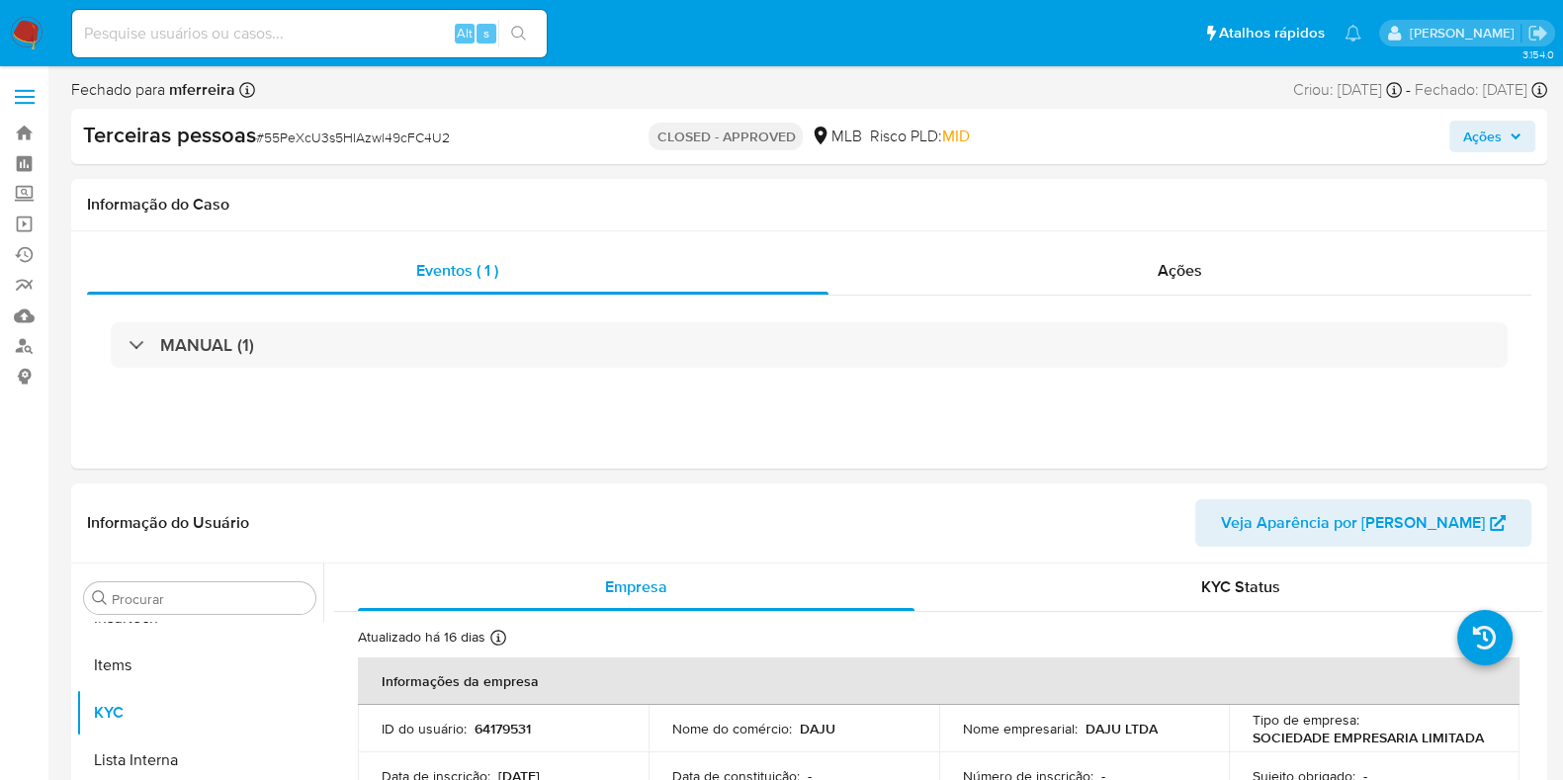
select select "10"
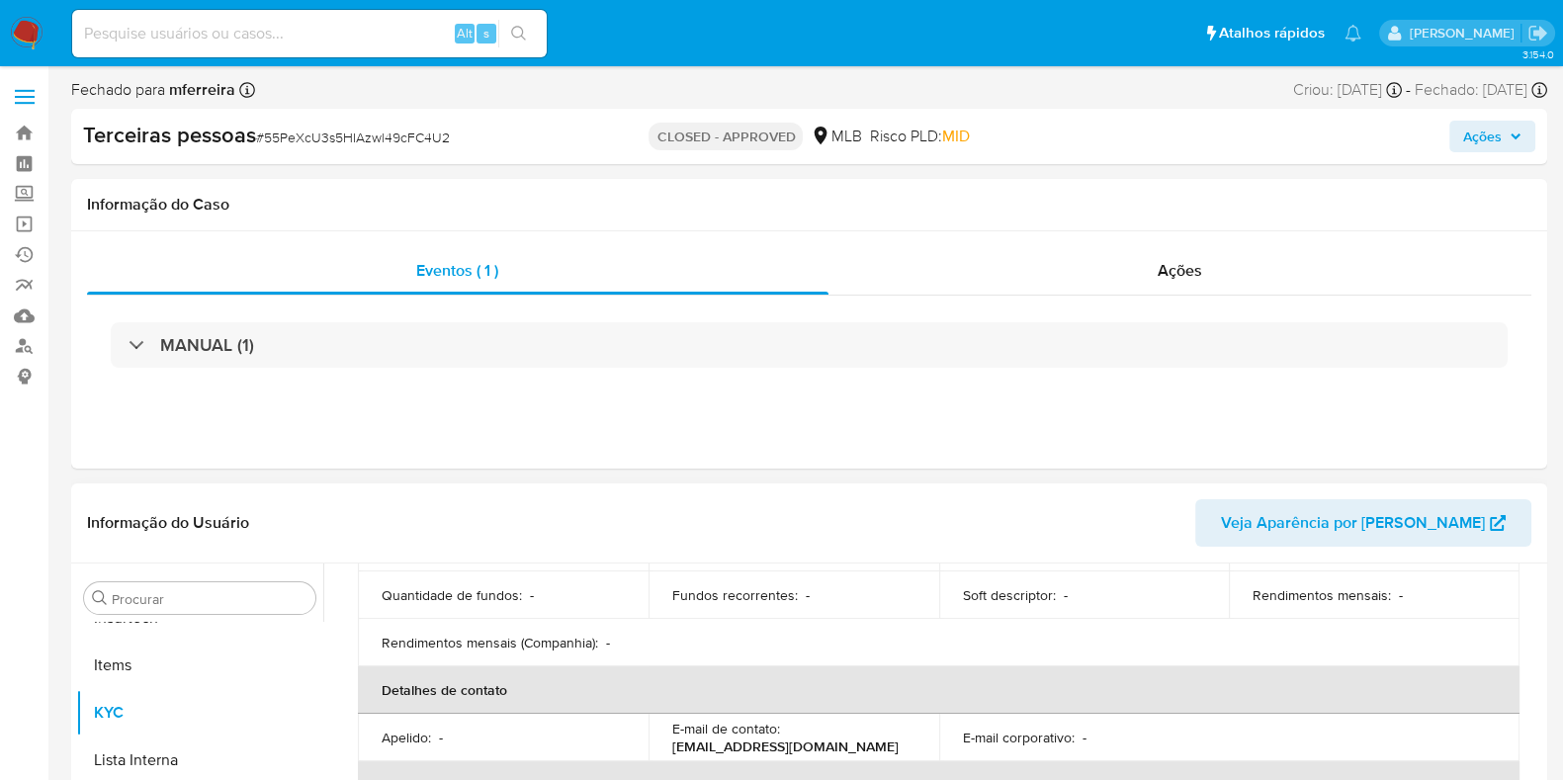
scroll to position [246, 0]
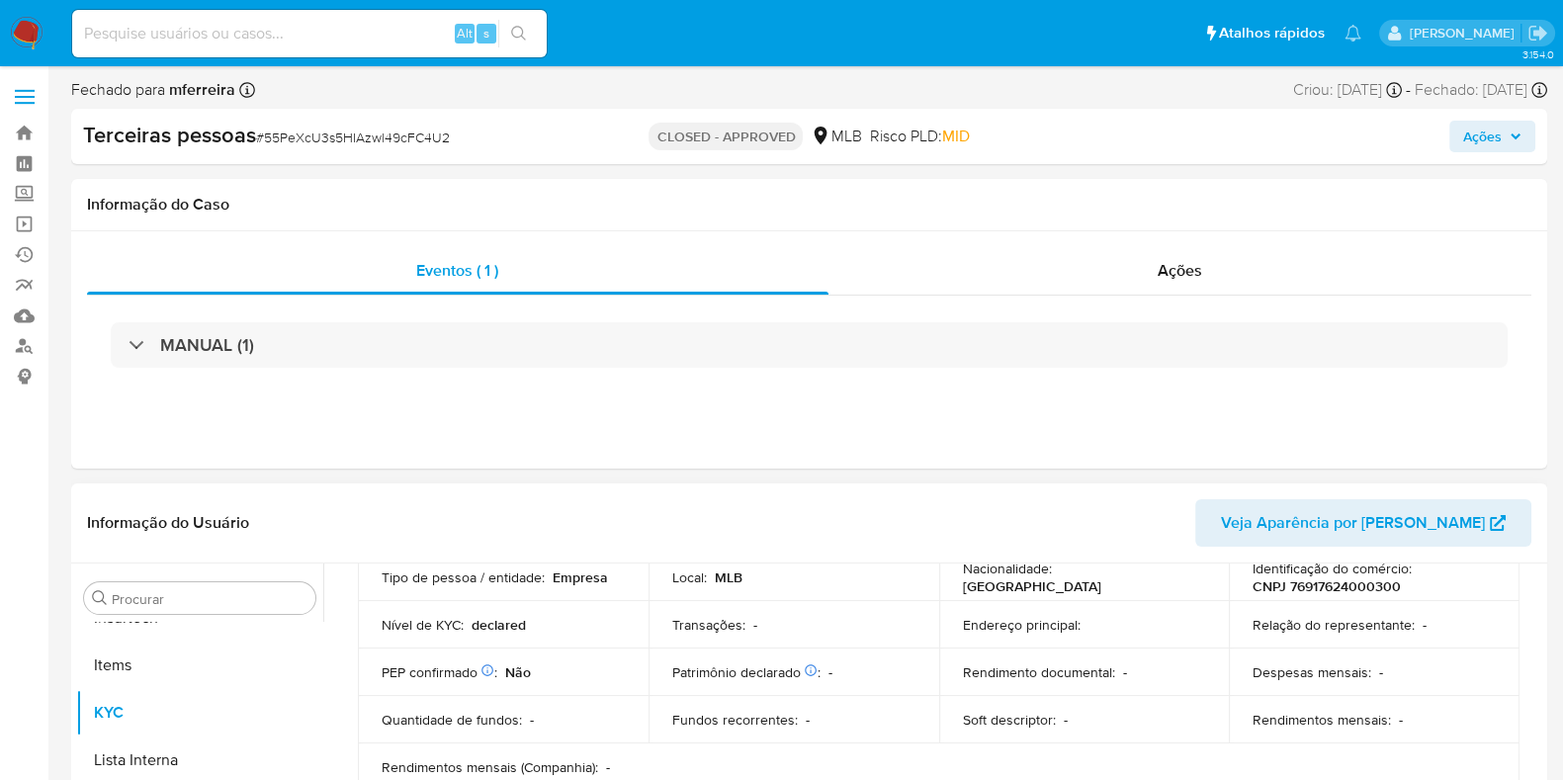
click at [1330, 595] on td "Identificação do comércio : CNPJ 76917624000300" at bounding box center [1374, 577] width 291 height 47
click at [1329, 585] on p "CNPJ 76917624000300" at bounding box center [1327, 586] width 148 height 18
copy p "76917624000300"
